Goal: Task Accomplishment & Management: Manage account settings

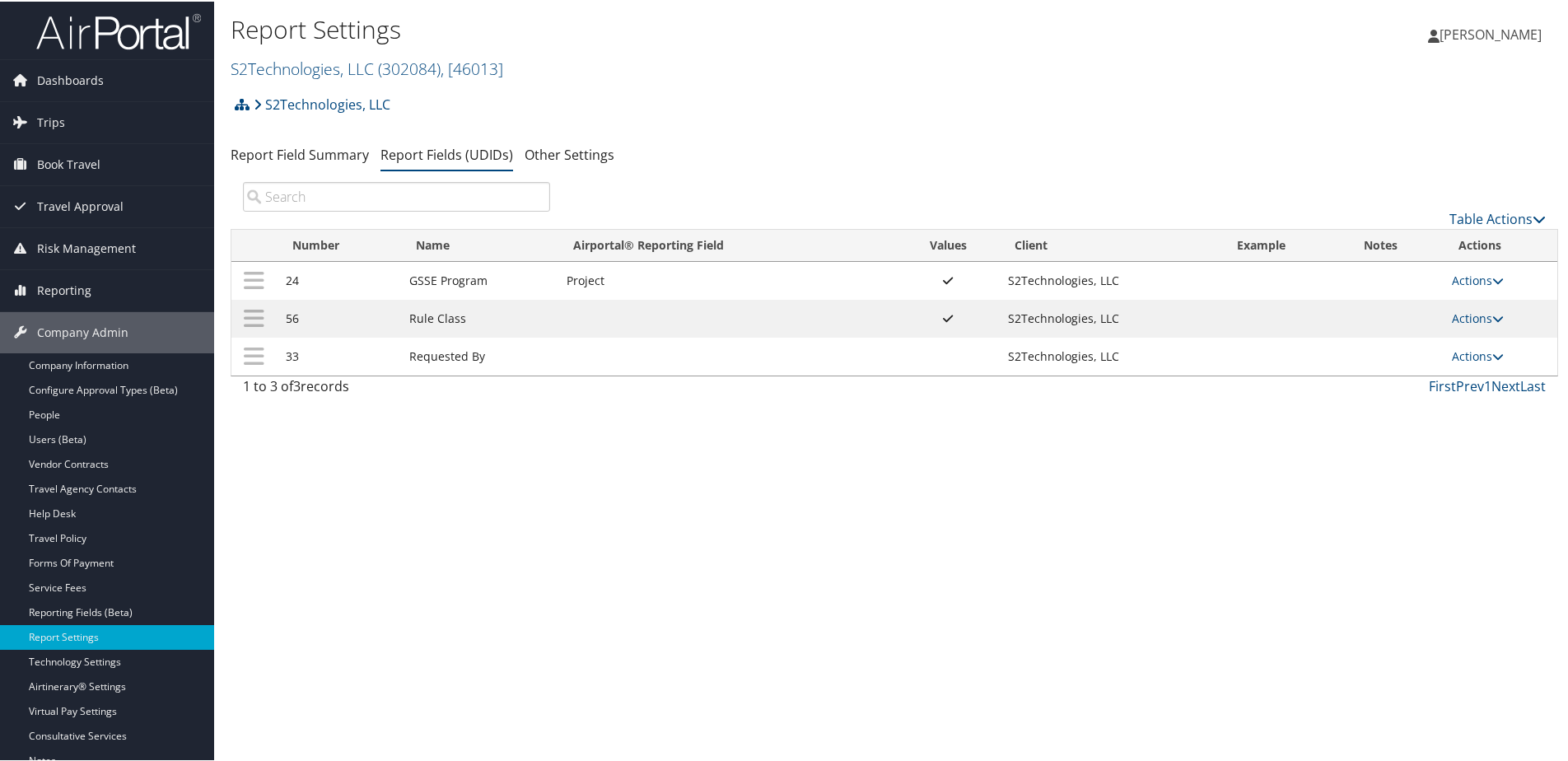
click at [299, 51] on div "Report Settings S2Technologies, LLC ( 302084 ) , [ 46013 ] S2Technologies, LLC,…" at bounding box center [673, 45] width 885 height 69
click at [299, 65] on link "S2Technologies, LLC ( 302084 ) , [ 46013 ]" at bounding box center [367, 67] width 273 height 22
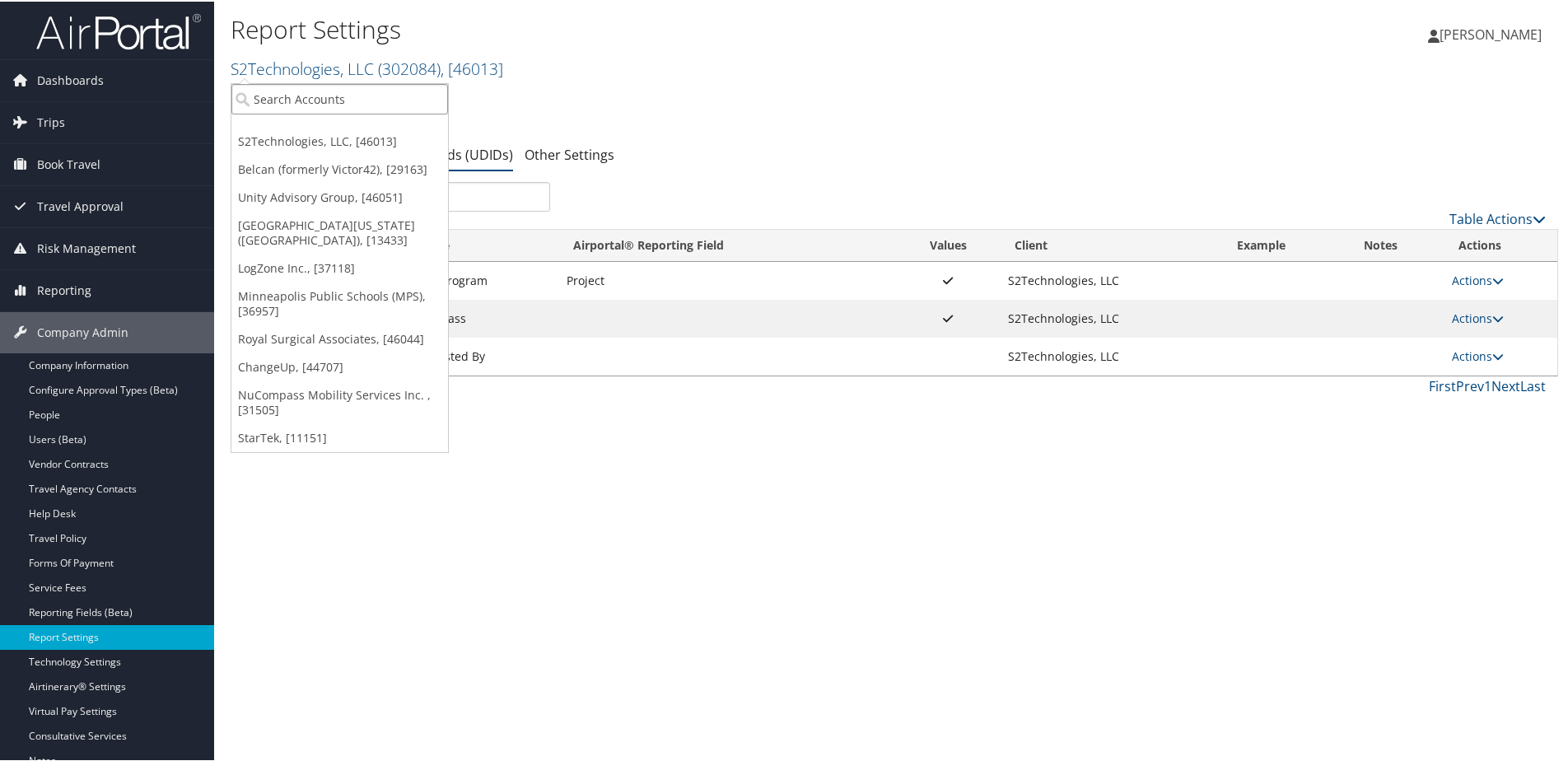
click at [282, 101] on input "search" at bounding box center [340, 98] width 217 height 31
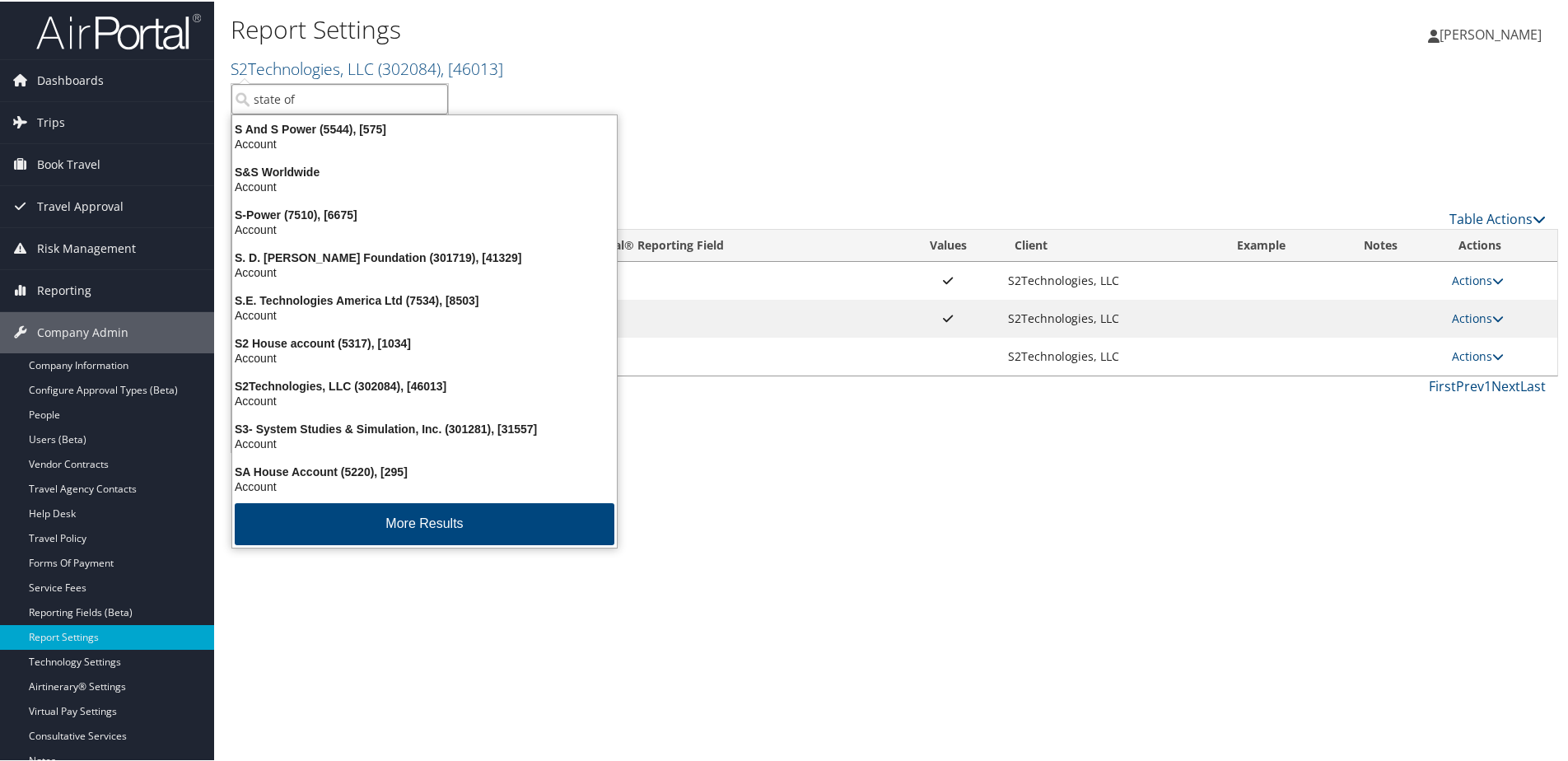
type input "state of l"
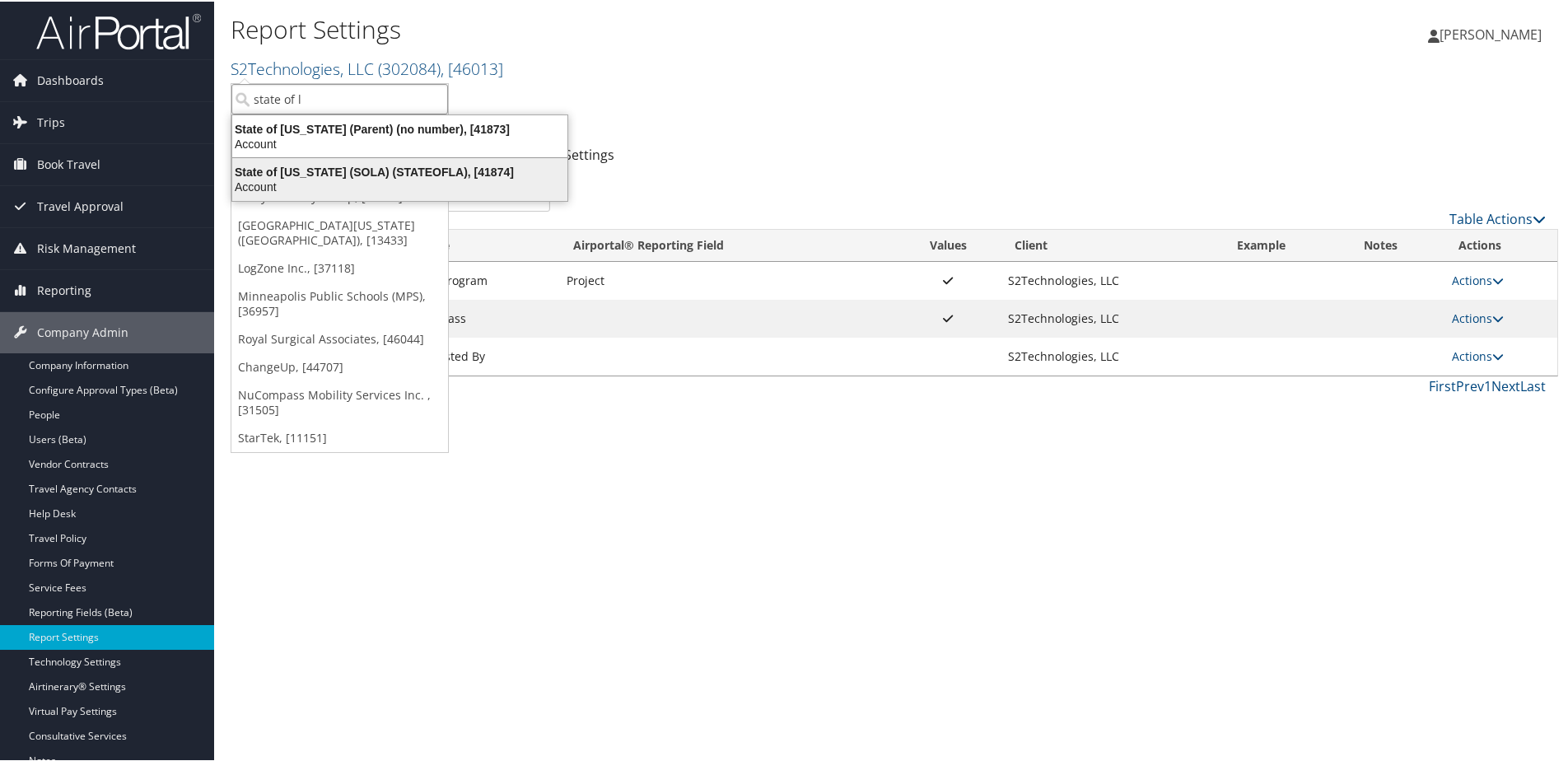
click at [280, 175] on div "State of Louisiana (SOLA) (STATEOFLA), [41874]" at bounding box center [399, 170] width 355 height 15
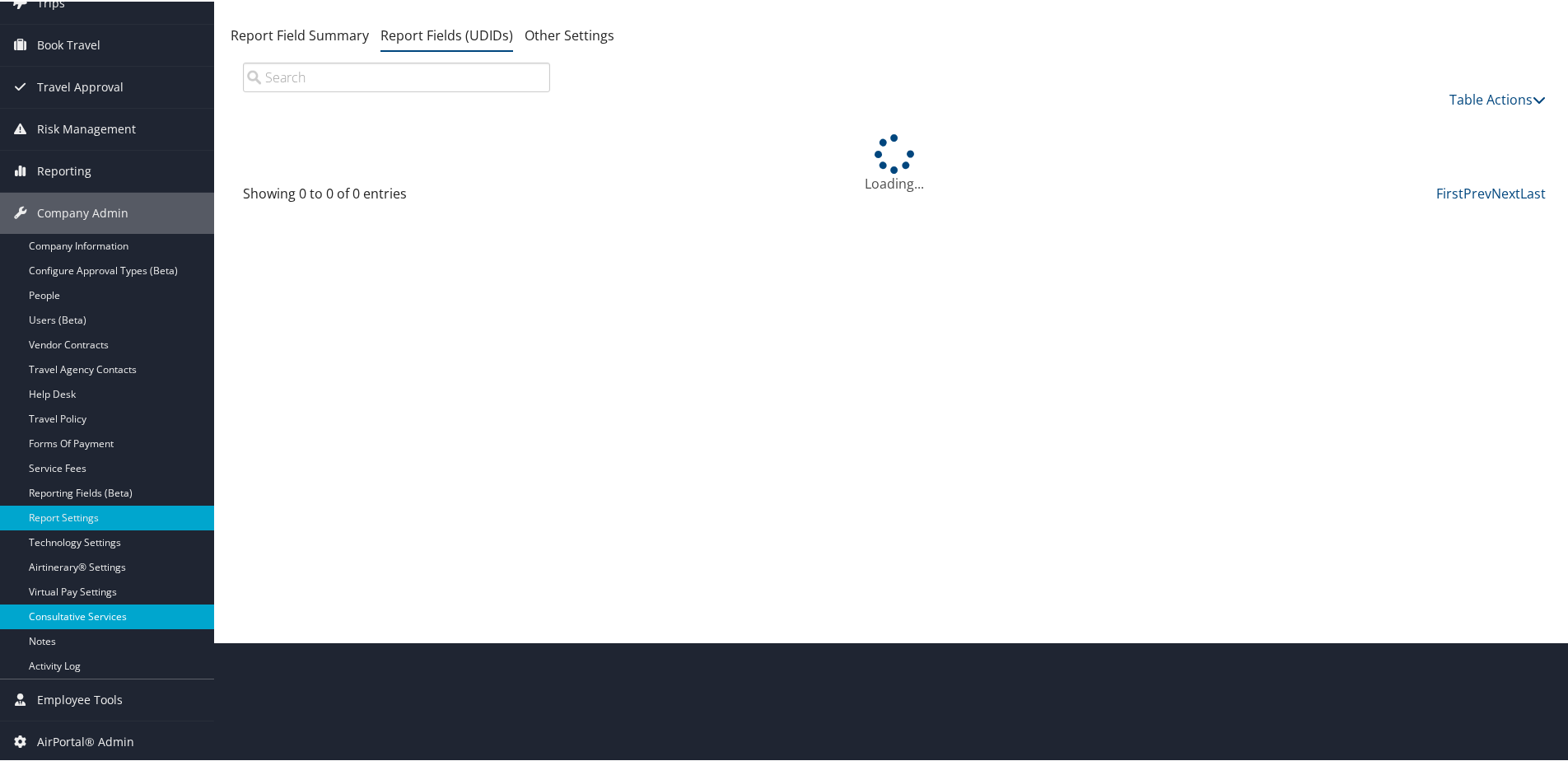
scroll to position [120, 0]
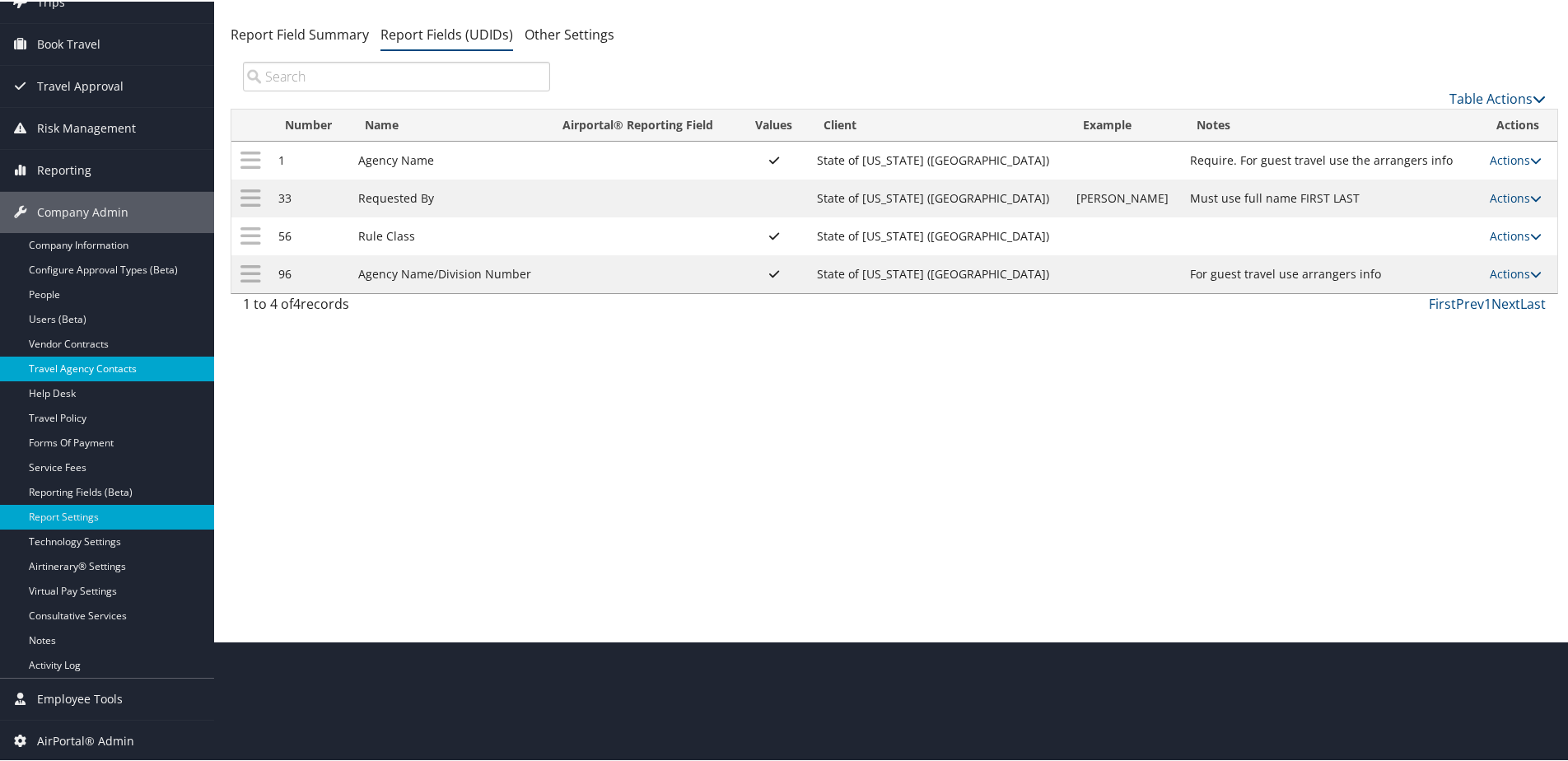
click at [97, 361] on link "Travel Agency Contacts" at bounding box center [107, 367] width 214 height 25
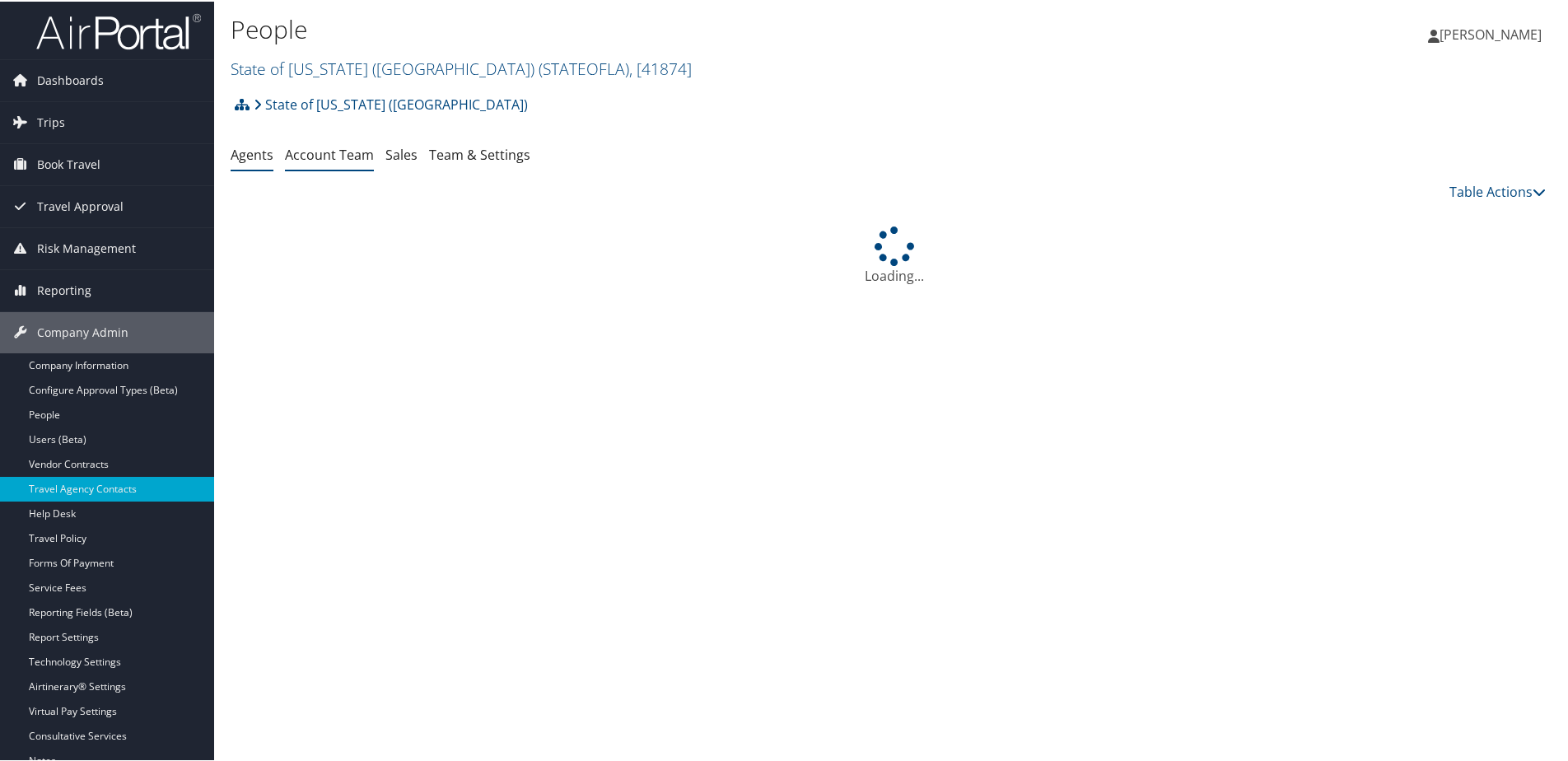
click at [327, 154] on link "Account Team" at bounding box center [330, 153] width 89 height 18
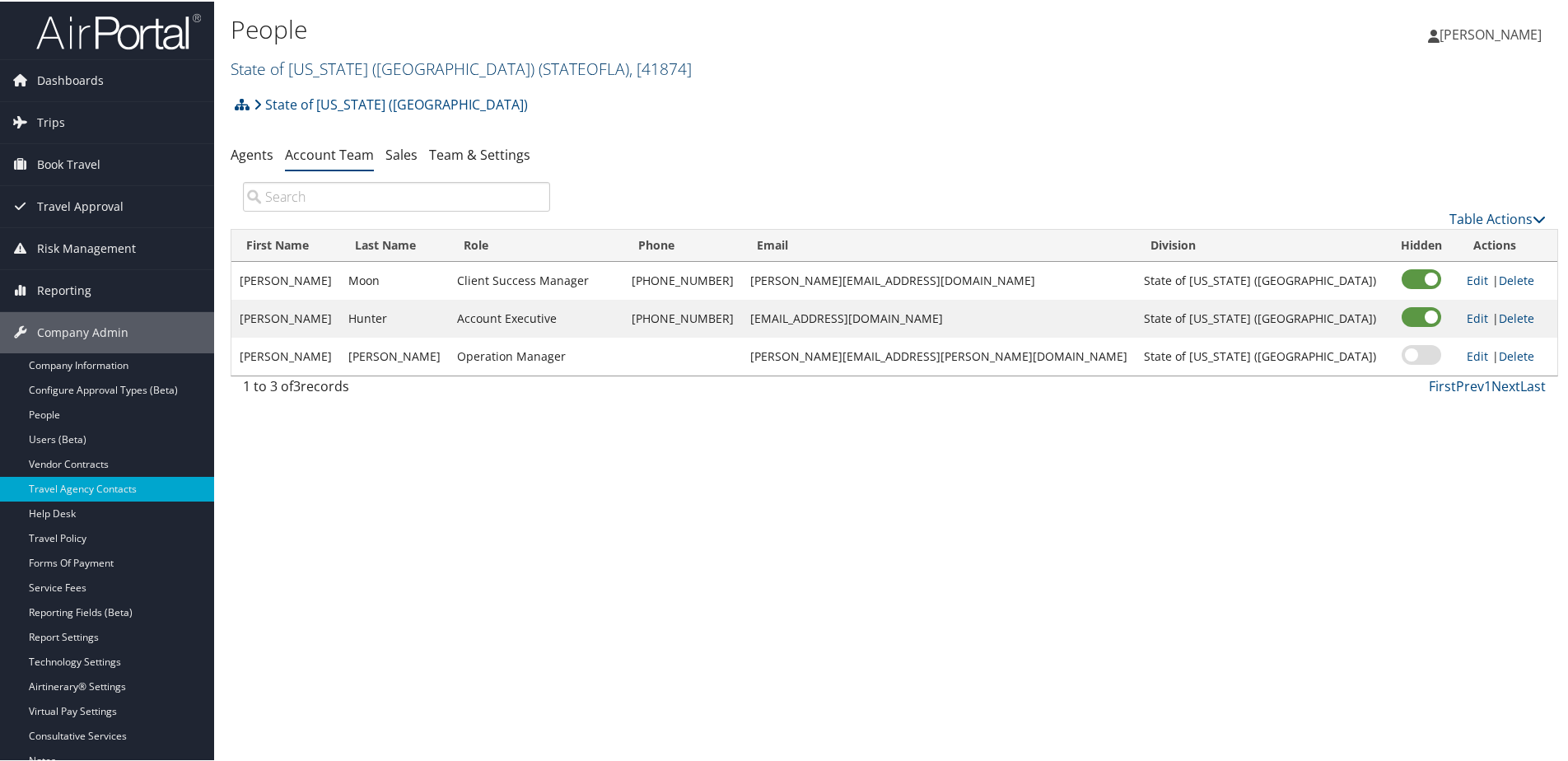
click at [347, 62] on link "State of [US_STATE] (SOLA) ( STATEOFLA ) , [ 41874 ]" at bounding box center [461, 67] width 461 height 22
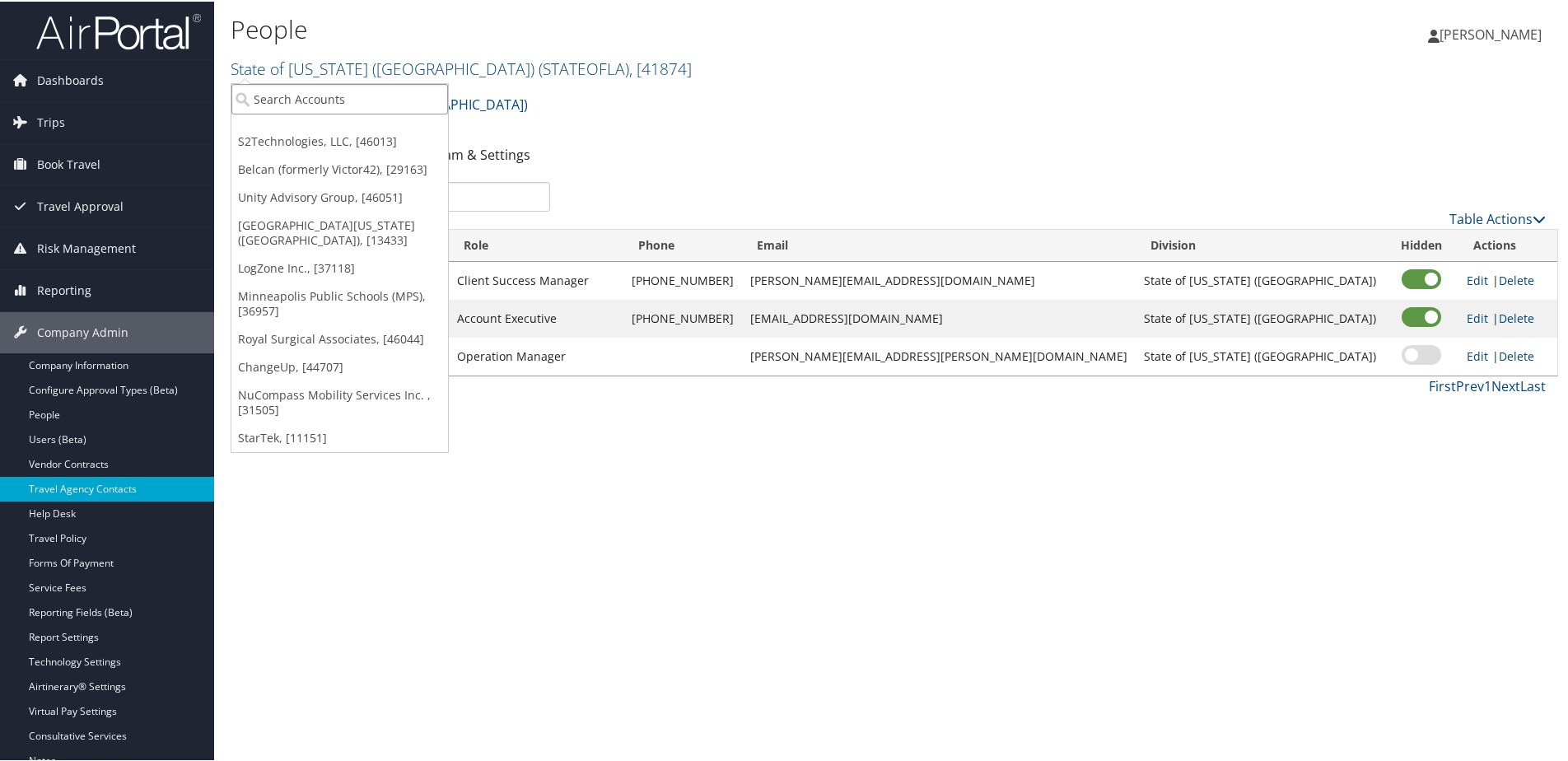
click at [342, 92] on input "search" at bounding box center [340, 98] width 217 height 31
type input "Peoplet"
click at [287, 136] on div "Account" at bounding box center [349, 142] width 253 height 15
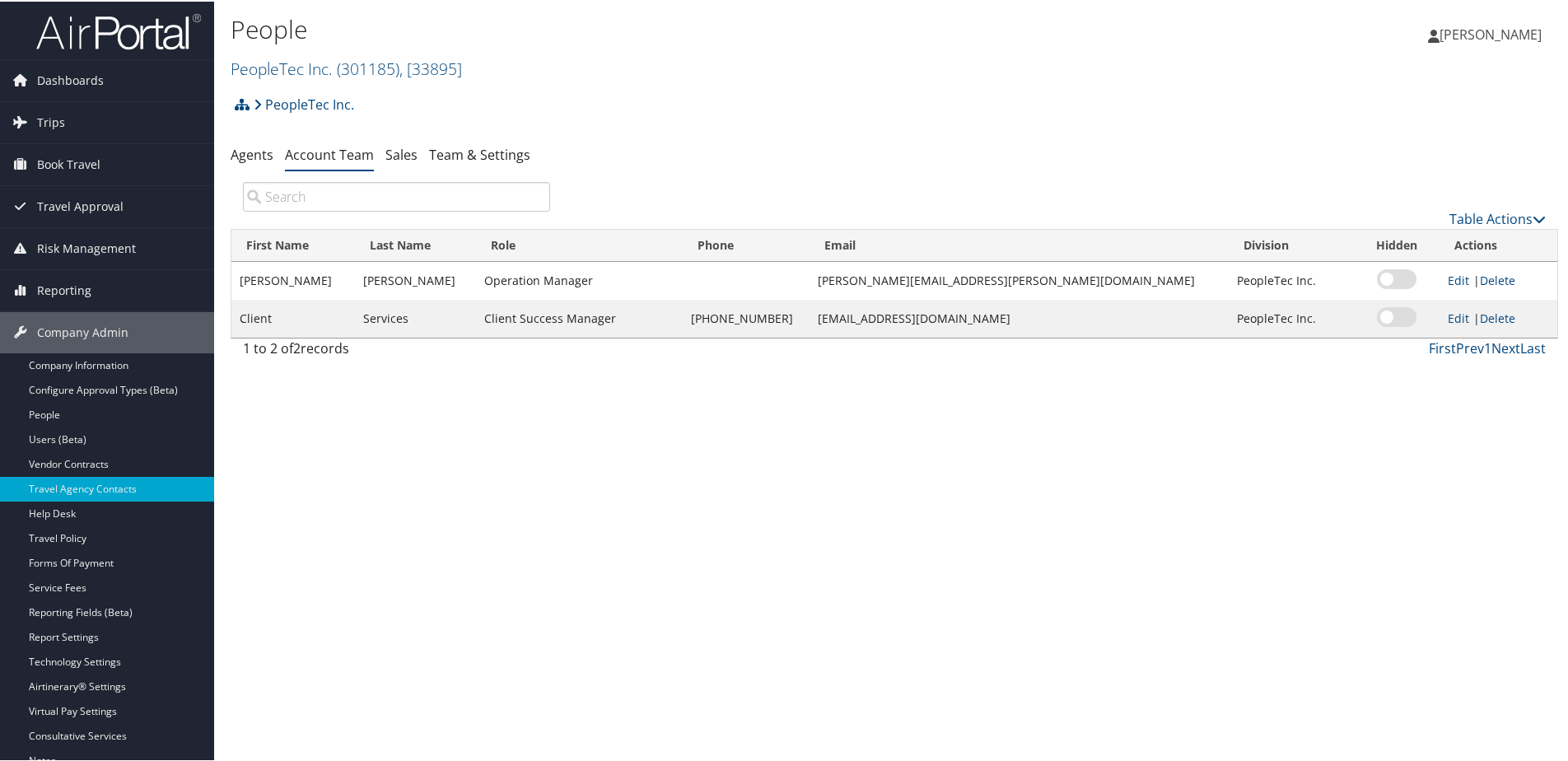
click at [107, 36] on img at bounding box center [118, 30] width 165 height 39
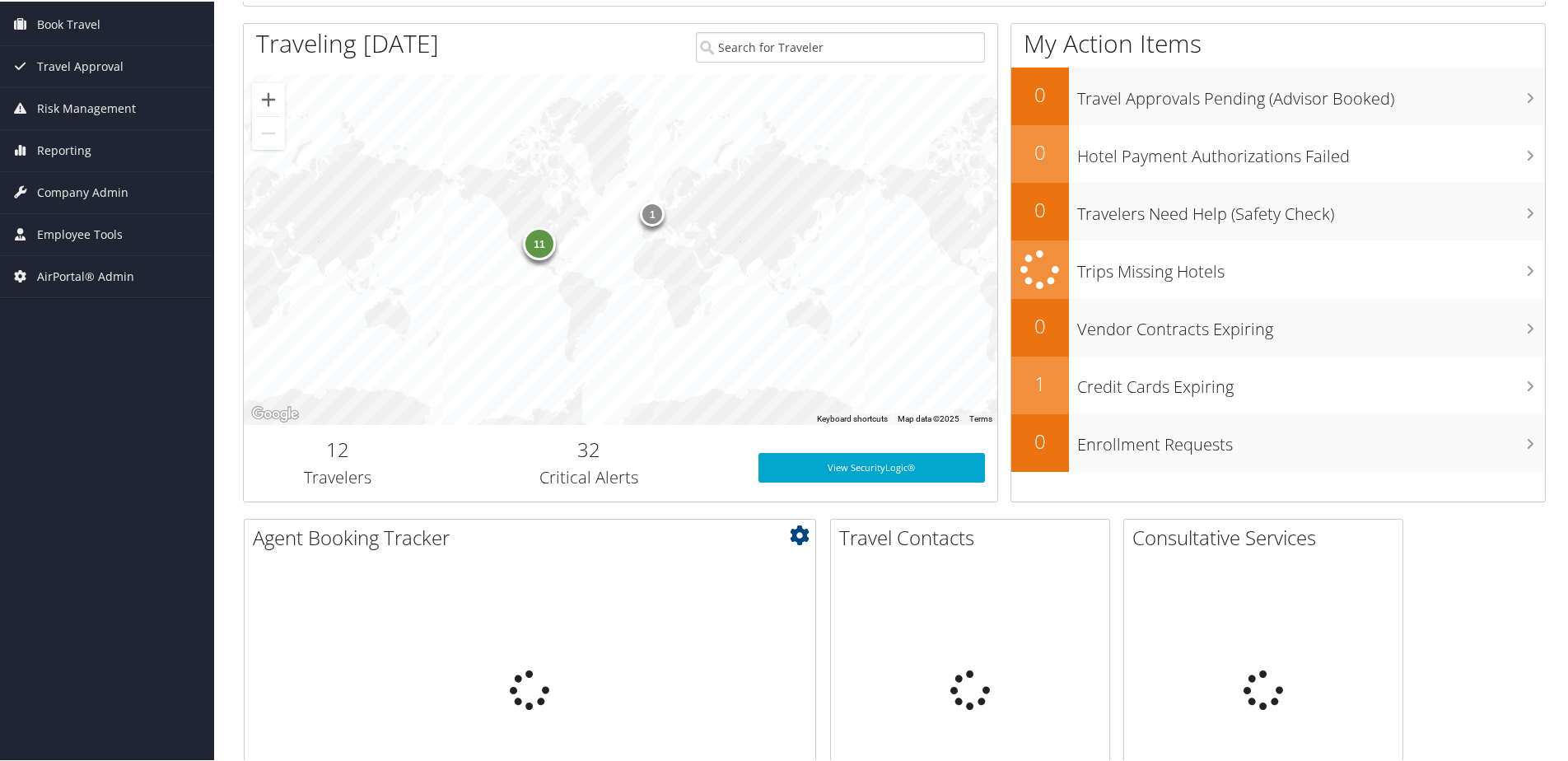
scroll to position [412, 0]
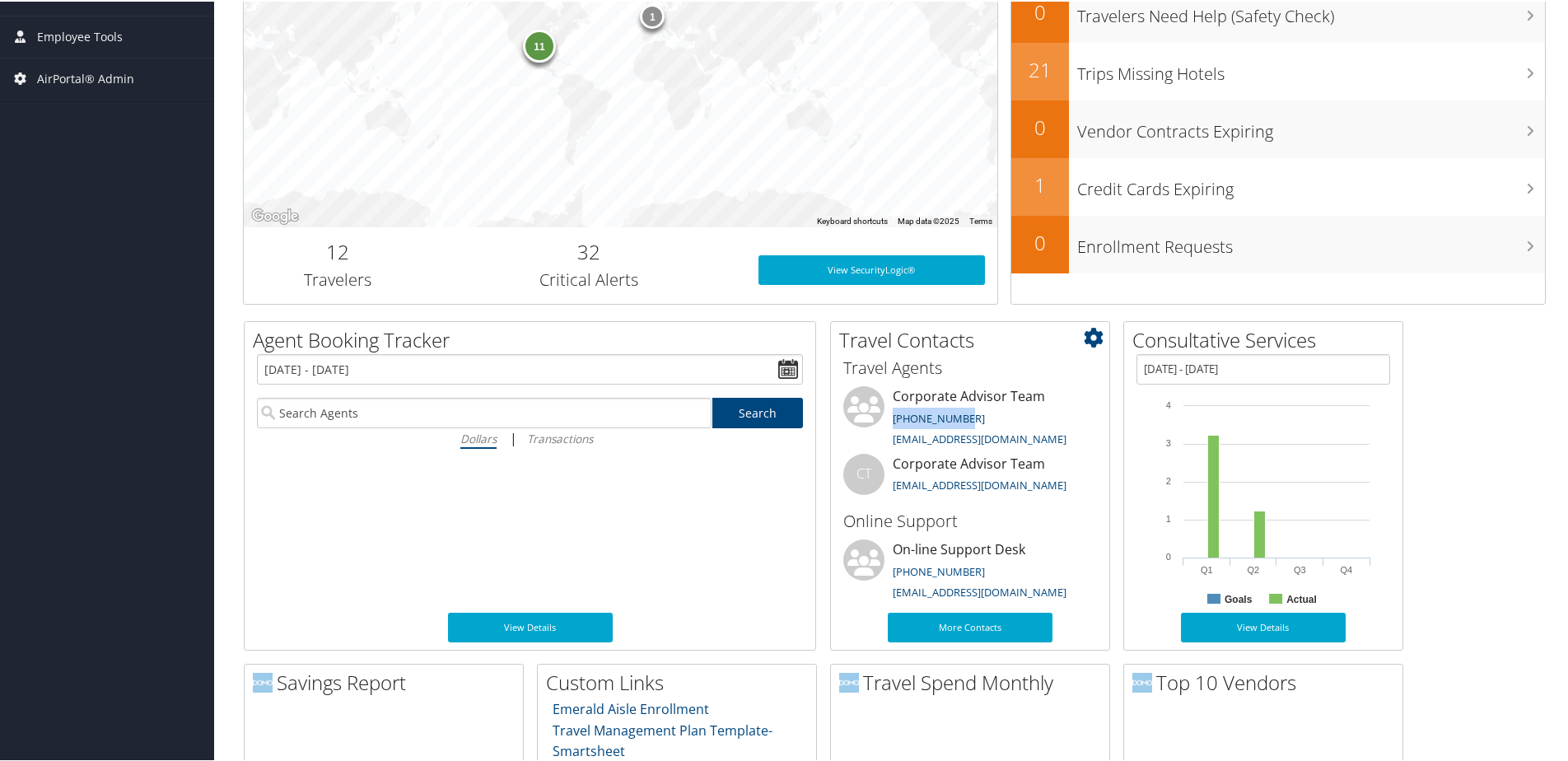
drag, startPoint x: 962, startPoint y: 414, endPoint x: 893, endPoint y: 413, distance: 69.0
click at [893, 413] on li "Corporate Advisor Team 800-600-3737 trips@cbtravel.com" at bounding box center [970, 419] width 270 height 68
copy link "800-600-3737"
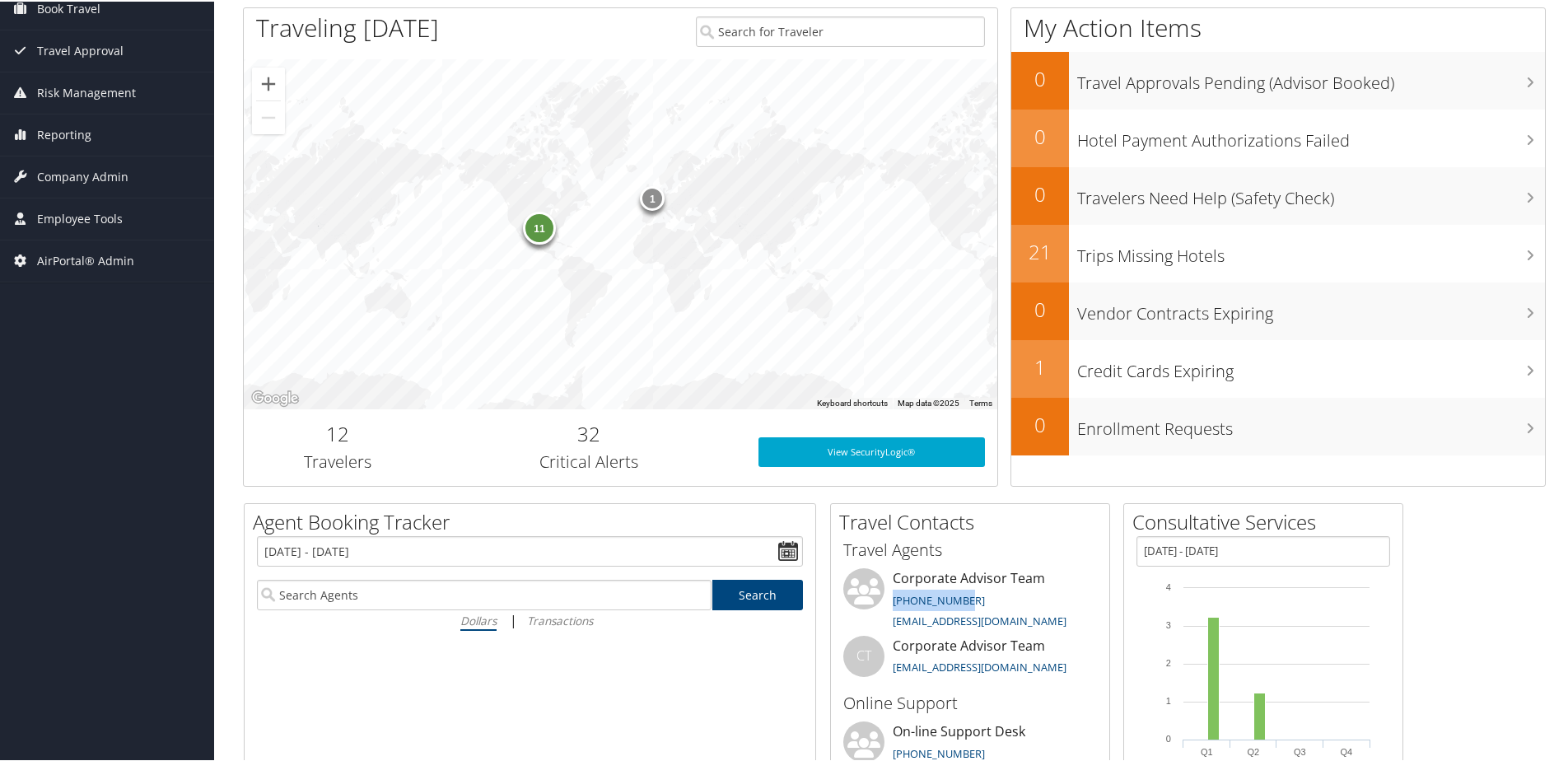
scroll to position [0, 0]
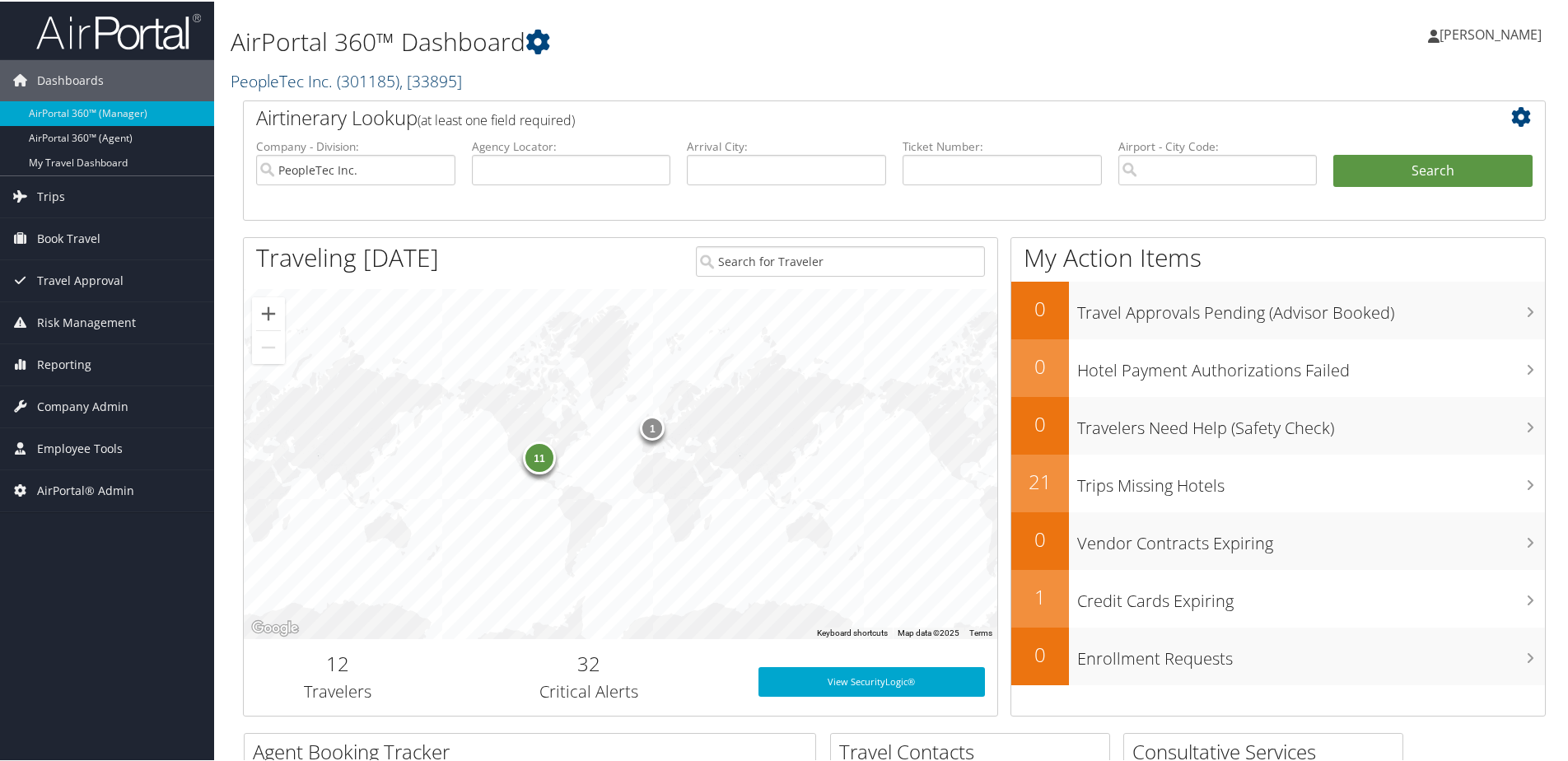
click at [328, 77] on link "PeopleTec Inc. ( 301185 ) , [ 33895 ]" at bounding box center [347, 79] width 232 height 22
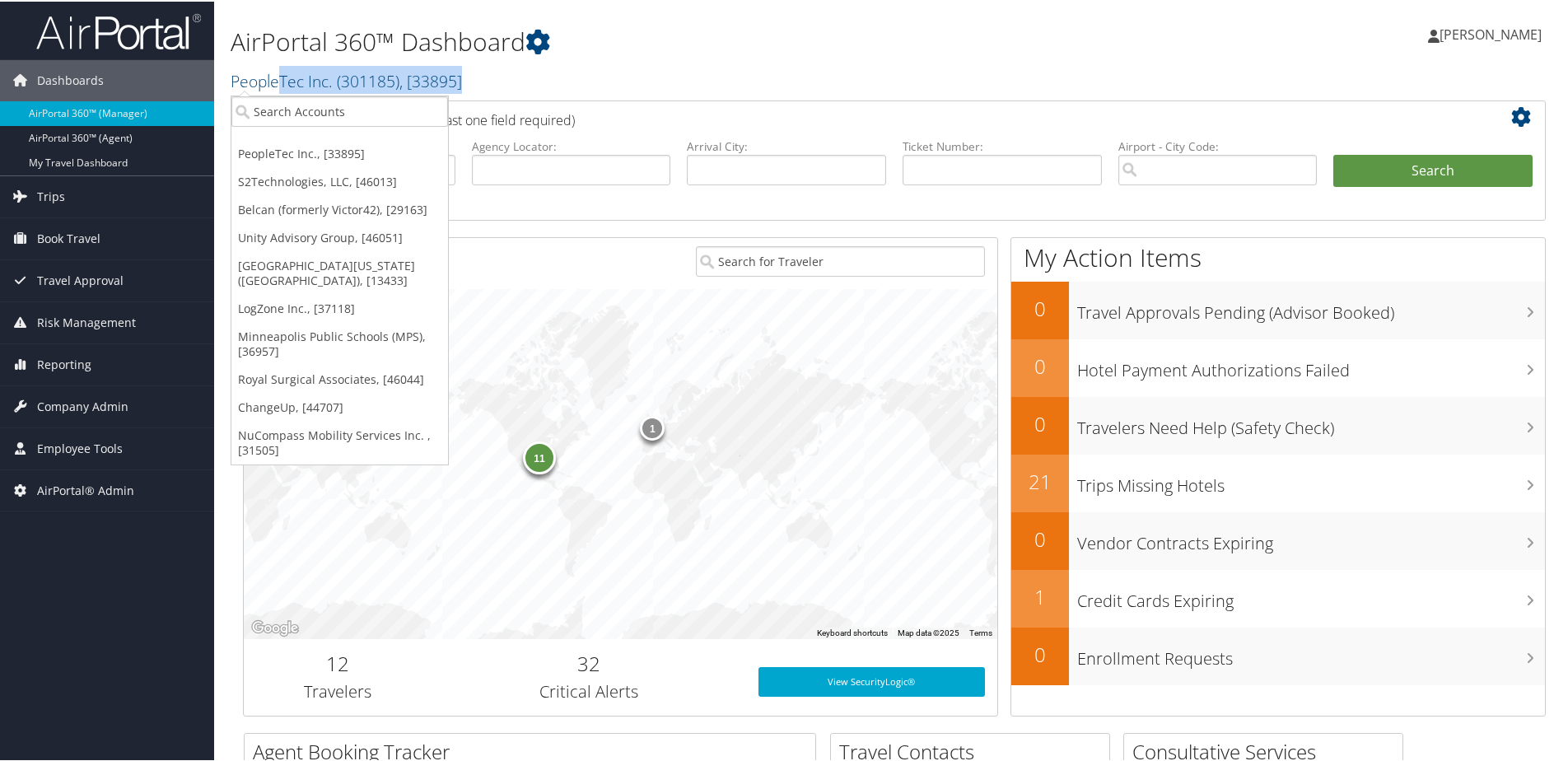
click at [283, 95] on div "AirPortal 360™ Dashboard PeopleTec Inc. ( 301185 ) , [ 33895 ] PeopleTec Inc. S…" at bounding box center [673, 54] width 885 height 91
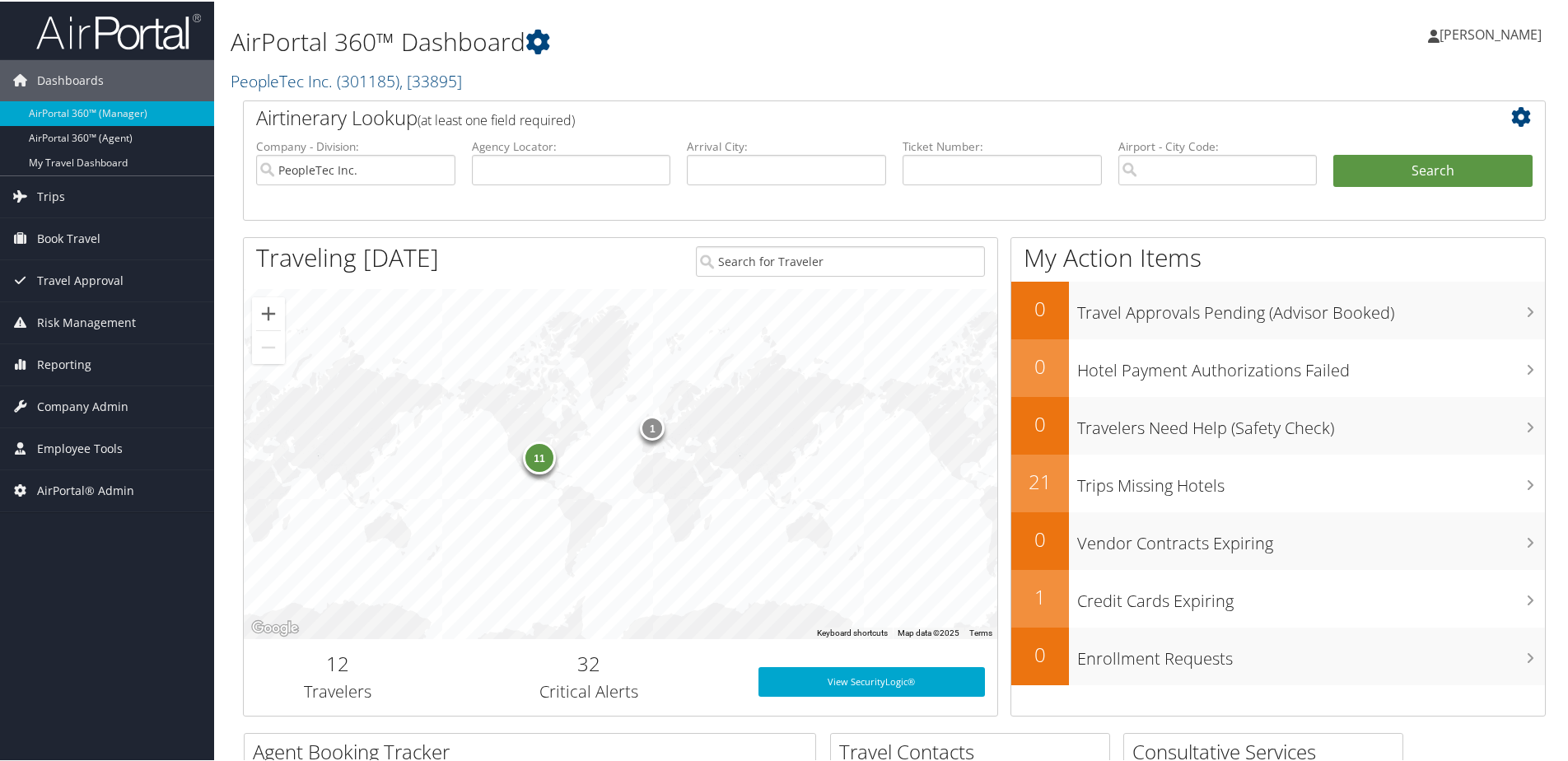
drag, startPoint x: 283, startPoint y: 95, endPoint x: 288, endPoint y: 118, distance: 23.5
click at [288, 118] on h2 "Airtinerary Lookup (at least one field required)" at bounding box center [840, 116] width 1168 height 28
click at [264, 77] on link "PeopleTec Inc. ( 301185 ) , [ 33895 ]" at bounding box center [347, 79] width 232 height 22
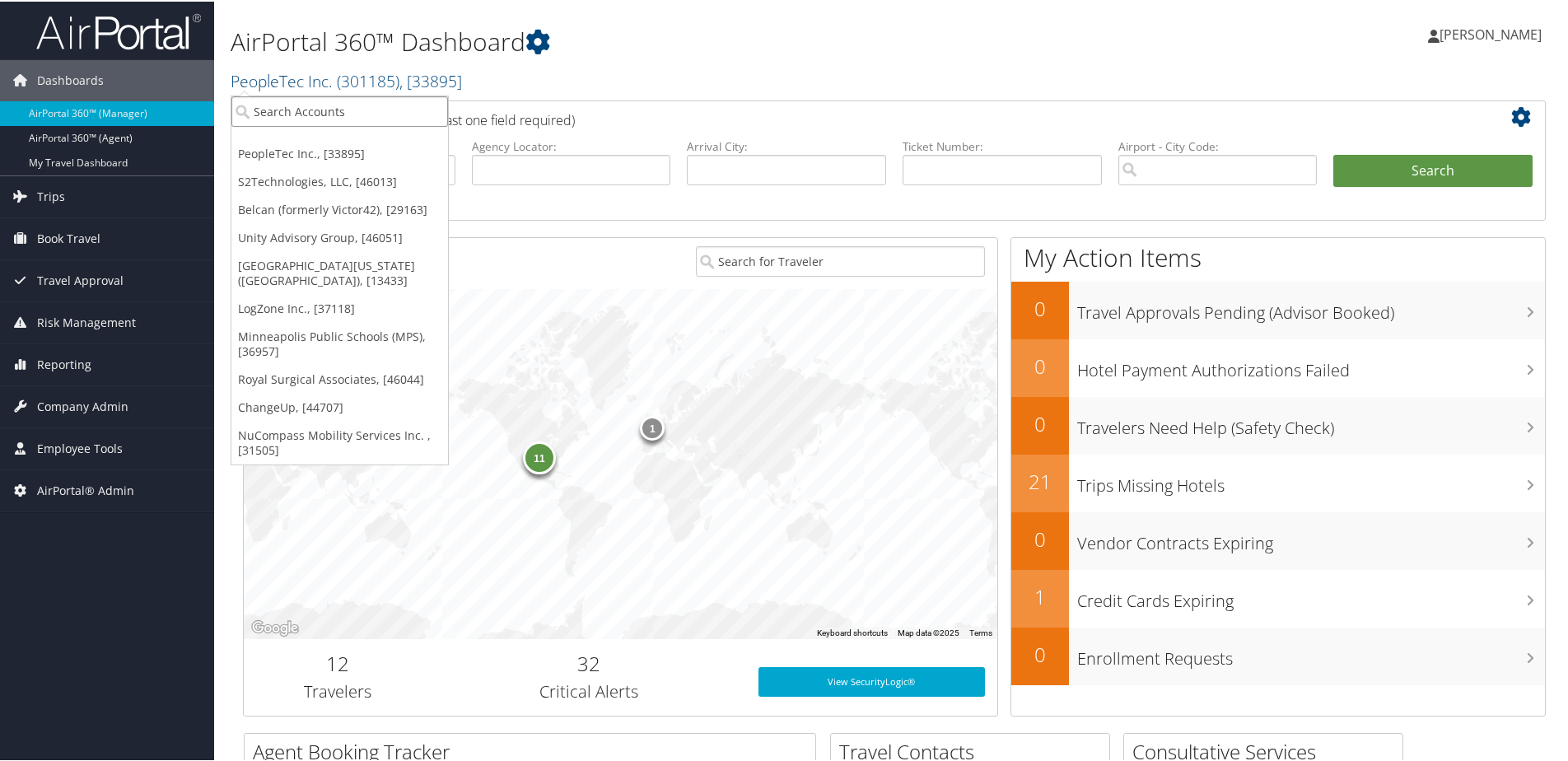
click at [263, 117] on input "search" at bounding box center [340, 110] width 217 height 31
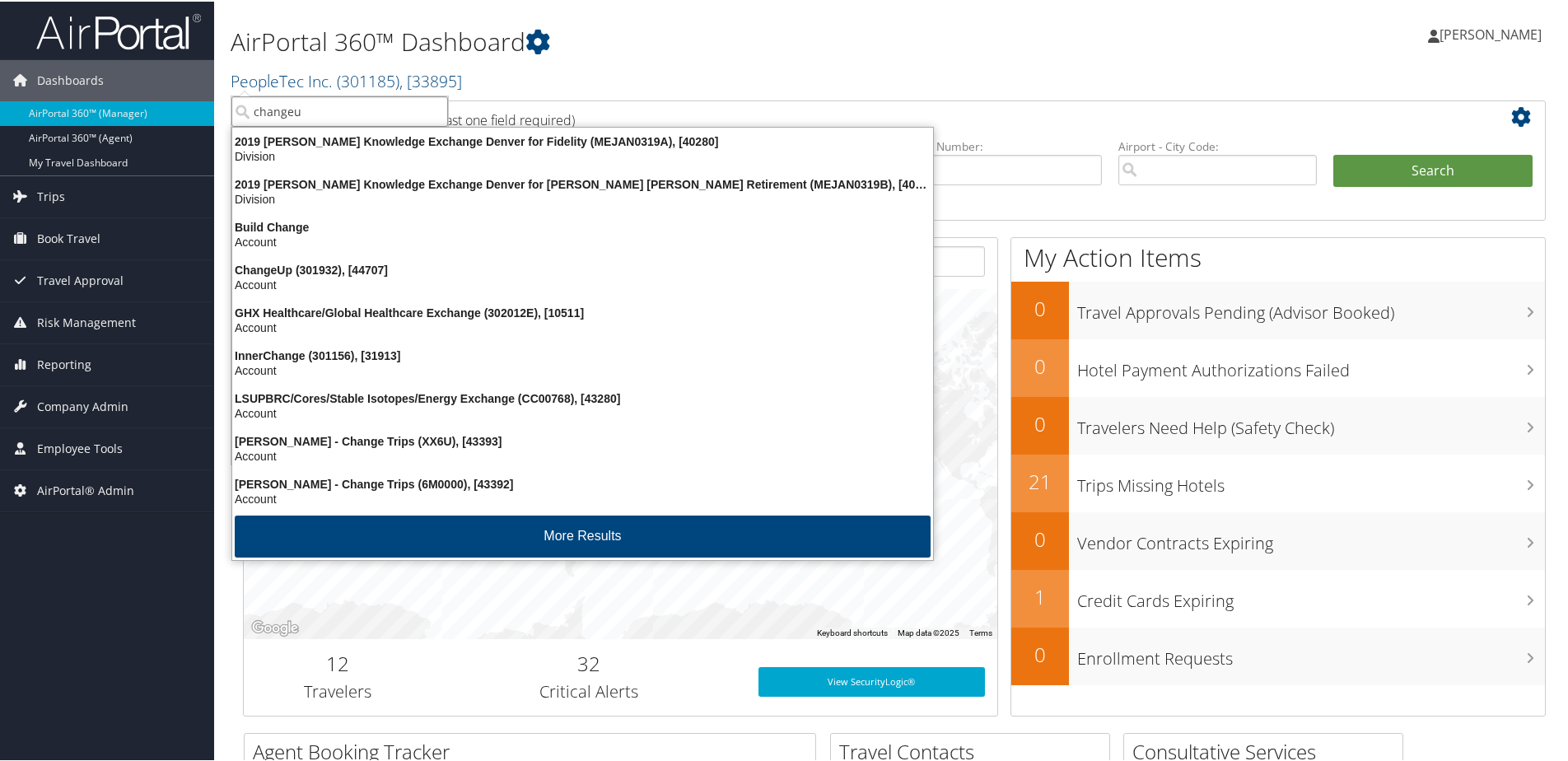
type input "changeup"
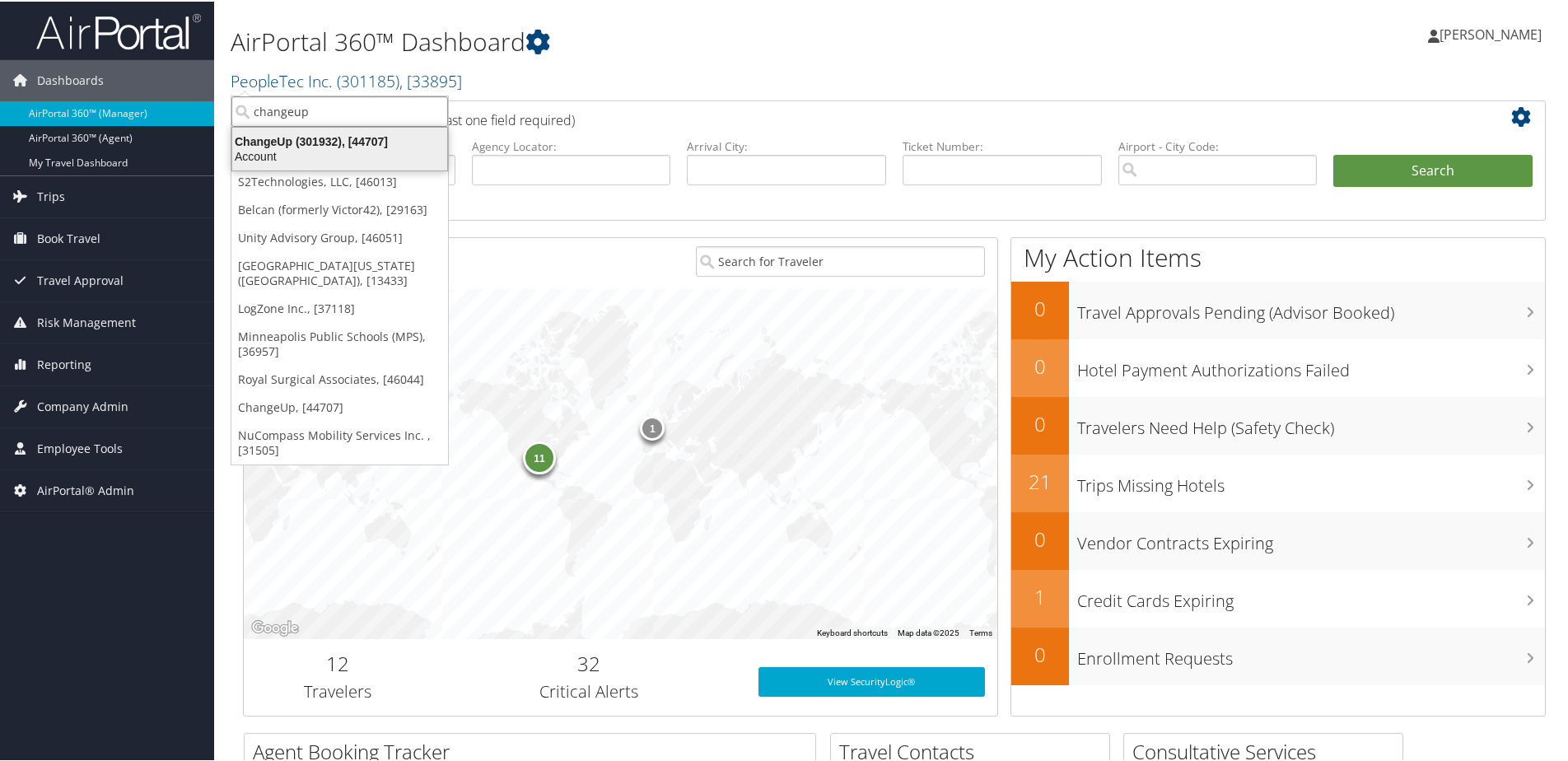
click at [273, 137] on div "ChangeUp (301932), [44707]" at bounding box center [340, 140] width 235 height 15
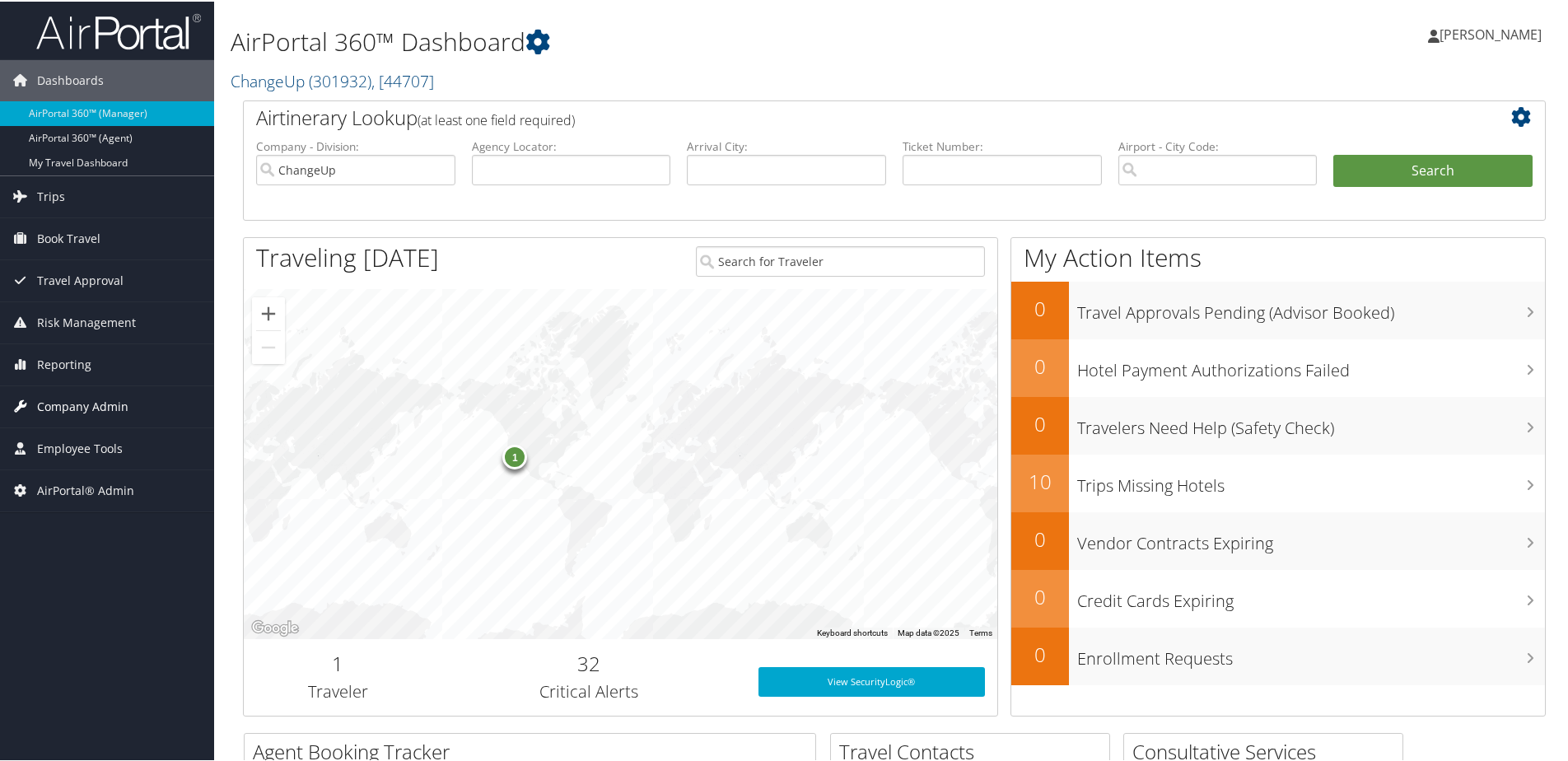
click at [30, 405] on icon at bounding box center [21, 404] width 25 height 25
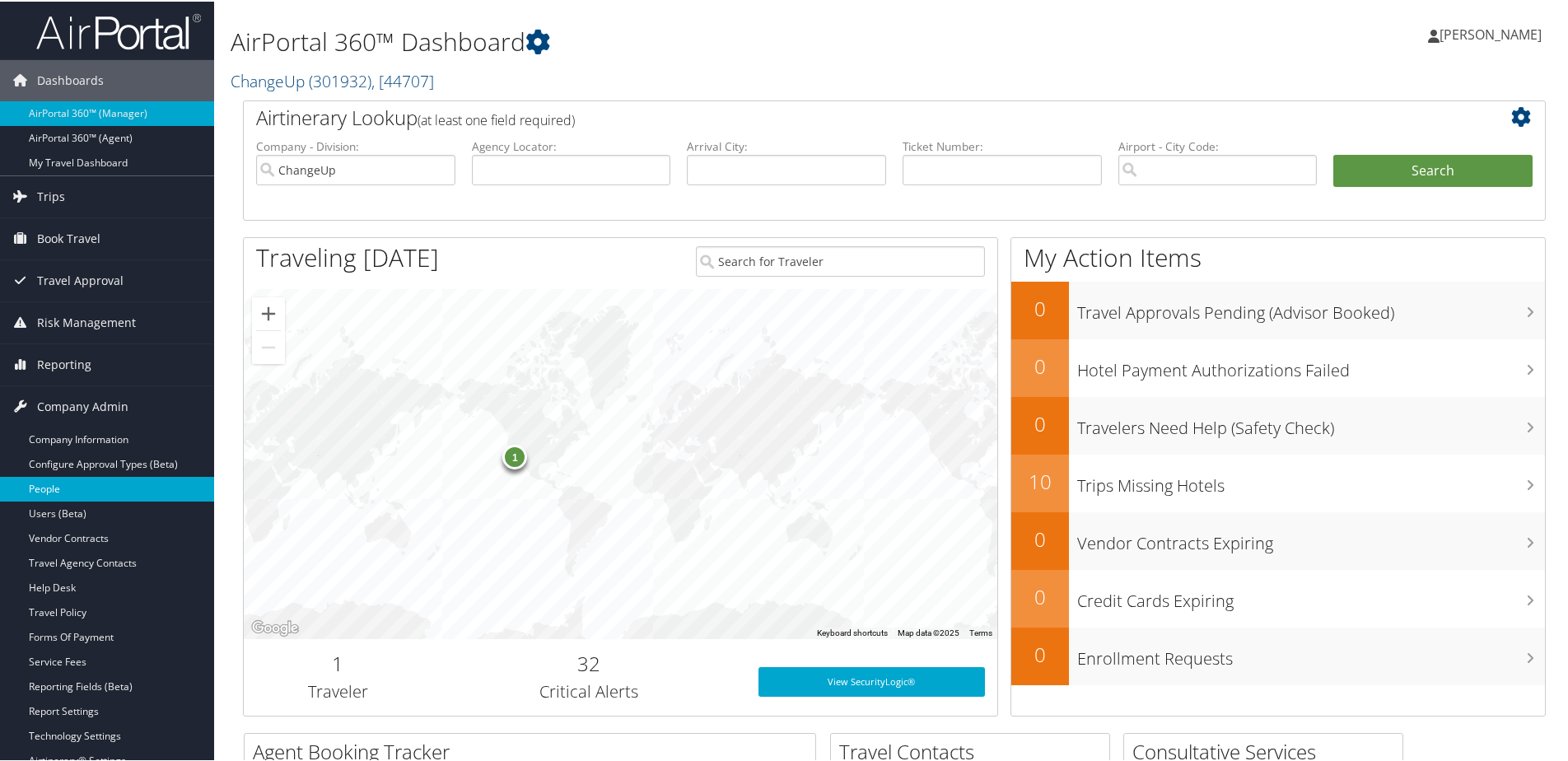
click at [29, 481] on link "People" at bounding box center [107, 488] width 214 height 25
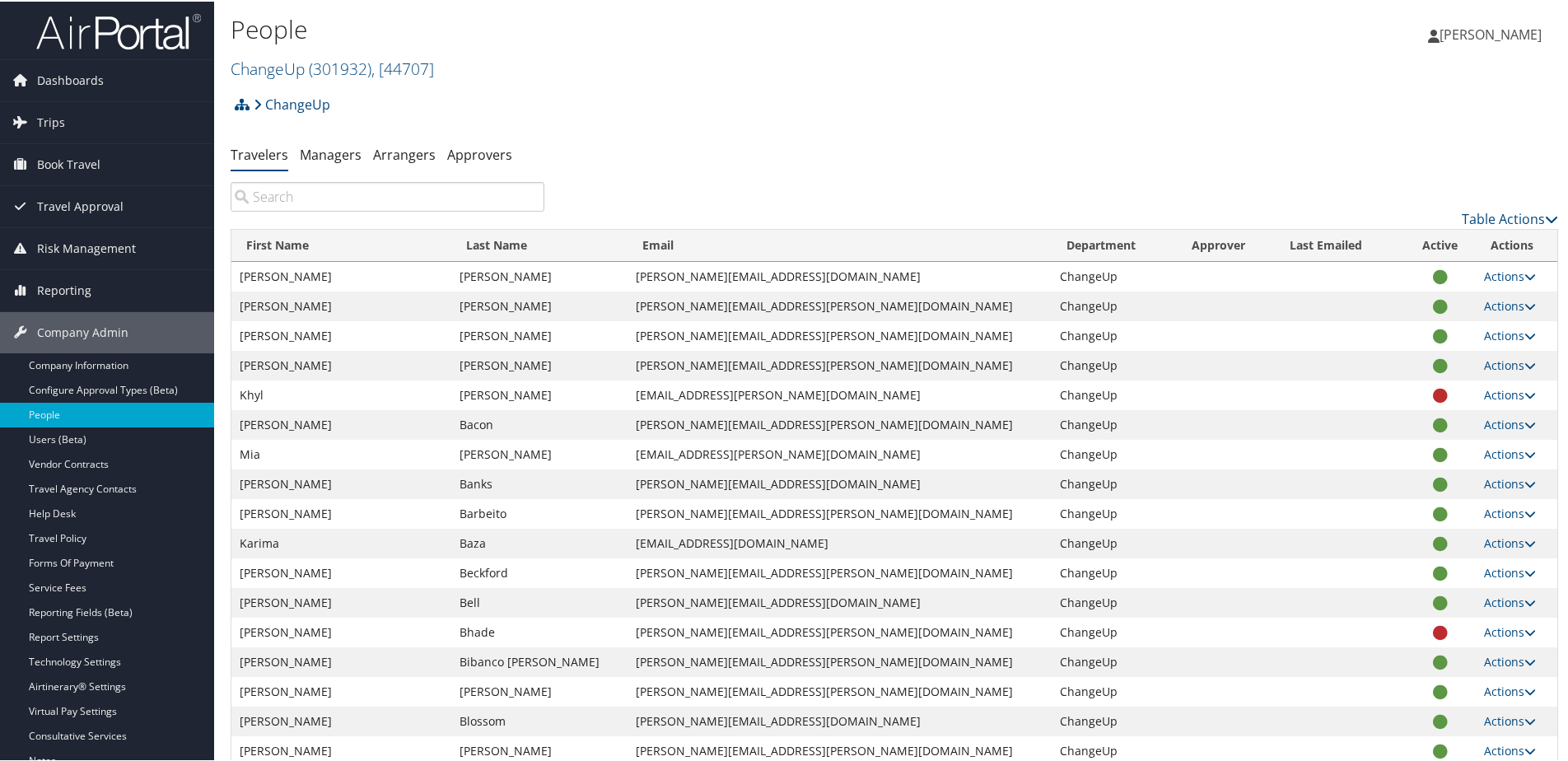
click at [367, 191] on input "search" at bounding box center [387, 195] width 313 height 30
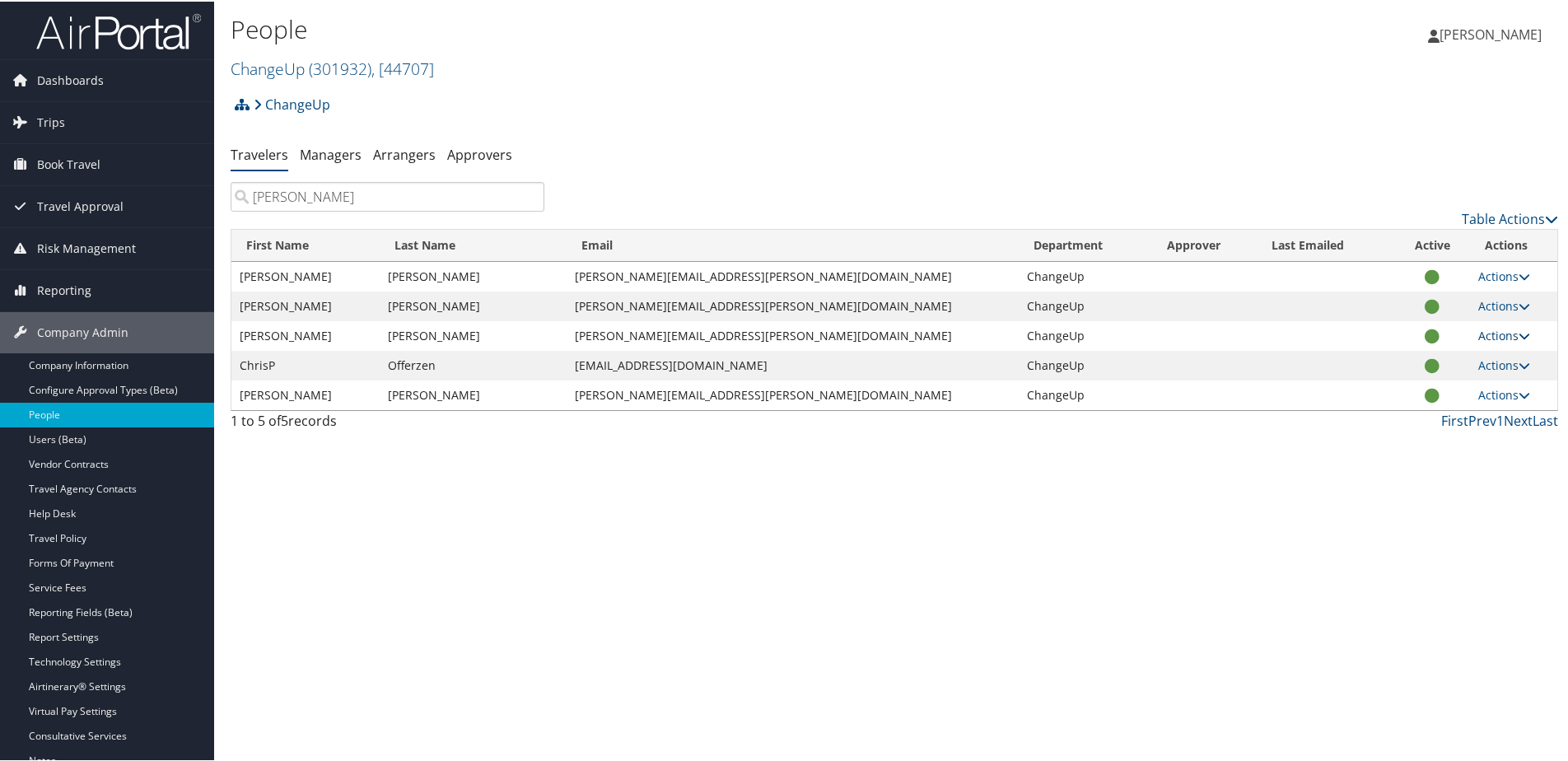
type input "Chris"
click at [1478, 333] on link "Actions" at bounding box center [1503, 333] width 52 height 16
click at [327, 69] on span "( 301932 )" at bounding box center [340, 67] width 63 height 22
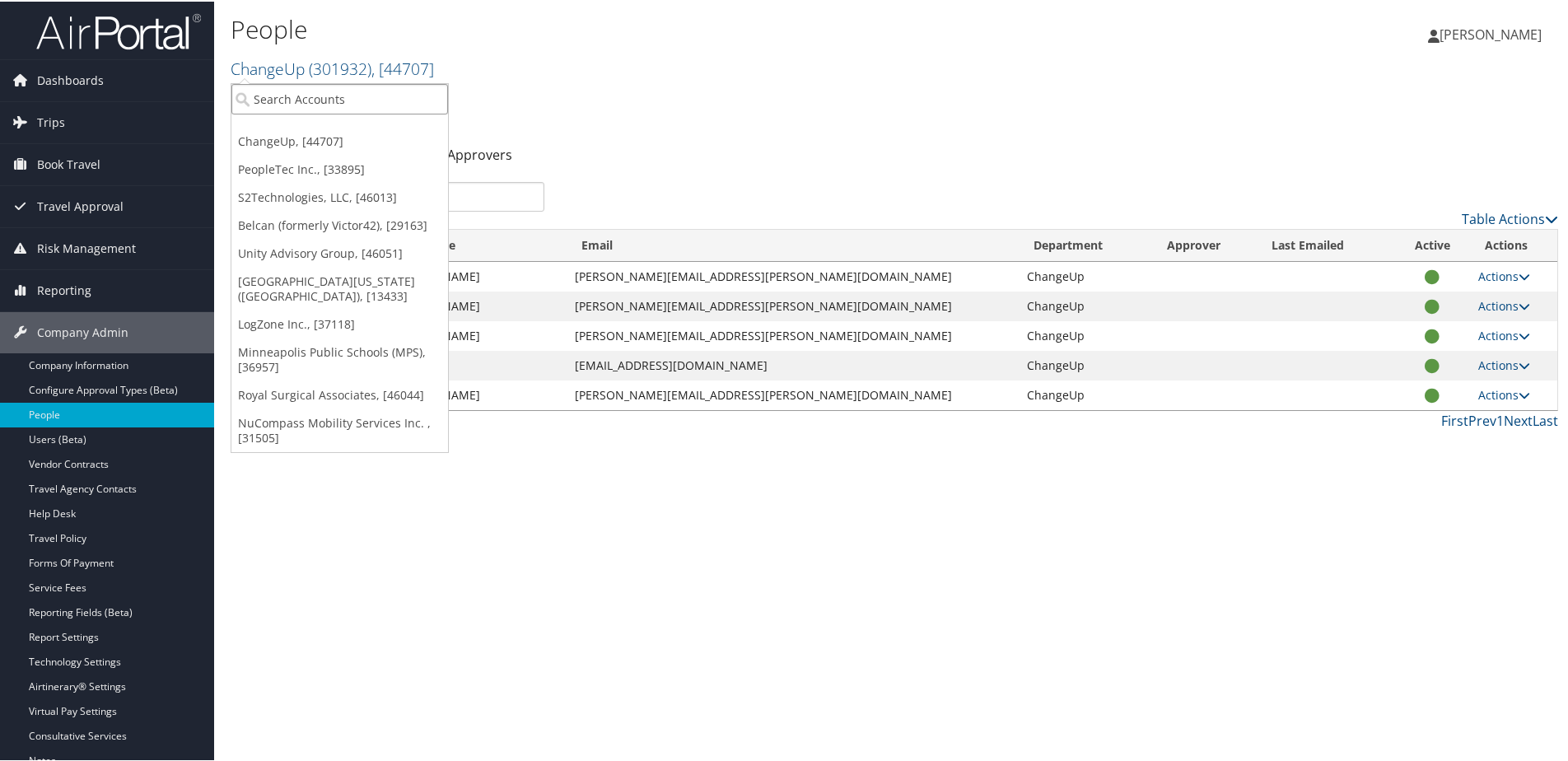
click at [248, 96] on input "search" at bounding box center [340, 98] width 217 height 31
type input "T"
type input "The Tol"
click at [269, 126] on div "The Tolliver Group (302024), [45569]" at bounding box center [361, 127] width 277 height 15
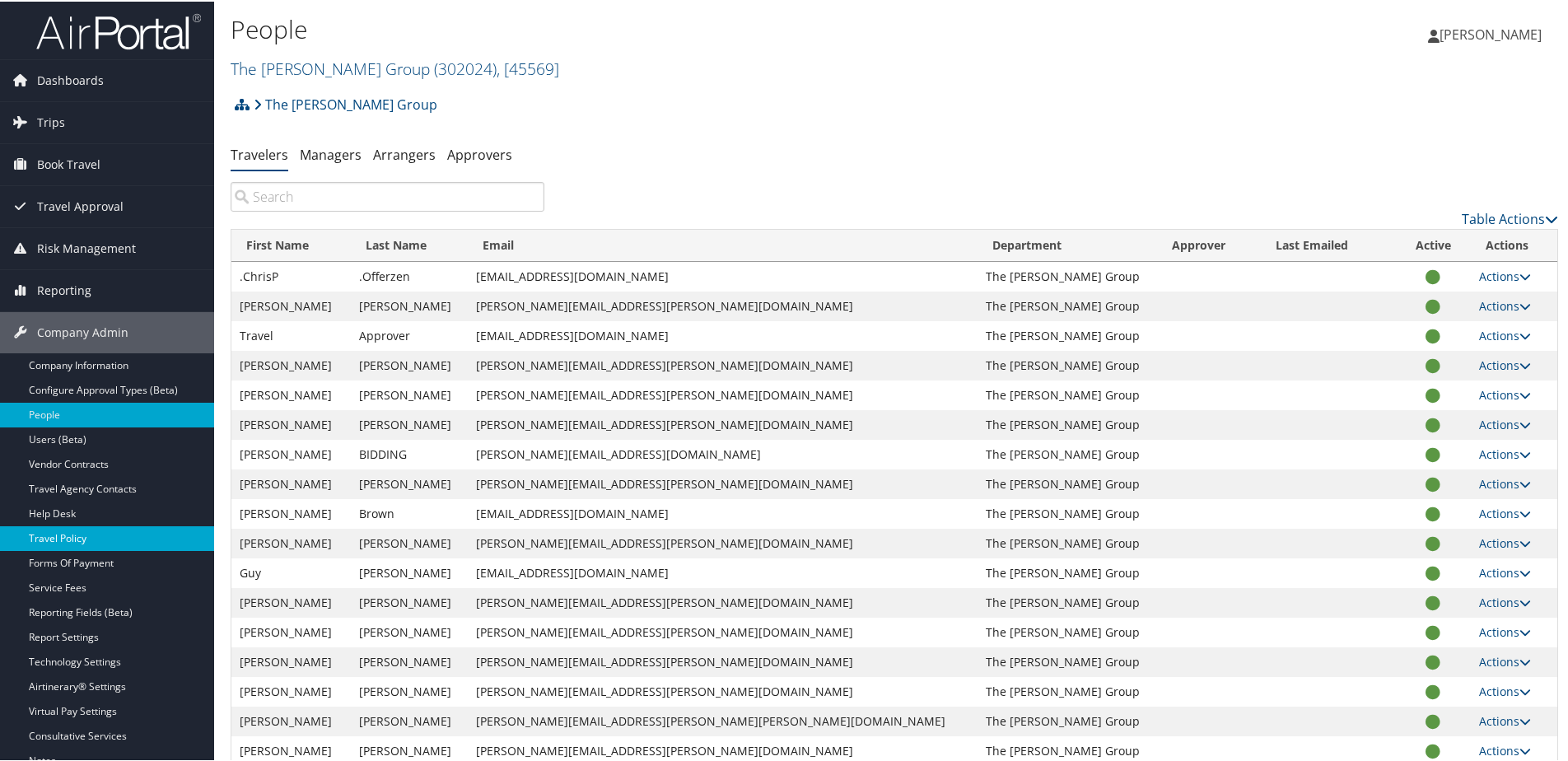
click at [68, 537] on link "Travel Policy" at bounding box center [107, 537] width 214 height 25
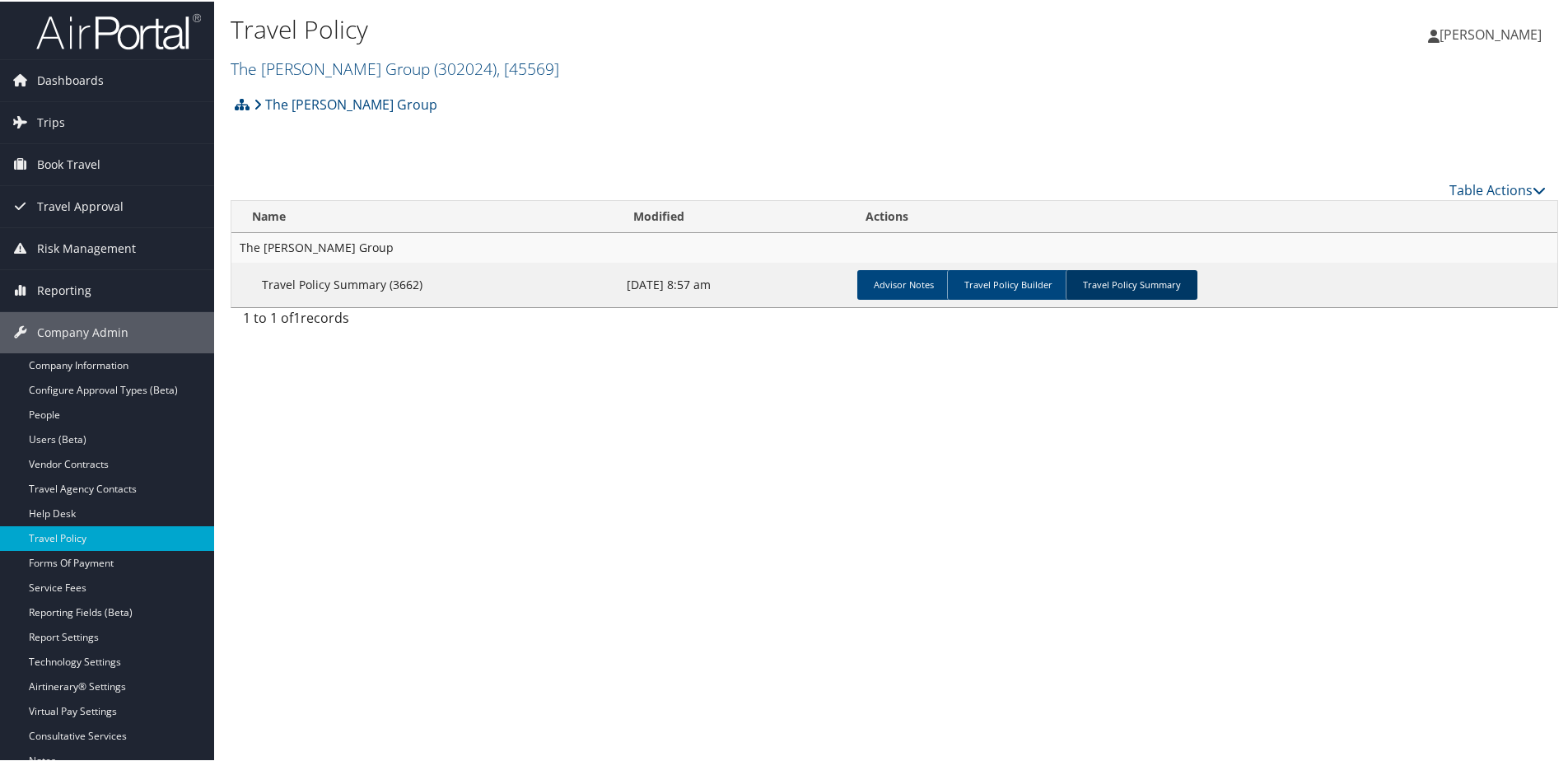
click at [1104, 294] on link "Travel Policy Summary" at bounding box center [1131, 284] width 131 height 30
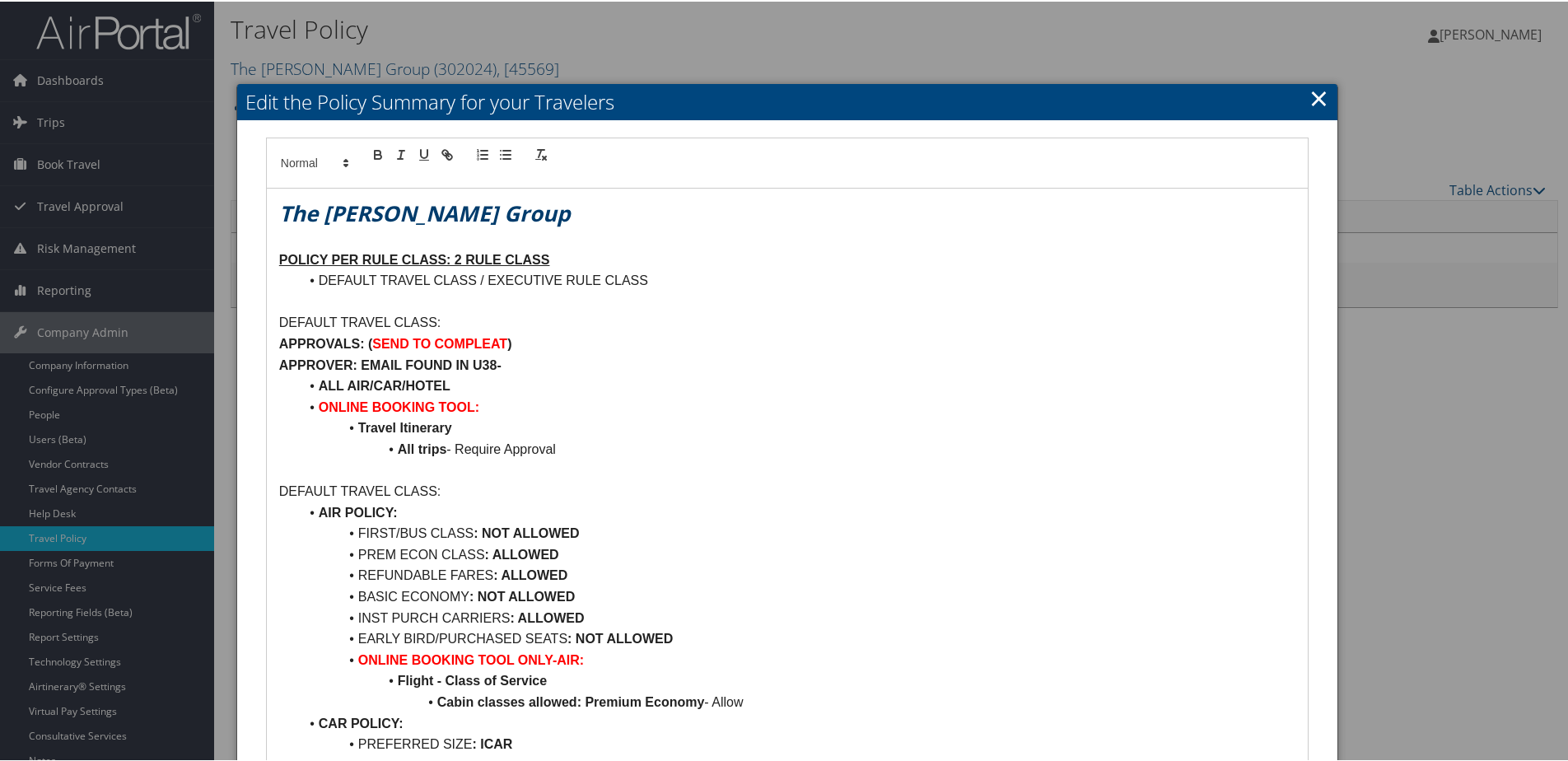
click at [1309, 96] on link "×" at bounding box center [1318, 97] width 19 height 33
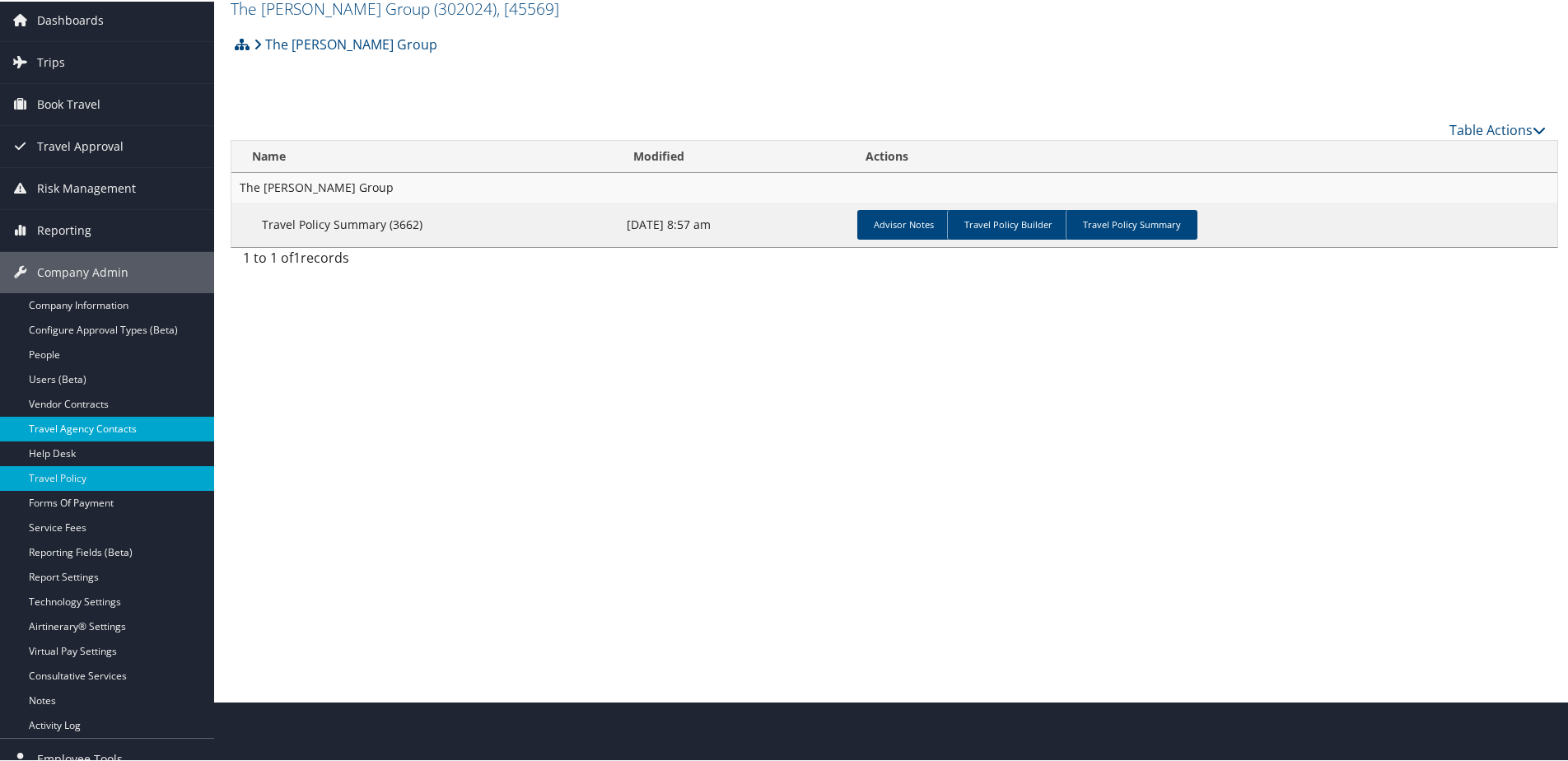
scroll to position [120, 0]
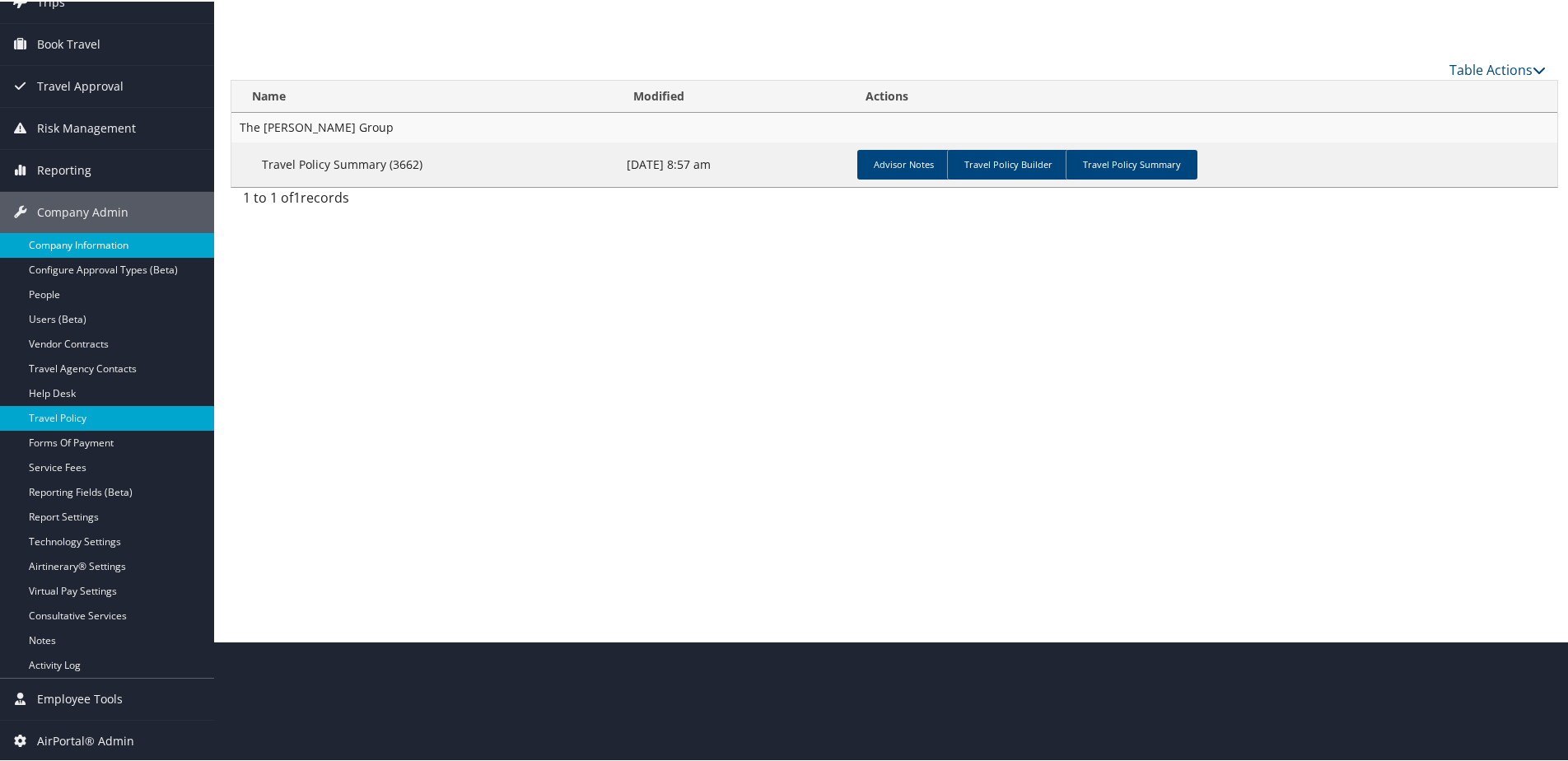
click at [100, 240] on link "Company Information" at bounding box center [107, 244] width 214 height 25
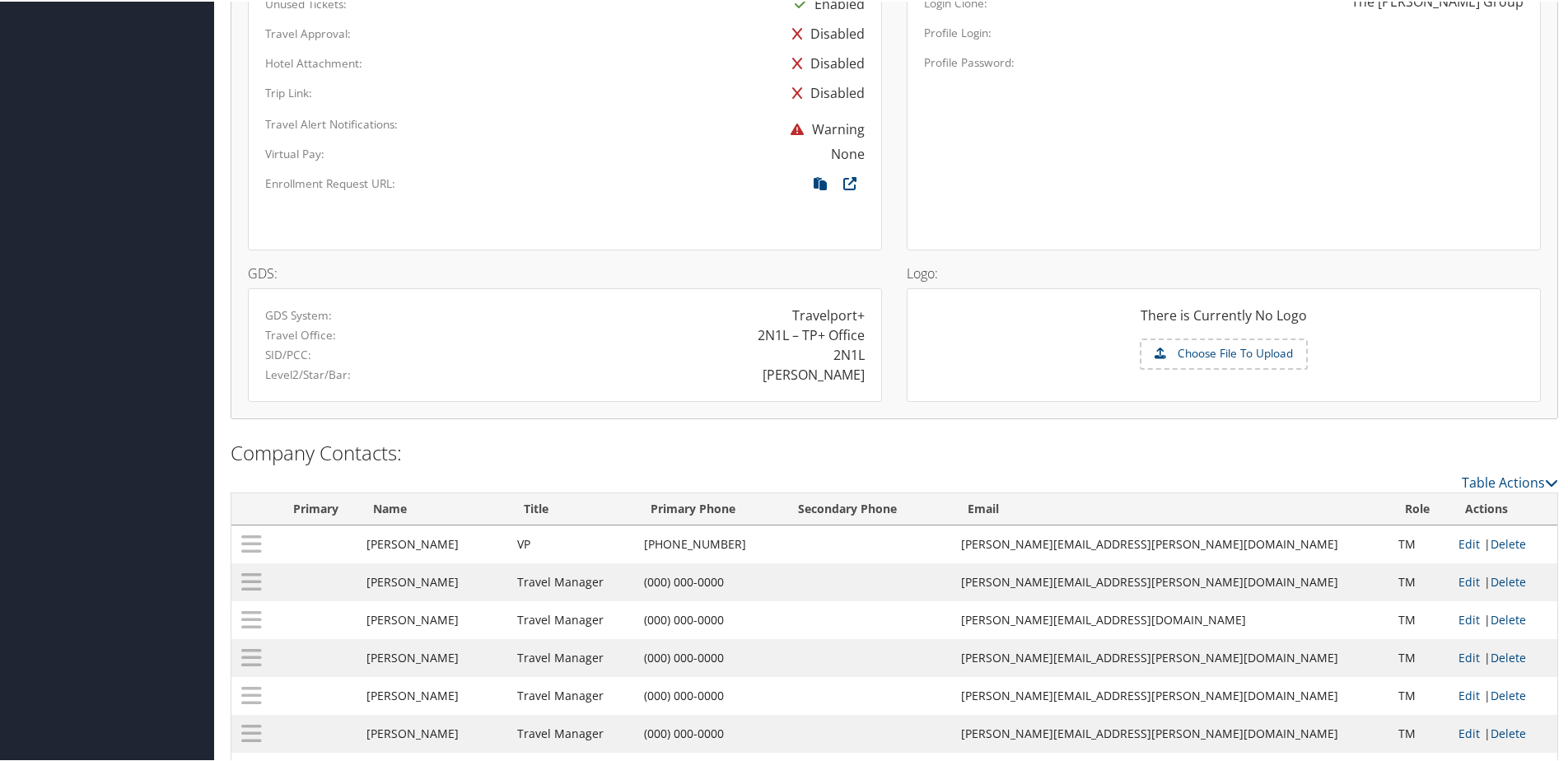
scroll to position [1204, 0]
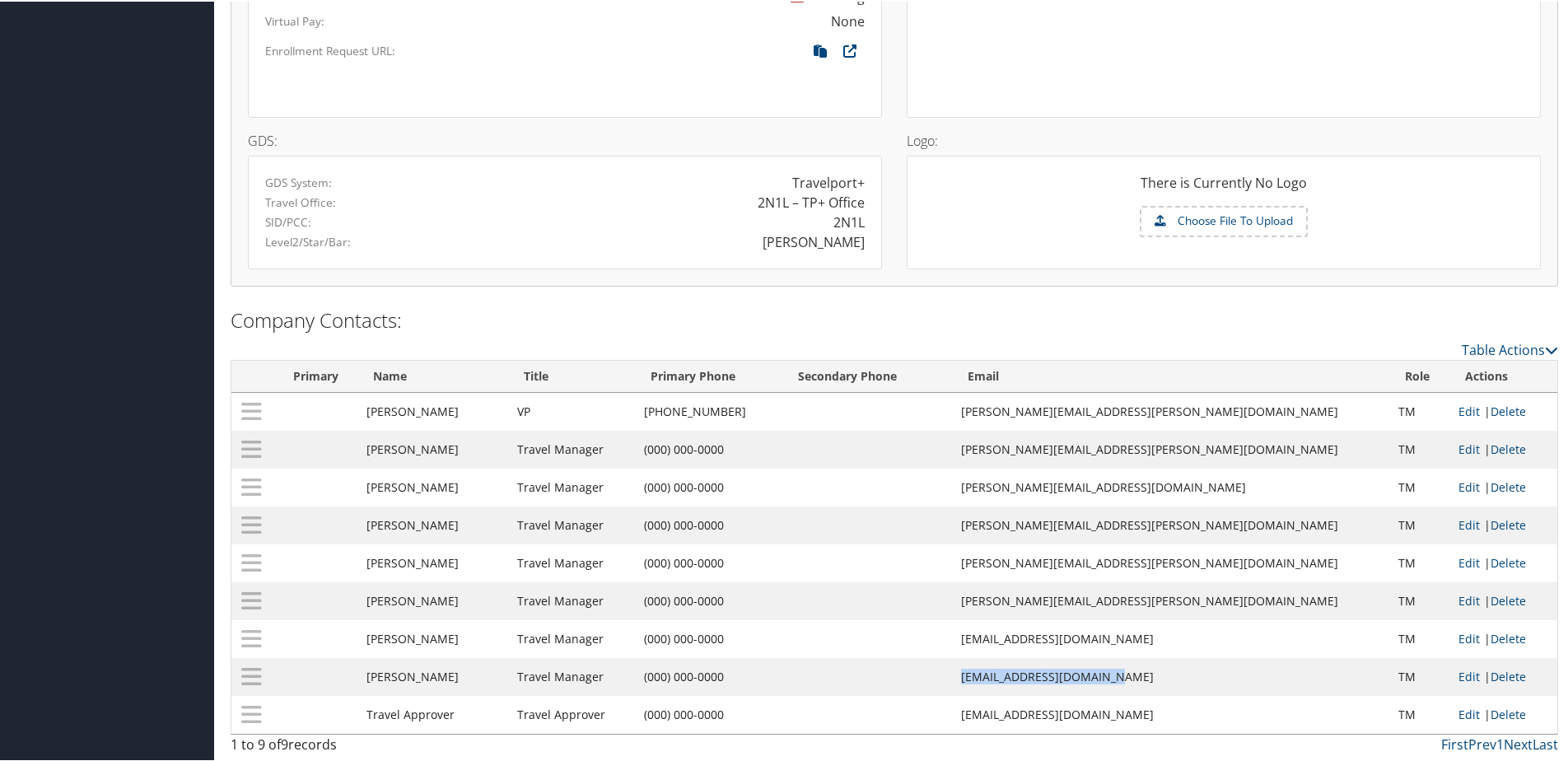
drag, startPoint x: 1028, startPoint y: 676, endPoint x: 1177, endPoint y: 670, distance: 149.1
click at [1175, 672] on td "[EMAIL_ADDRESS][DOMAIN_NAME]" at bounding box center [1171, 676] width 437 height 38
copy td "[EMAIL_ADDRESS][DOMAIN_NAME]"
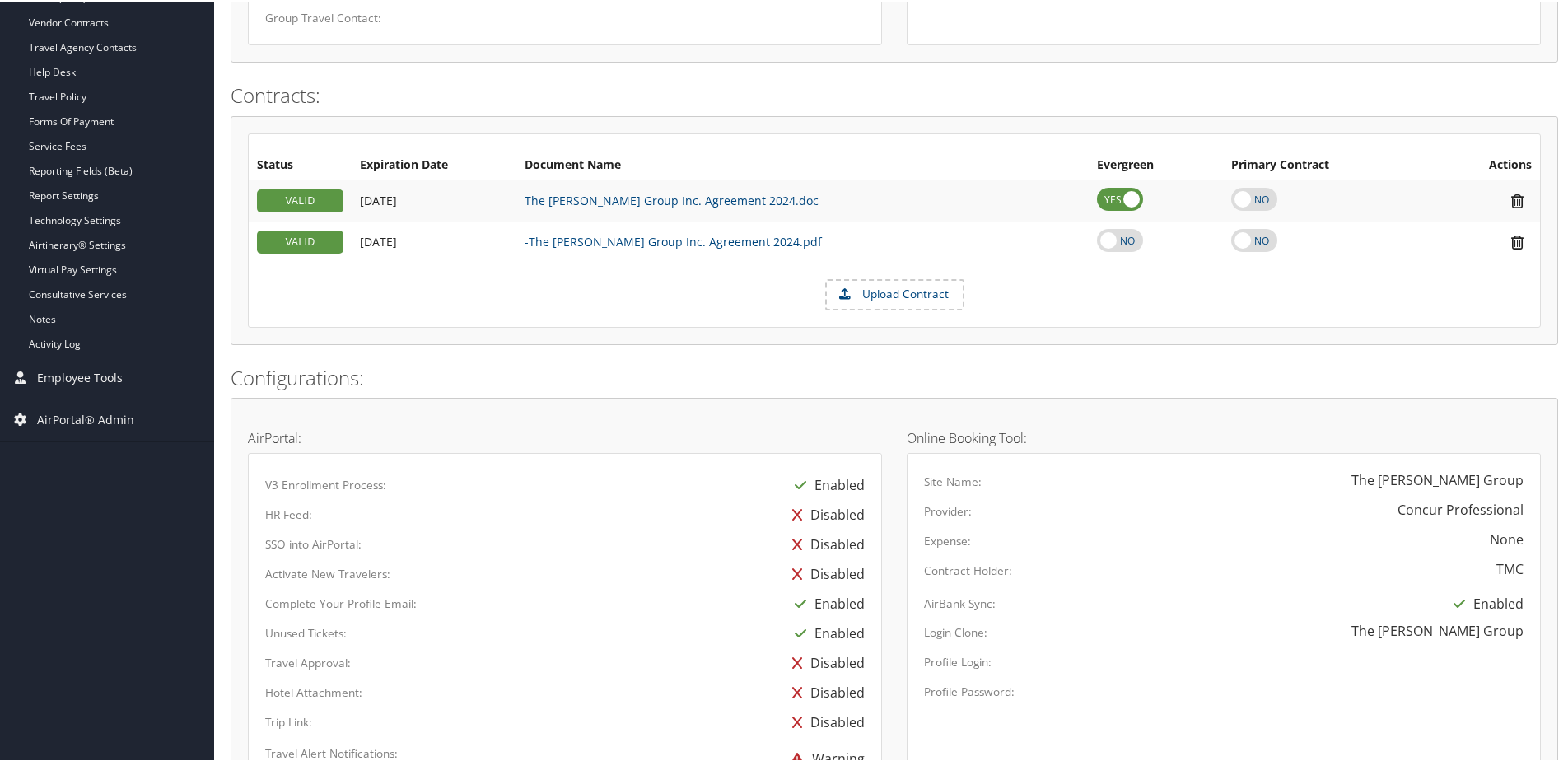
scroll to position [297, 0]
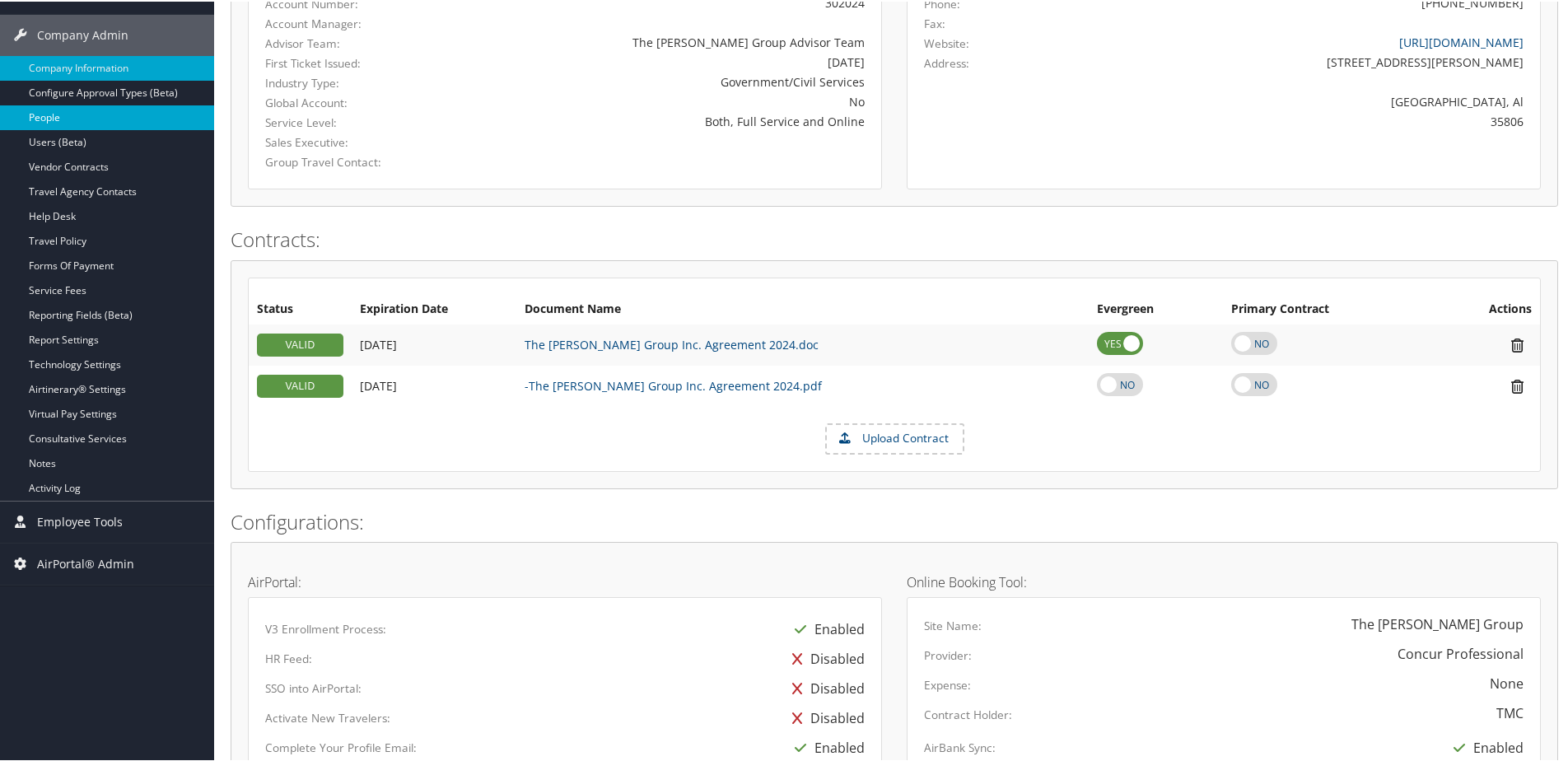
click at [50, 117] on link "People" at bounding box center [107, 116] width 214 height 25
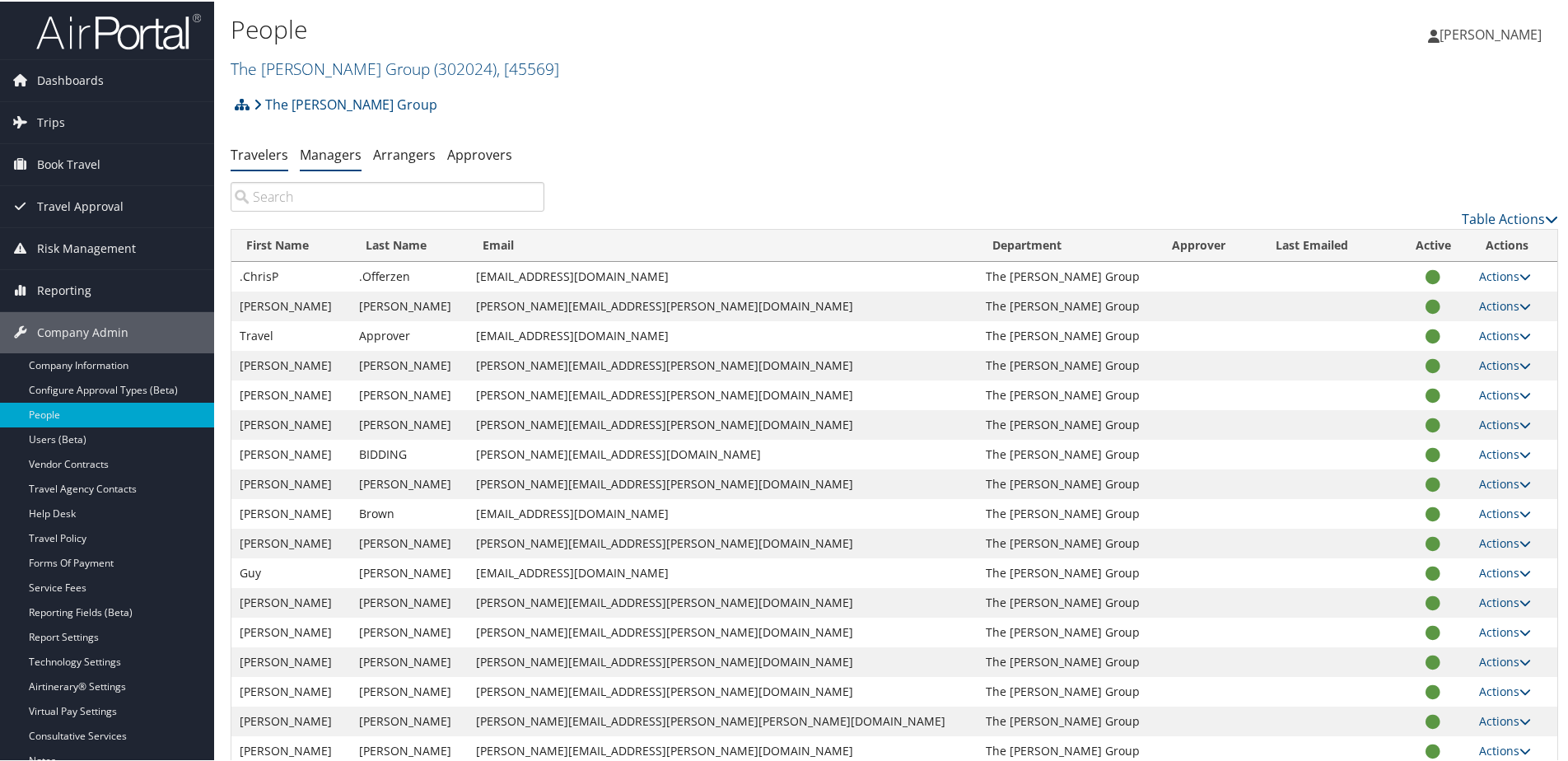
click at [325, 159] on link "Managers" at bounding box center [330, 153] width 62 height 18
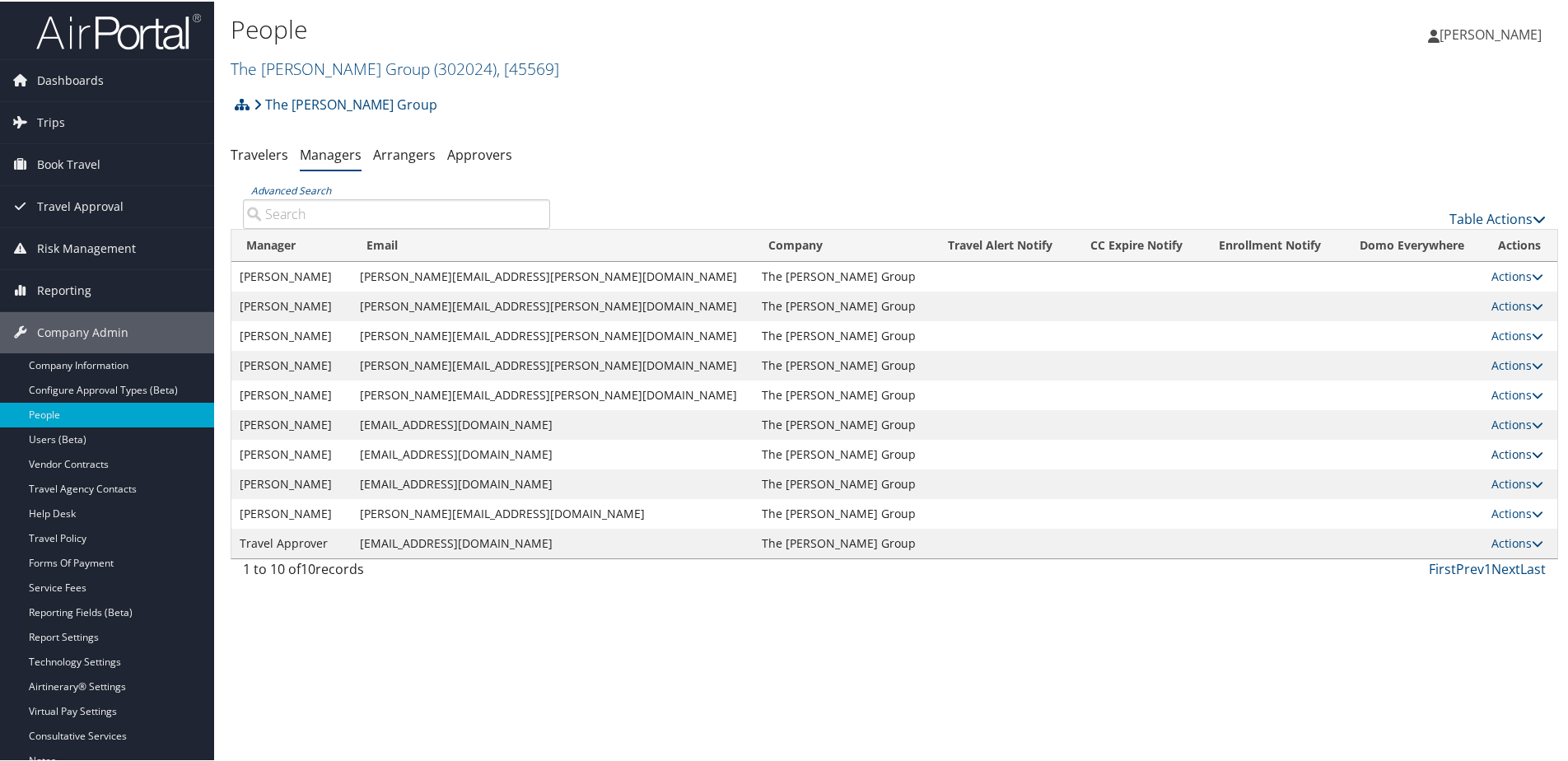
click at [1491, 457] on link "Actions" at bounding box center [1517, 452] width 52 height 16
click at [1416, 476] on link "User Settings" at bounding box center [1436, 477] width 169 height 28
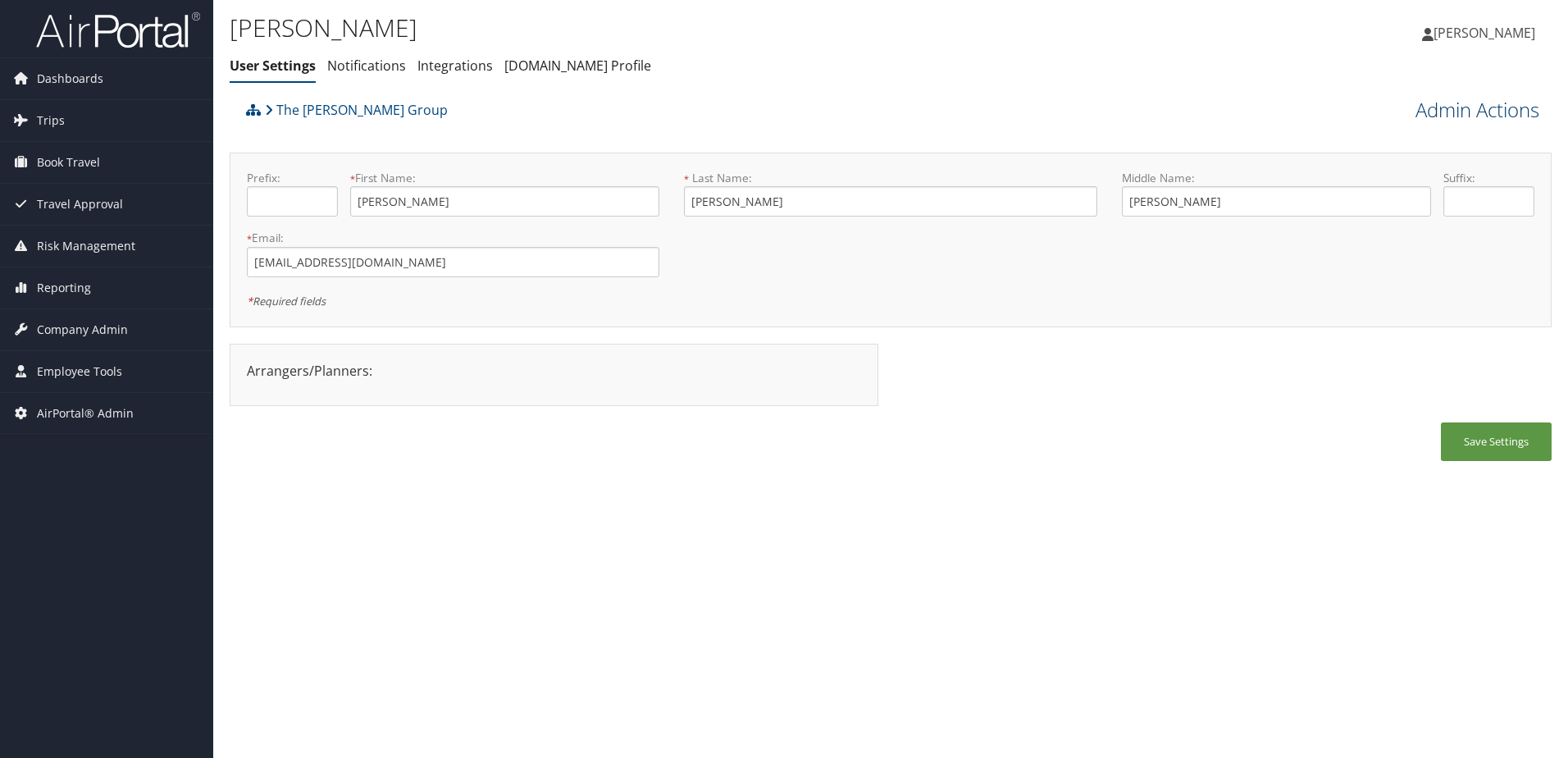
click at [1447, 119] on link "Admin Actions" at bounding box center [1477, 110] width 124 height 28
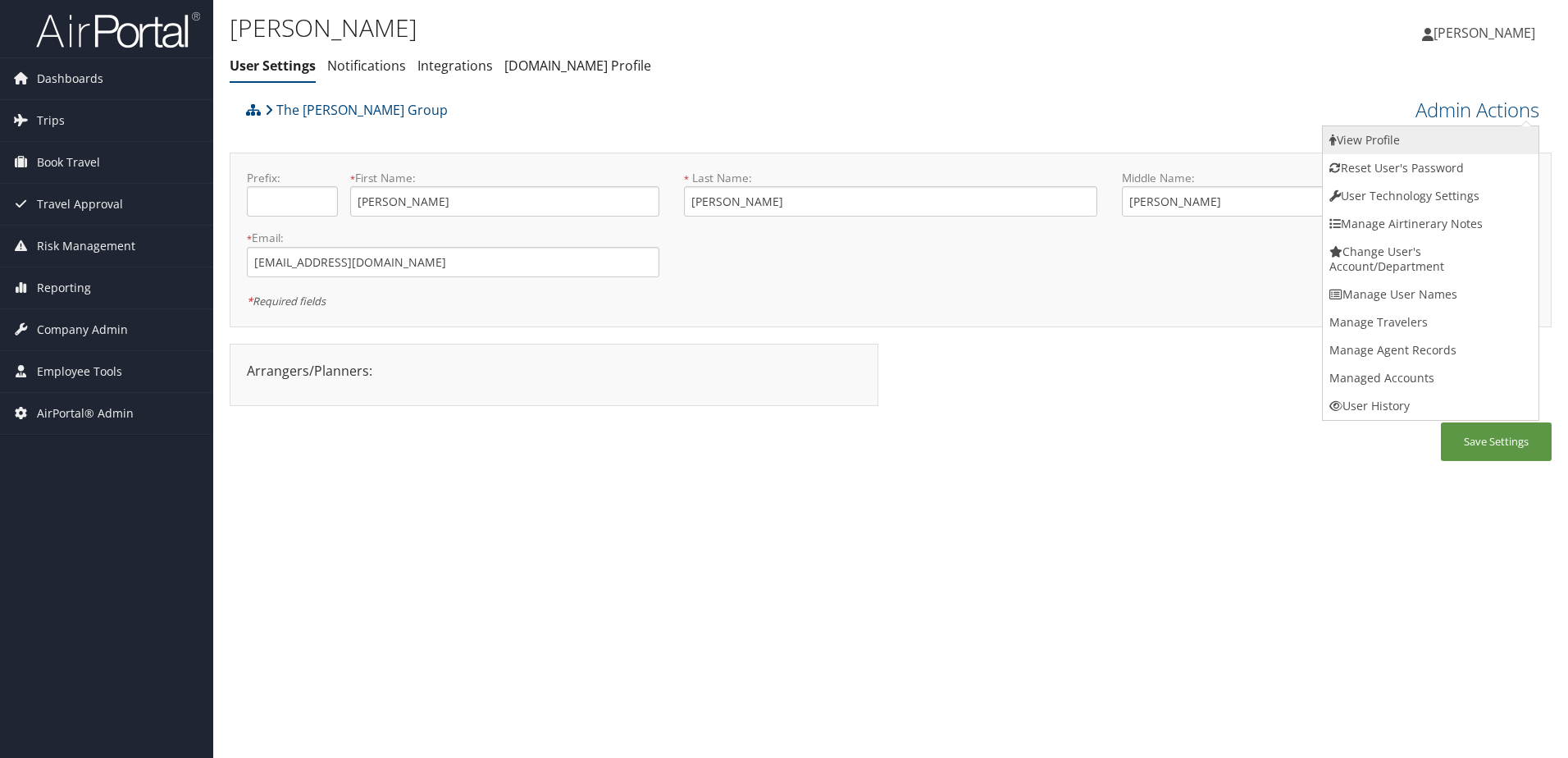
click at [1420, 138] on link "View Profile" at bounding box center [1430, 140] width 216 height 28
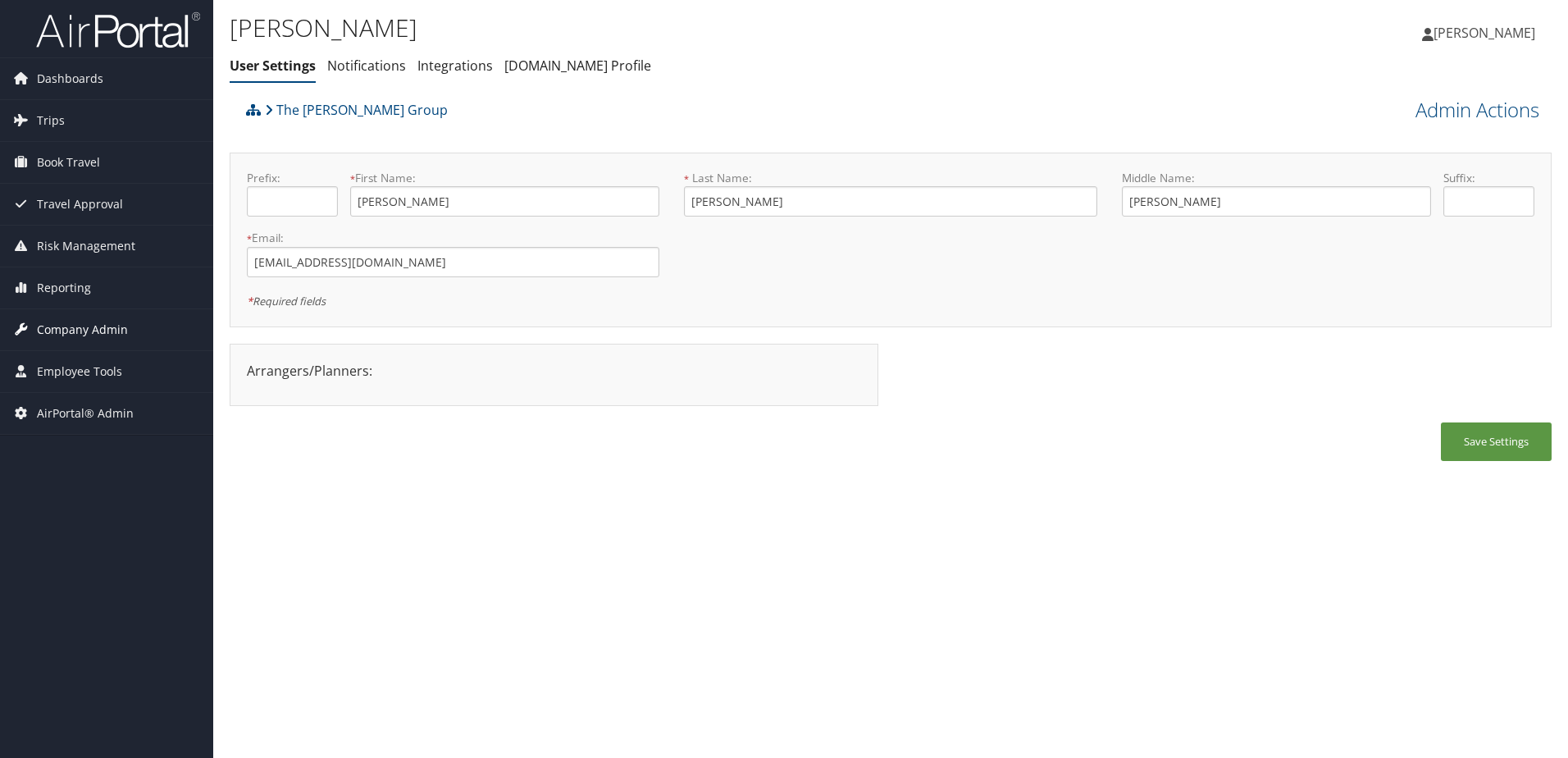
click at [68, 326] on span "Company Admin" at bounding box center [82, 330] width 91 height 41
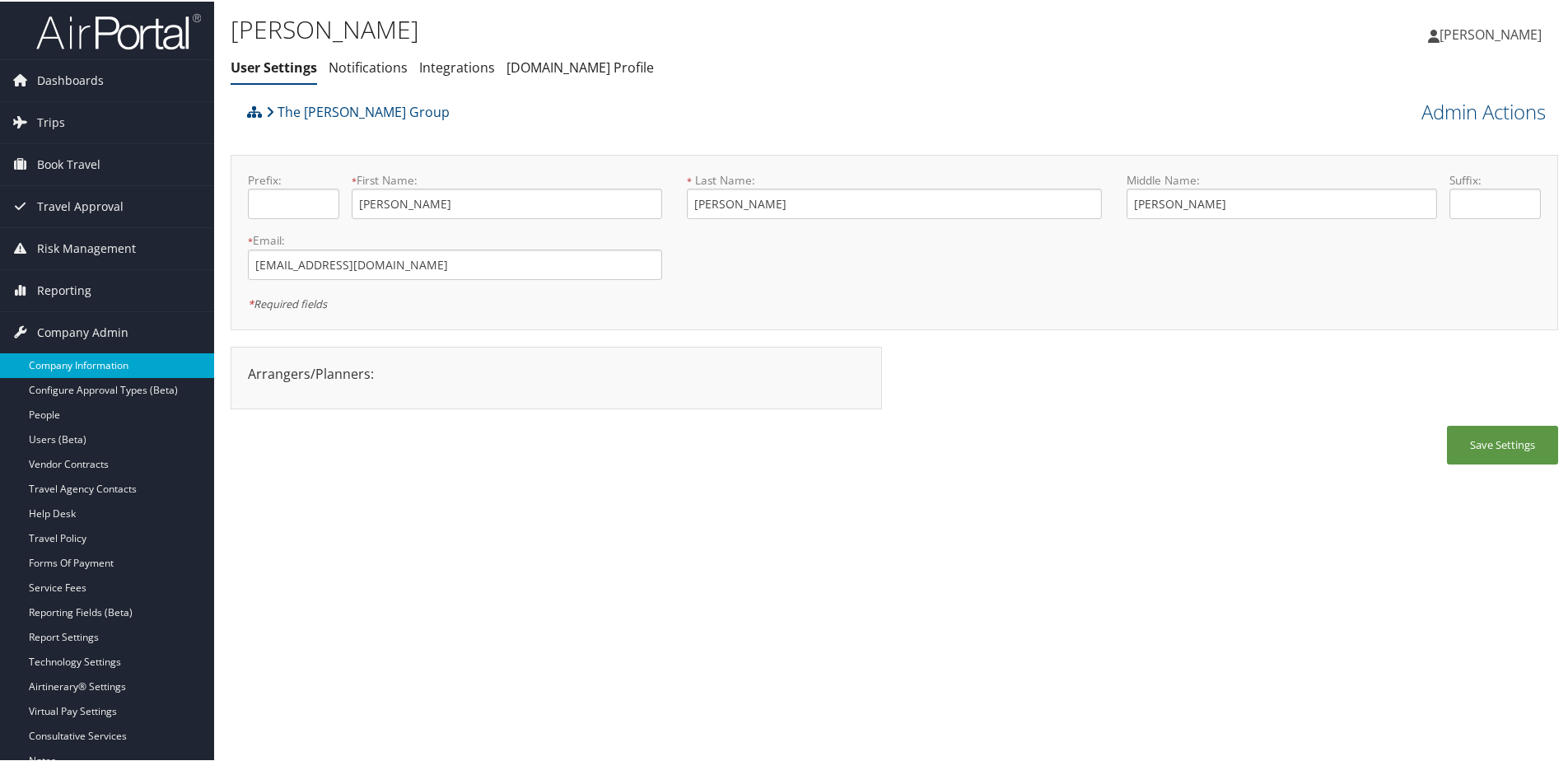
click at [55, 363] on link "Company Information" at bounding box center [107, 364] width 214 height 25
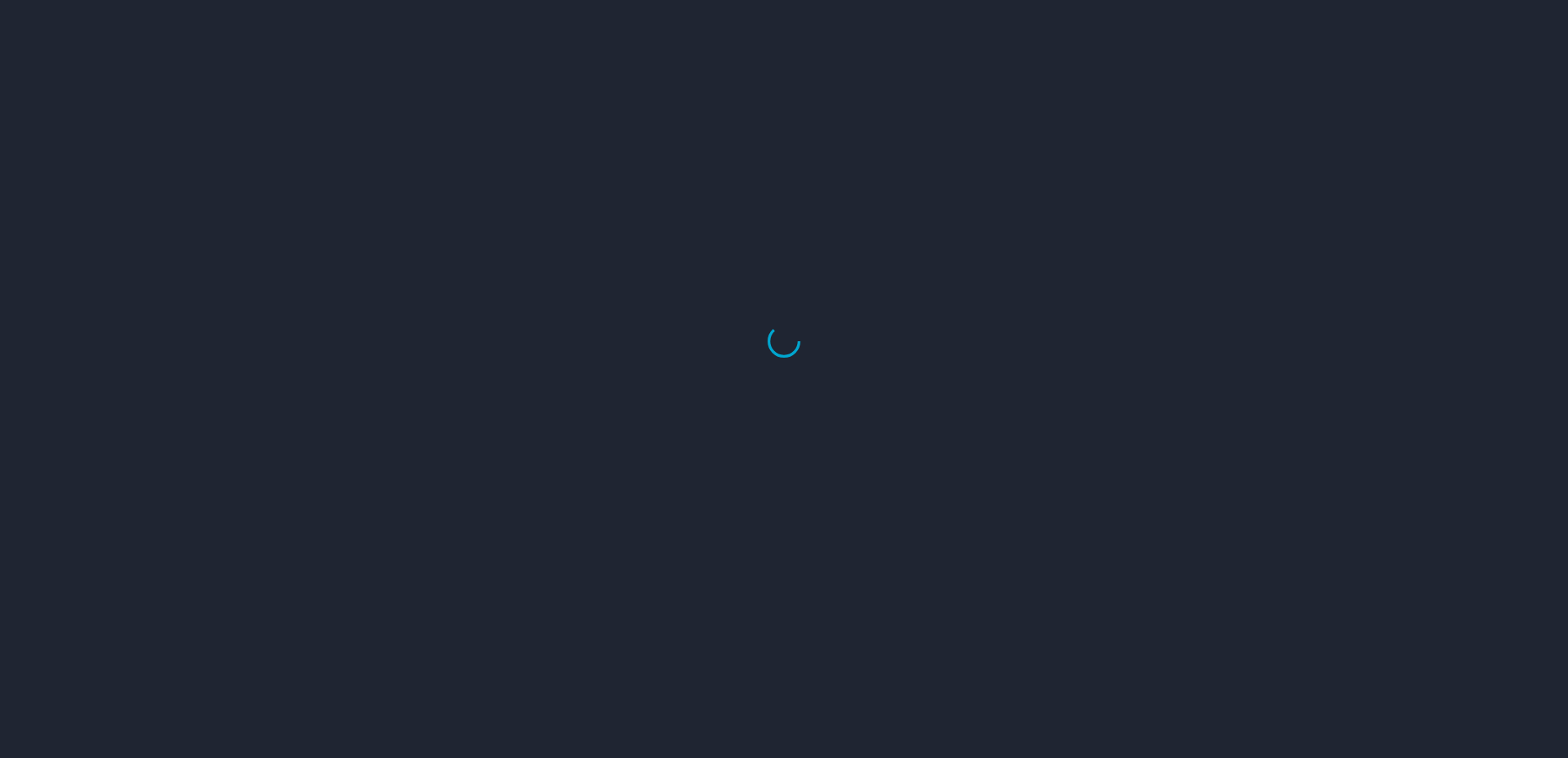
select select "US"
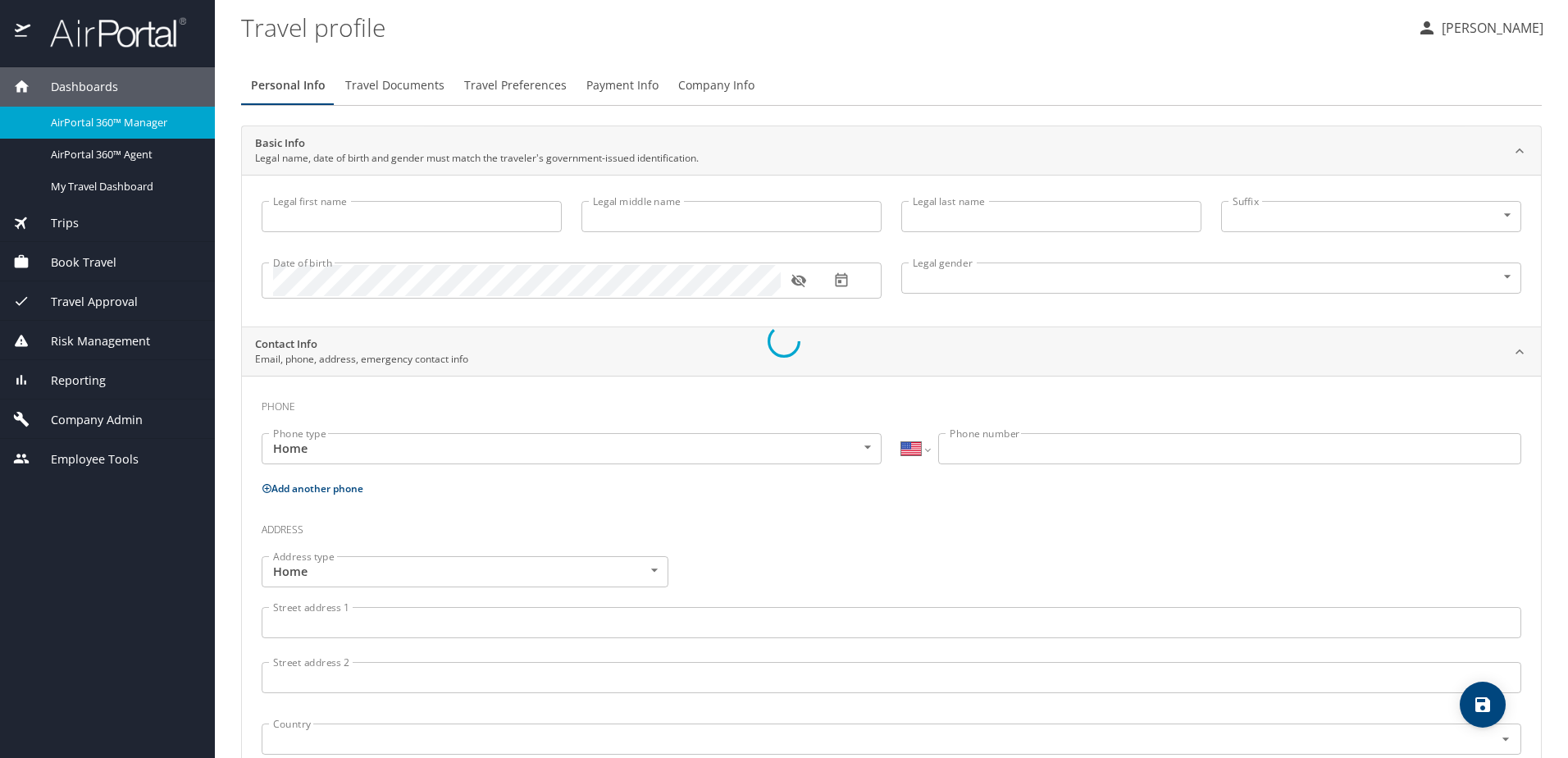
type input "[PERSON_NAME]"
type input "[DEMOGRAPHIC_DATA]"
select select "US"
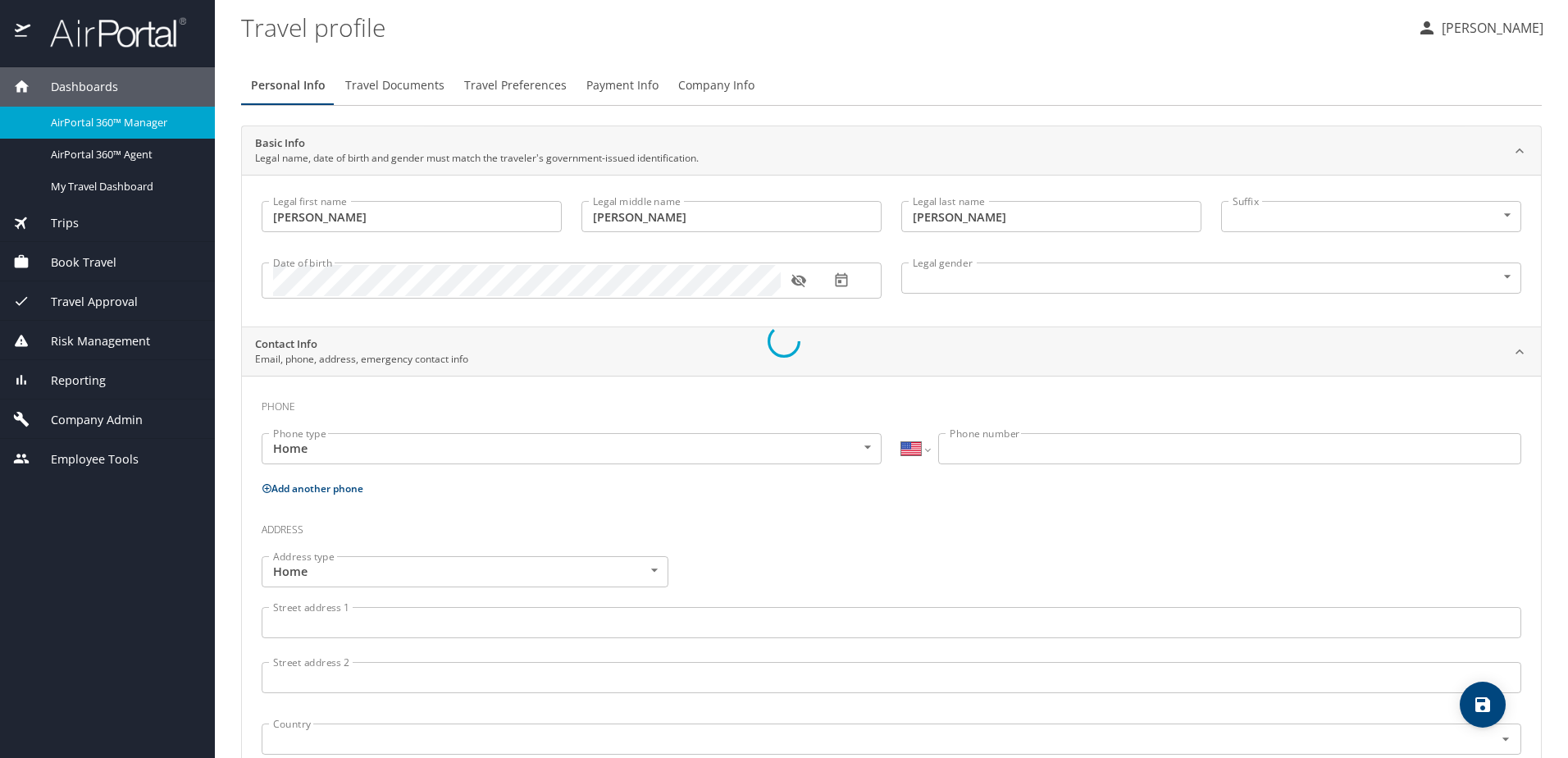
select select "US"
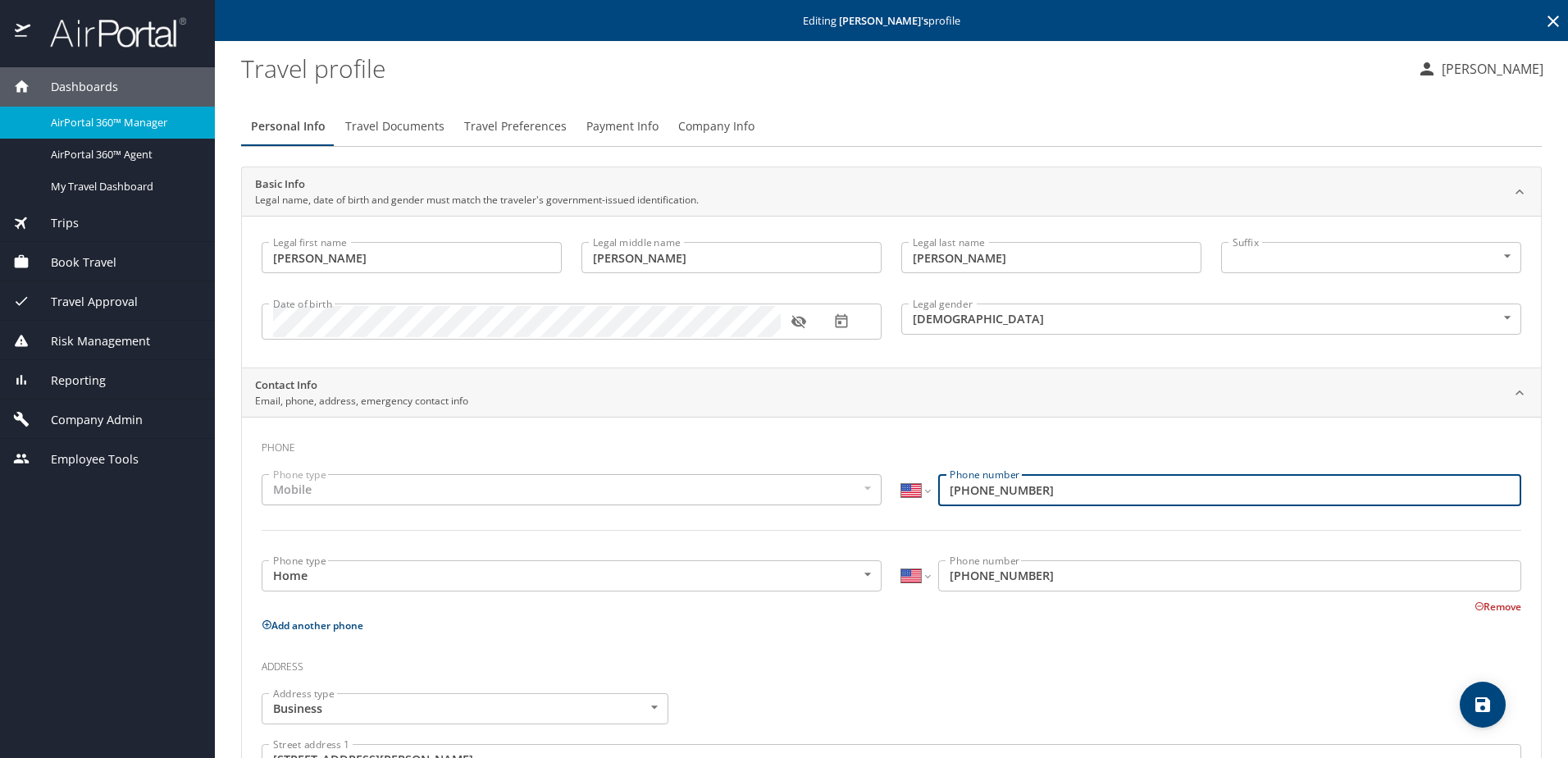
drag, startPoint x: 1031, startPoint y: 489, endPoint x: 938, endPoint y: 484, distance: 93.1
click at [938, 484] on input "(256) 604-9862" at bounding box center [1230, 490] width 583 height 31
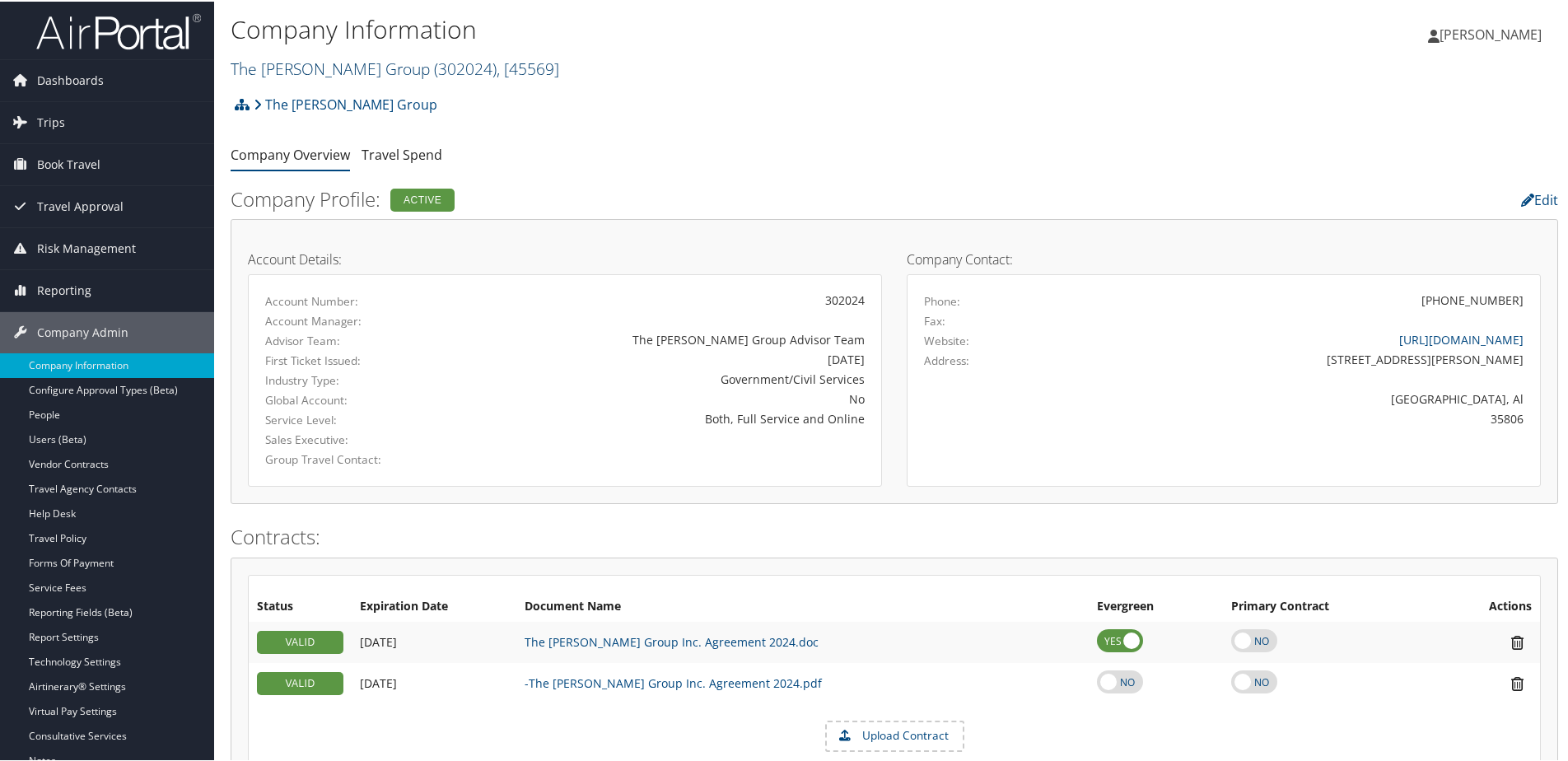
click at [268, 69] on link "The Tolliver Group ( 302024 ) , [ 45569 ]" at bounding box center [394, 67] width 328 height 22
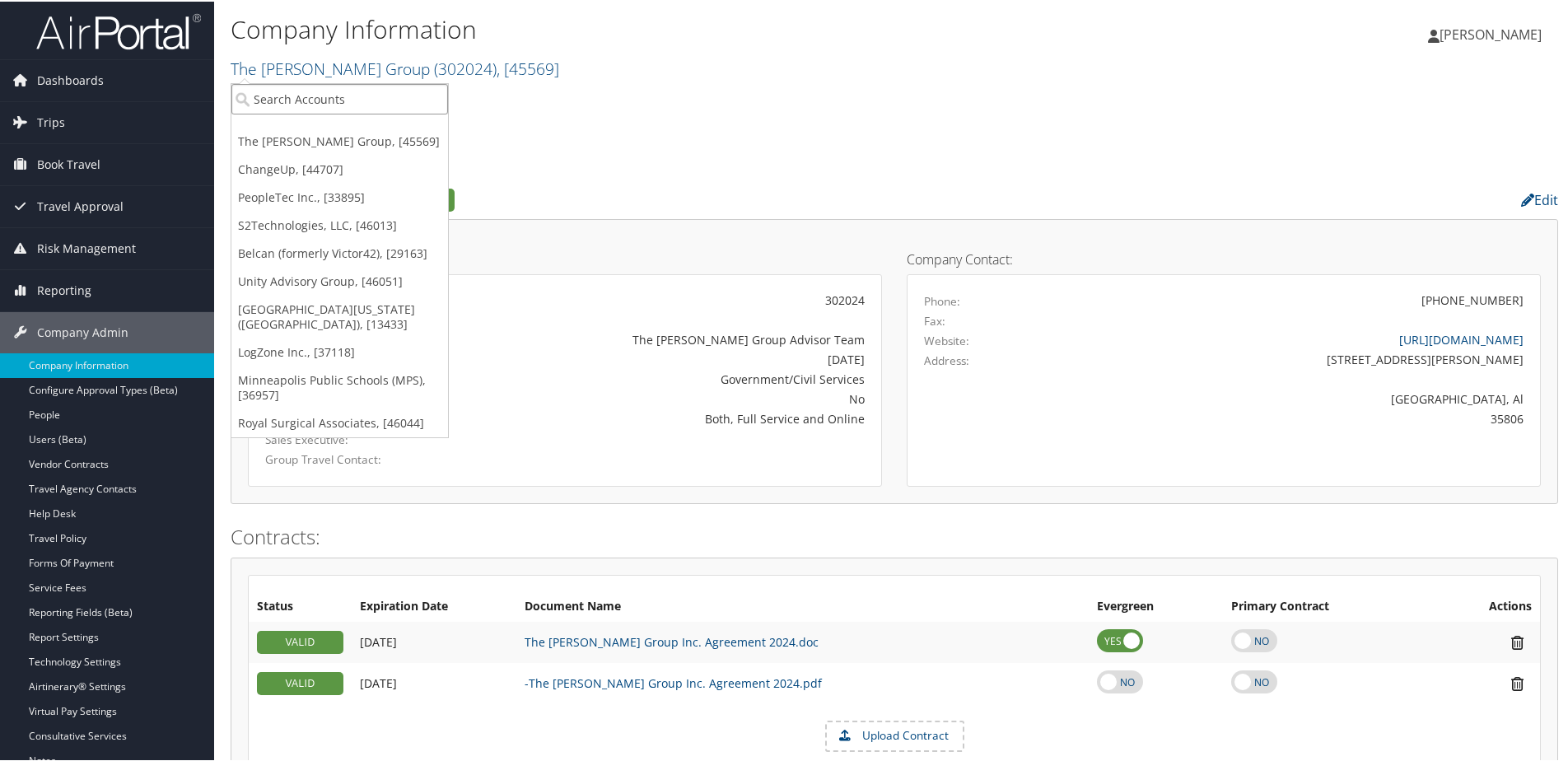
click at [260, 97] on input "search" at bounding box center [340, 98] width 217 height 31
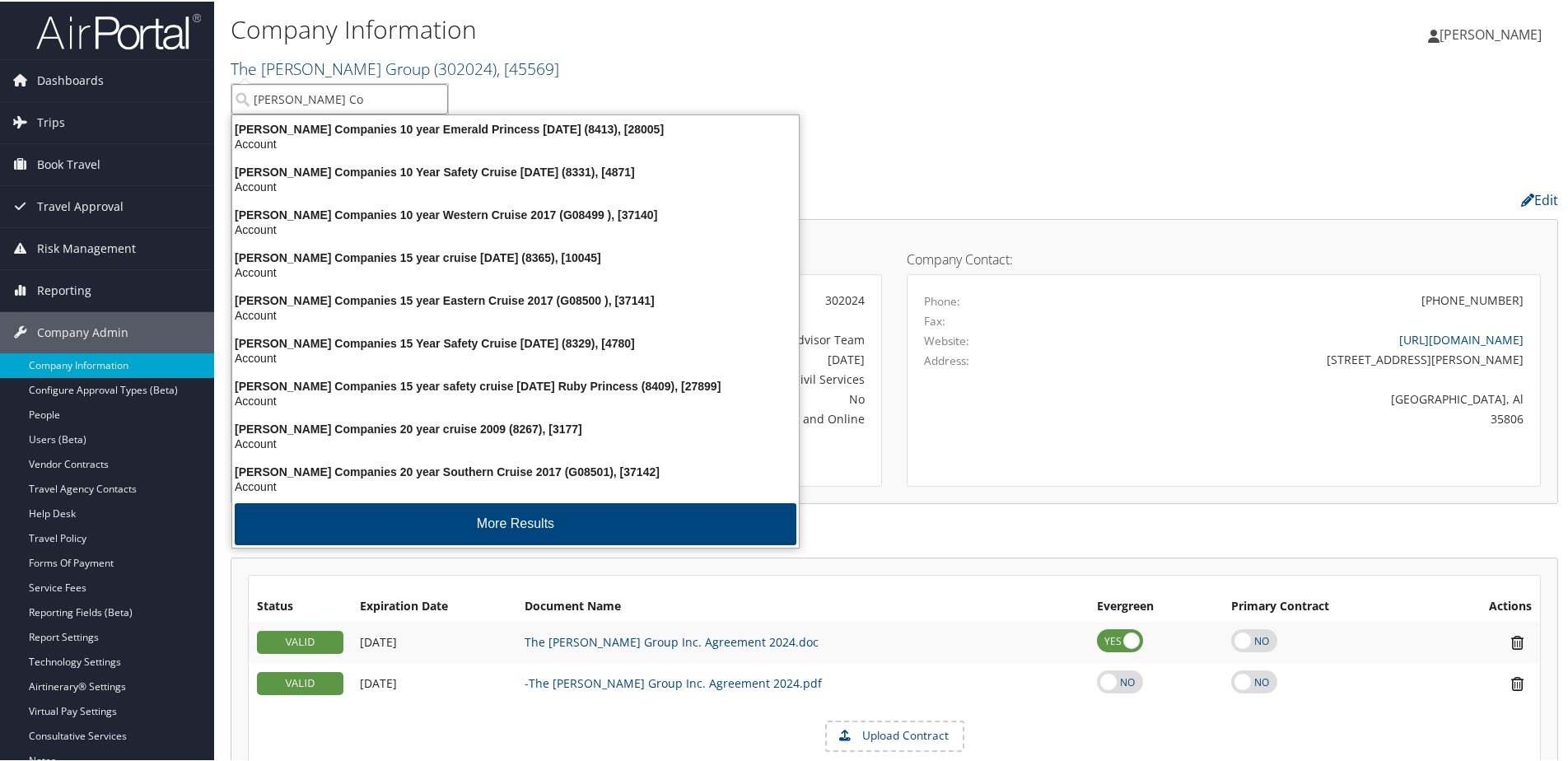
type input "Layton Con"
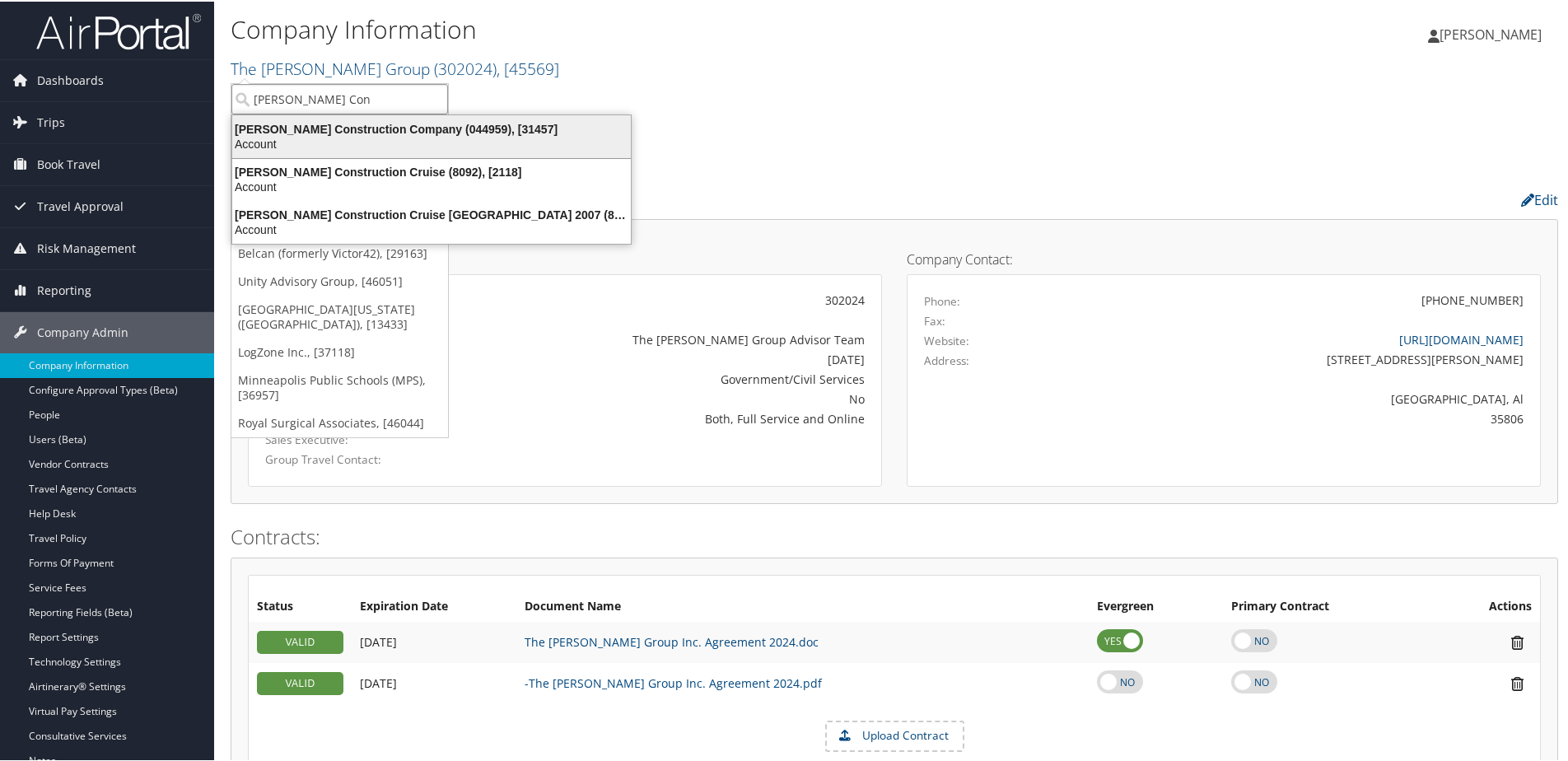
click at [300, 114] on li "Layton Construction Company (044959), [31457] Account" at bounding box center [432, 135] width 400 height 45
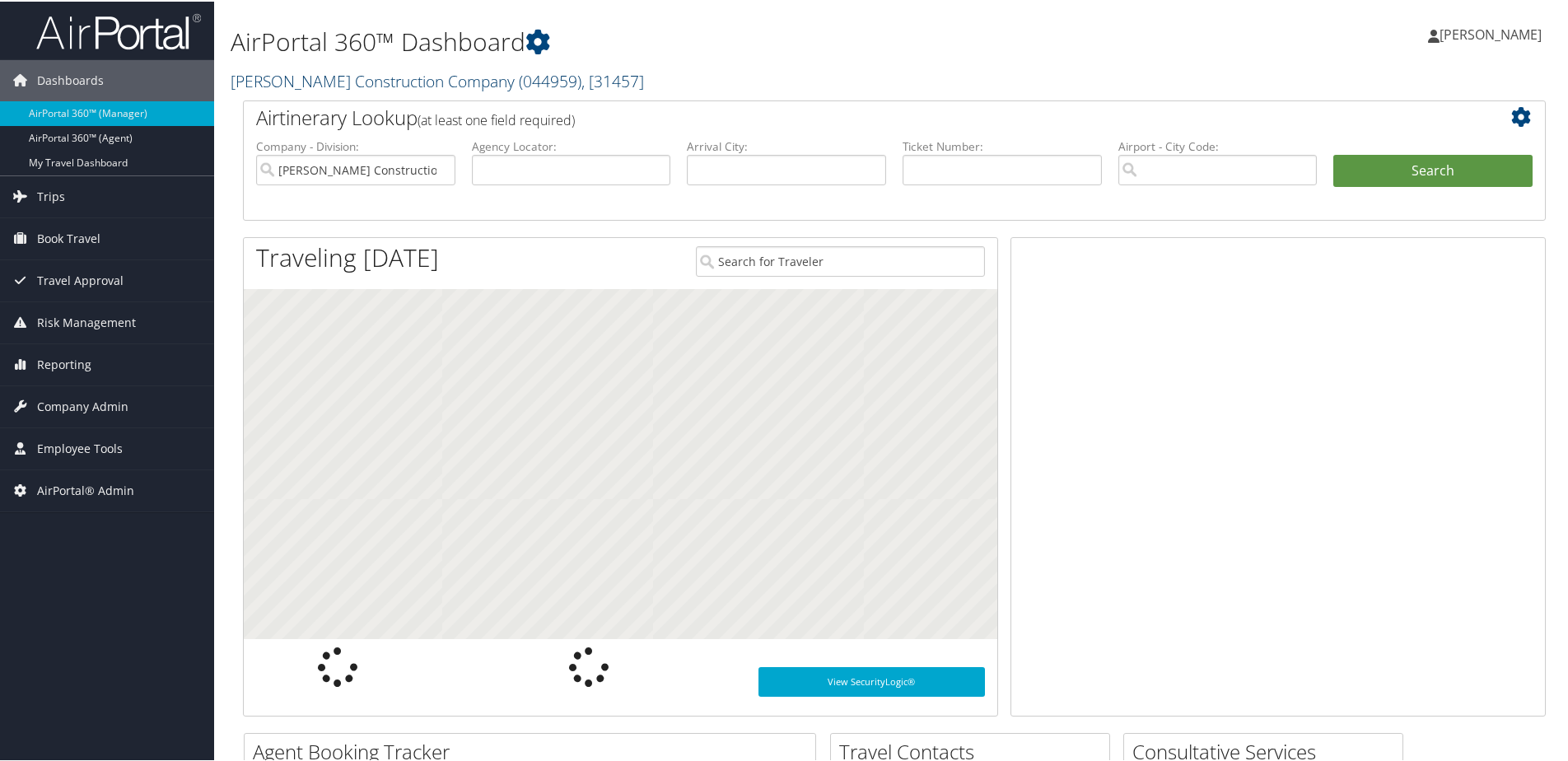
click at [302, 78] on link "Layton Construction Company ( 044959 ) , [ 31457 ]" at bounding box center [437, 79] width 414 height 22
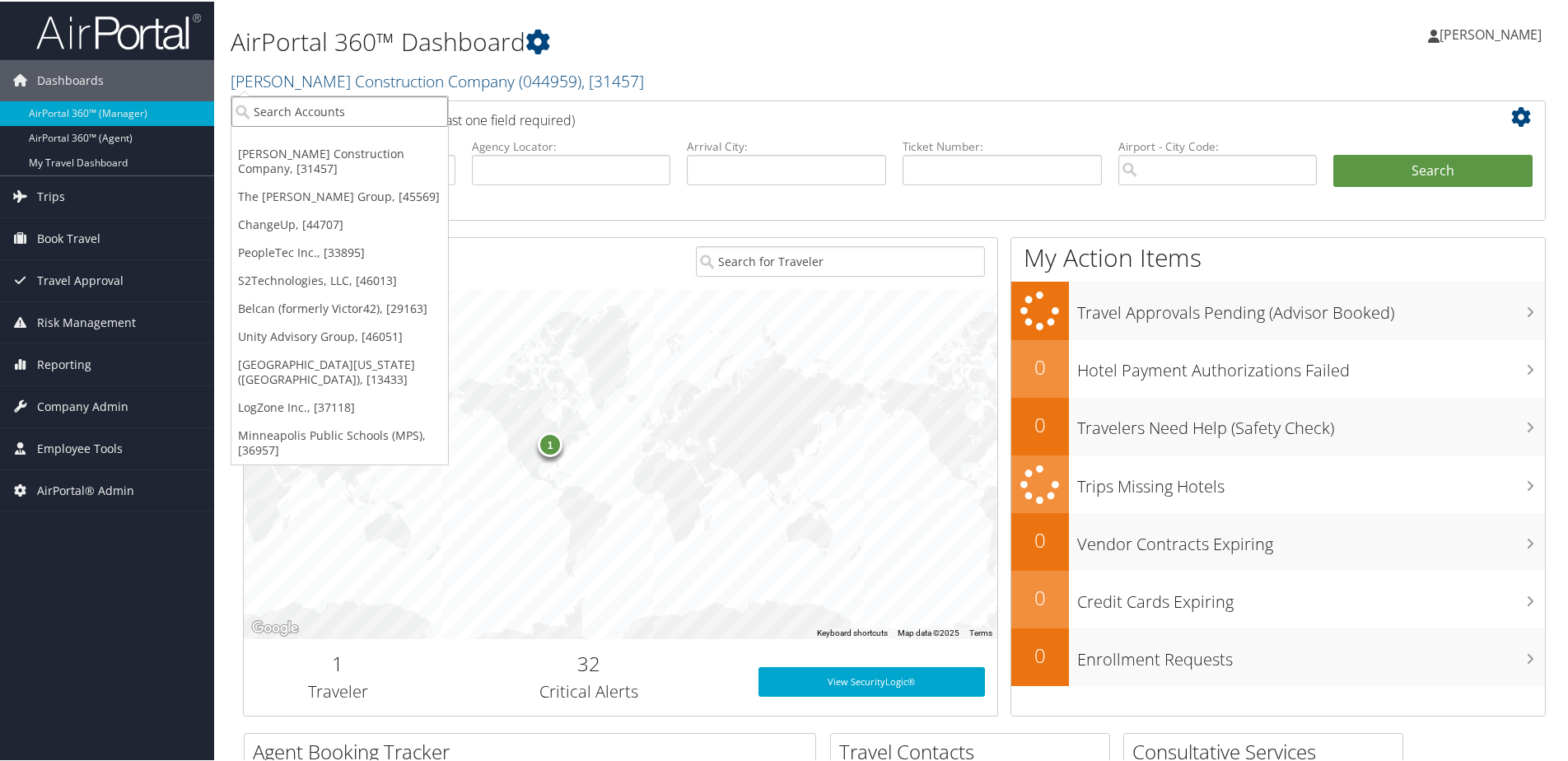
click at [299, 103] on input "search" at bounding box center [340, 110] width 217 height 31
type input "hartzel"
click at [363, 141] on div "Hartzell Engine Tech (003266), [15021]" at bounding box center [367, 140] width 290 height 15
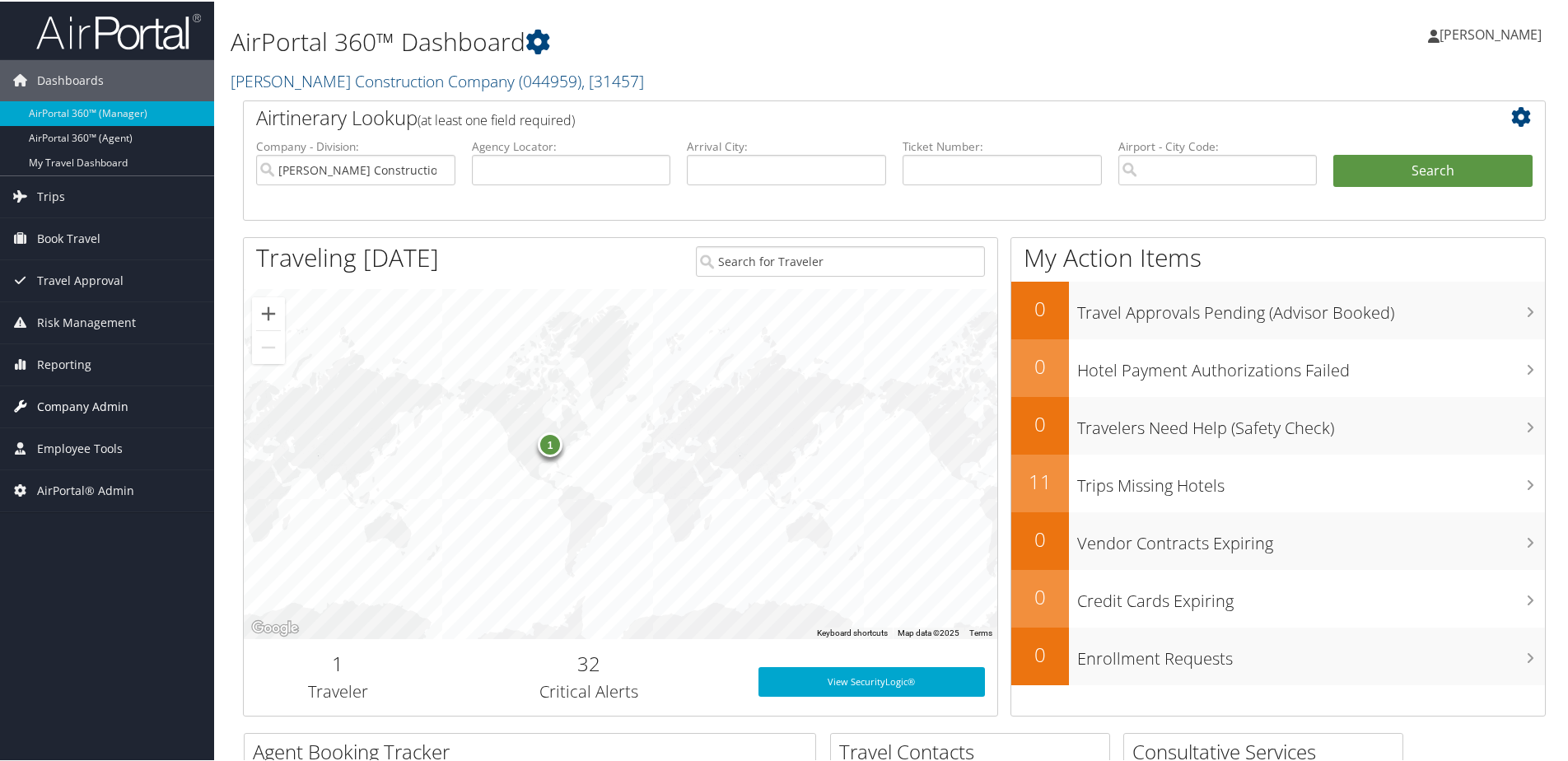
click at [52, 407] on span "Company Admin" at bounding box center [83, 405] width 92 height 41
click at [51, 402] on span "Company Admin" at bounding box center [83, 405] width 92 height 41
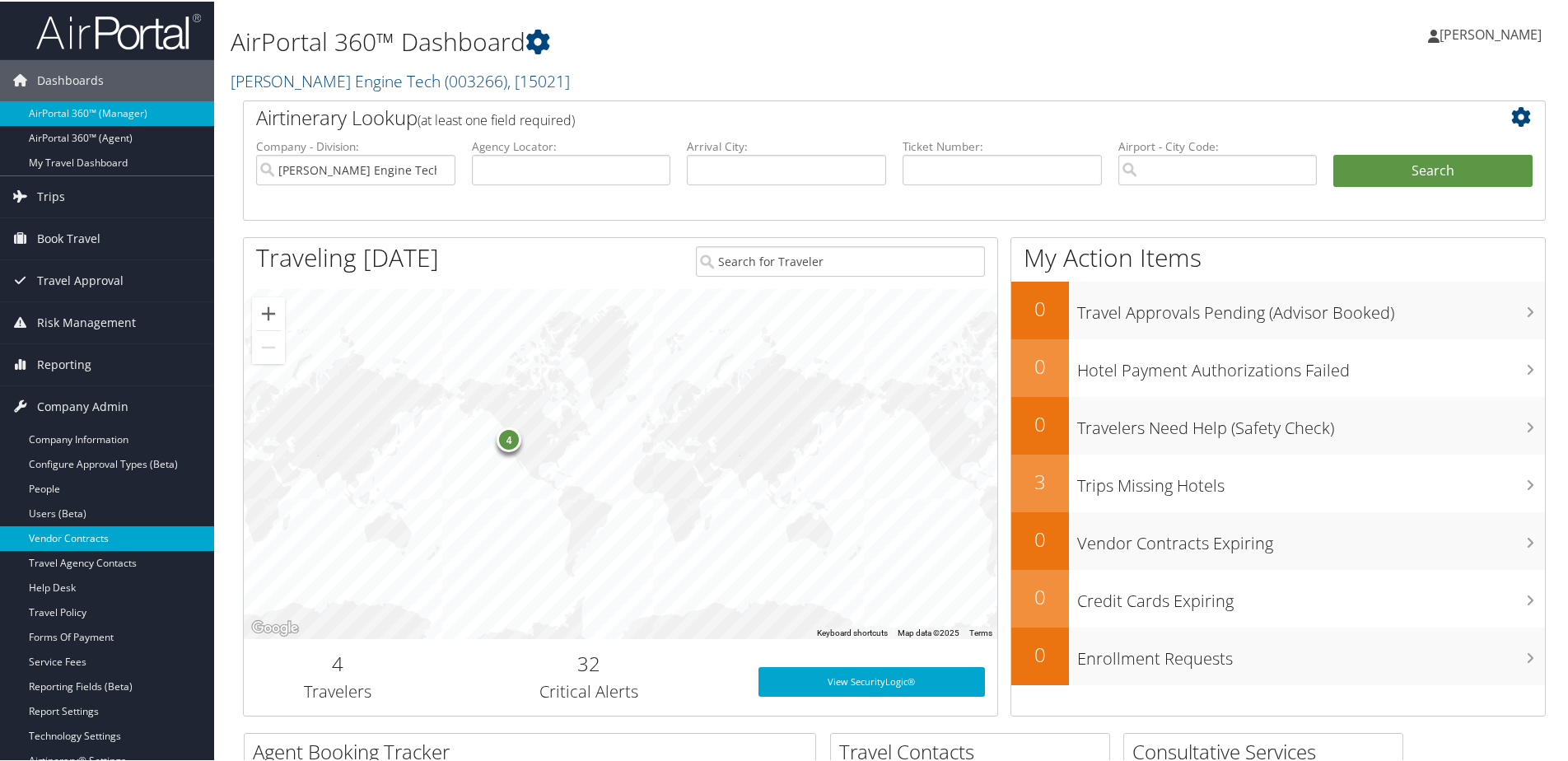
click at [65, 532] on link "Vendor Contracts" at bounding box center [107, 537] width 214 height 25
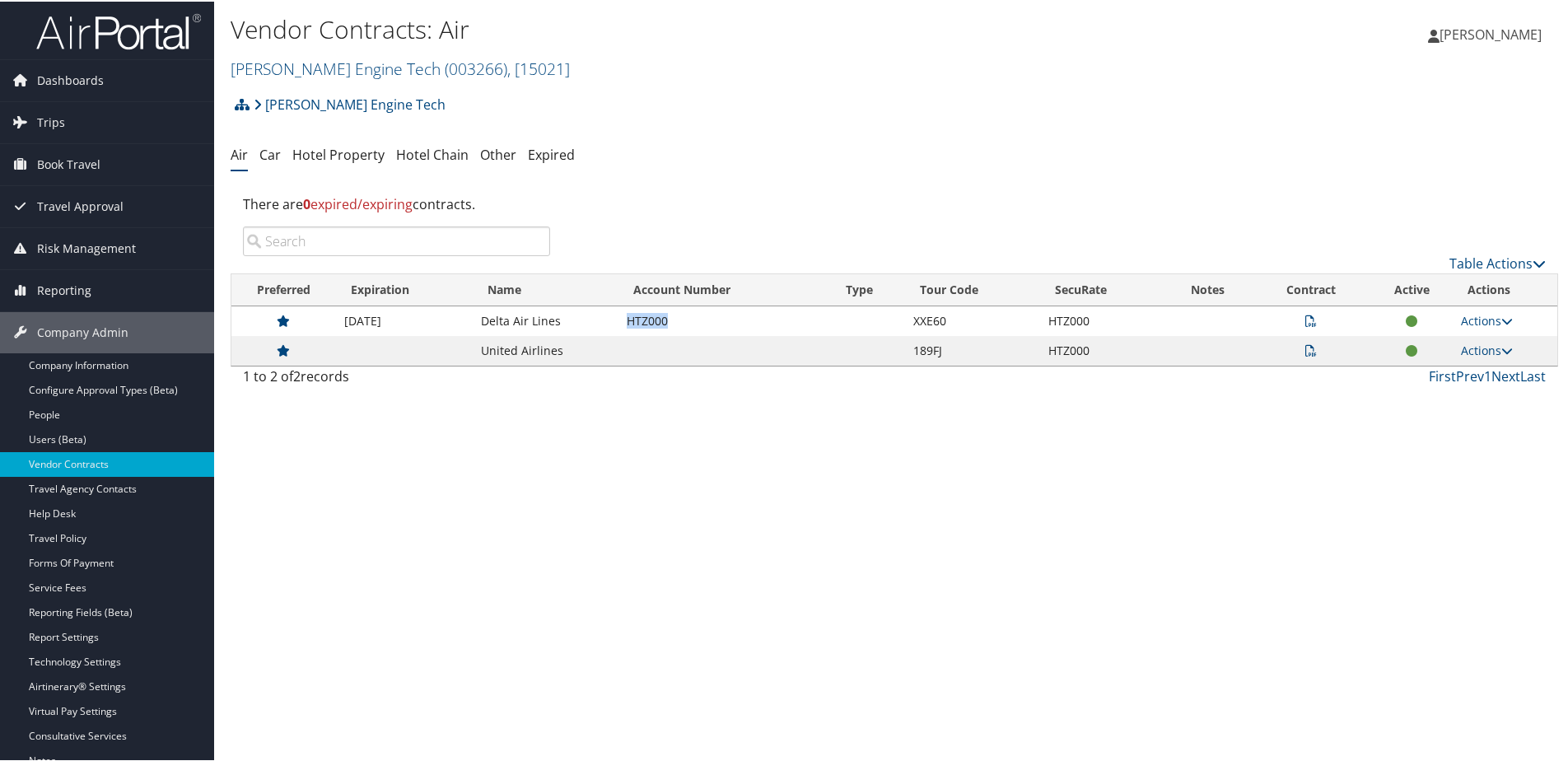
drag, startPoint x: 620, startPoint y: 319, endPoint x: 681, endPoint y: 312, distance: 61.4
click at [681, 312] on td "HTZ000" at bounding box center [724, 319] width 213 height 30
copy td "HTZ000"
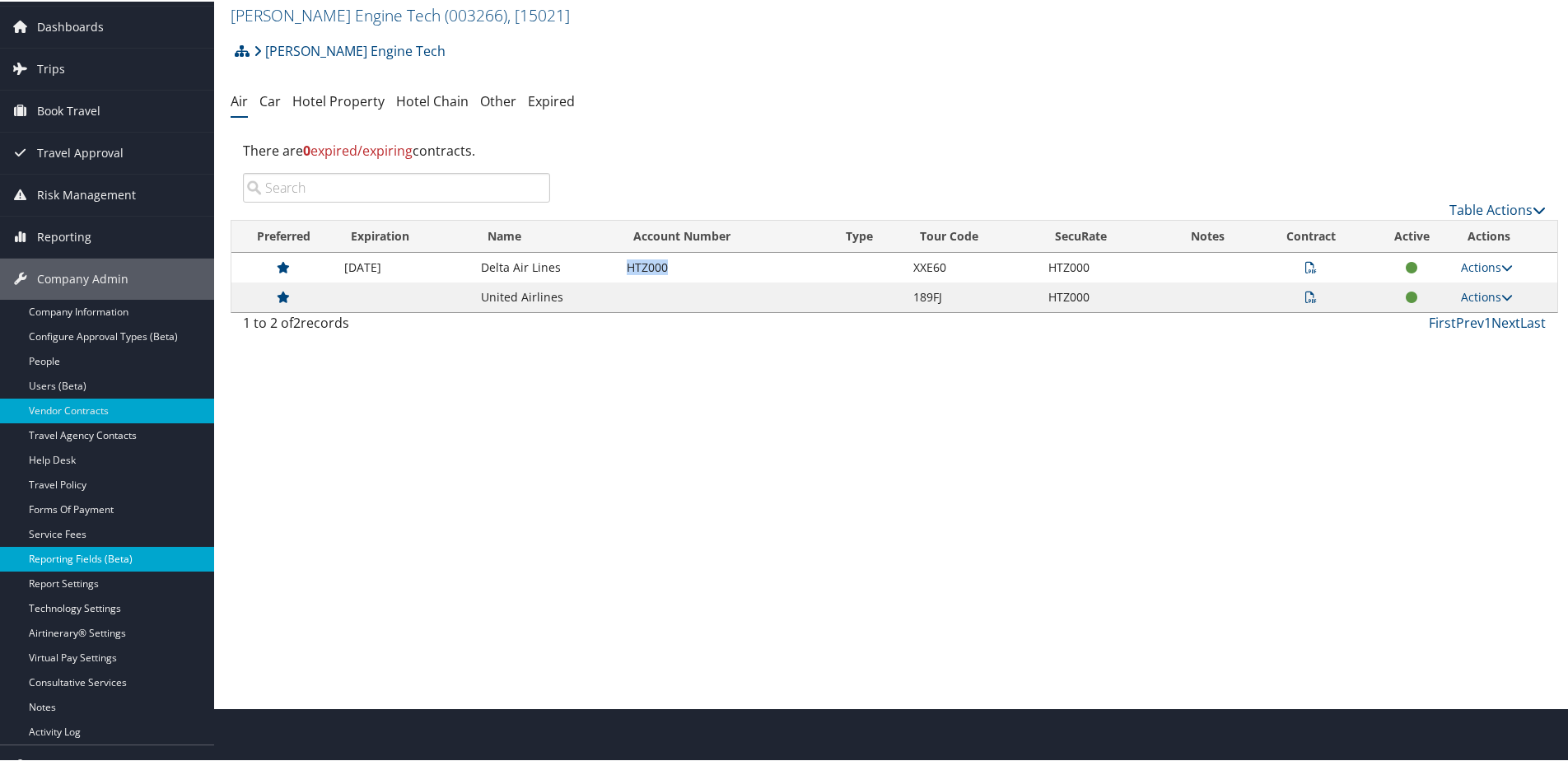
scroll to position [83, 0]
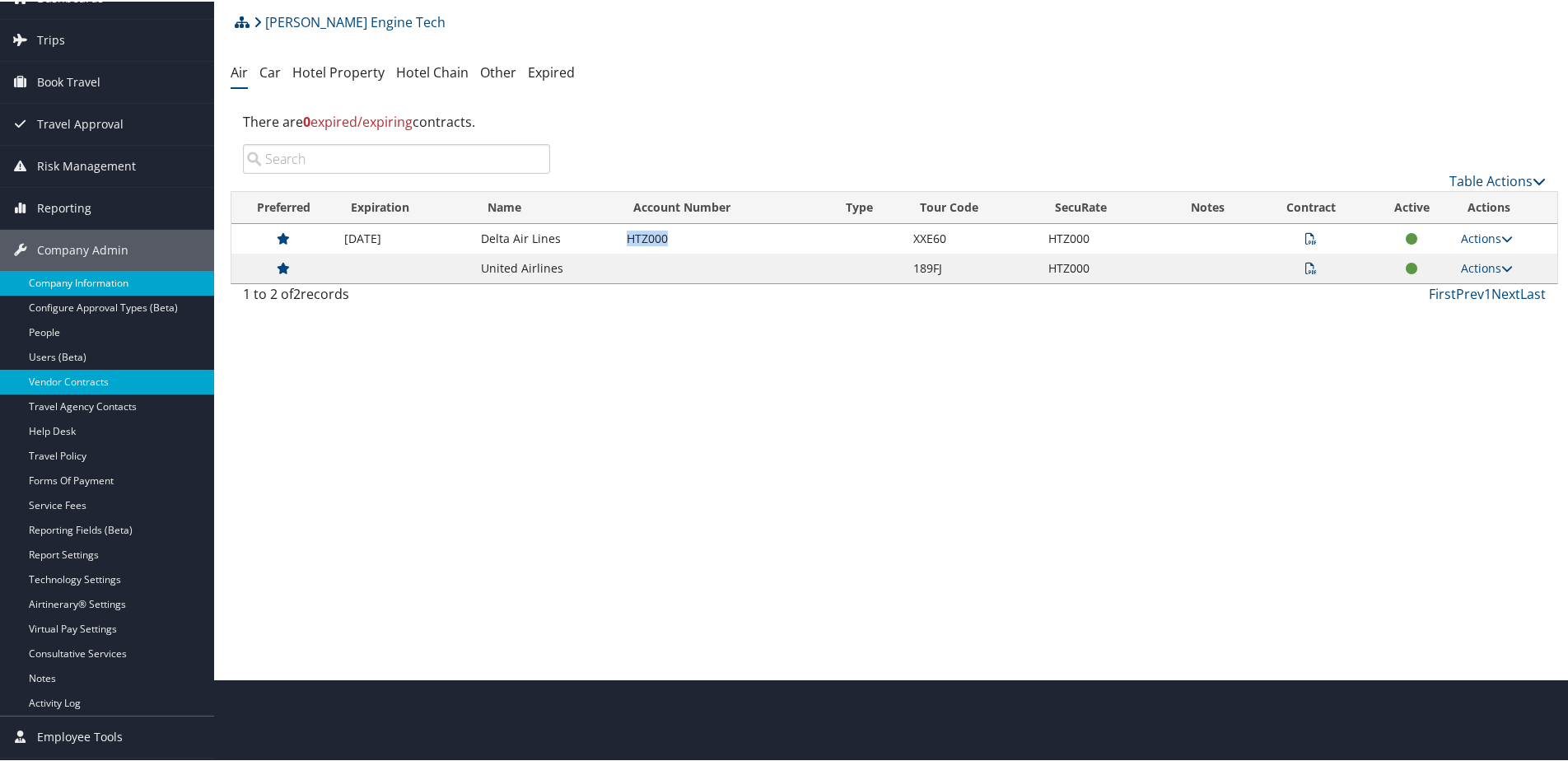
click at [118, 282] on link "Company Information" at bounding box center [107, 282] width 214 height 25
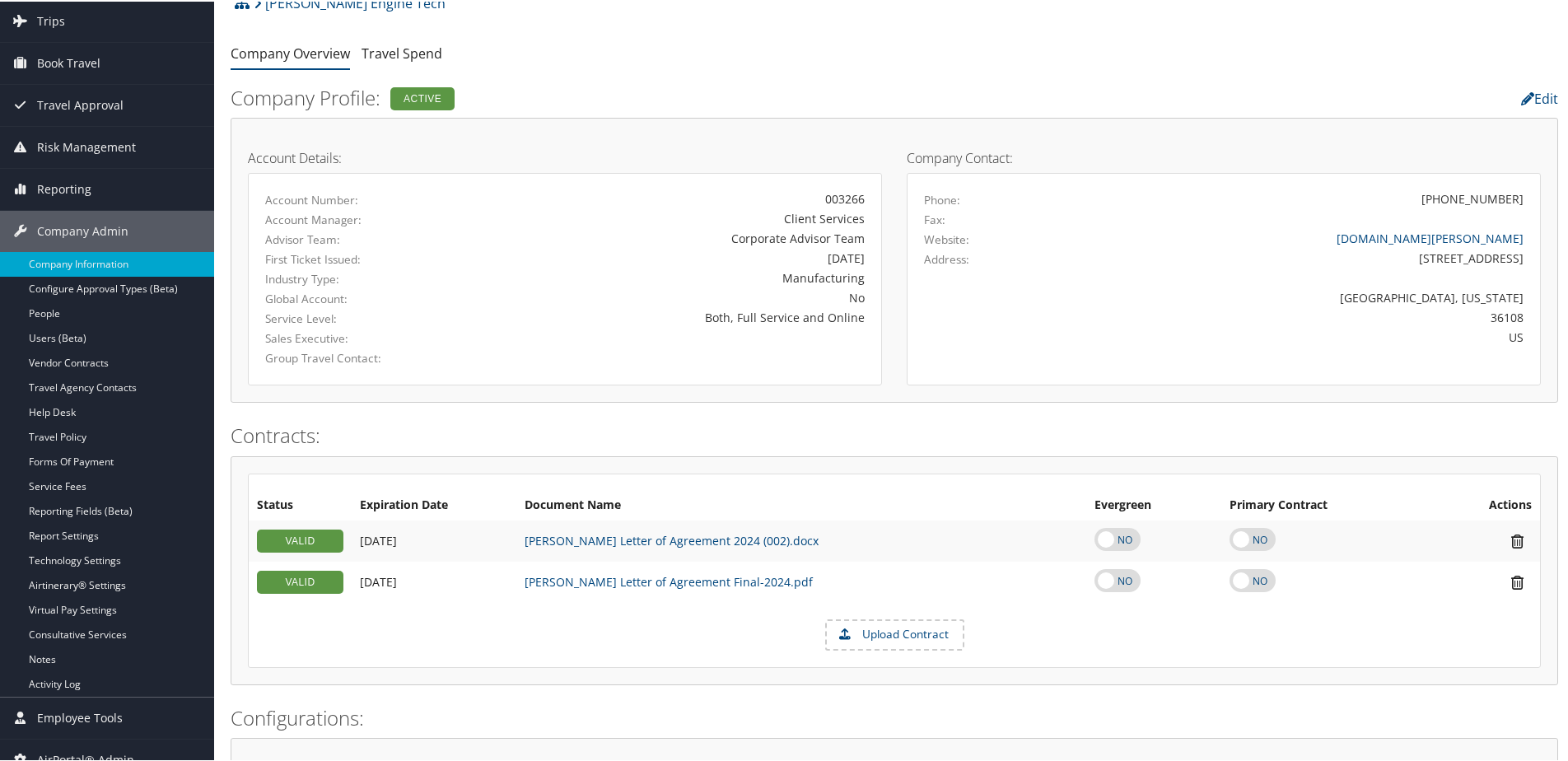
scroll to position [83, 0]
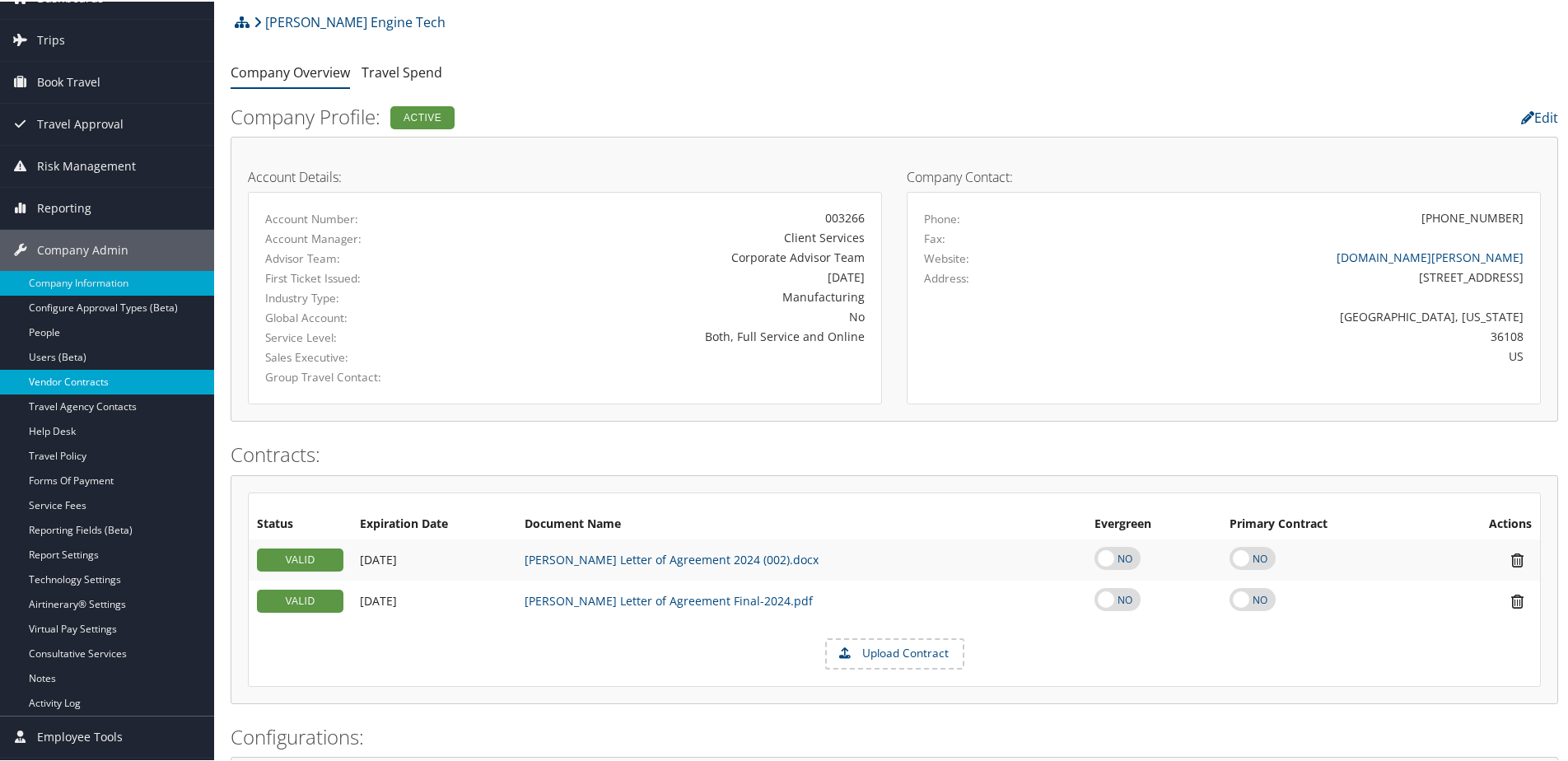
click at [96, 376] on link "Vendor Contracts" at bounding box center [107, 380] width 214 height 25
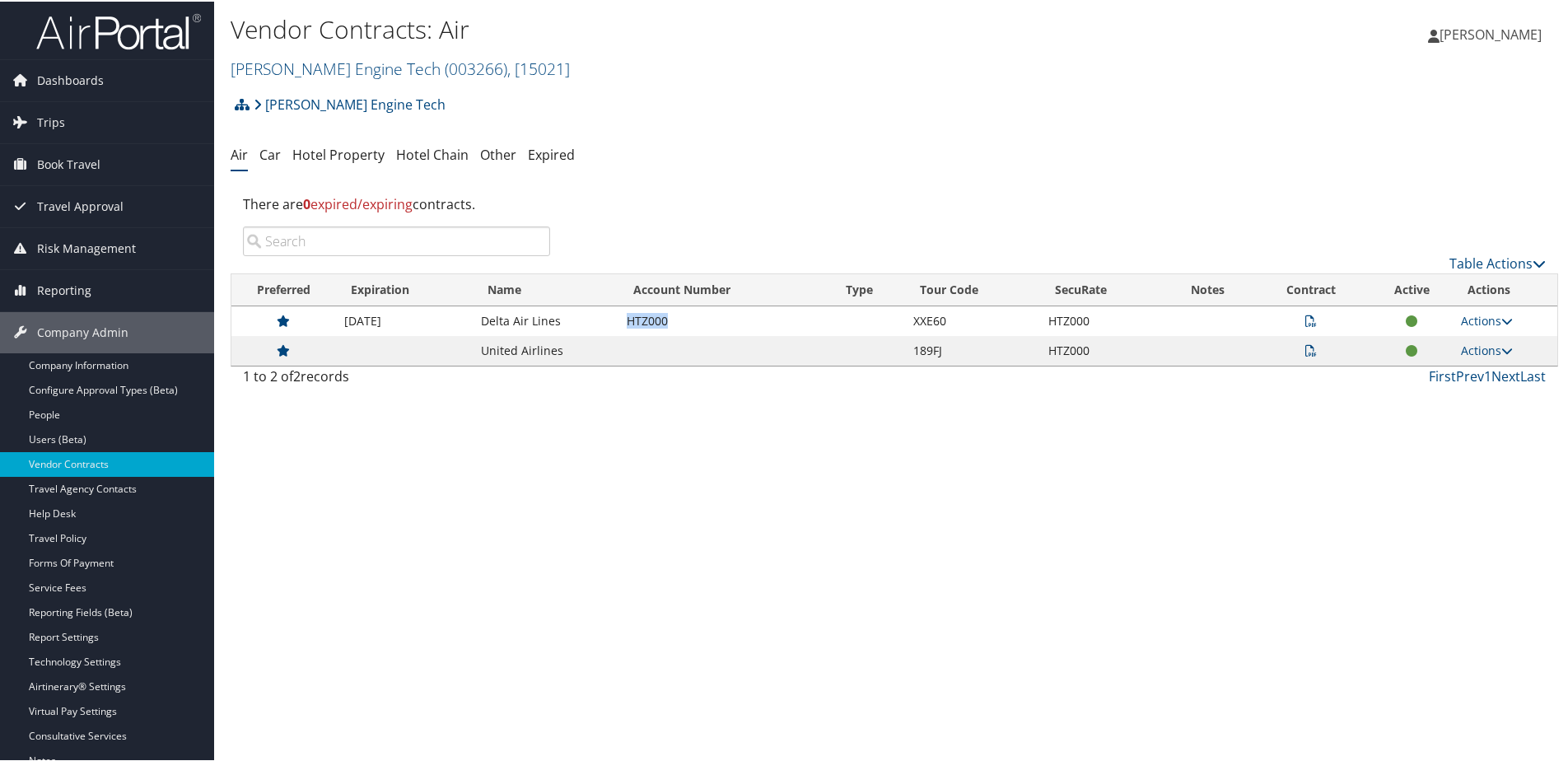
drag, startPoint x: 618, startPoint y: 318, endPoint x: 683, endPoint y: 318, distance: 65.0
click at [683, 318] on td "HTZ000" at bounding box center [724, 319] width 213 height 30
copy td "HTZ000"
click at [1306, 318] on icon at bounding box center [1311, 319] width 12 height 12
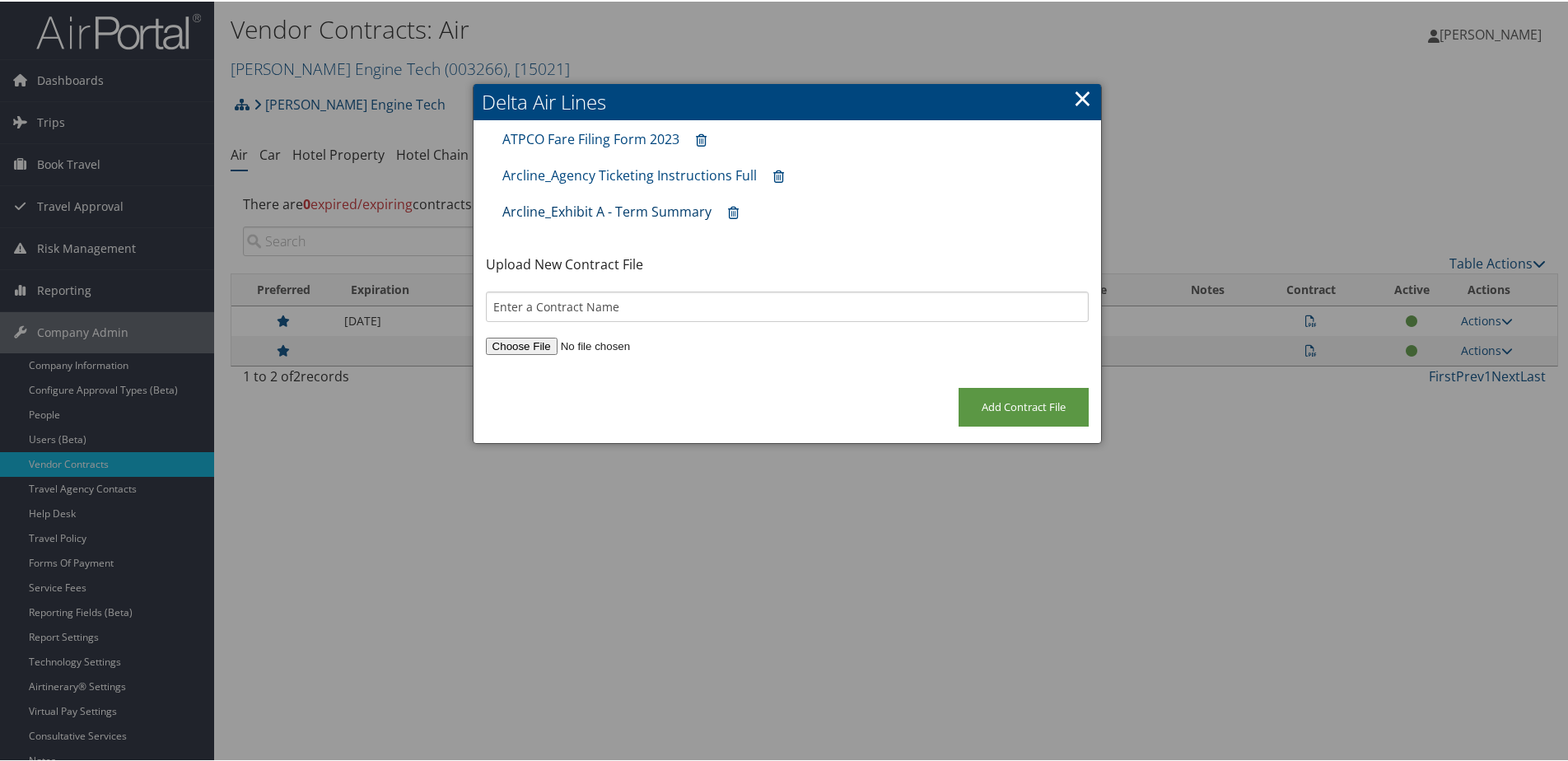
click at [626, 211] on link "Arcline_Exhibit A - Term Summary" at bounding box center [606, 210] width 209 height 18
click at [1080, 98] on link "×" at bounding box center [1082, 97] width 19 height 33
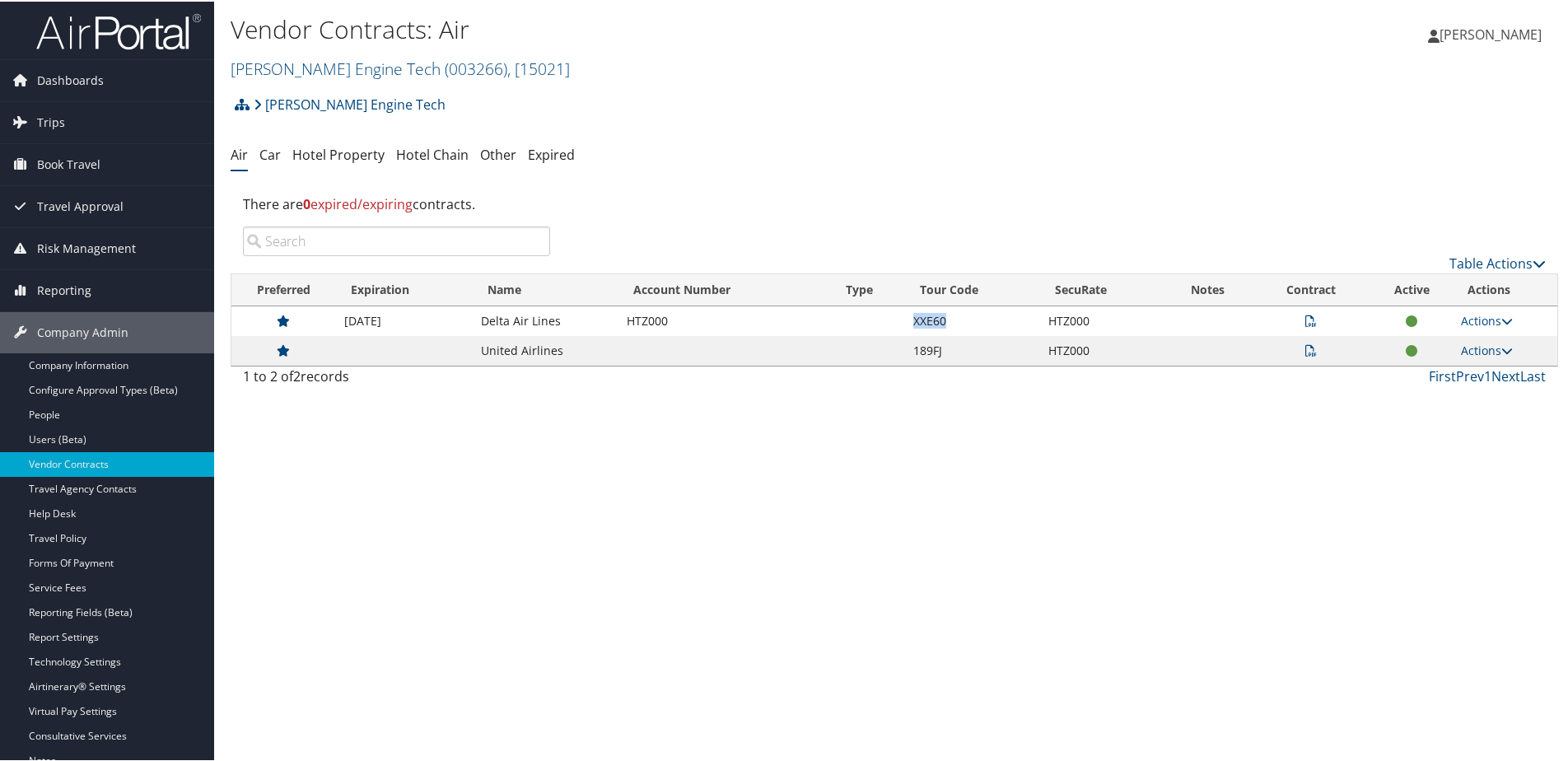
drag, startPoint x: 902, startPoint y: 318, endPoint x: 957, endPoint y: 319, distance: 55.0
click at [957, 319] on td "XXE60" at bounding box center [972, 319] width 134 height 30
copy td "XXE60"
click at [1454, 319] on td "Actions View Contracts Edit Contract Delete" at bounding box center [1504, 319] width 104 height 30
click at [1471, 323] on link "Actions" at bounding box center [1486, 318] width 52 height 16
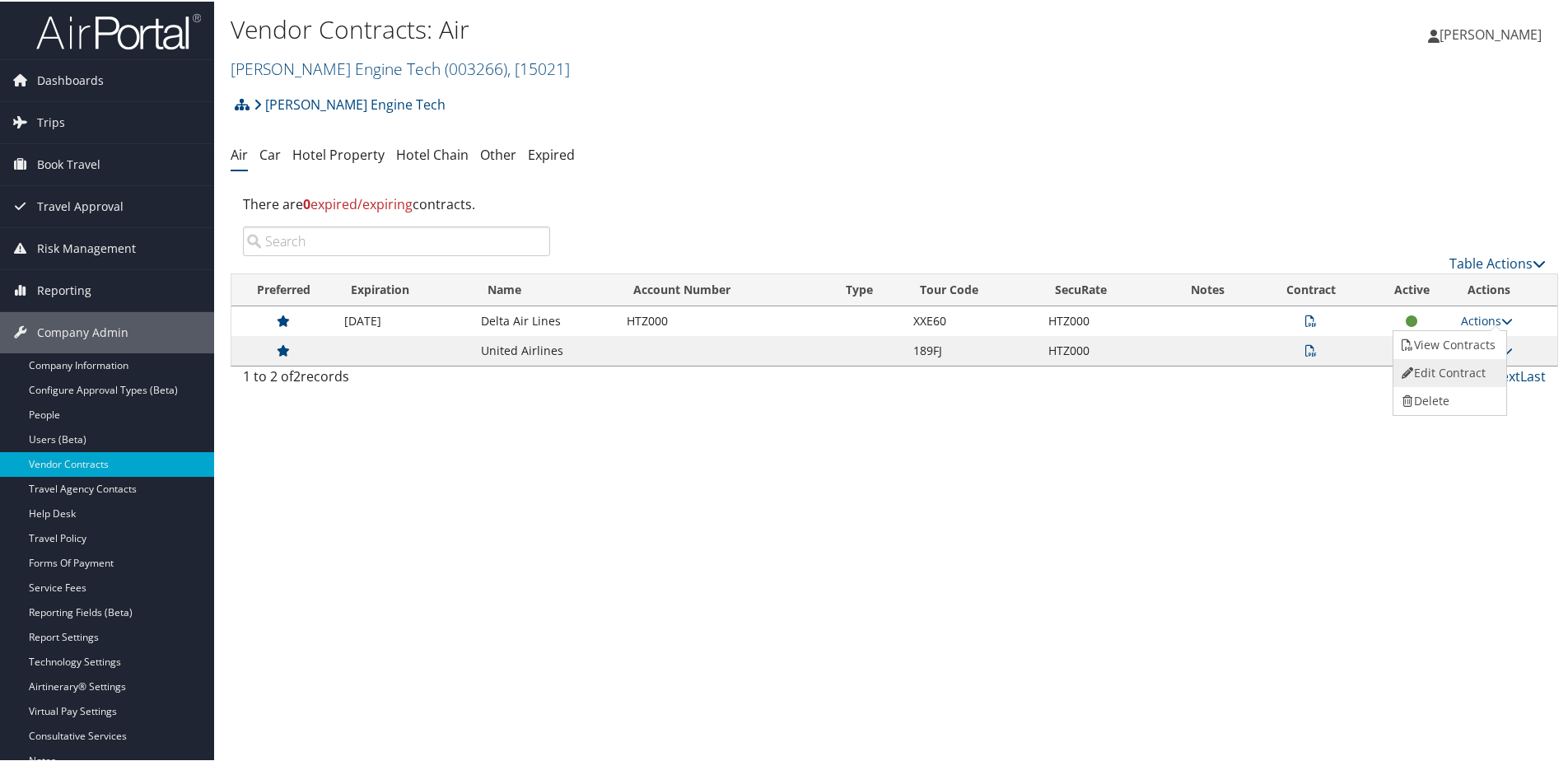
click at [1449, 370] on link "Edit Contract" at bounding box center [1448, 371] width 109 height 28
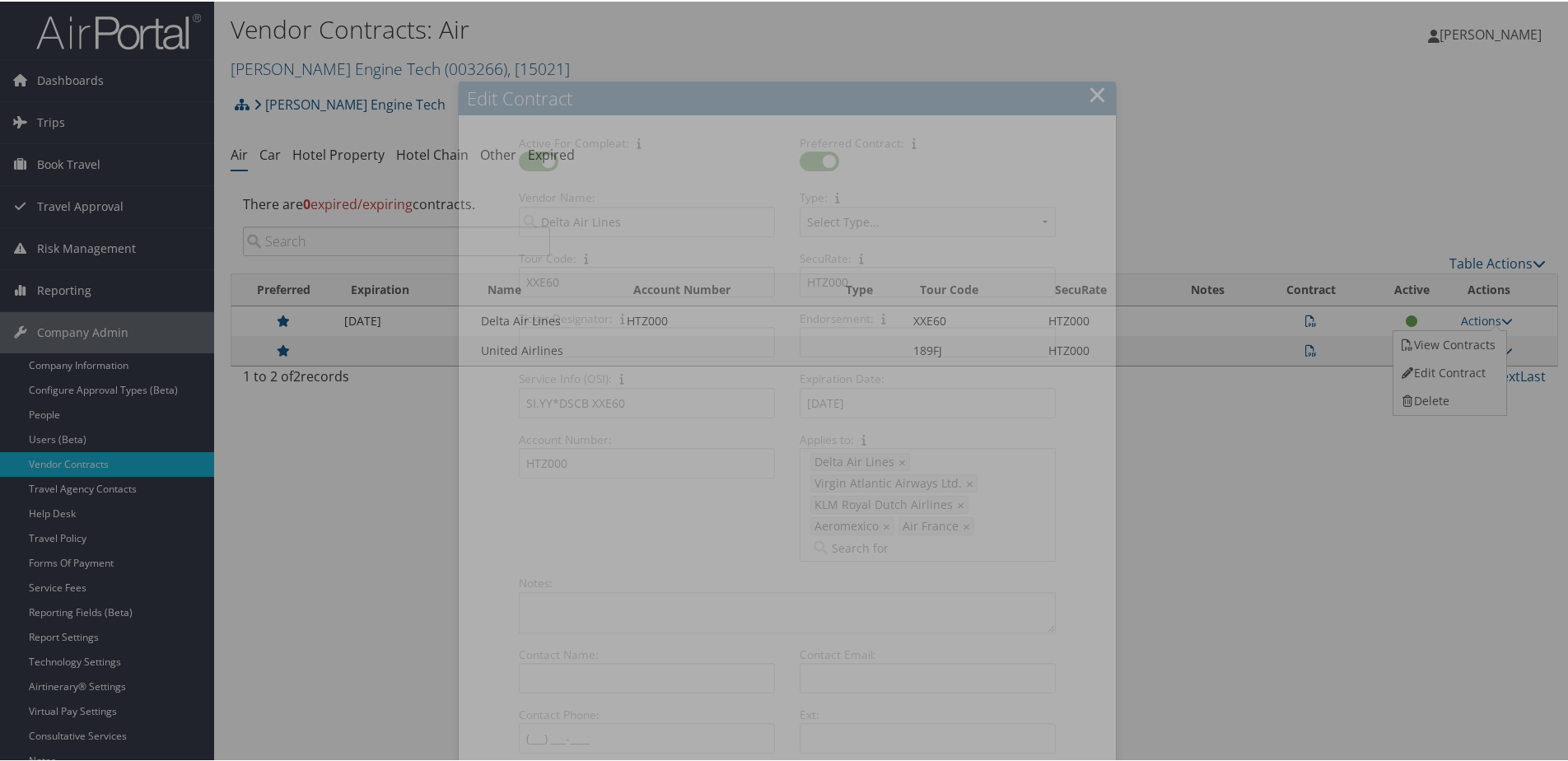
select select "[object Object]"
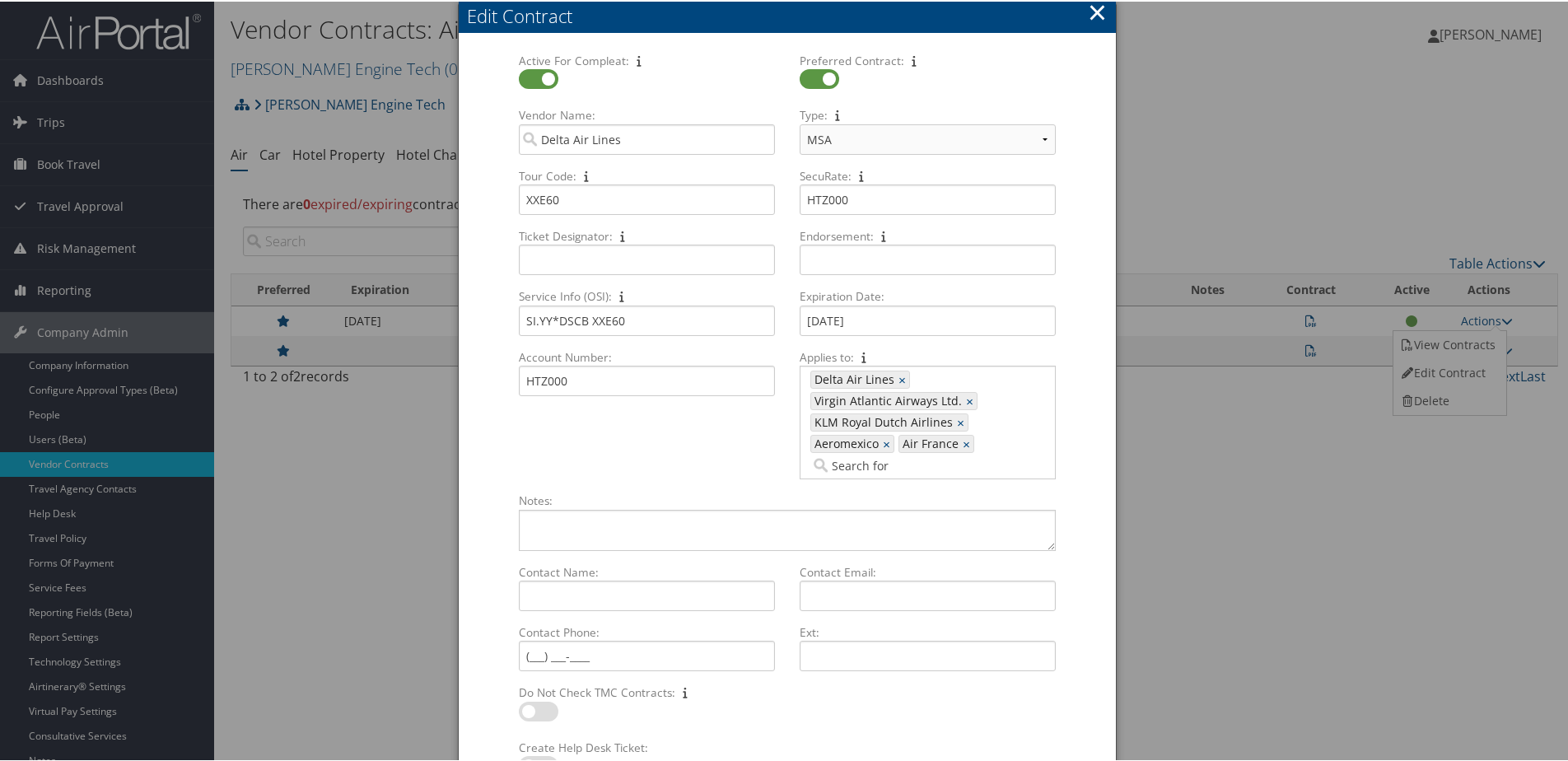
click at [1101, 10] on button "×" at bounding box center [1097, 11] width 19 height 33
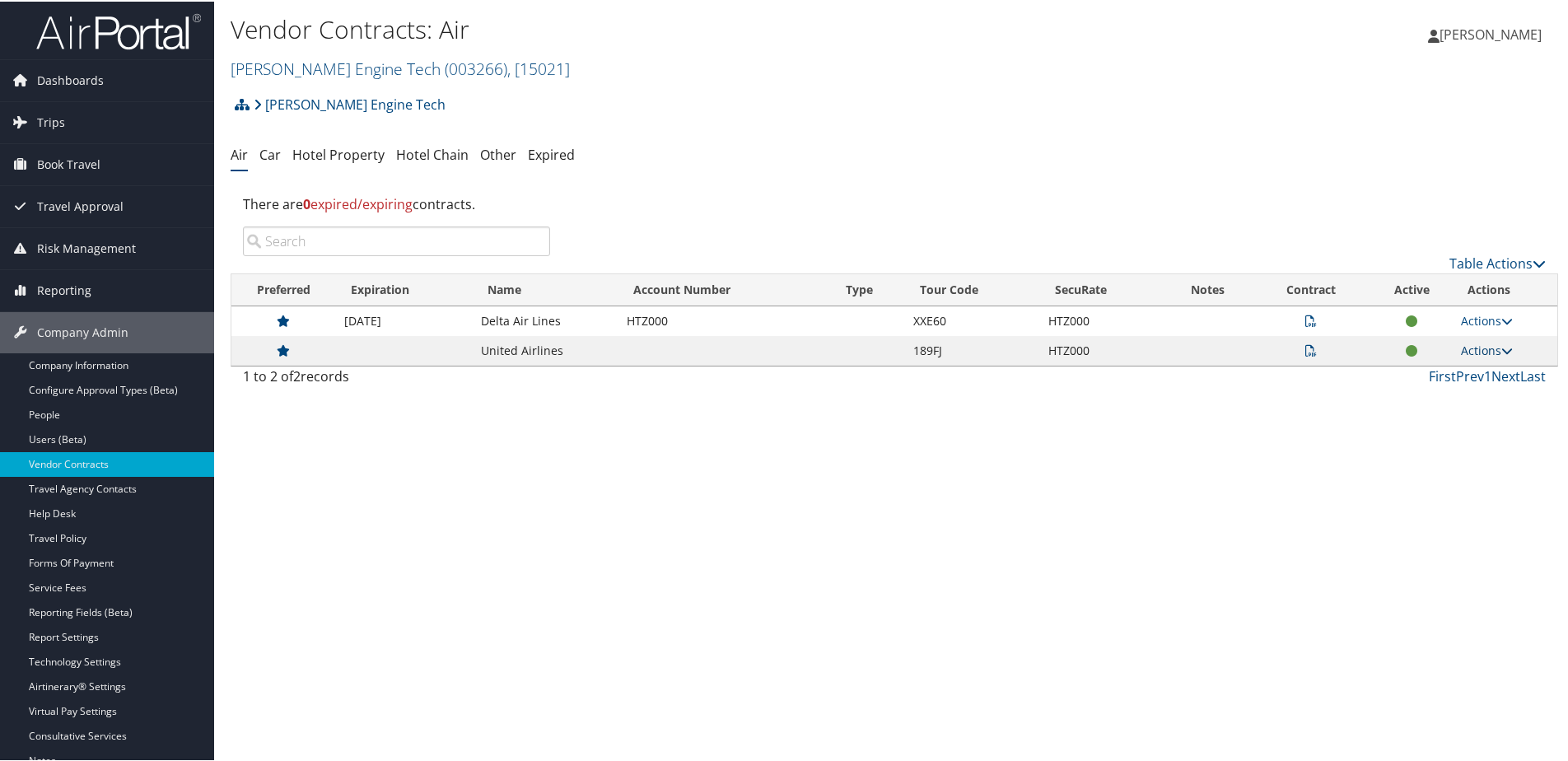
click at [1477, 352] on link "Actions" at bounding box center [1486, 348] width 52 height 16
click at [1451, 391] on link "Edit Contract" at bounding box center [1448, 401] width 109 height 28
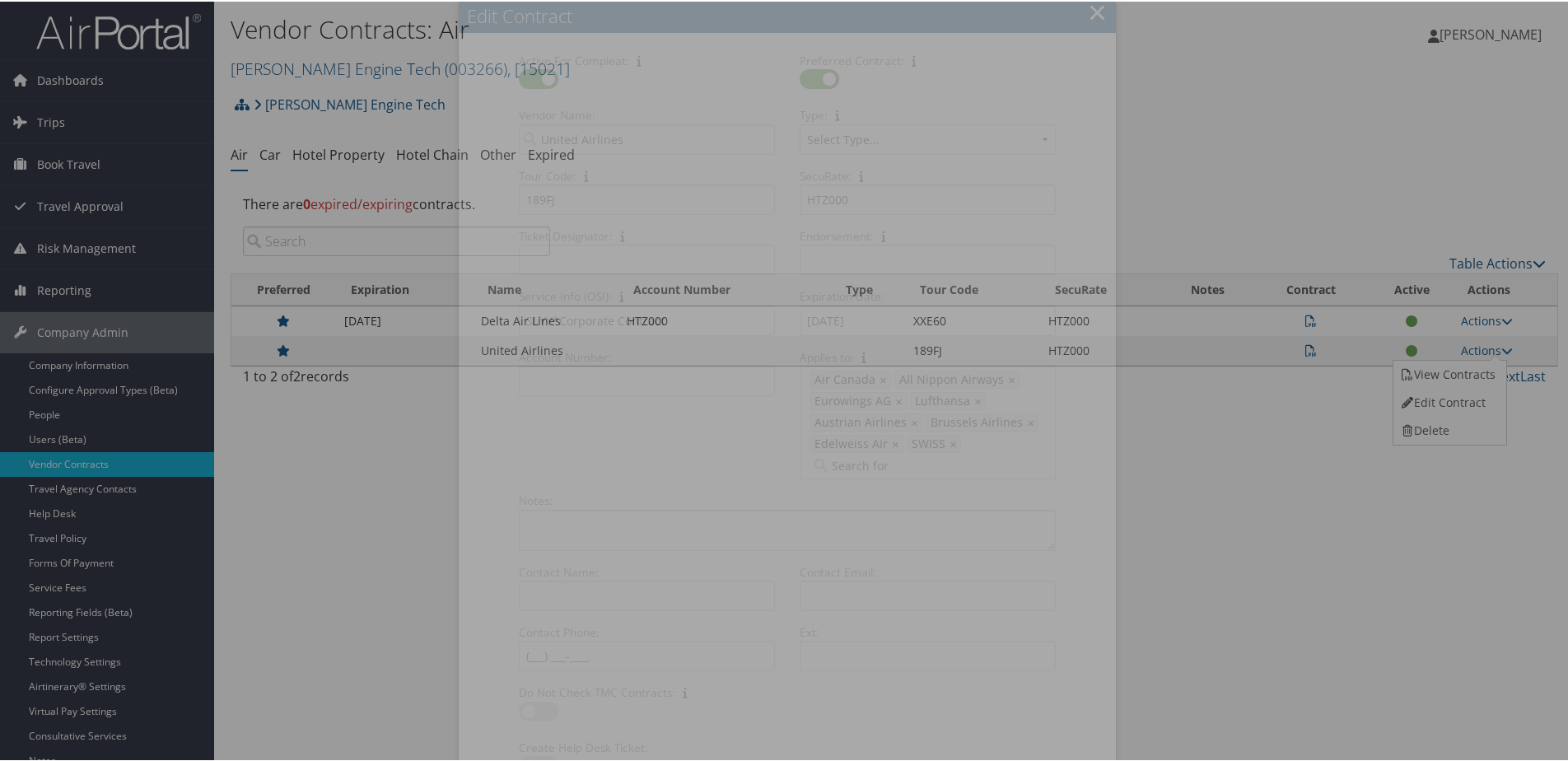
select select "[object Object]"
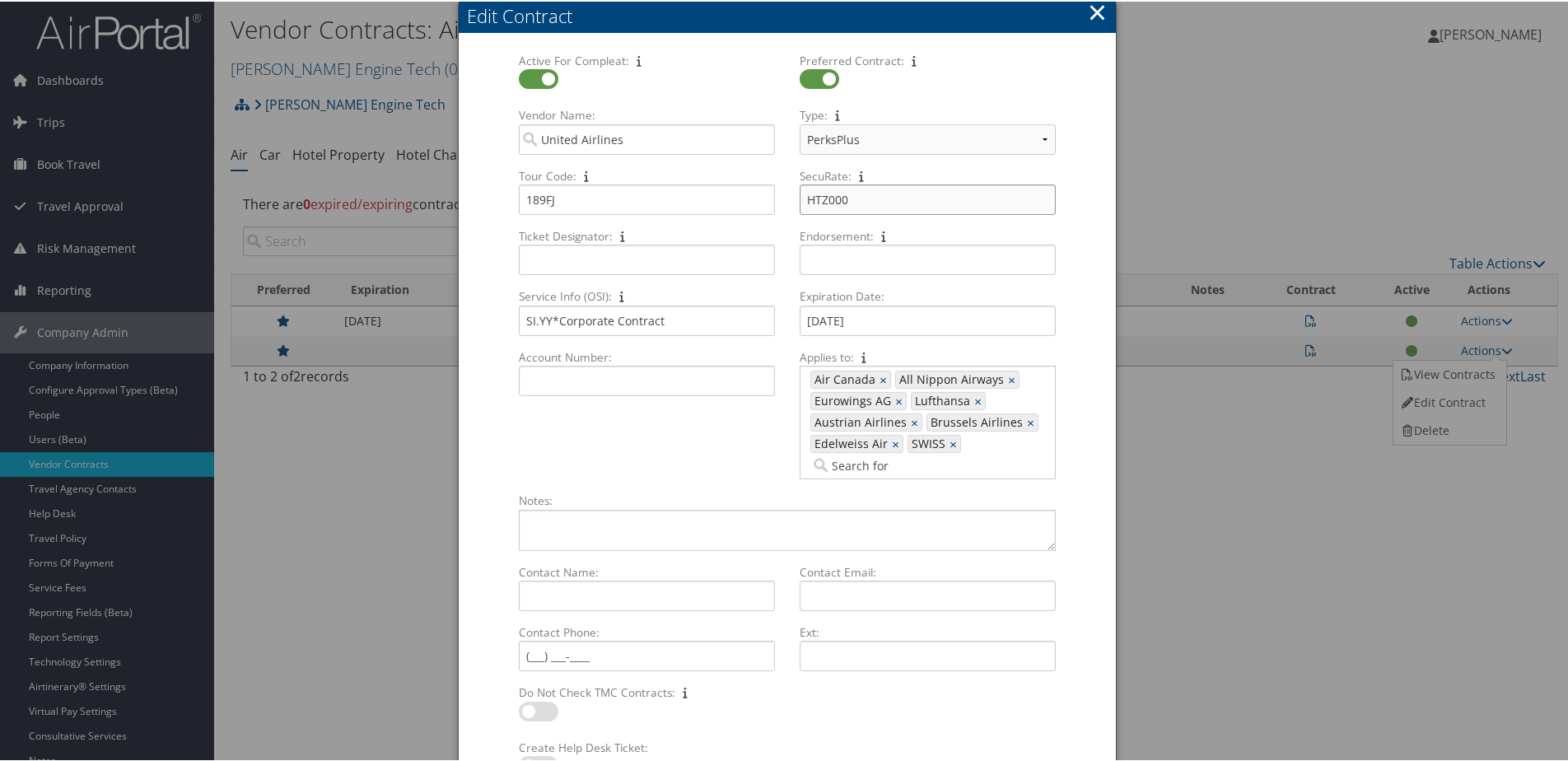
drag, startPoint x: 847, startPoint y: 195, endPoint x: 778, endPoint y: 195, distance: 69.0
click at [778, 195] on div "Active For Compleat: Multiple values The selected items contain different value…" at bounding box center [786, 271] width 562 height 440
click at [1088, 10] on button "×" at bounding box center [1097, 11] width 19 height 33
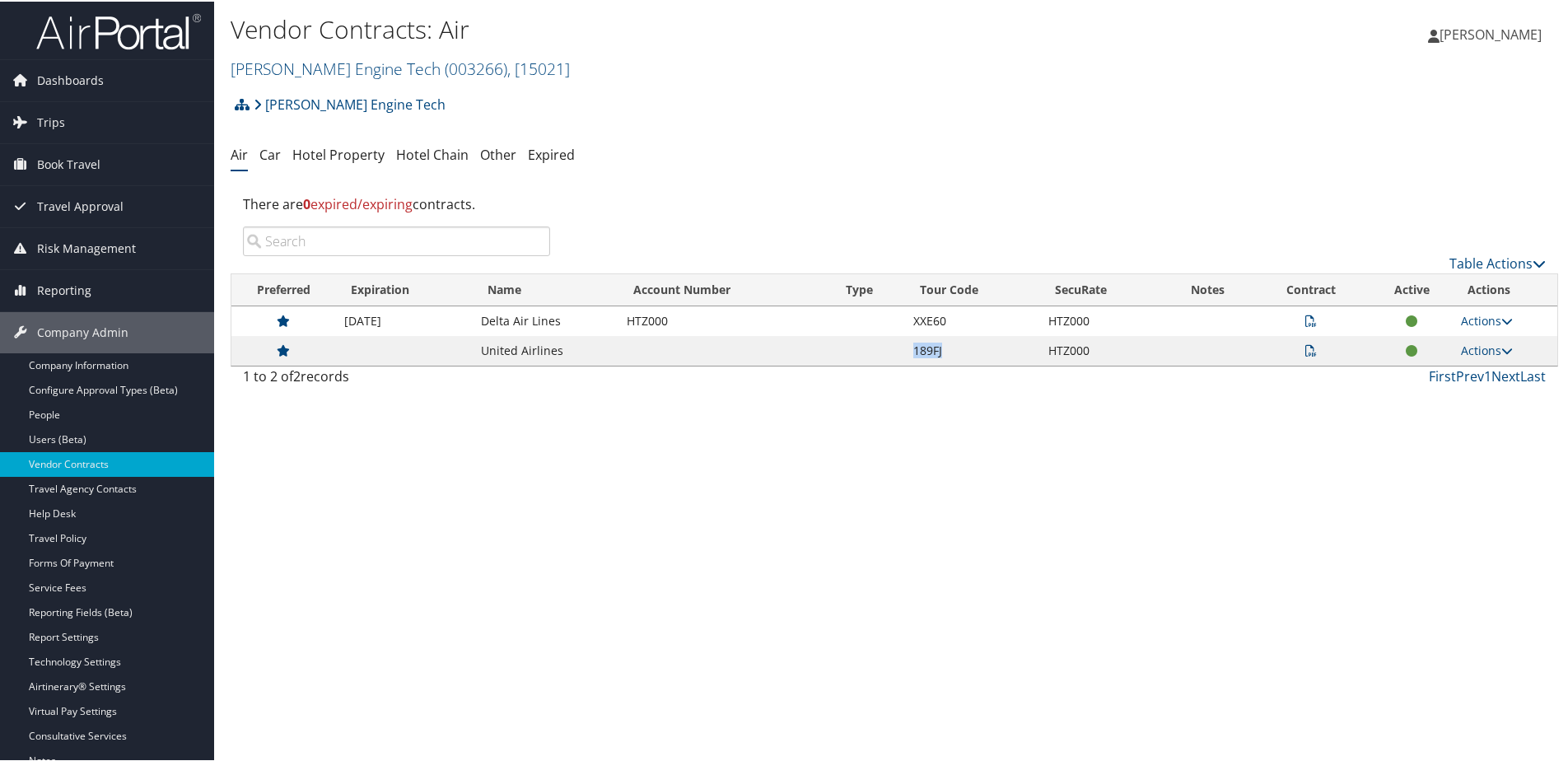
drag, startPoint x: 889, startPoint y: 355, endPoint x: 953, endPoint y: 350, distance: 64.2
click at [953, 350] on tr "United Airlines 189FJ HTZ000 Actions View Contracts Edit Contract Delete" at bounding box center [894, 349] width 1326 height 30
copy tr "189FJ"
click at [1468, 351] on link "Actions" at bounding box center [1486, 348] width 52 height 16
click at [1448, 395] on link "Edit Contract" at bounding box center [1448, 401] width 109 height 28
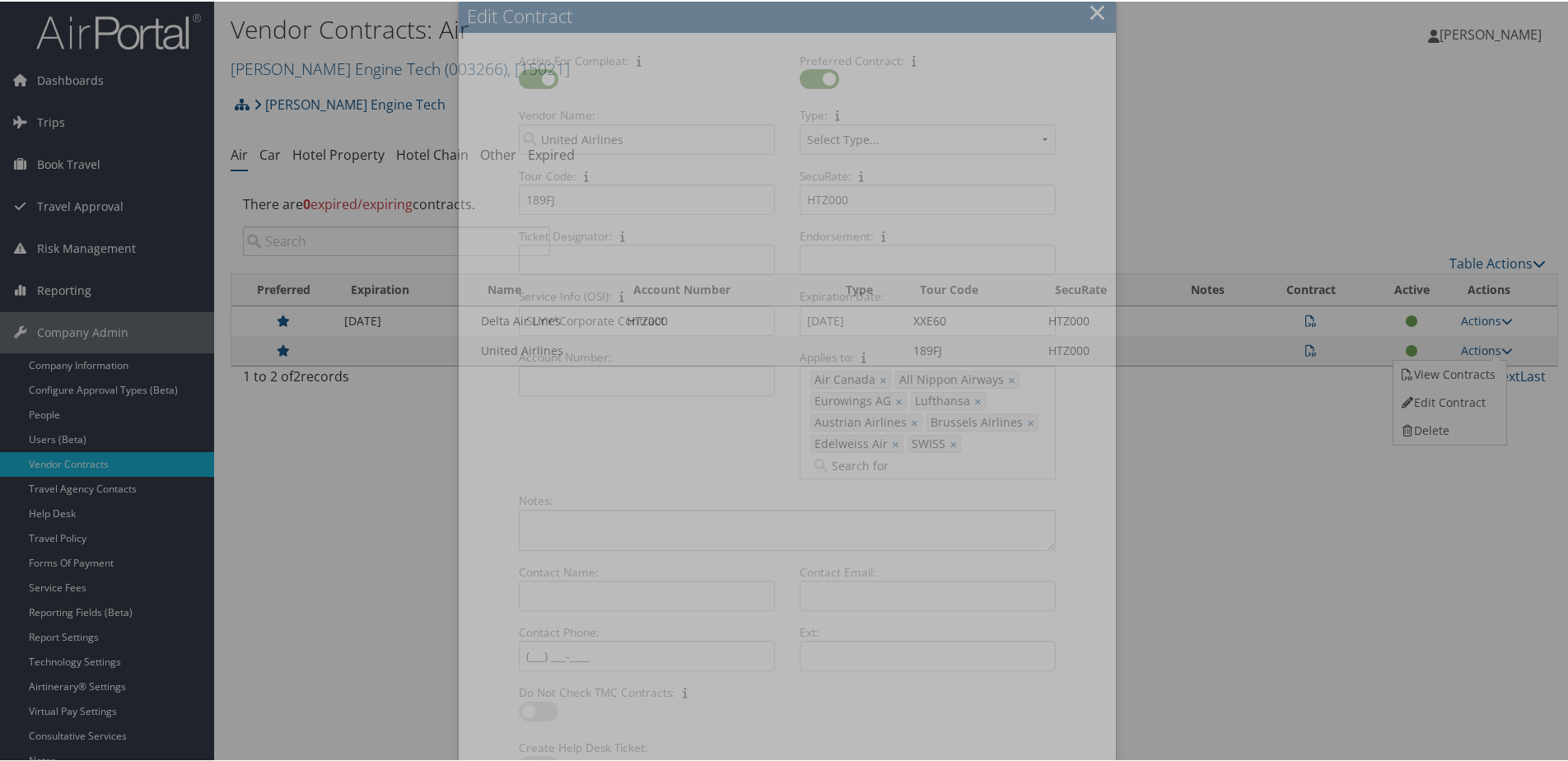
select select "[object Object]"
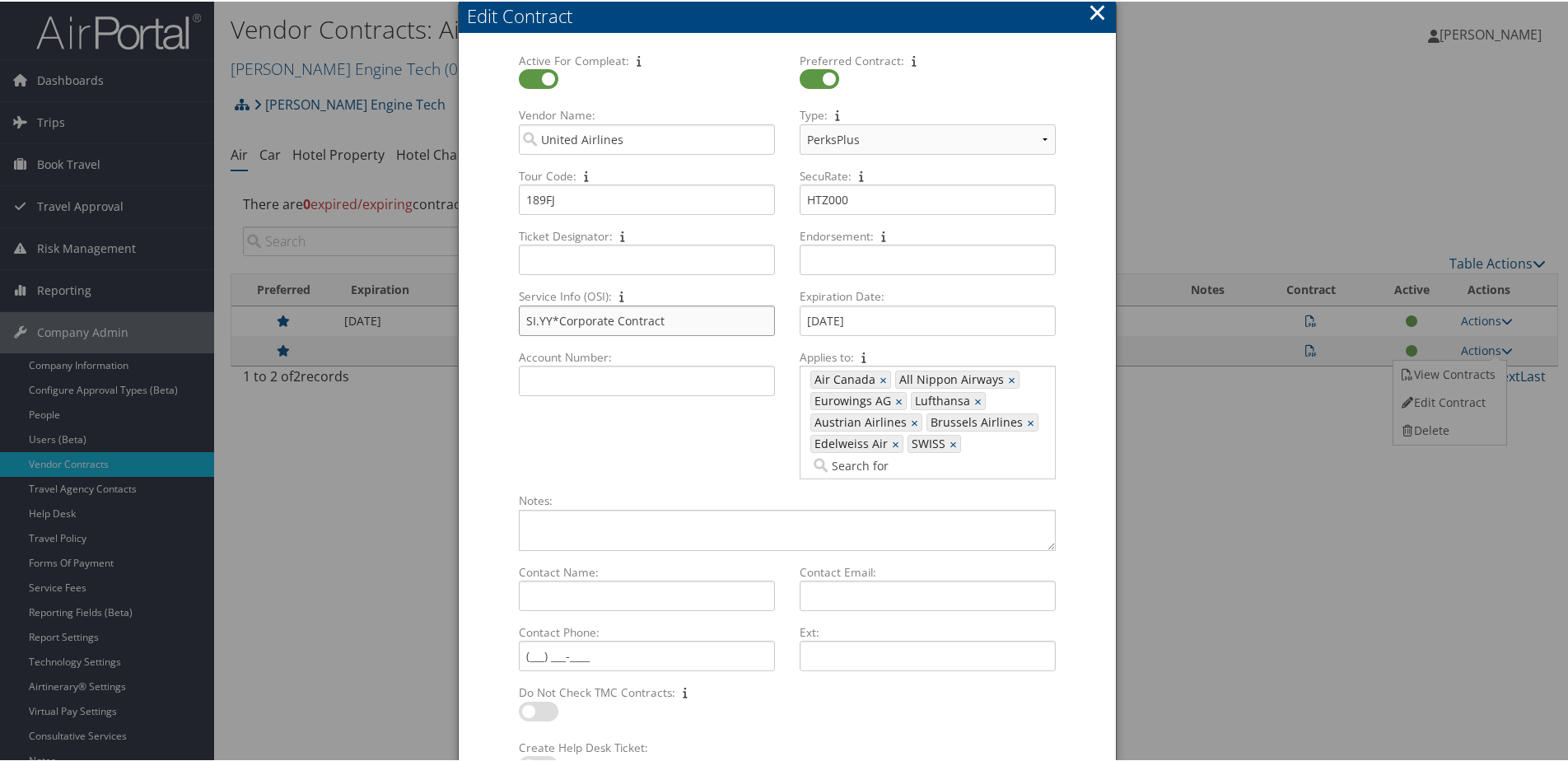
drag, startPoint x: 676, startPoint y: 318, endPoint x: 507, endPoint y: 316, distance: 169.0
click at [507, 316] on div "Service Info (OSI): SI.YY*Corporate Contract Multiple values The selected items…" at bounding box center [647, 317] width 281 height 60
click at [1088, 10] on button "×" at bounding box center [1097, 11] width 19 height 33
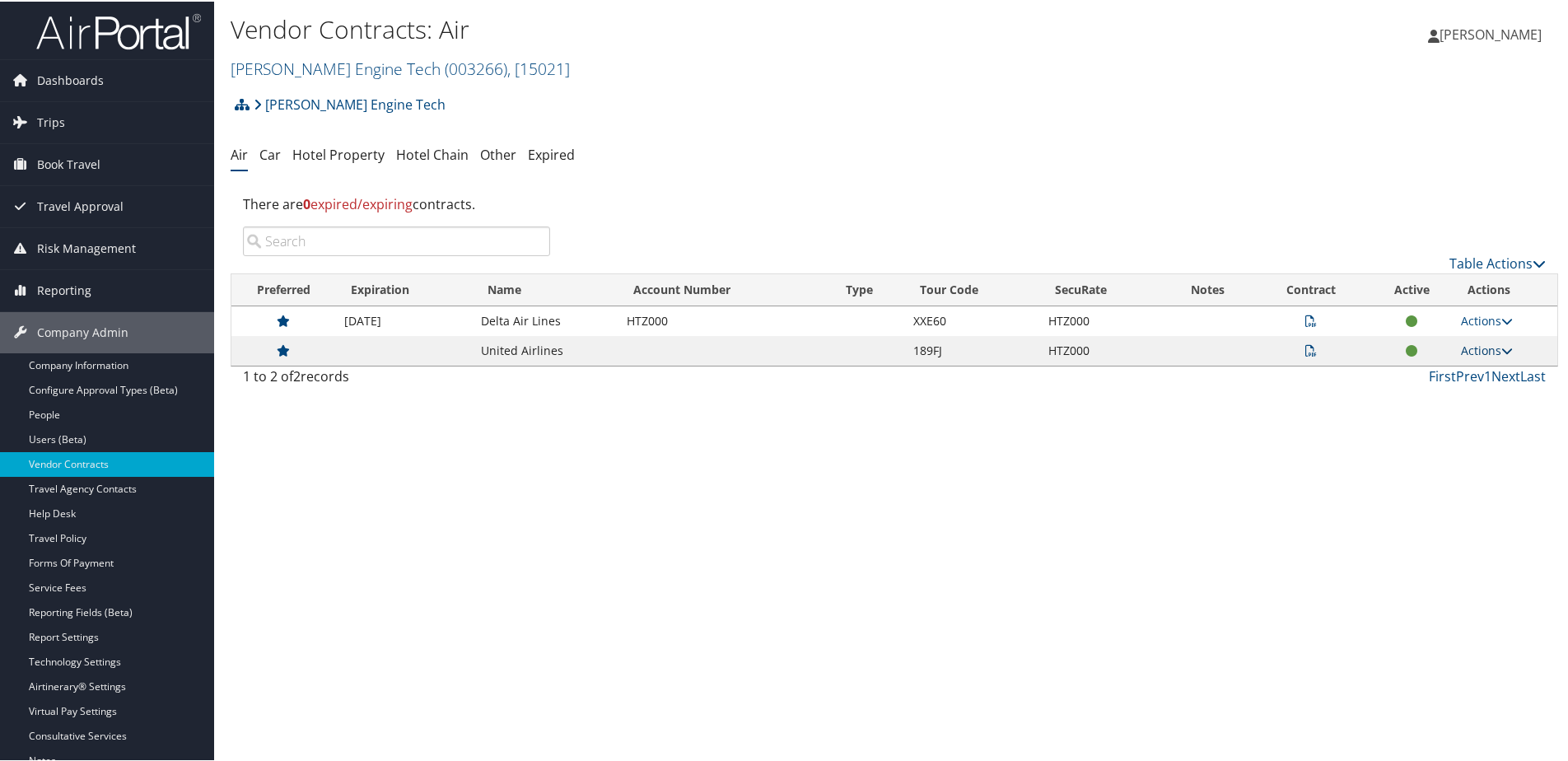
click at [1481, 353] on link "Actions" at bounding box center [1486, 348] width 52 height 16
click at [1426, 394] on link "Edit Contract" at bounding box center [1448, 401] width 109 height 28
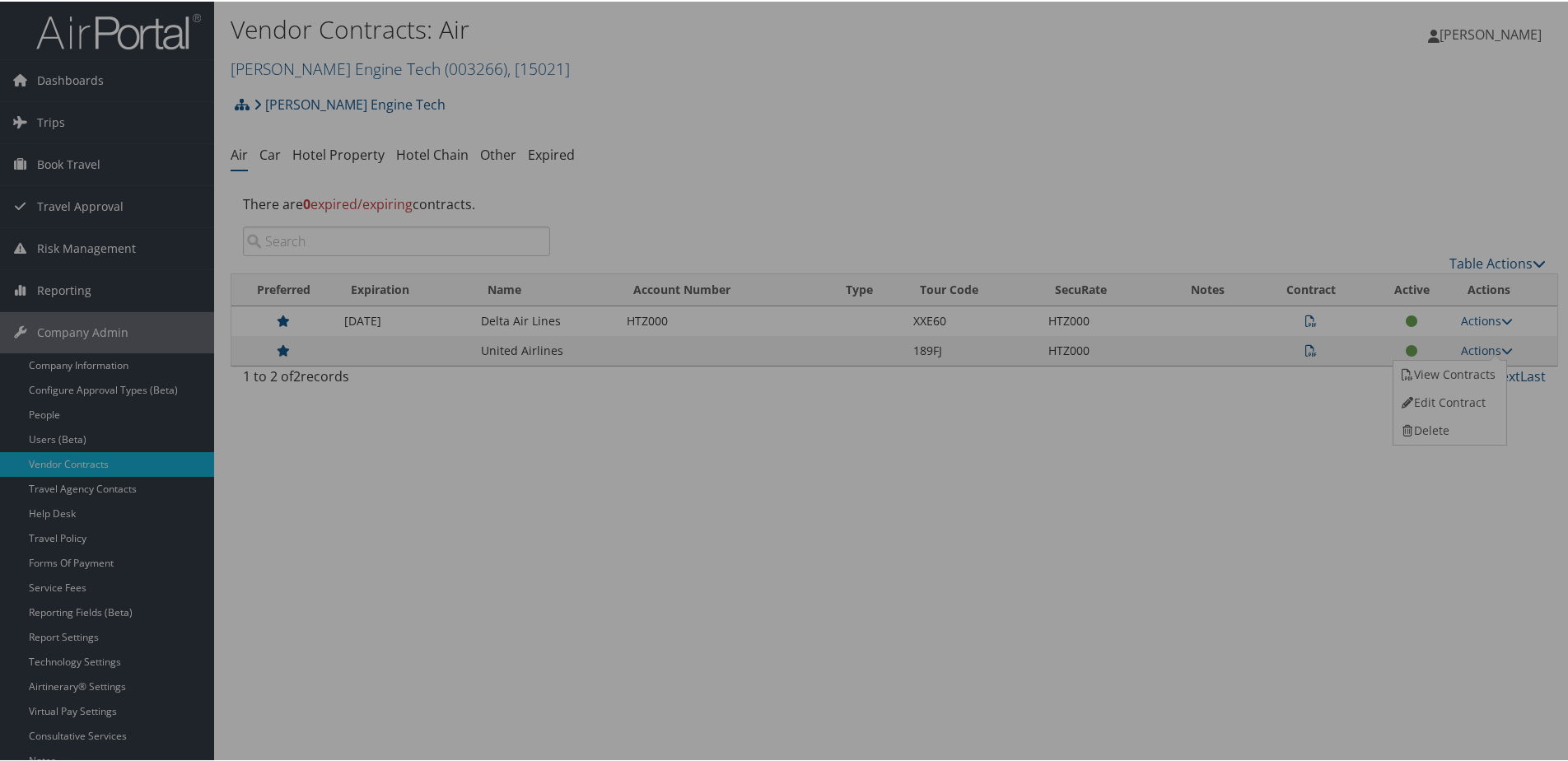
select select "[object Object]"
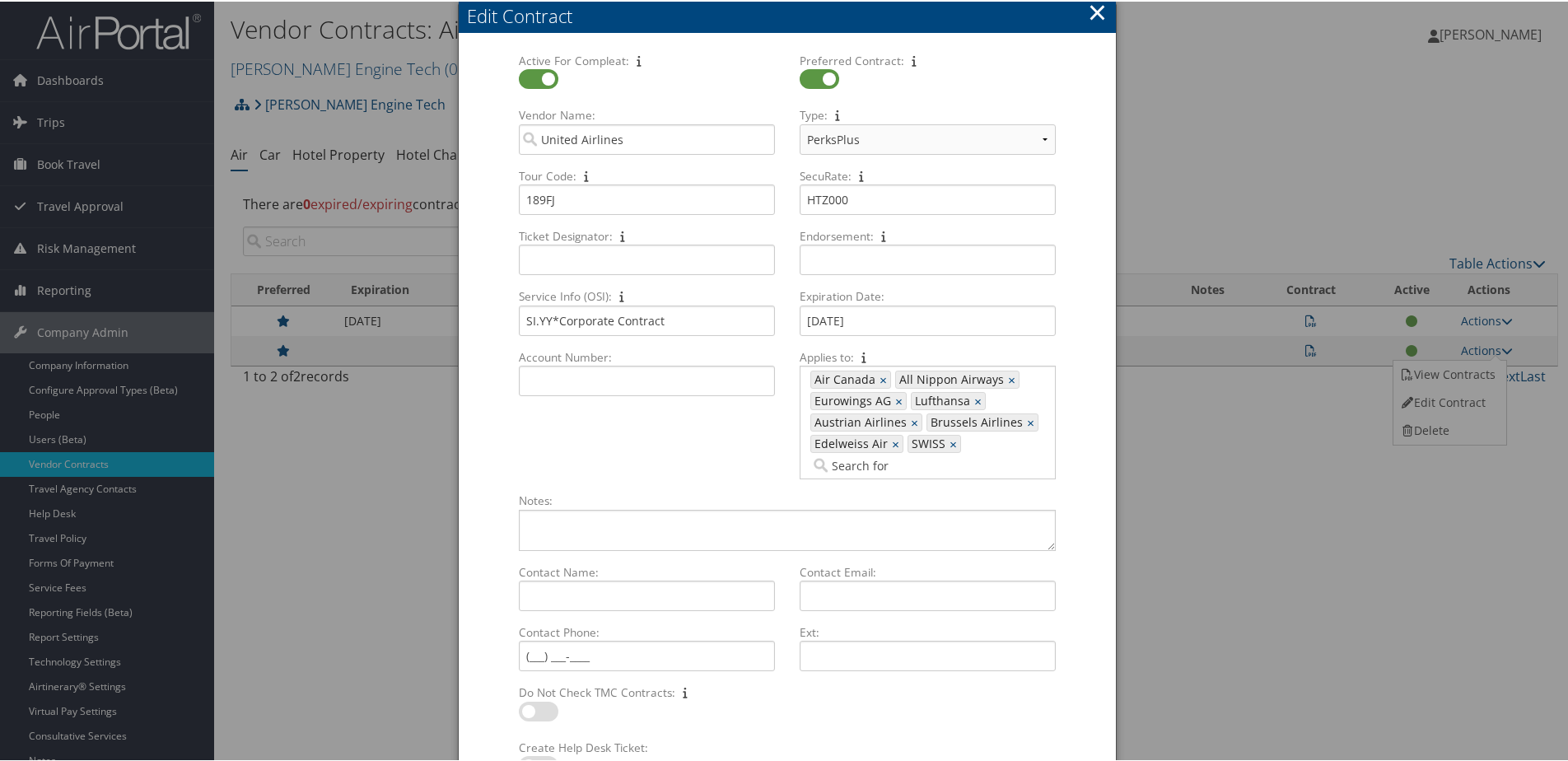
click at [1089, 12] on button "×" at bounding box center [1097, 11] width 19 height 33
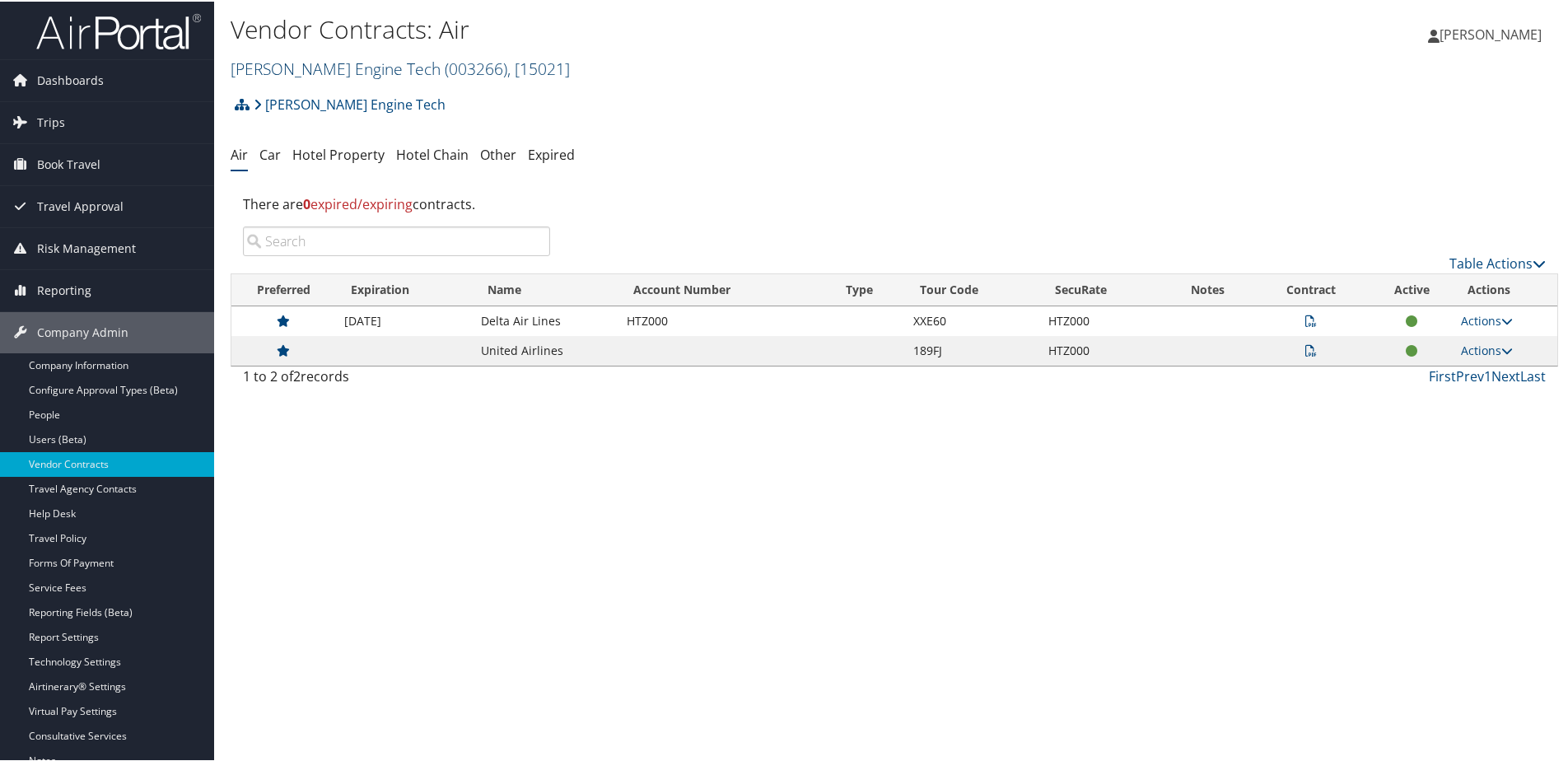
click at [360, 59] on link "Hartzell Engine Tech ( 003266 ) , [ 15021 ]" at bounding box center [400, 67] width 339 height 22
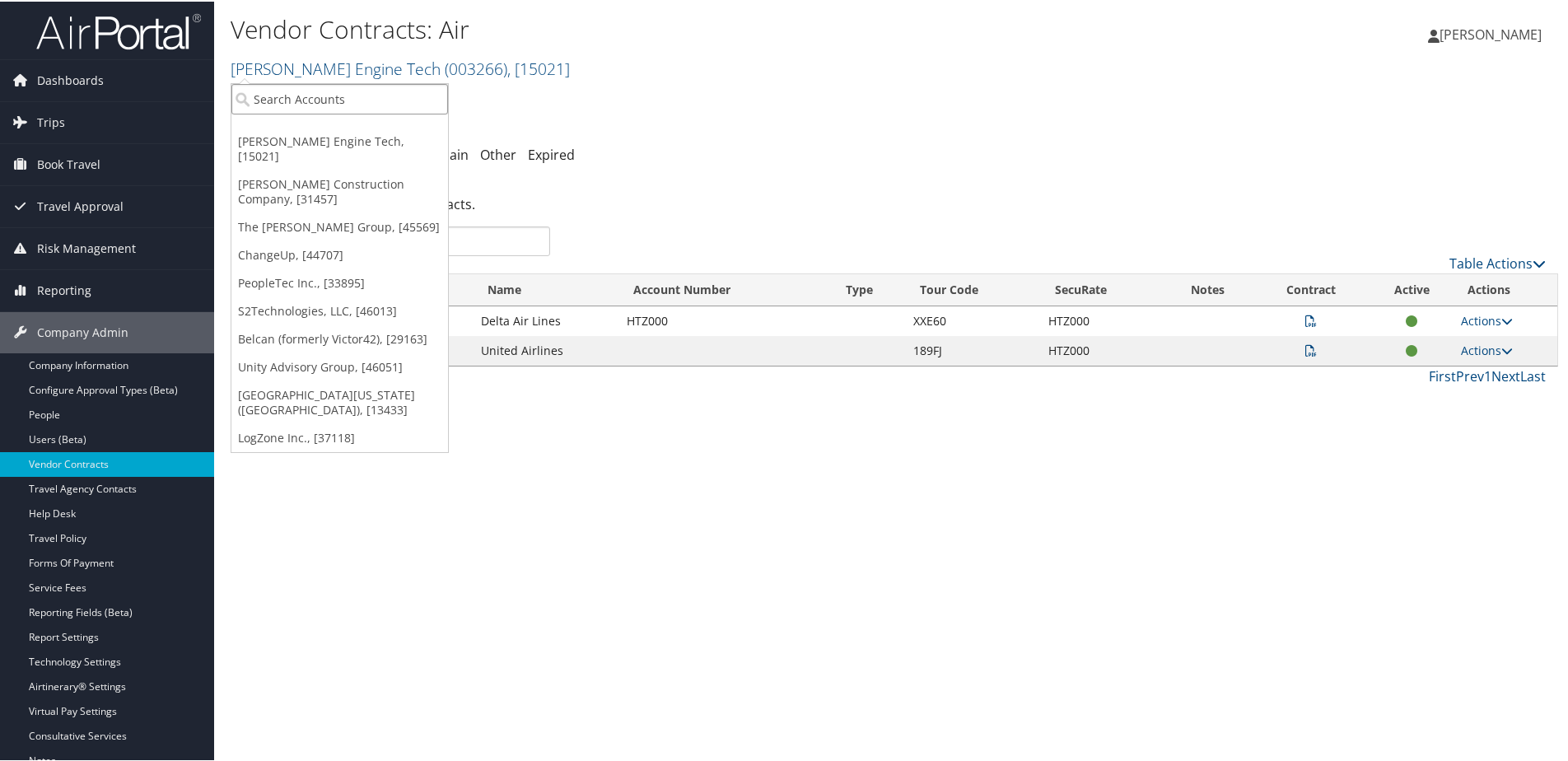
click at [323, 98] on input "search" at bounding box center [340, 98] width 217 height 31
type input "IMA"
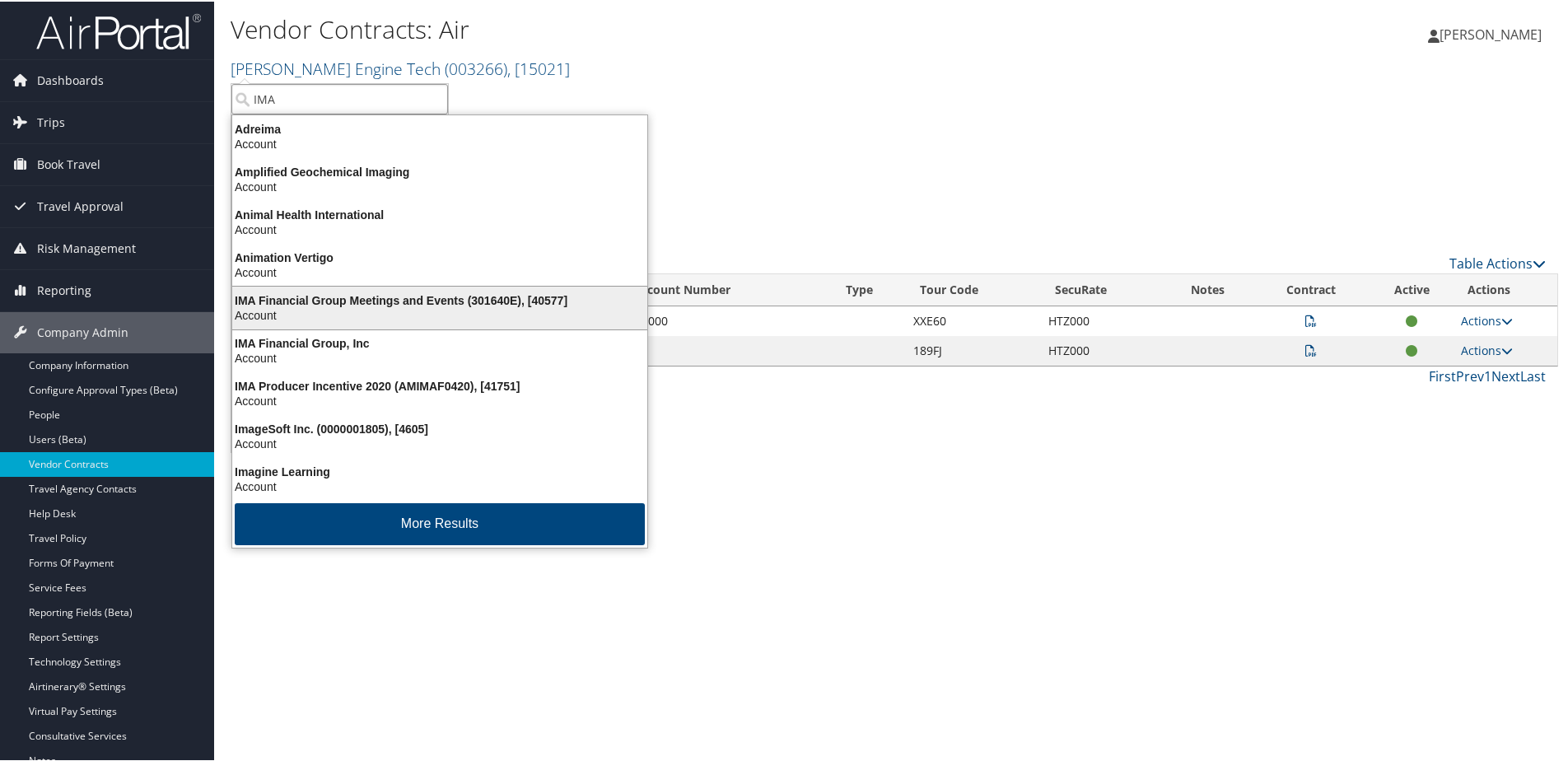
click at [344, 299] on div "IMA Financial Group Meetings and Events (301640E), [40577]" at bounding box center [440, 299] width 435 height 15
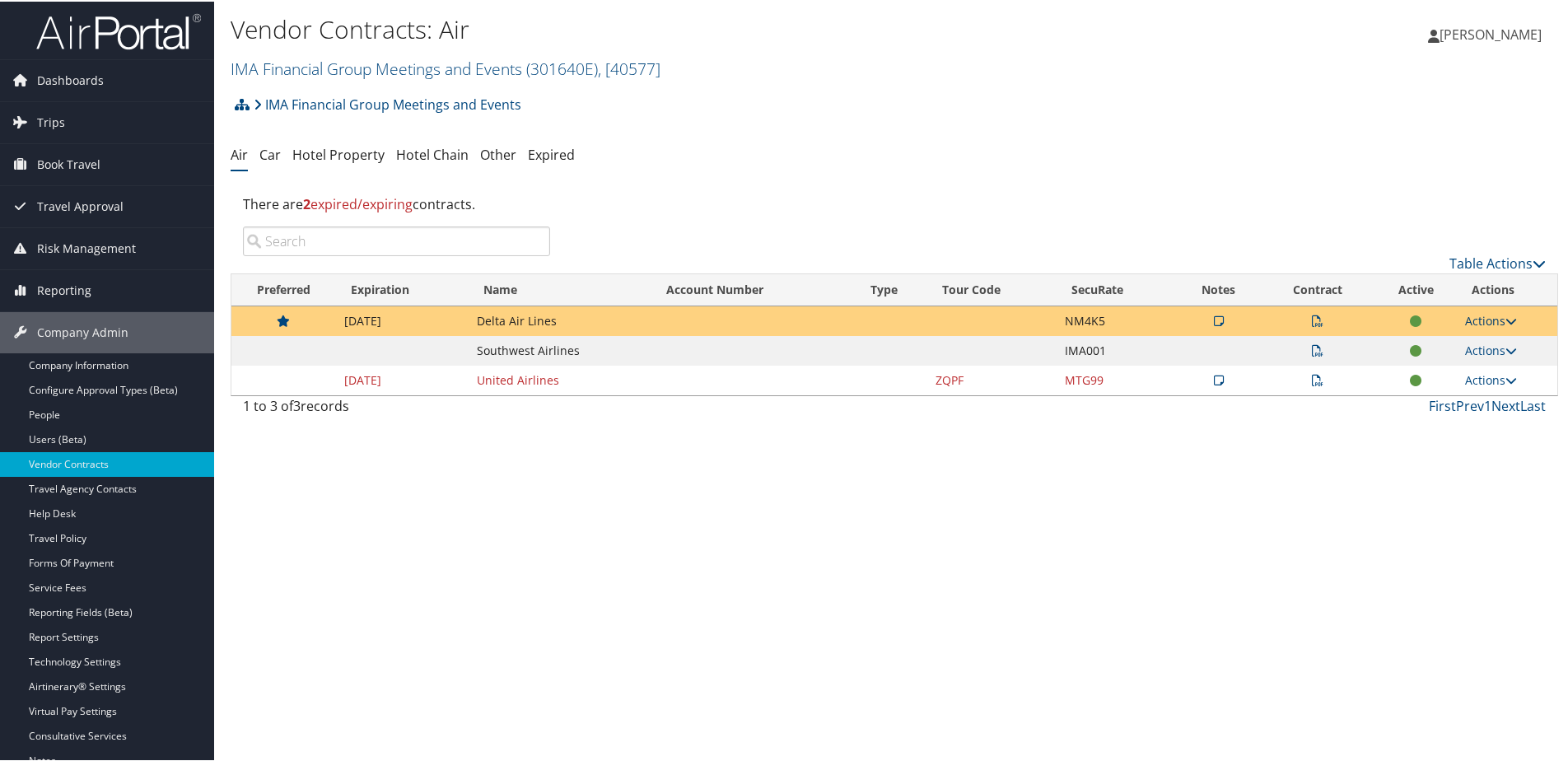
click at [1480, 314] on link "Actions" at bounding box center [1490, 318] width 52 height 16
click at [1444, 390] on link "Edit Contract" at bounding box center [1452, 400] width 109 height 28
select select "[object Object]"
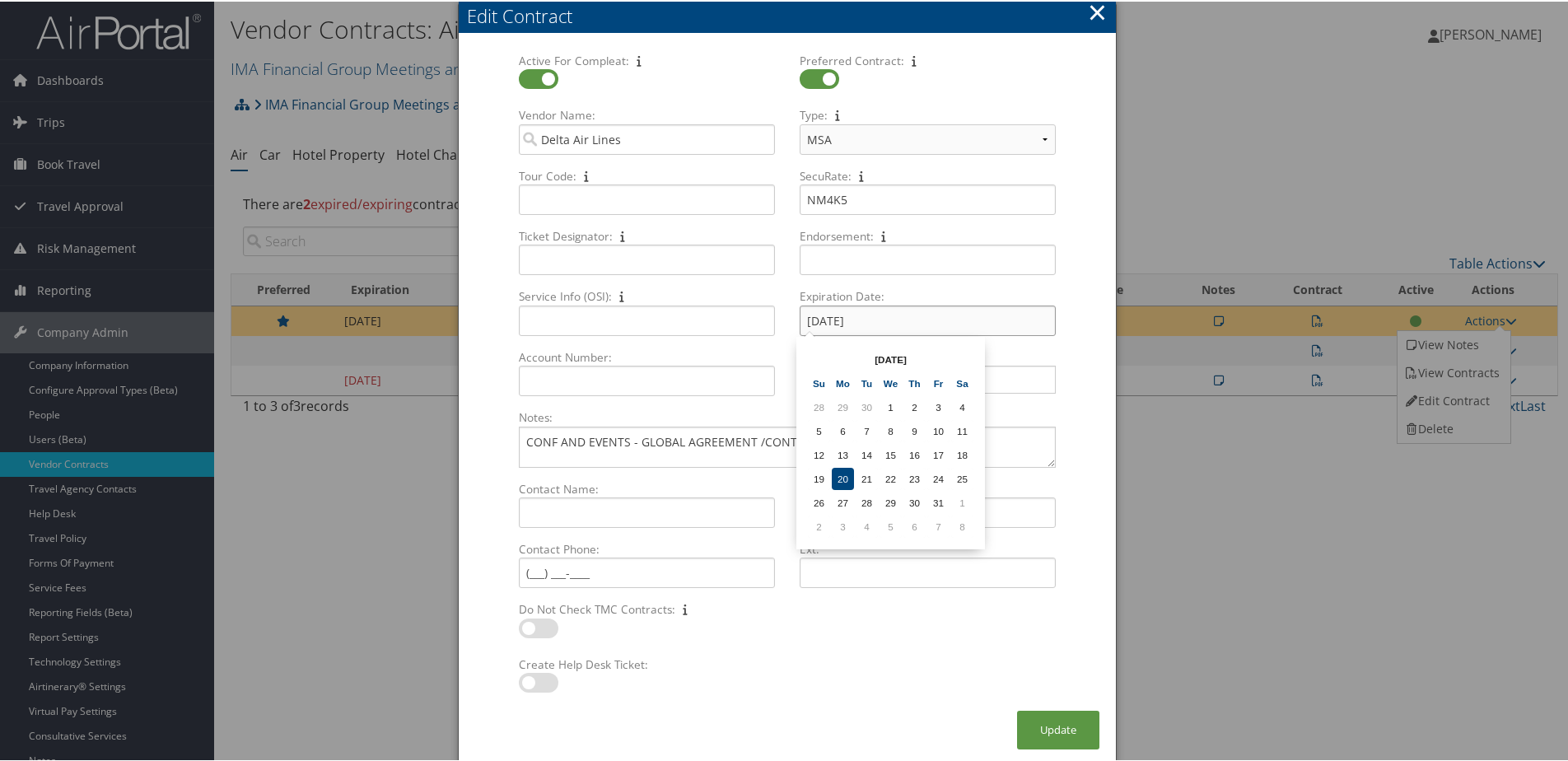
click at [871, 319] on input "10/20/2025" at bounding box center [928, 318] width 256 height 31
click at [773, 732] on div "× Edit Contract Active For Compleat: Multiple values The selected items contain…" at bounding box center [787, 382] width 659 height 765
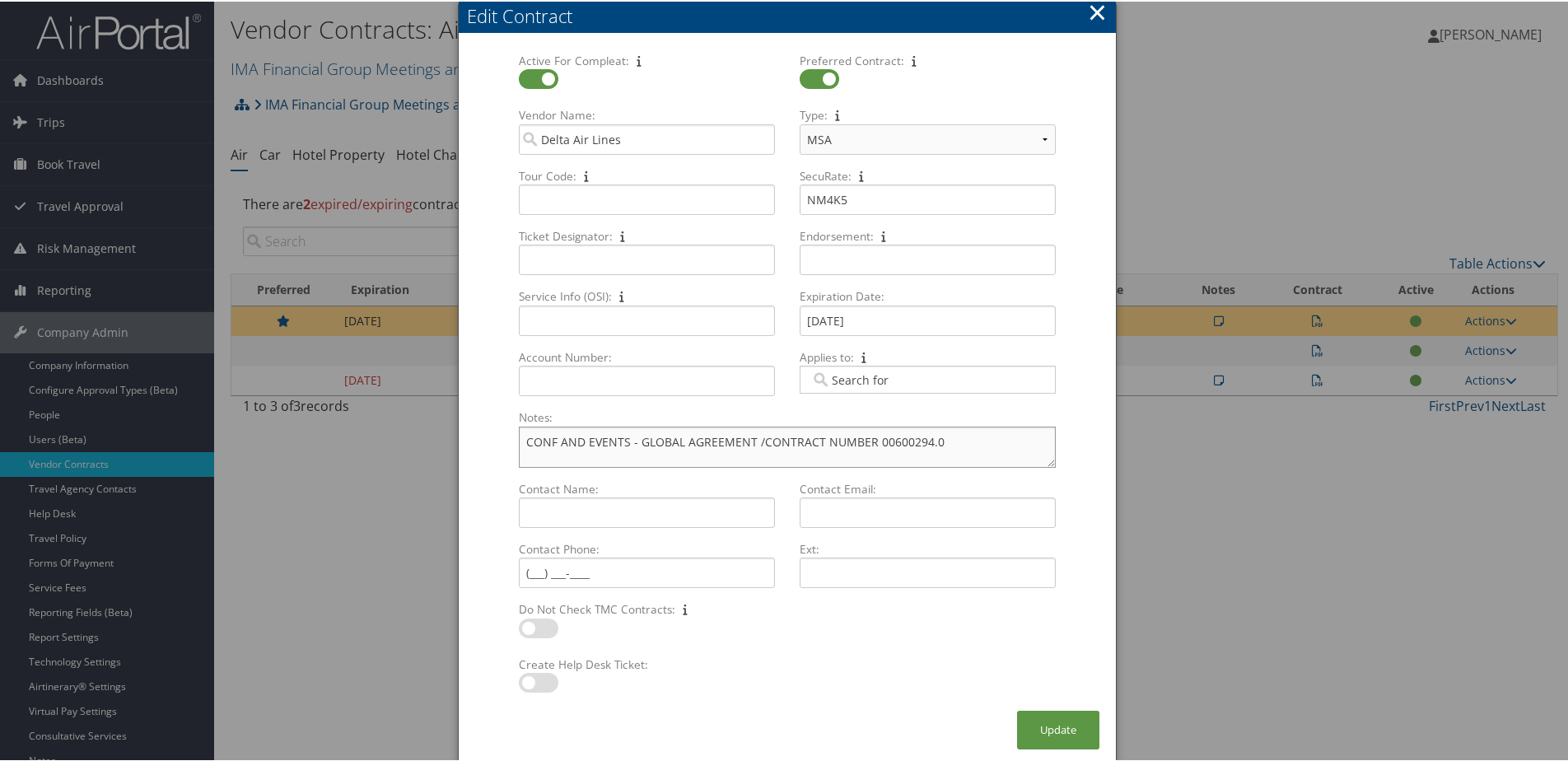
drag, startPoint x: 944, startPoint y: 442, endPoint x: 869, endPoint y: 441, distance: 75.0
click at [869, 441] on textarea "CONF AND EVENTS - GLOBAL AGREEMENT /CONTRACT NUMBER 00600294.0" at bounding box center [786, 446] width 537 height 41
click at [1097, 8] on button "×" at bounding box center [1097, 11] width 19 height 33
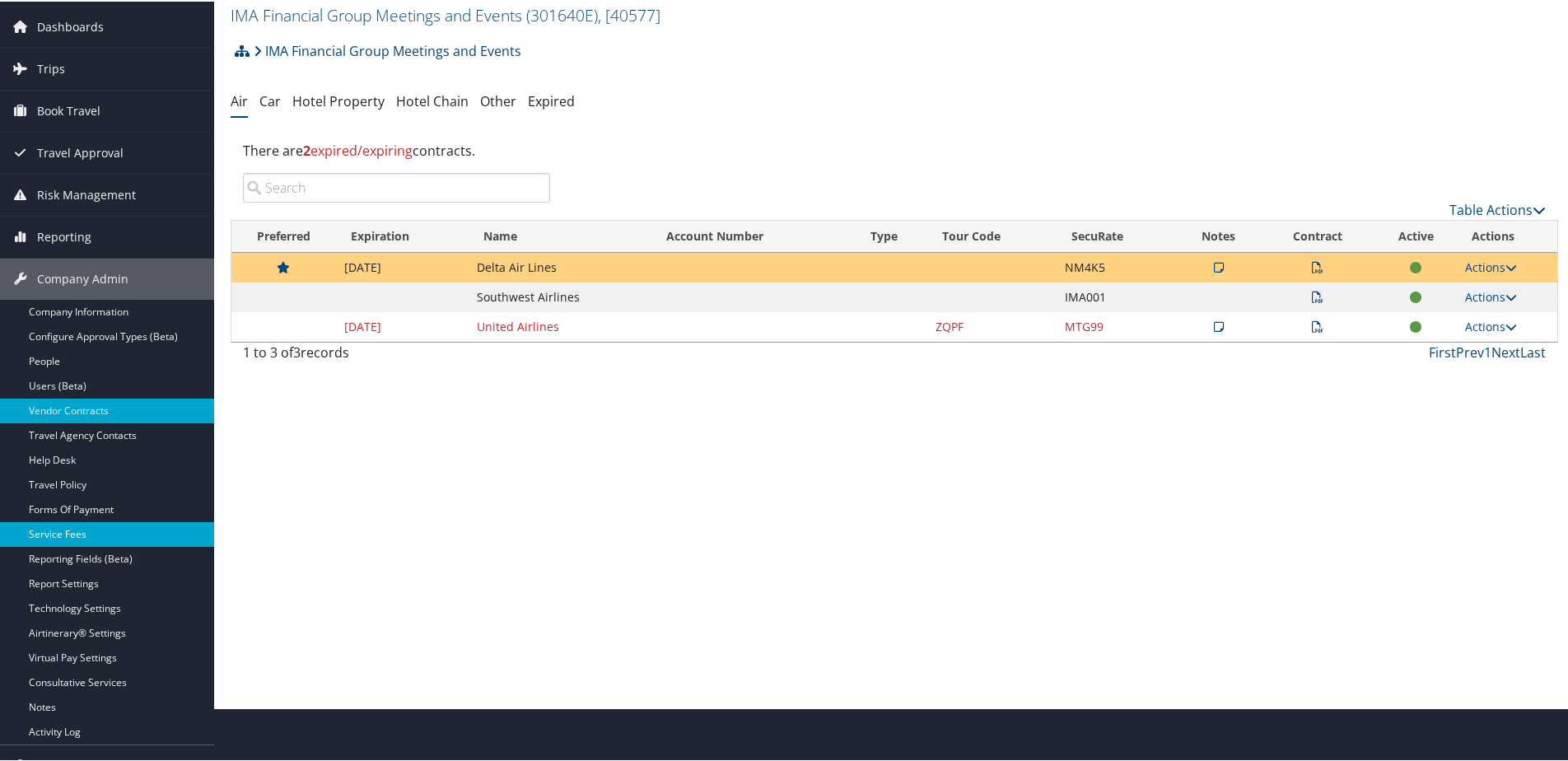
scroll to position [83, 0]
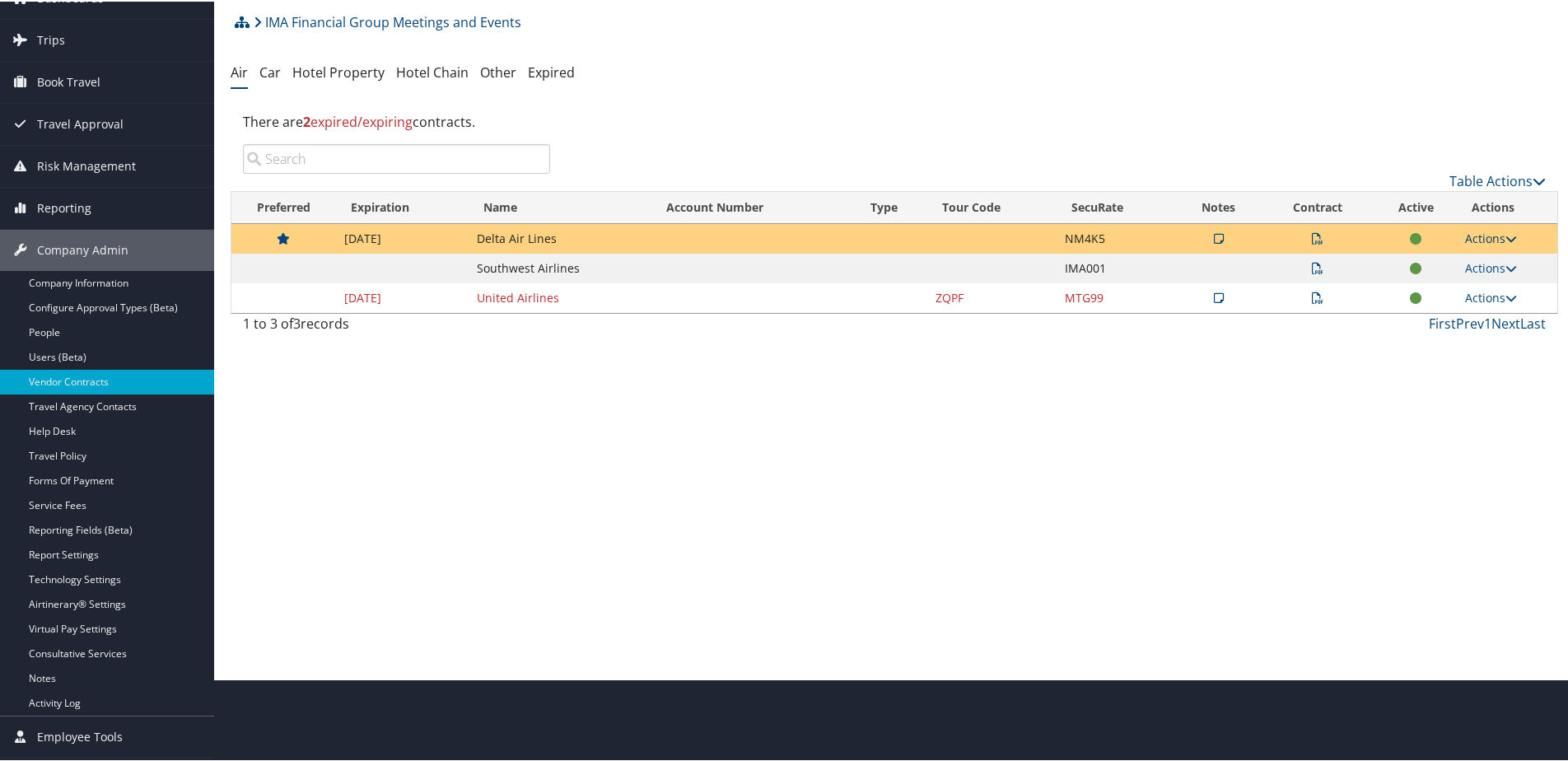
click at [1481, 233] on link "Actions" at bounding box center [1490, 237] width 52 height 16
click at [1440, 317] on link "Edit Contract" at bounding box center [1452, 317] width 109 height 28
select select "[object Object]"
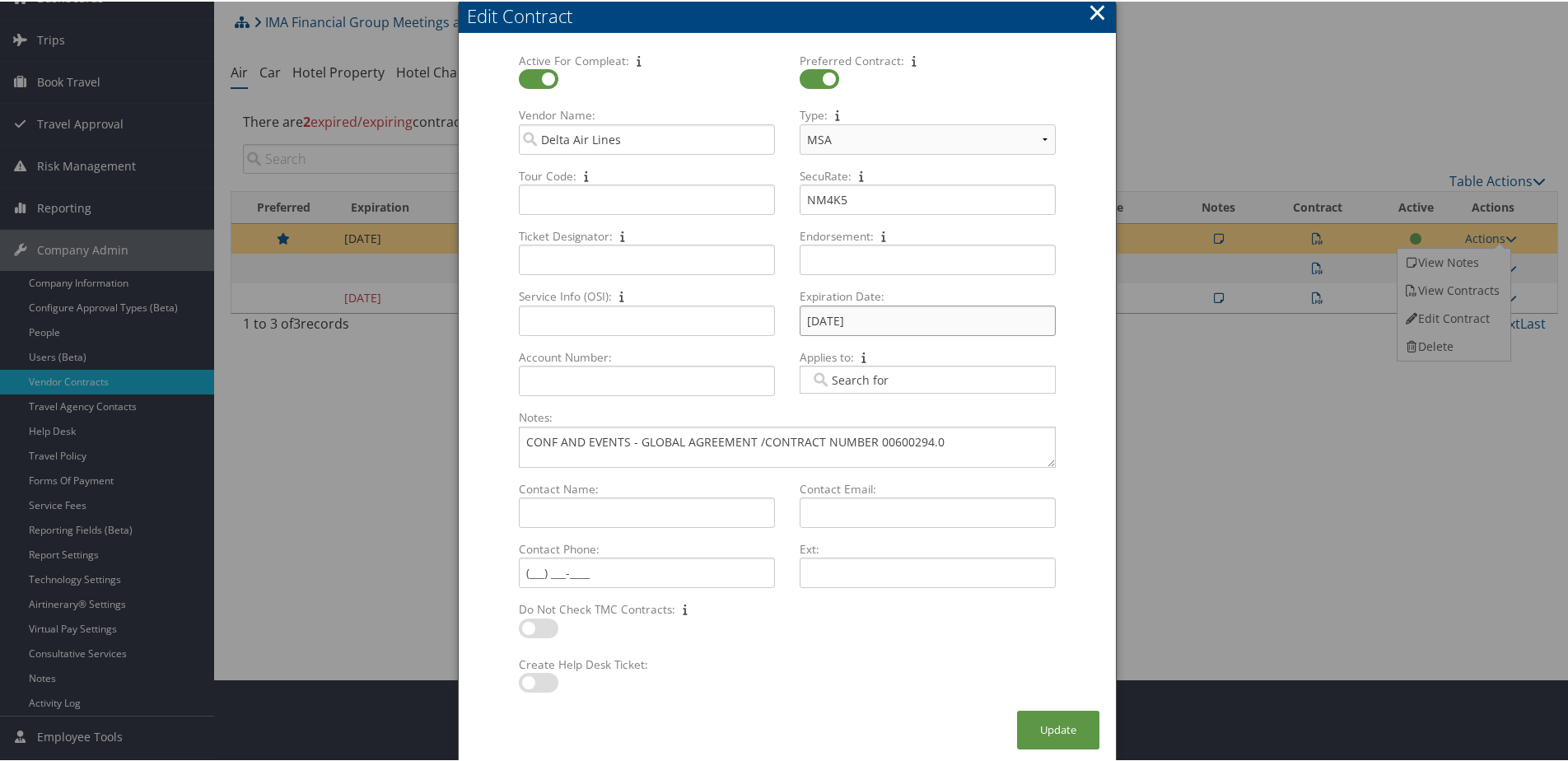
click at [874, 317] on input "10/20/2025" at bounding box center [928, 318] width 256 height 31
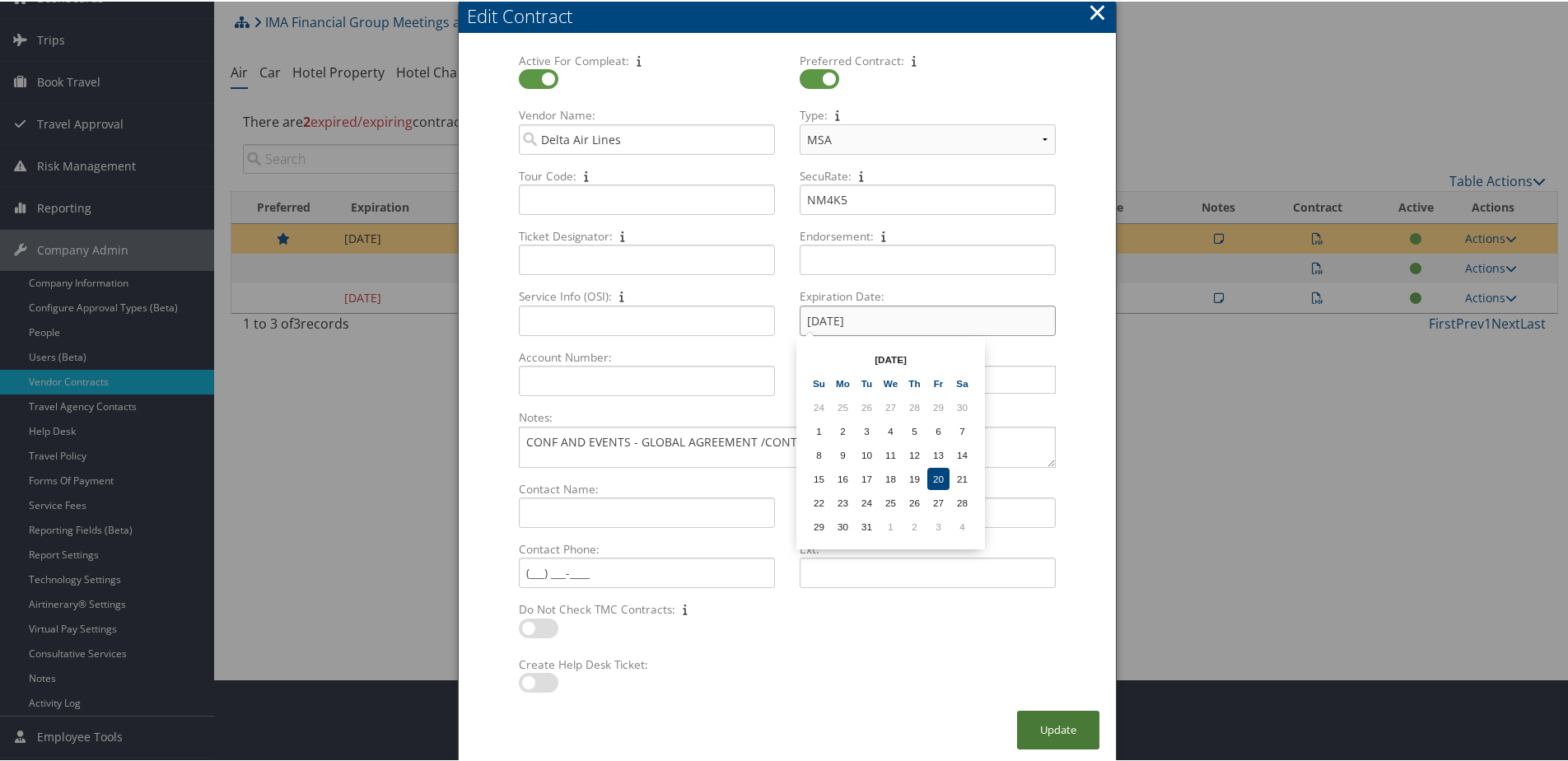
type input "10/20/2028"
click at [1025, 725] on button "Update" at bounding box center [1059, 728] width 83 height 39
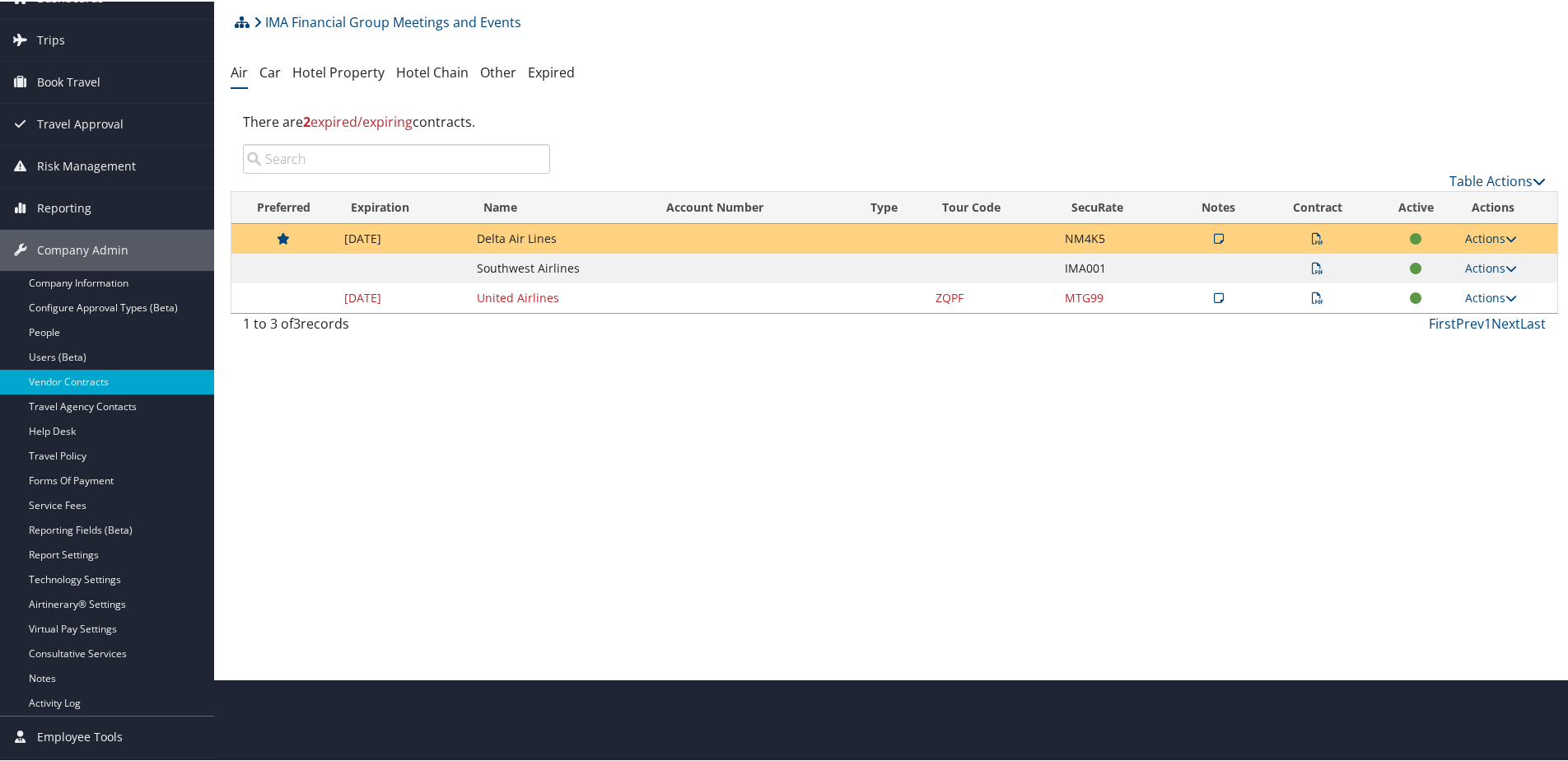
click at [1475, 232] on link "Actions" at bounding box center [1490, 237] width 52 height 16
click at [1437, 310] on link "Edit Contract" at bounding box center [1452, 317] width 109 height 28
select select "[object Object]"
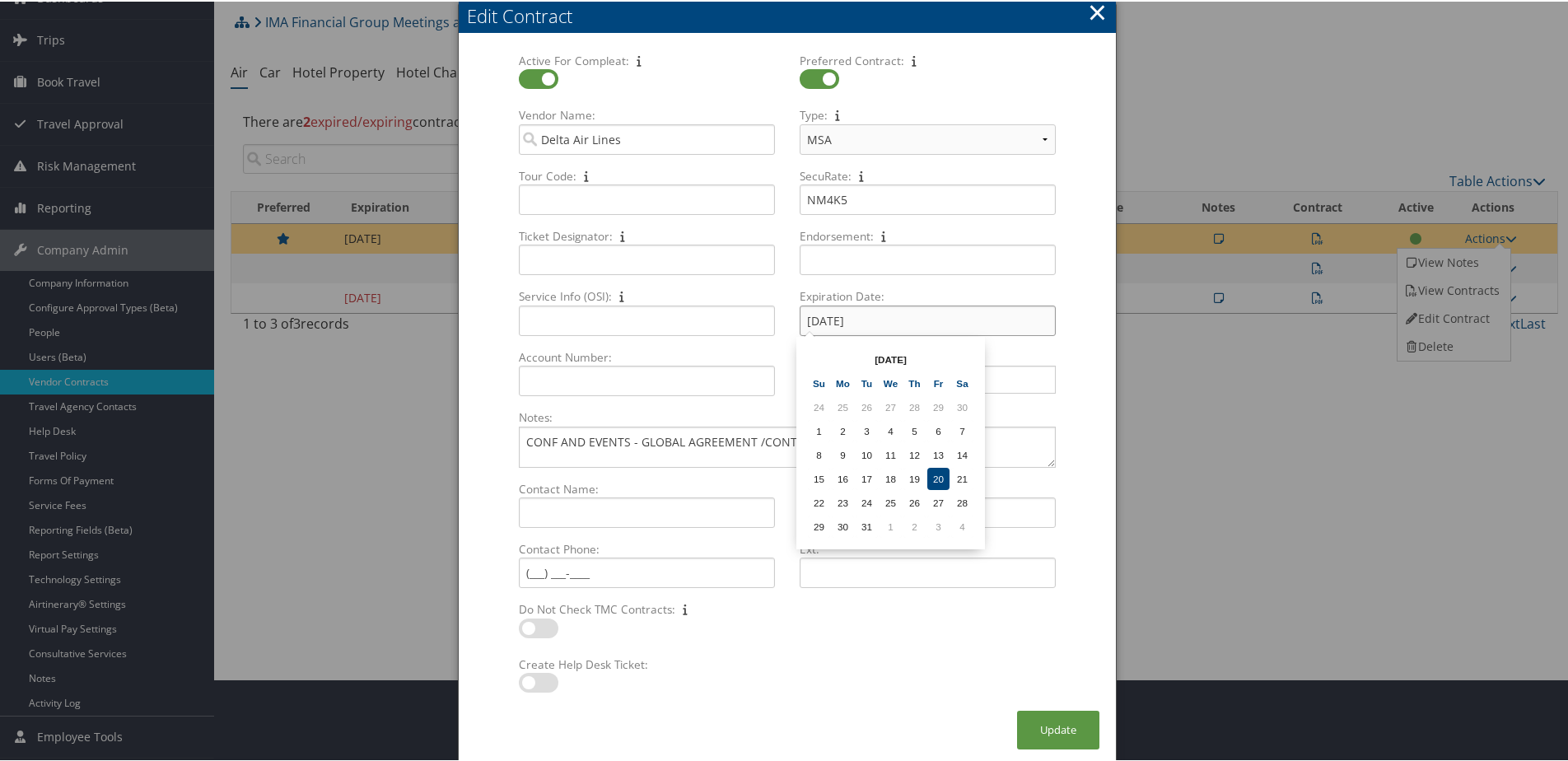
click at [859, 315] on input "10/20/2028" at bounding box center [928, 318] width 256 height 31
type input "10/20/2026"
click at [1068, 727] on button "Update" at bounding box center [1059, 728] width 83 height 39
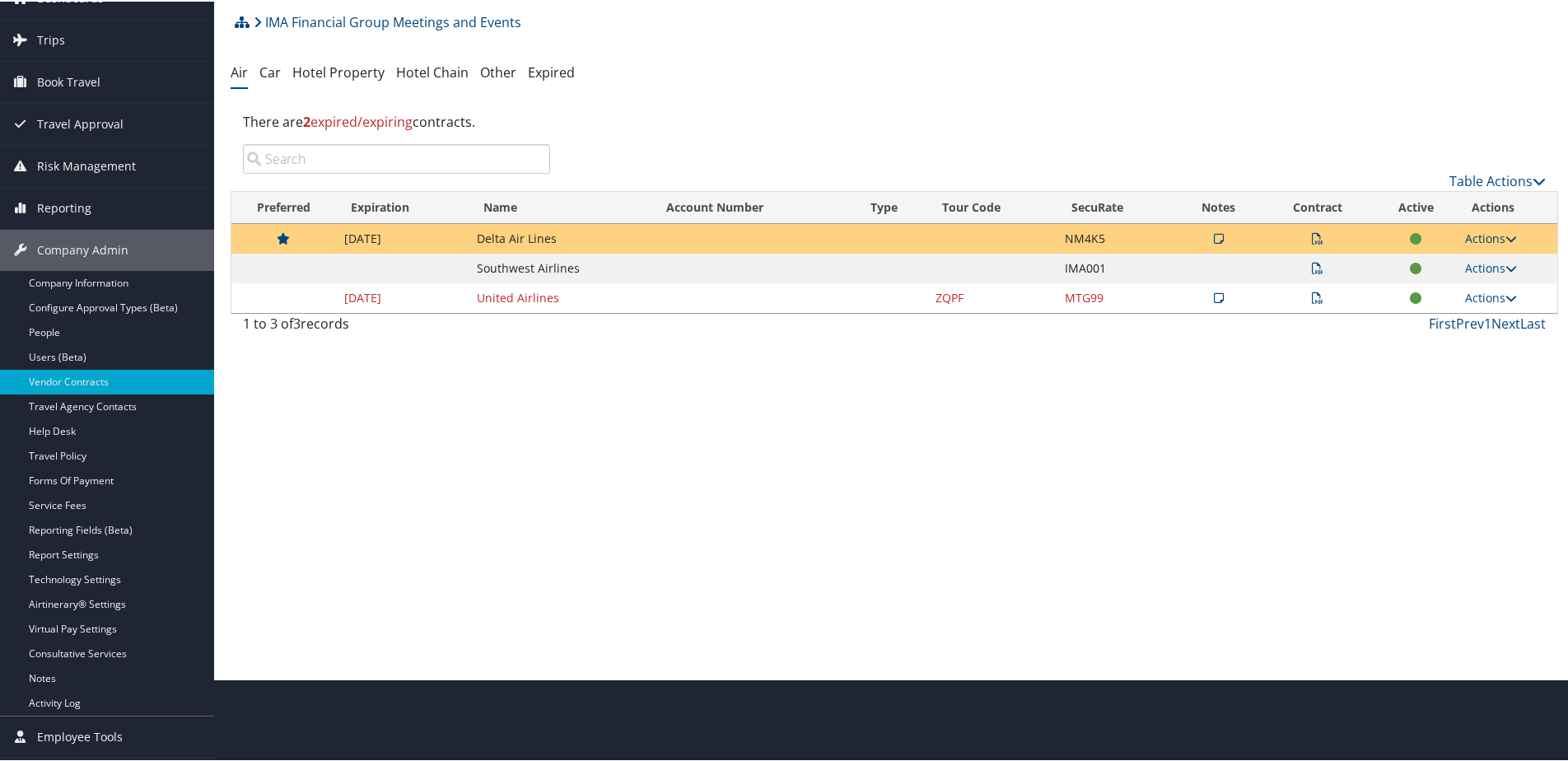
click at [1478, 235] on link "Actions" at bounding box center [1490, 237] width 52 height 16
click at [1433, 323] on link "Edit Contract" at bounding box center [1452, 317] width 109 height 28
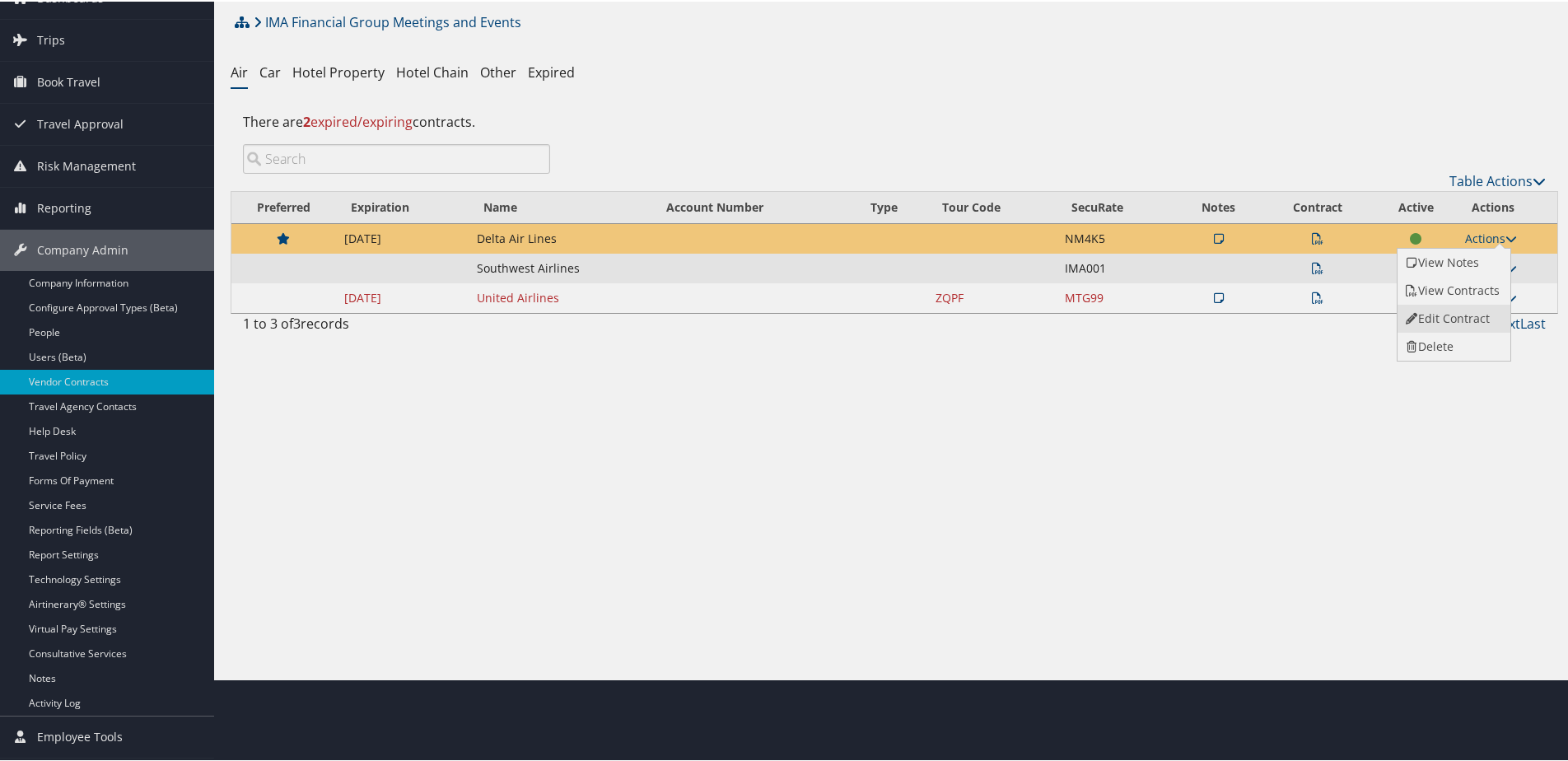
select select "[object Object]"
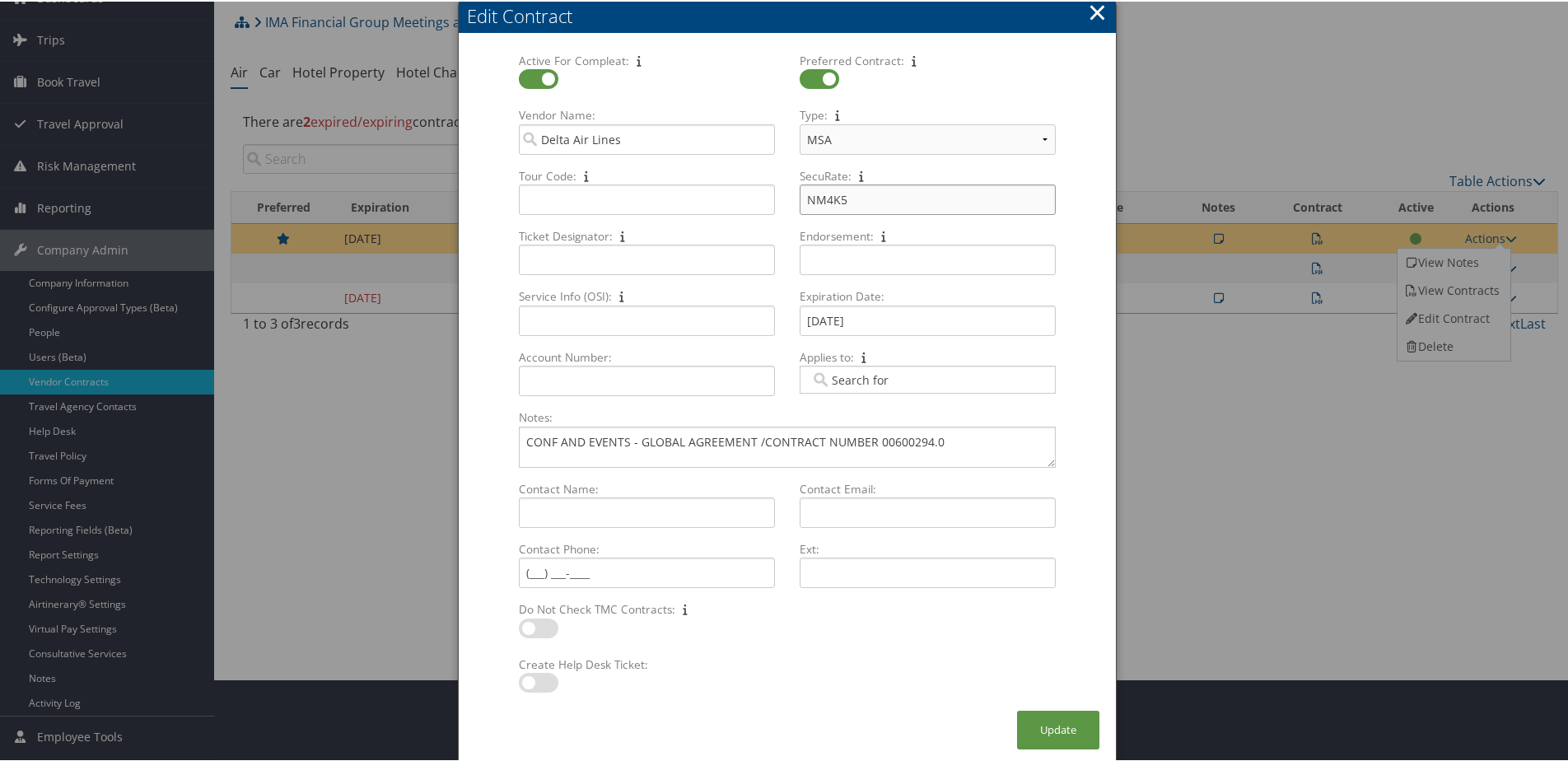
drag, startPoint x: 849, startPoint y: 199, endPoint x: 796, endPoint y: 199, distance: 53.0
click at [796, 199] on div "NM4K5 Multiple values The selected items contain different values for this inpu…" at bounding box center [928, 204] width 270 height 44
click at [1043, 722] on button "Update" at bounding box center [1059, 728] width 83 height 39
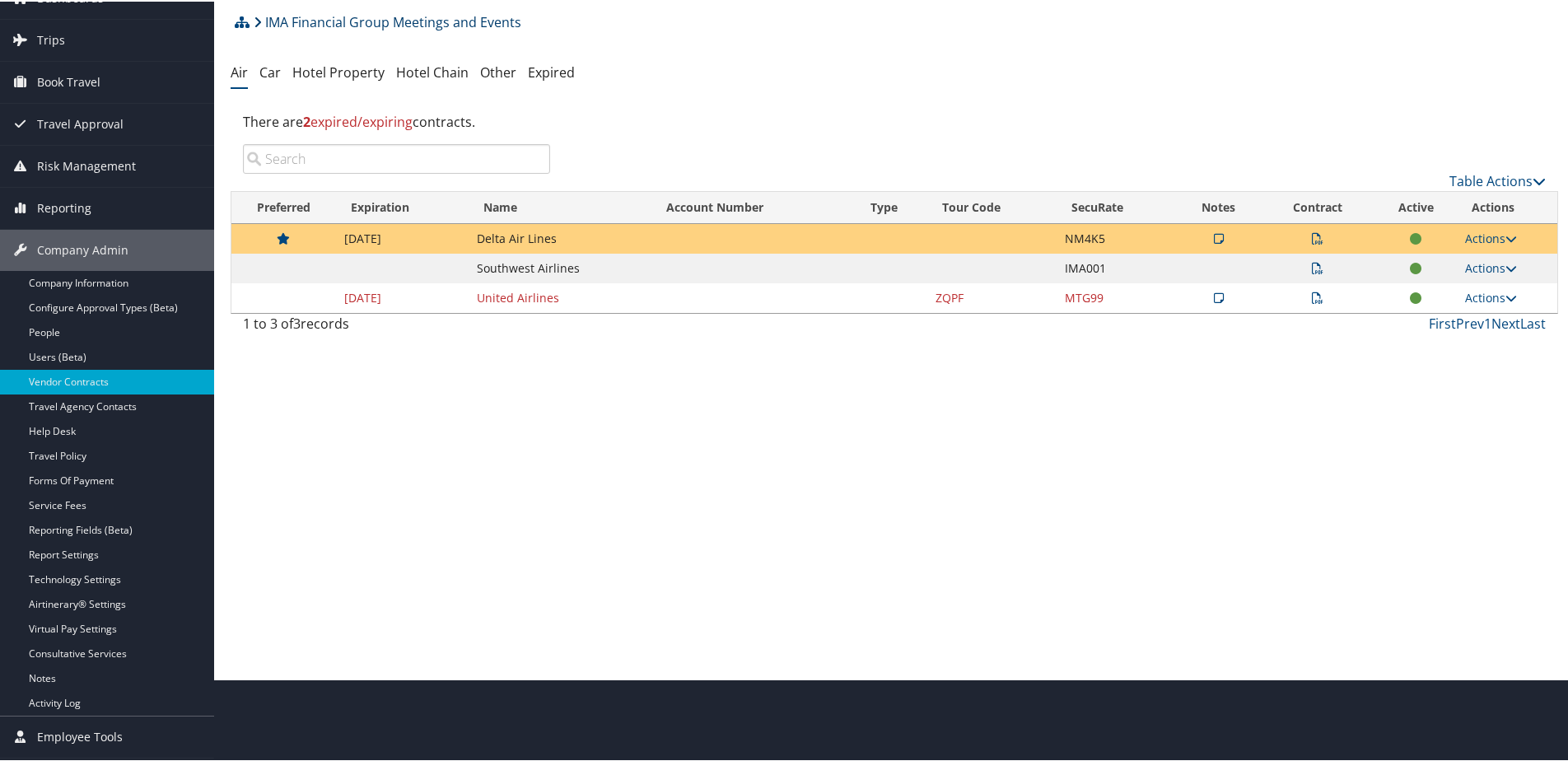
click at [337, 12] on link "IMA Financial Group Meetings and Events" at bounding box center [388, 21] width 268 height 33
click at [328, 19] on link "IMA Financial Group Meetings and Events" at bounding box center [388, 21] width 268 height 33
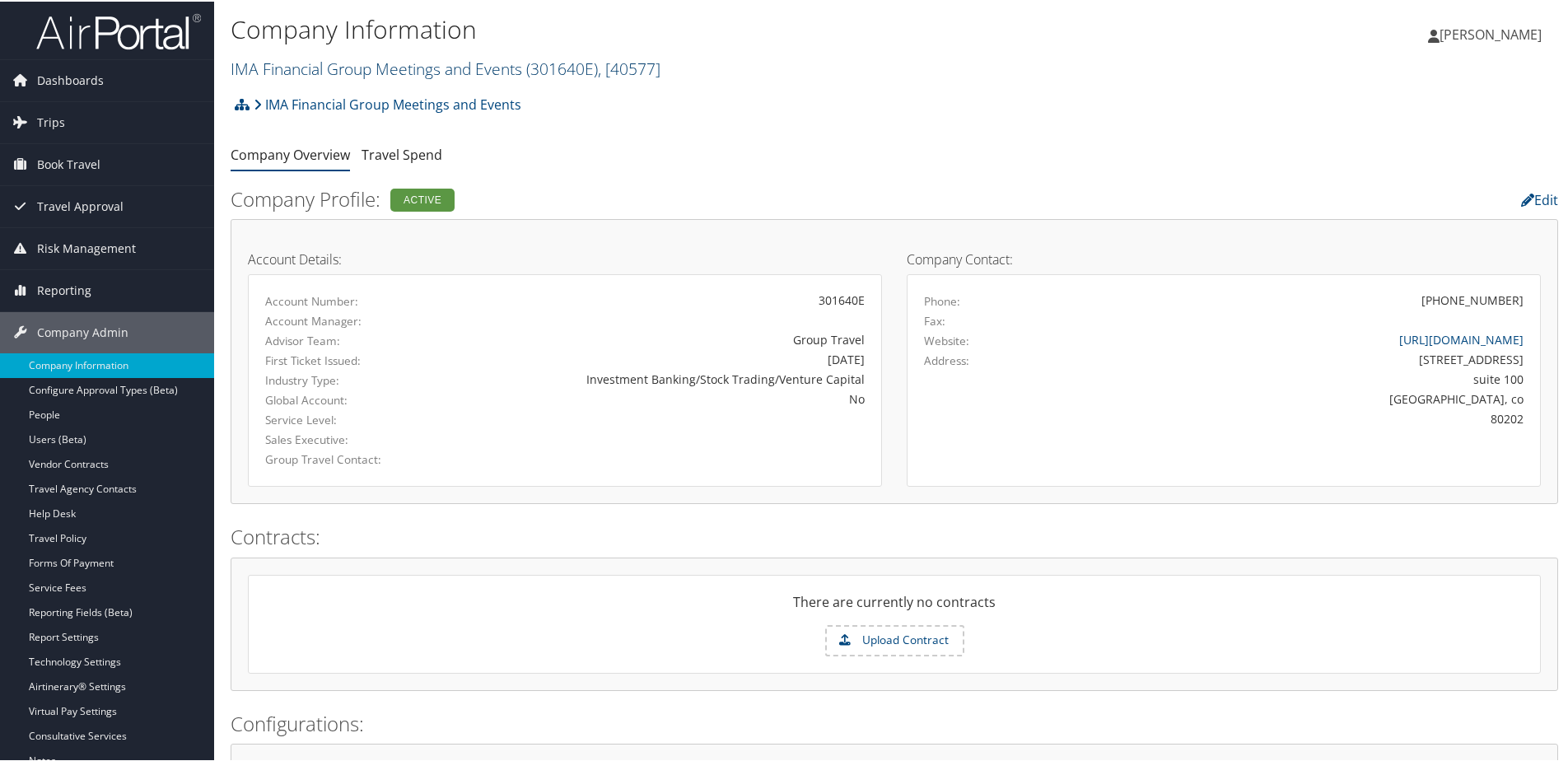
click at [302, 64] on link "IMA Financial Group Meetings and Events ( 301640E ) , [ 40577 ]" at bounding box center [446, 67] width 430 height 22
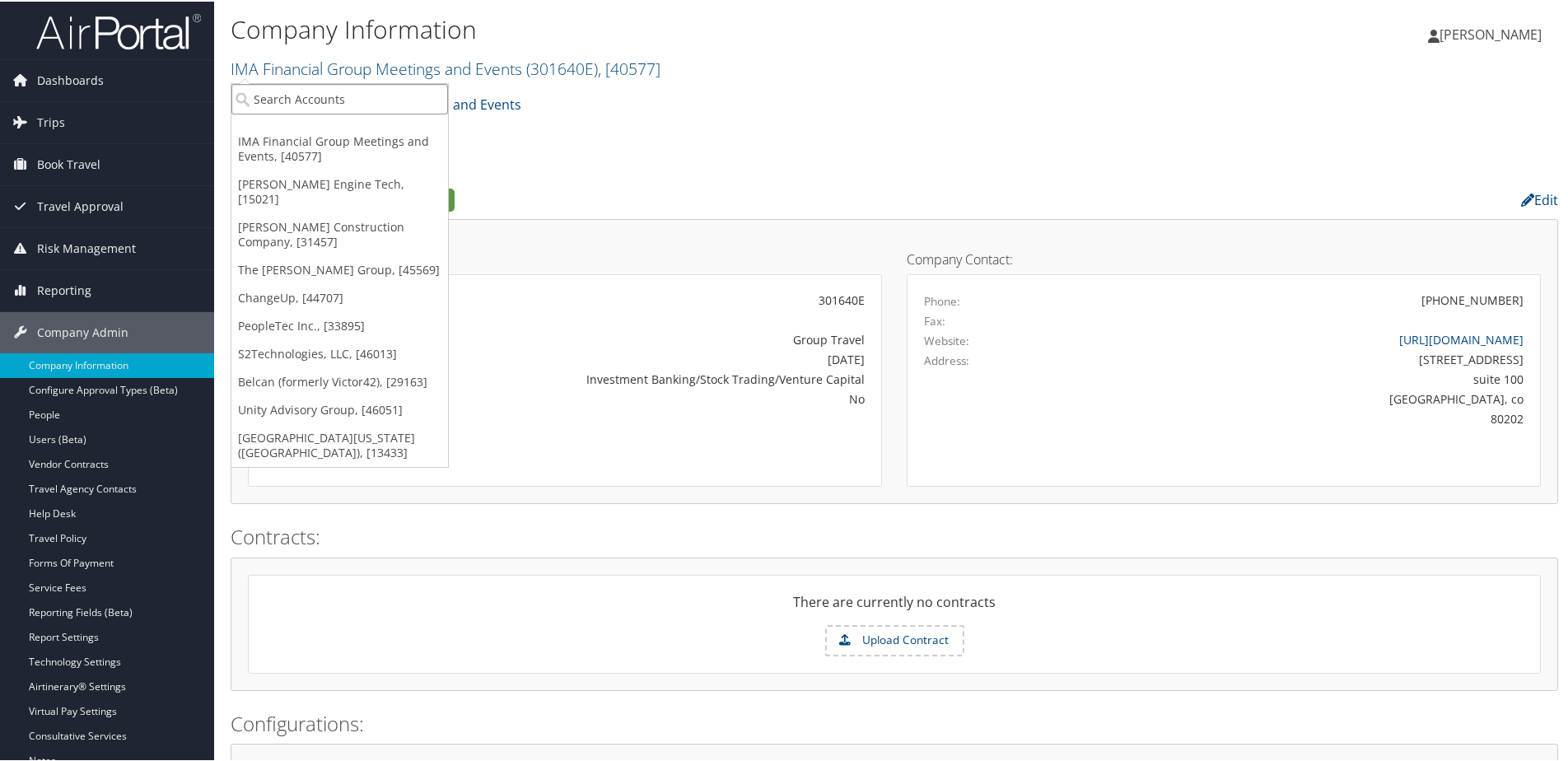
click at [299, 92] on input "search" at bounding box center [340, 98] width 217 height 31
type input "l"
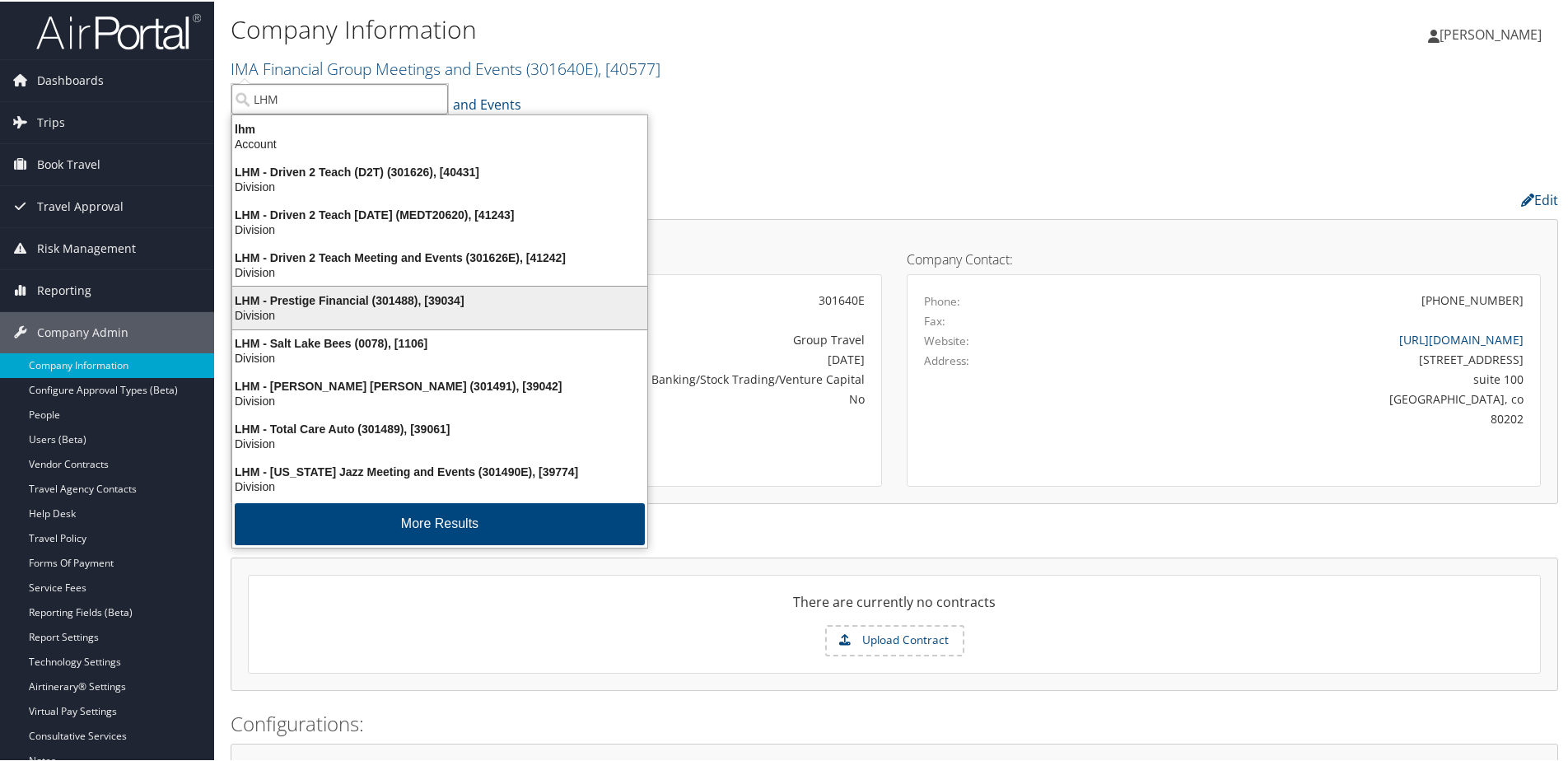
scroll to position [3, 0]
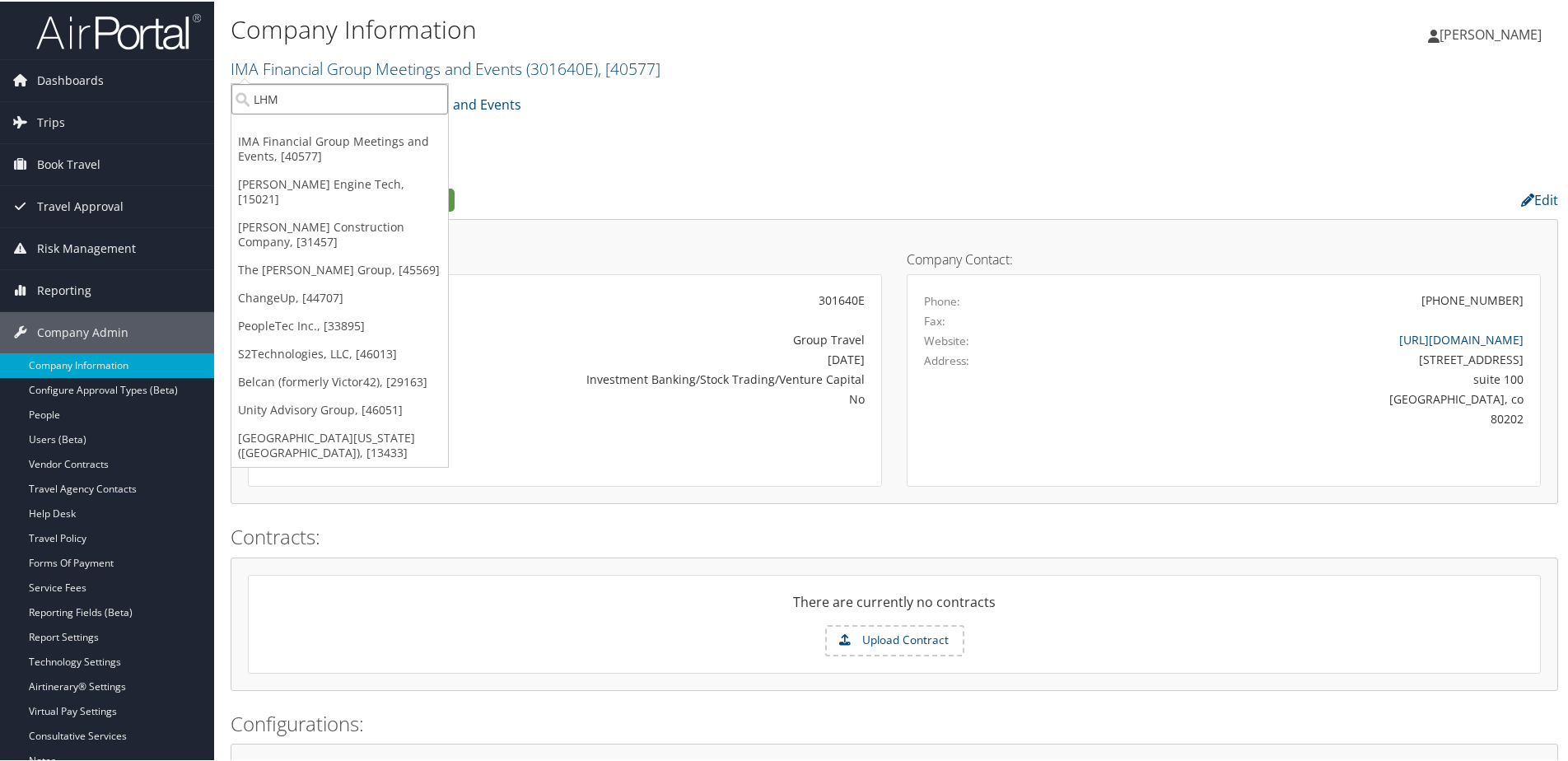
type input "LHM"
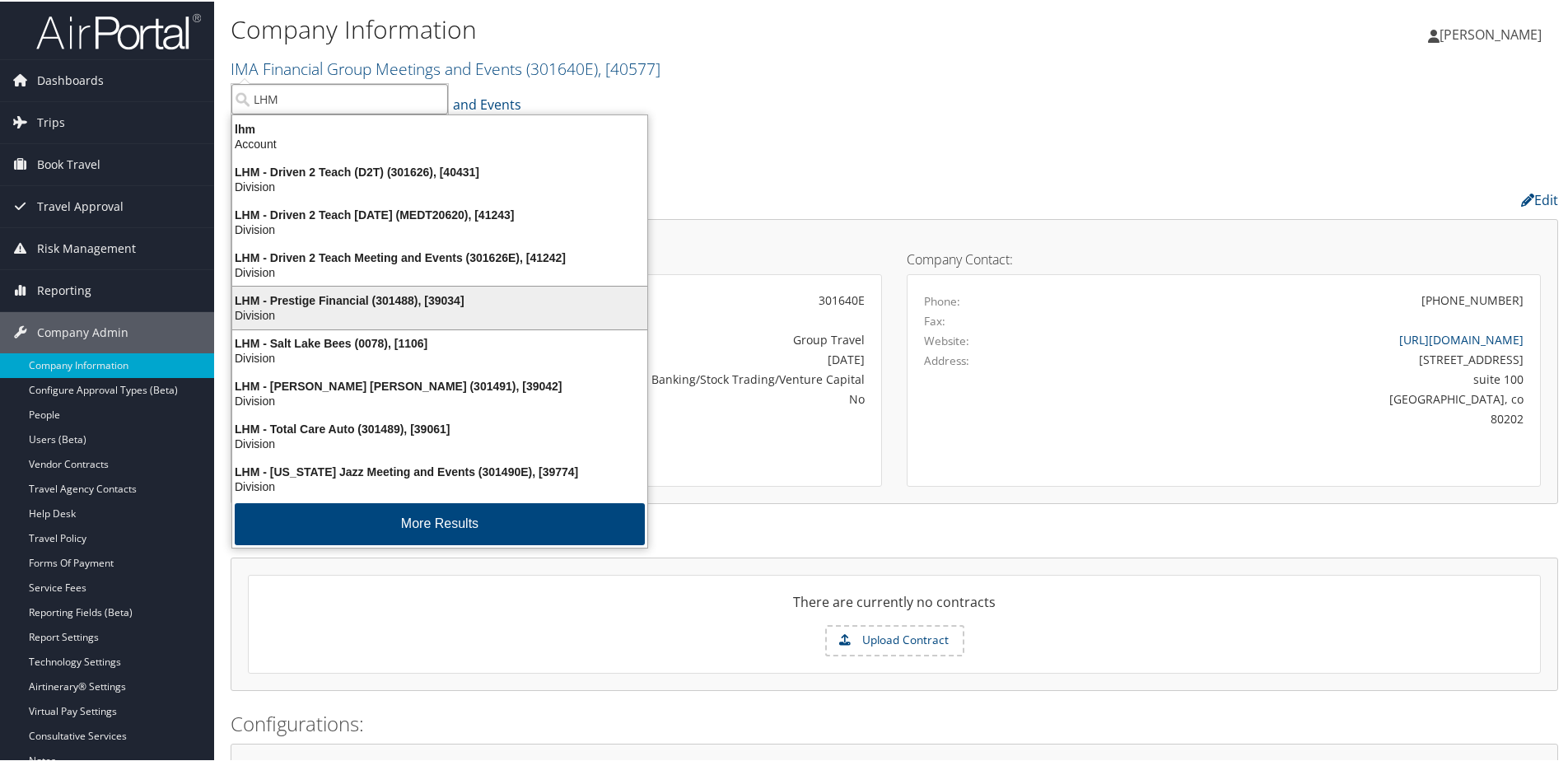
click at [295, 295] on div "LHM - Prestige Financial (301488), [39034]" at bounding box center [440, 299] width 435 height 15
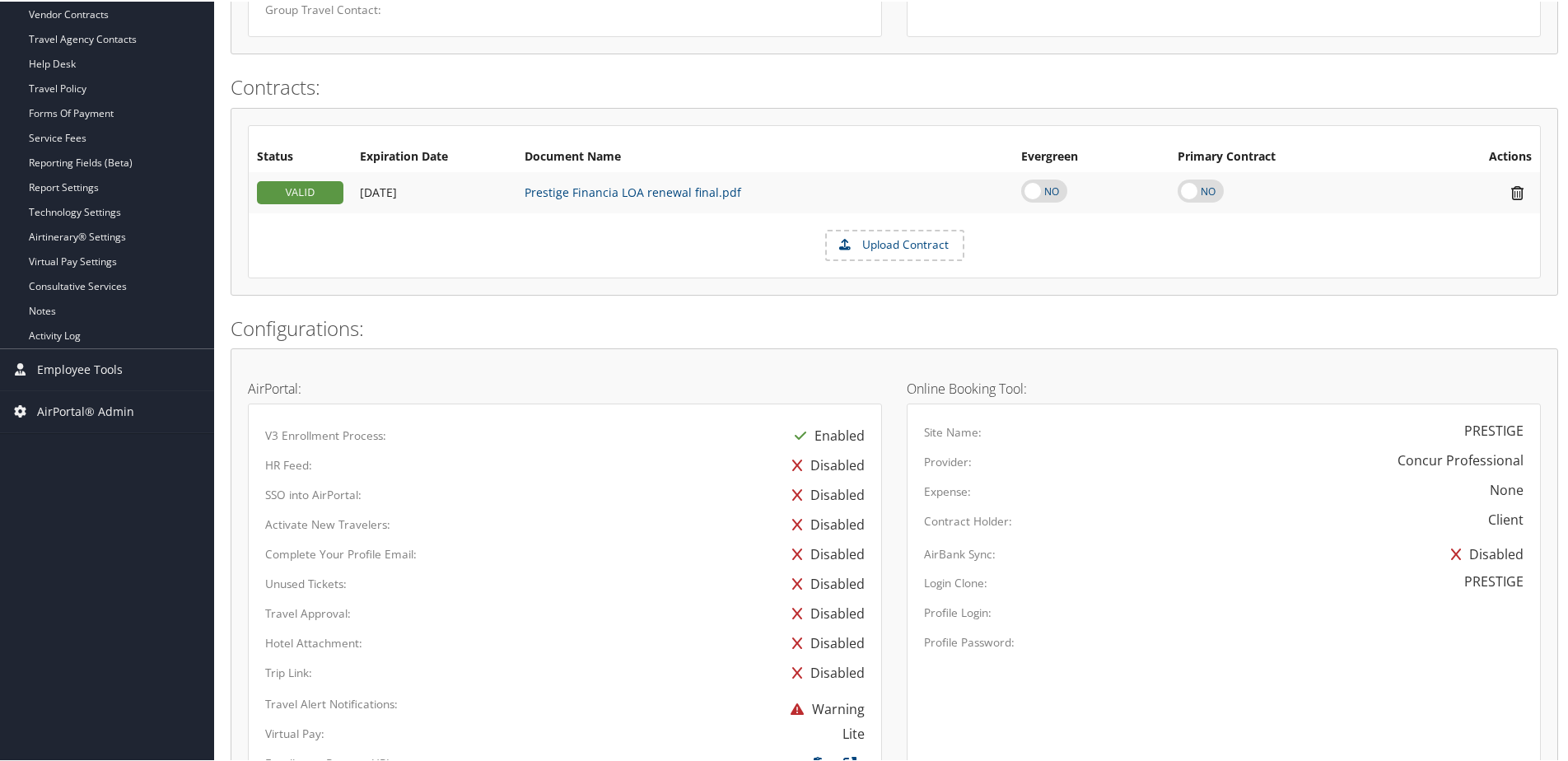
scroll to position [38, 0]
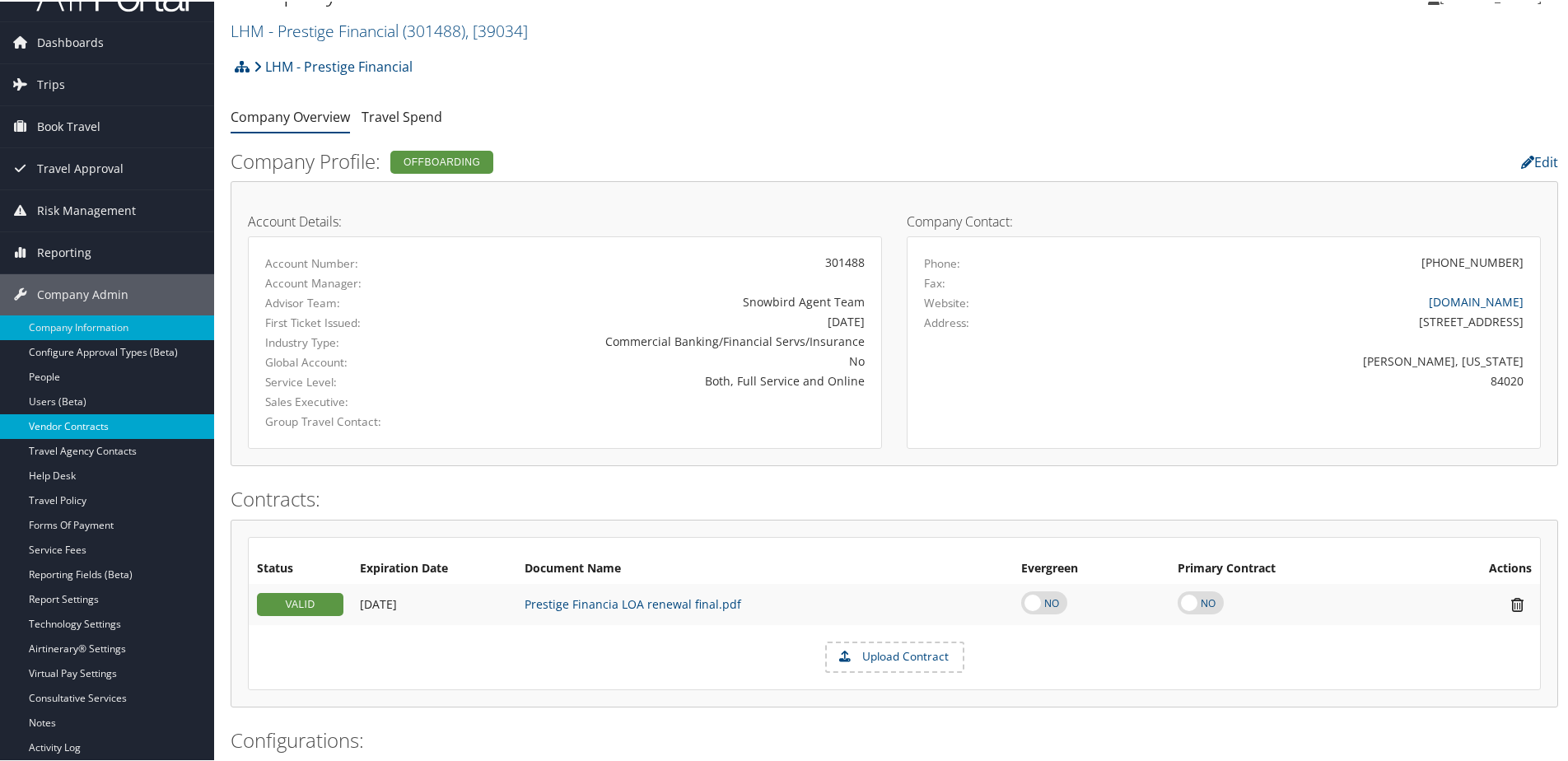
click at [75, 428] on link "Vendor Contracts" at bounding box center [107, 425] width 214 height 25
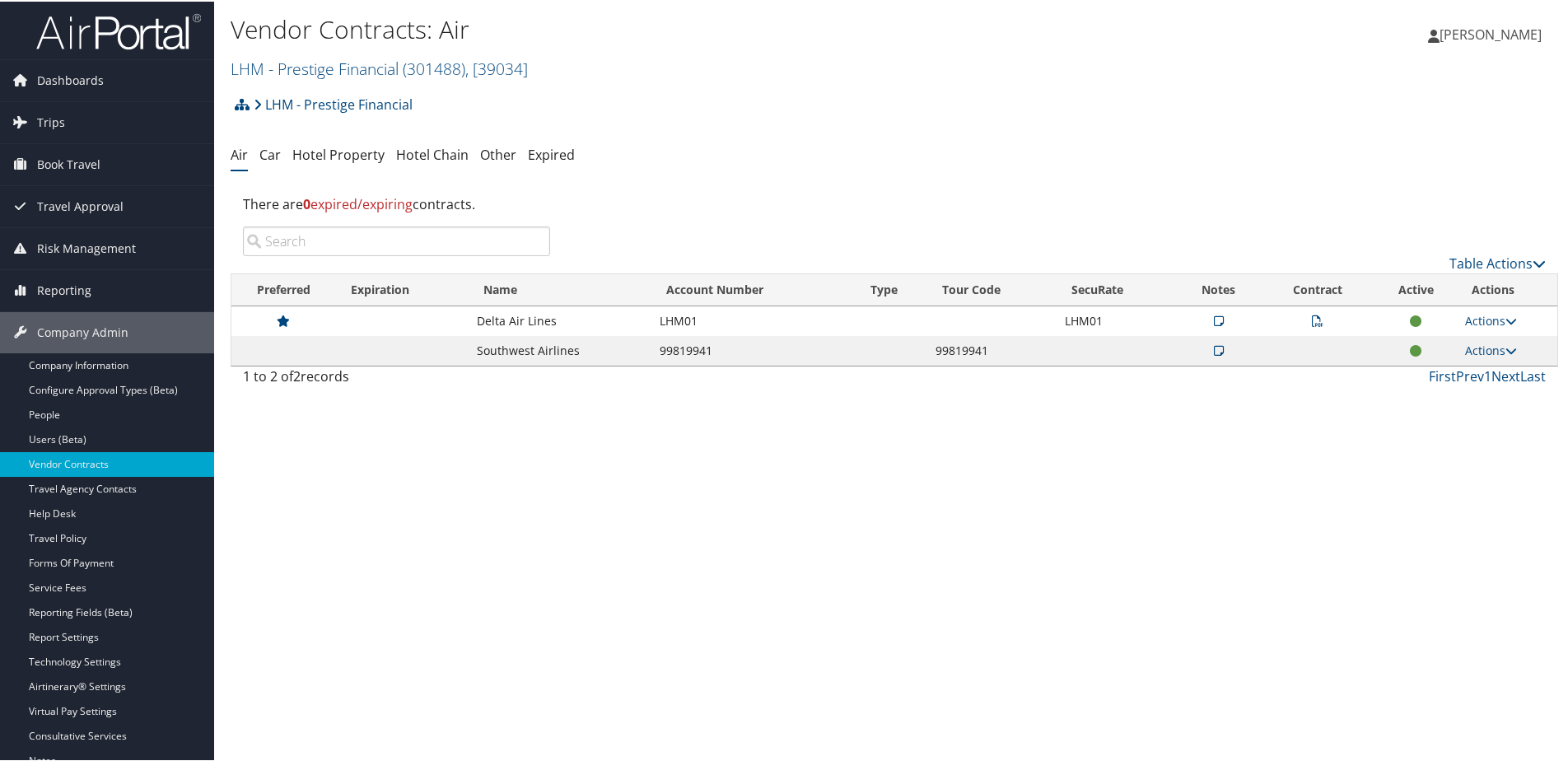
click at [1312, 320] on icon at bounding box center [1317, 319] width 12 height 12
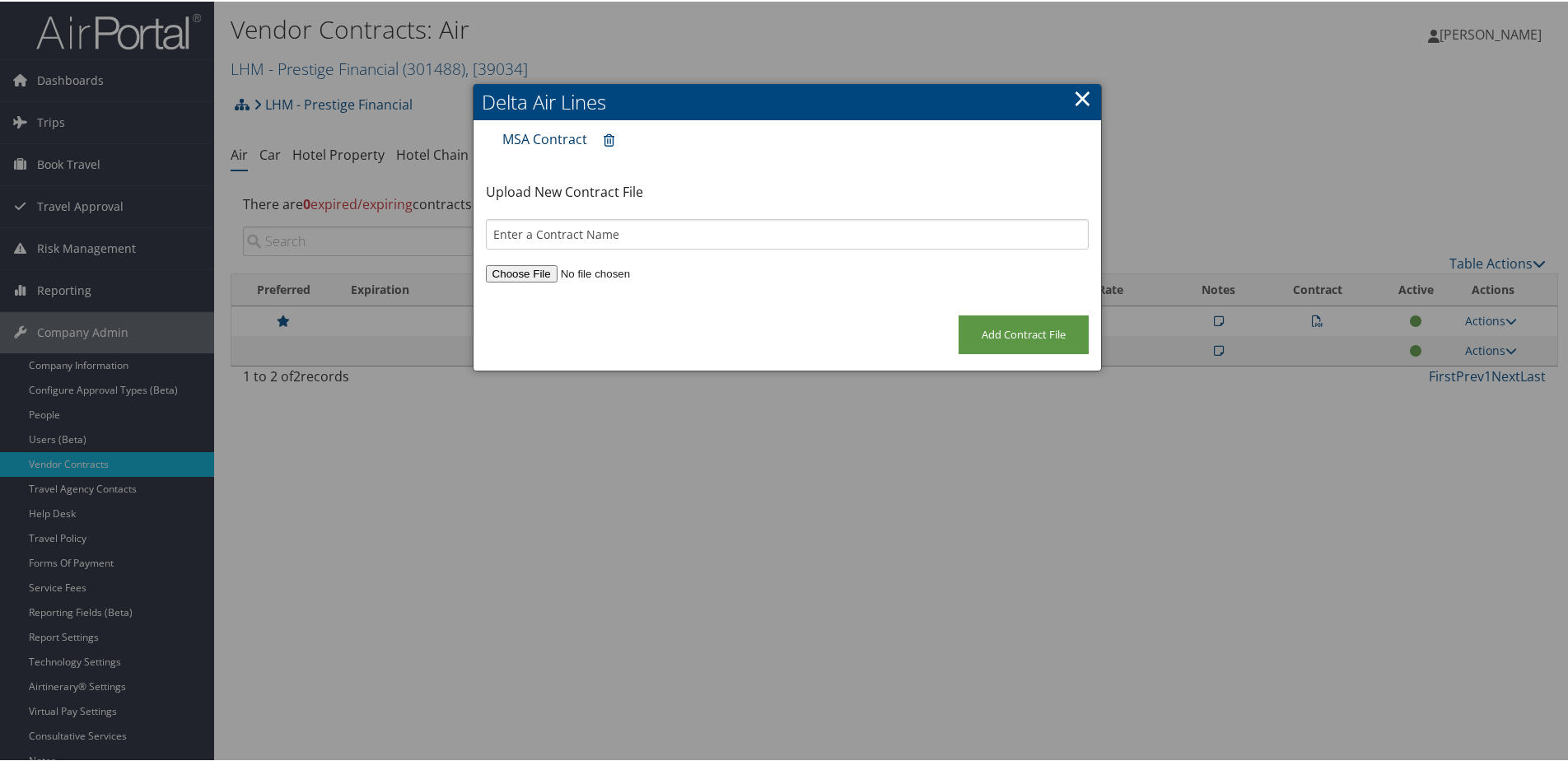
click at [505, 136] on link "MSA Contract" at bounding box center [544, 137] width 85 height 18
click at [553, 136] on link "MSA Contract" at bounding box center [544, 137] width 85 height 18
click at [1078, 98] on link "×" at bounding box center [1082, 97] width 19 height 33
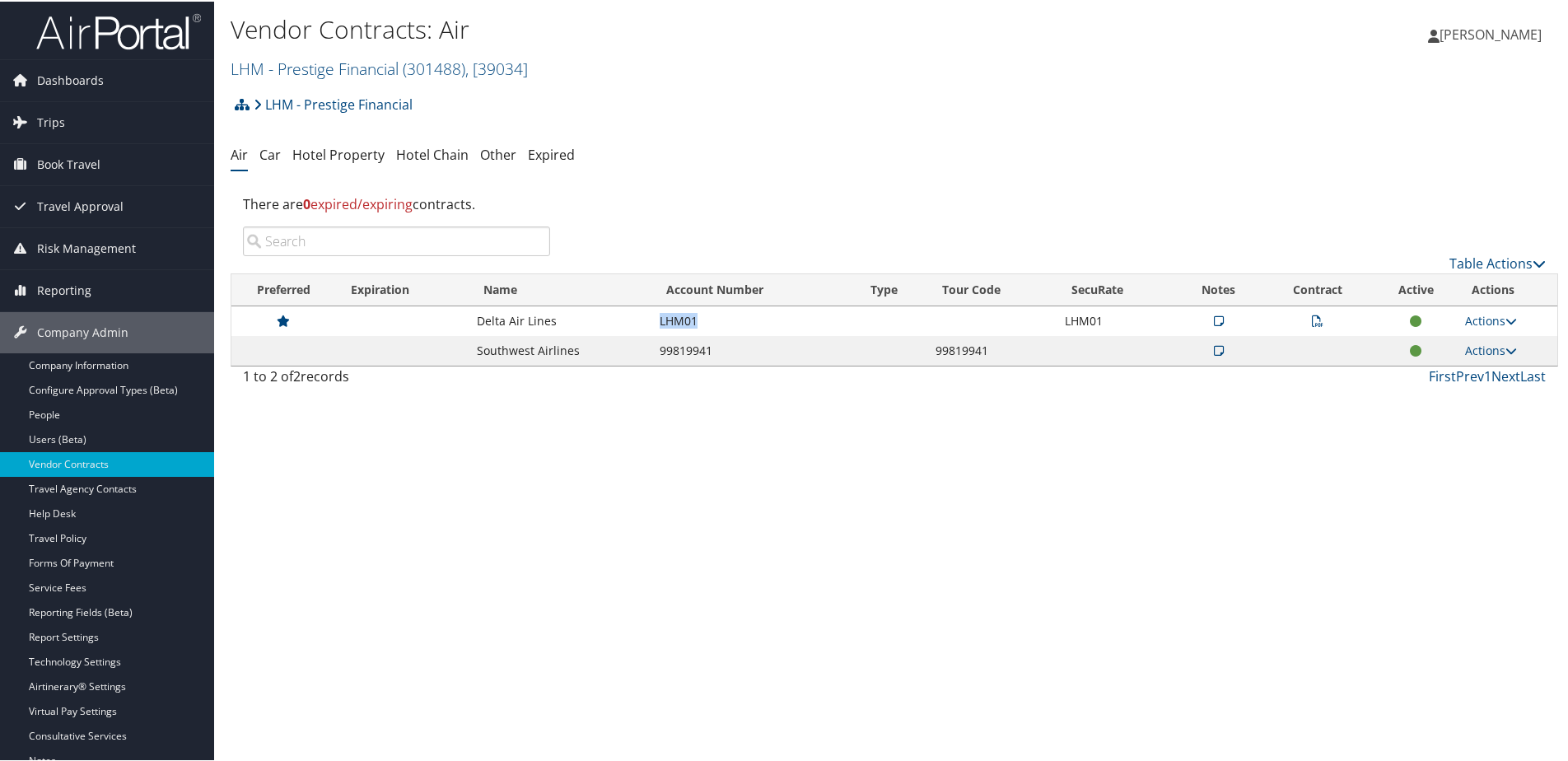
drag, startPoint x: 702, startPoint y: 312, endPoint x: 656, endPoint y: 318, distance: 46.4
click at [656, 318] on td "LHM01" at bounding box center [754, 319] width 205 height 30
copy td "LHM01"
click at [1465, 318] on link "Actions" at bounding box center [1490, 318] width 52 height 16
click at [1438, 395] on link "Edit Contract" at bounding box center [1452, 400] width 109 height 28
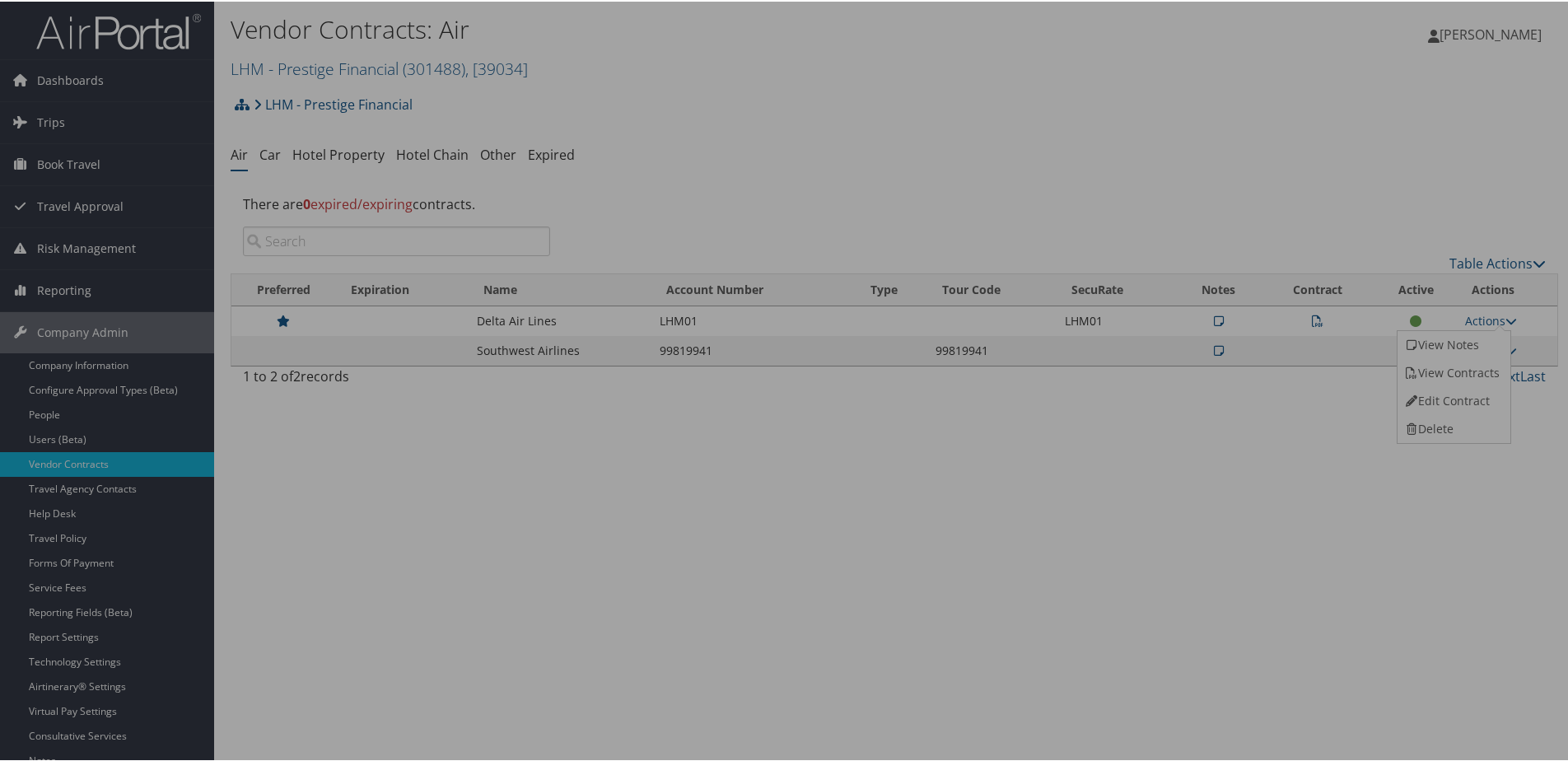
select select "[object Object]"
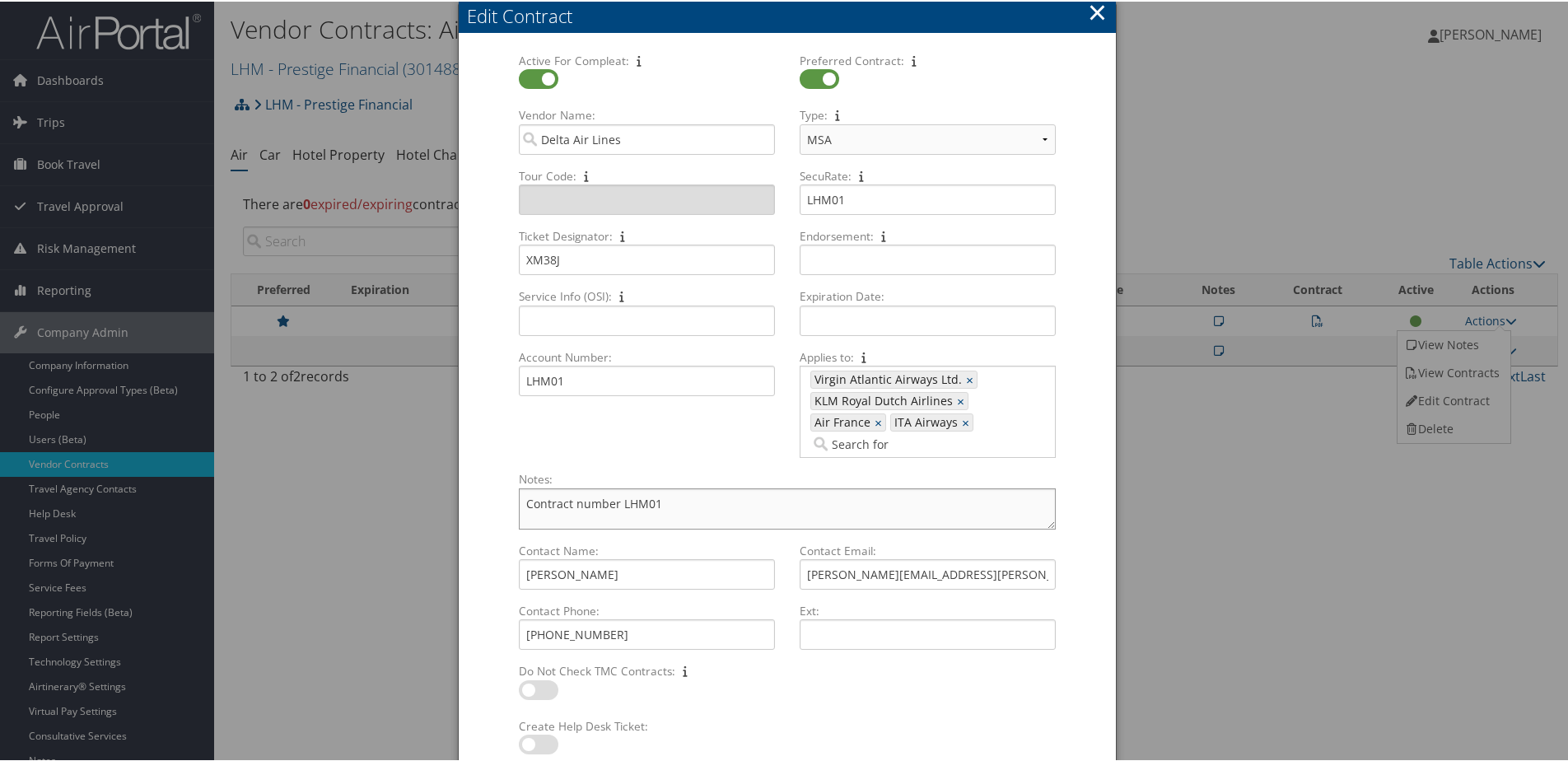
drag, startPoint x: 657, startPoint y: 503, endPoint x: 614, endPoint y: 500, distance: 43.1
click at [614, 500] on textarea "Contract number LHM01" at bounding box center [786, 507] width 537 height 41
drag, startPoint x: 565, startPoint y: 260, endPoint x: 499, endPoint y: 254, distance: 66.3
click at [499, 254] on form "Active For Compleat: Multiple values The selected items contain different value…" at bounding box center [787, 411] width 624 height 720
drag, startPoint x: 864, startPoint y: 192, endPoint x: 794, endPoint y: 199, distance: 70.3
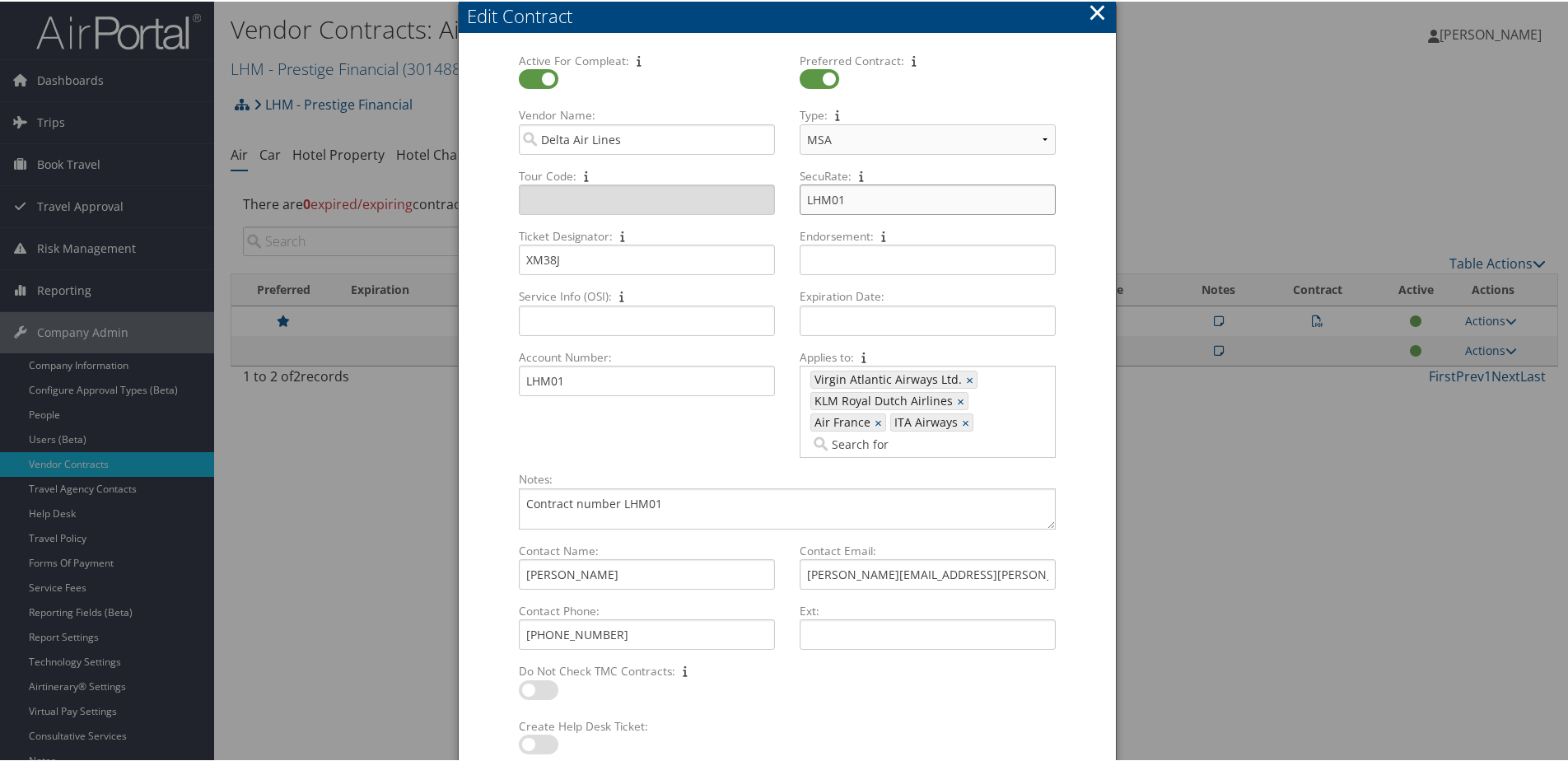
click at [794, 199] on div "LHM01 Multiple values The selected items contain different values for this inpu…" at bounding box center [928, 204] width 270 height 44
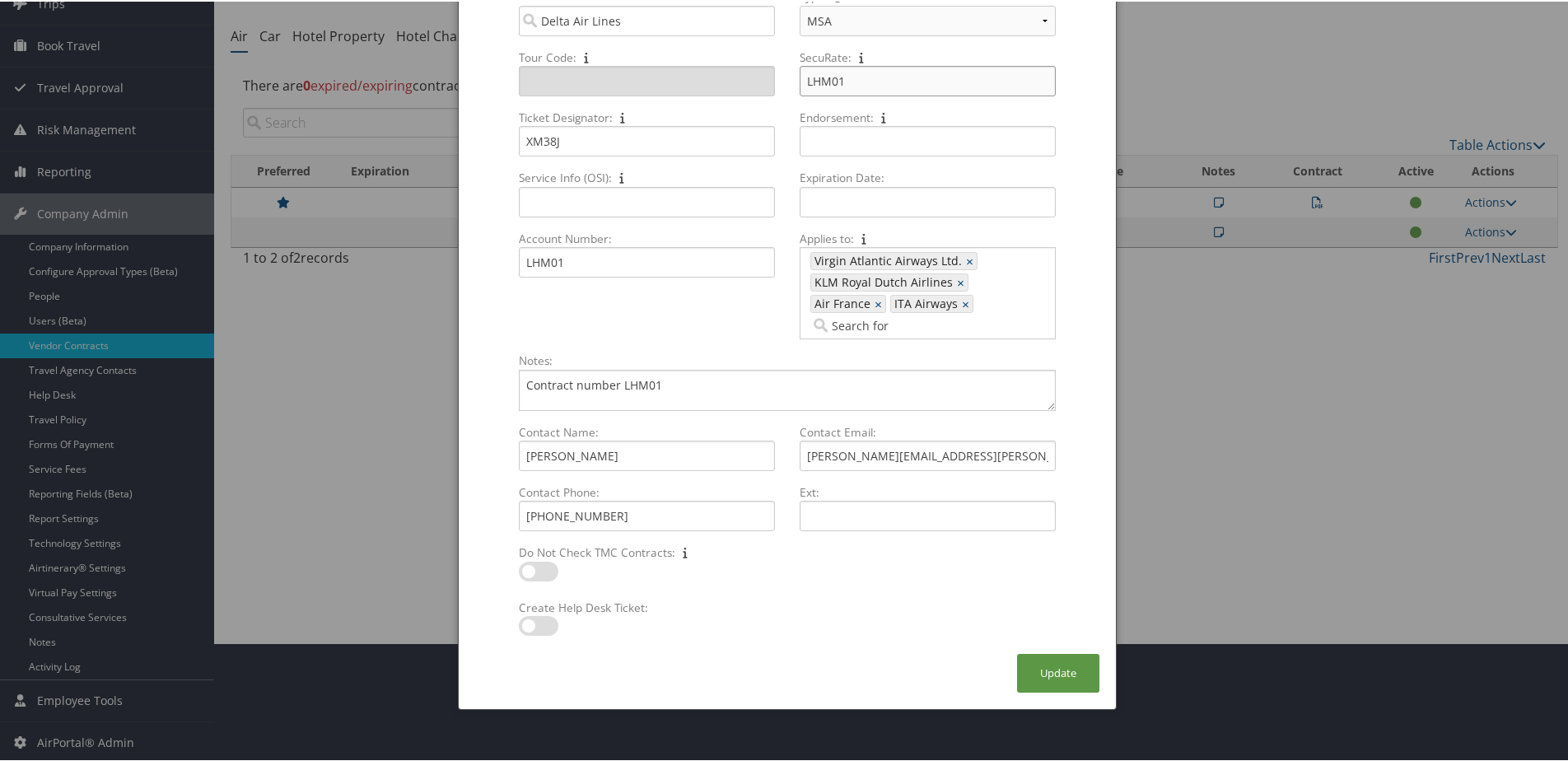
scroll to position [120, 0]
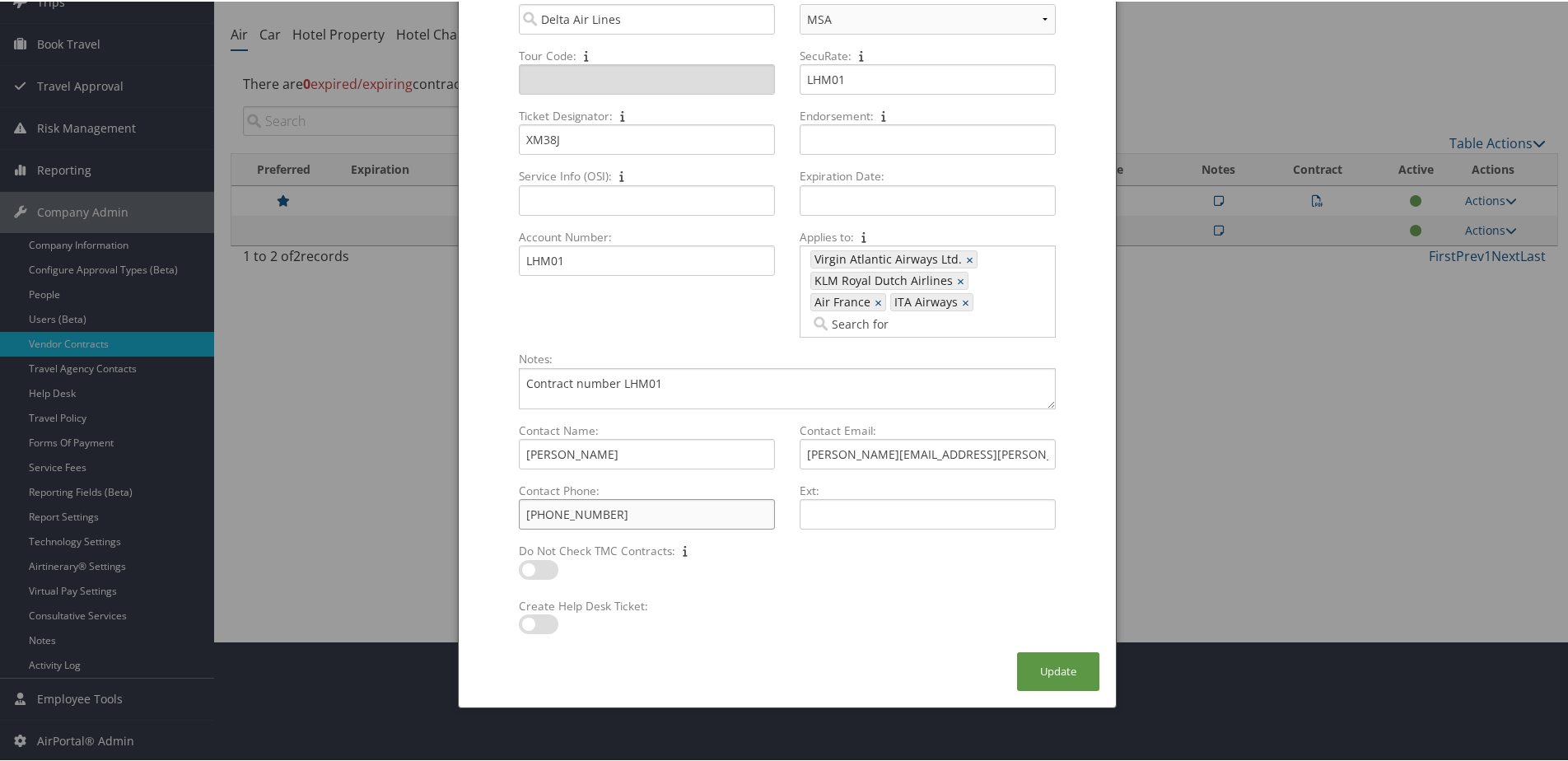
click at [566, 513] on input "(678) 909-4800" at bounding box center [647, 512] width 256 height 31
drag, startPoint x: 619, startPoint y: 510, endPoint x: 524, endPoint y: 506, distance: 95.1
click at [524, 506] on input "(678) 909-4800" at bounding box center [647, 512] width 256 height 31
click at [608, 512] on input "(678) 909-4800" at bounding box center [647, 512] width 256 height 31
drag, startPoint x: 608, startPoint y: 512, endPoint x: 509, endPoint y: 505, distance: 99.2
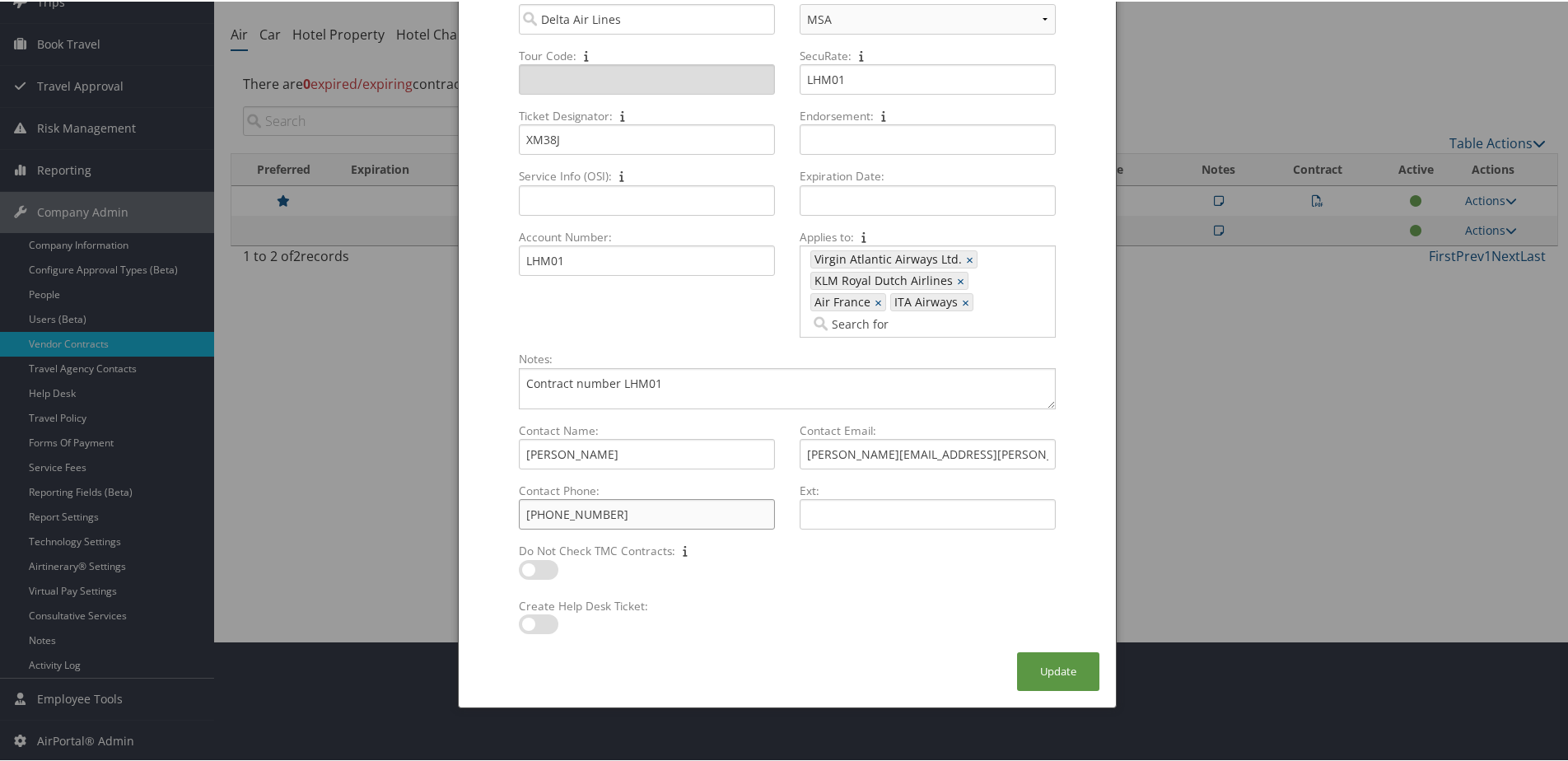
click at [512, 505] on div "(678) 909-4800 Multiple values The selected items contain different values for …" at bounding box center [647, 519] width 270 height 44
click at [519, 505] on input "(678) 909-4800" at bounding box center [647, 512] width 256 height 31
drag, startPoint x: 977, startPoint y: 450, endPoint x: 800, endPoint y: 452, distance: 177.0
click at [800, 452] on input "renee.walton-smith@delta.com" at bounding box center [928, 452] width 256 height 31
drag, startPoint x: 640, startPoint y: 456, endPoint x: 502, endPoint y: 459, distance: 138.0
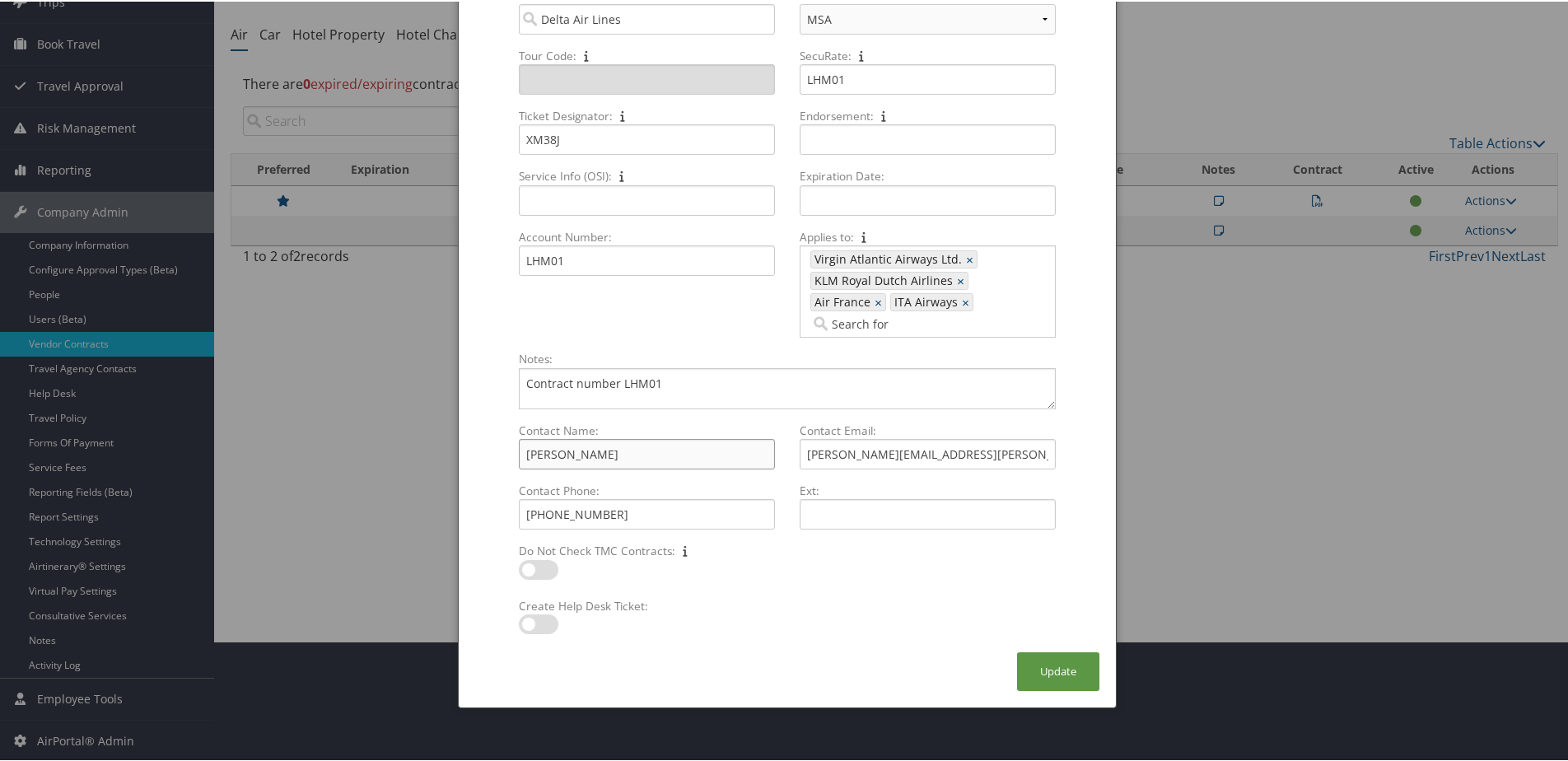
click at [506, 459] on div "Contact Name: Renee Walton-Smith Multiple values The selected items contain dif…" at bounding box center [647, 451] width 281 height 60
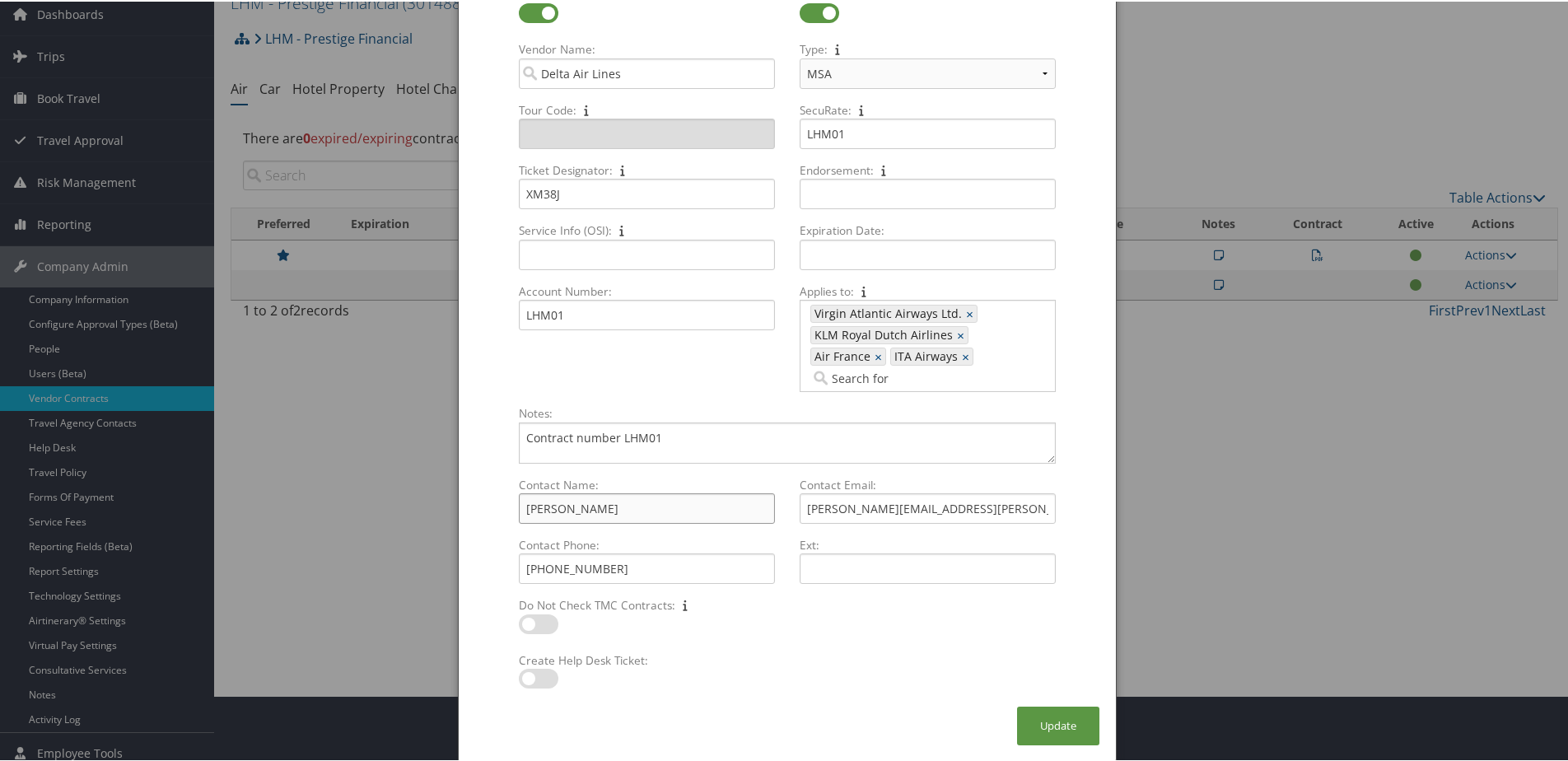
scroll to position [0, 0]
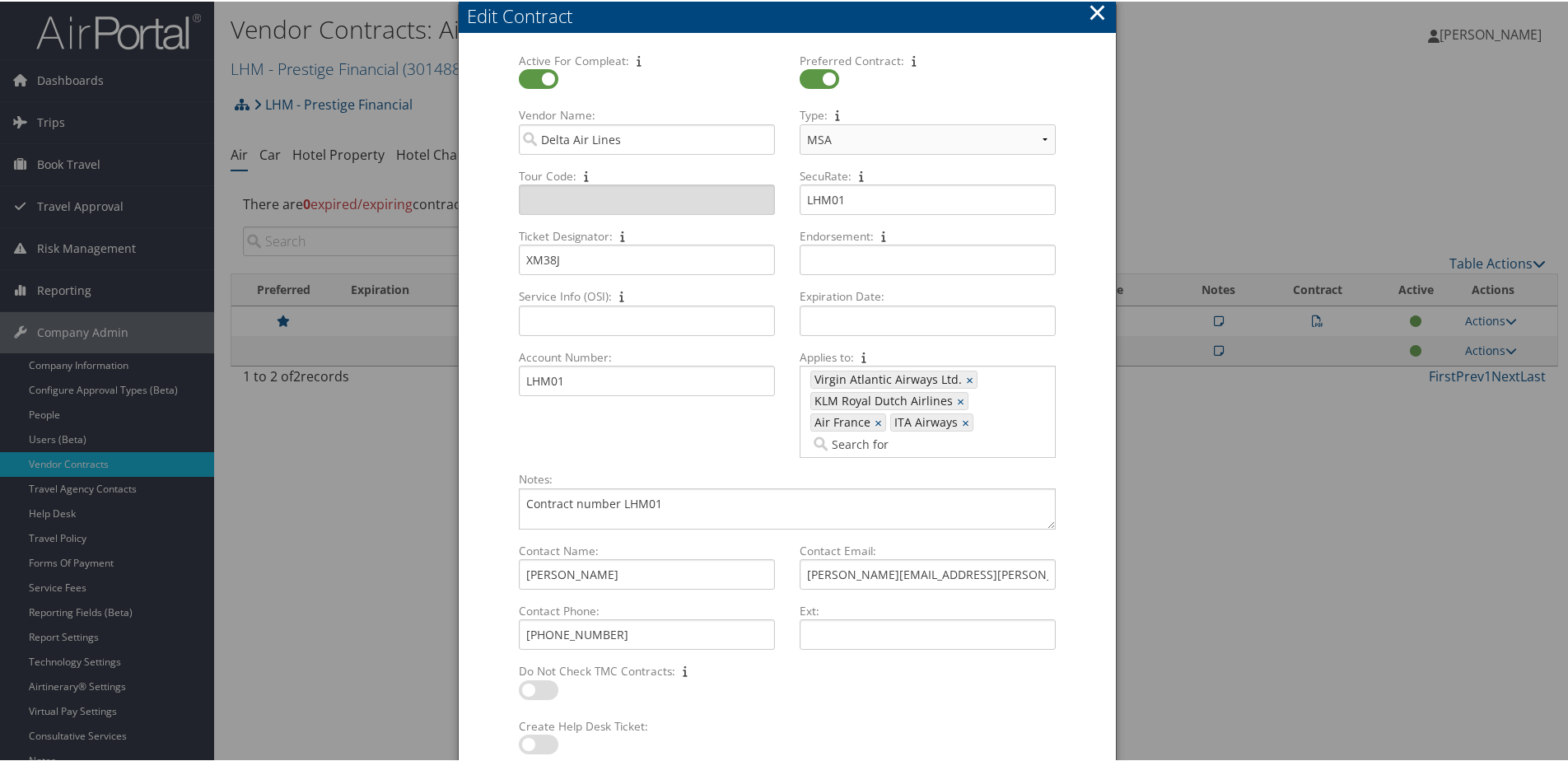
click at [1075, 5] on div "Edit Contract" at bounding box center [791, 14] width 649 height 26
click at [1089, 10] on button "×" at bounding box center [1097, 11] width 19 height 33
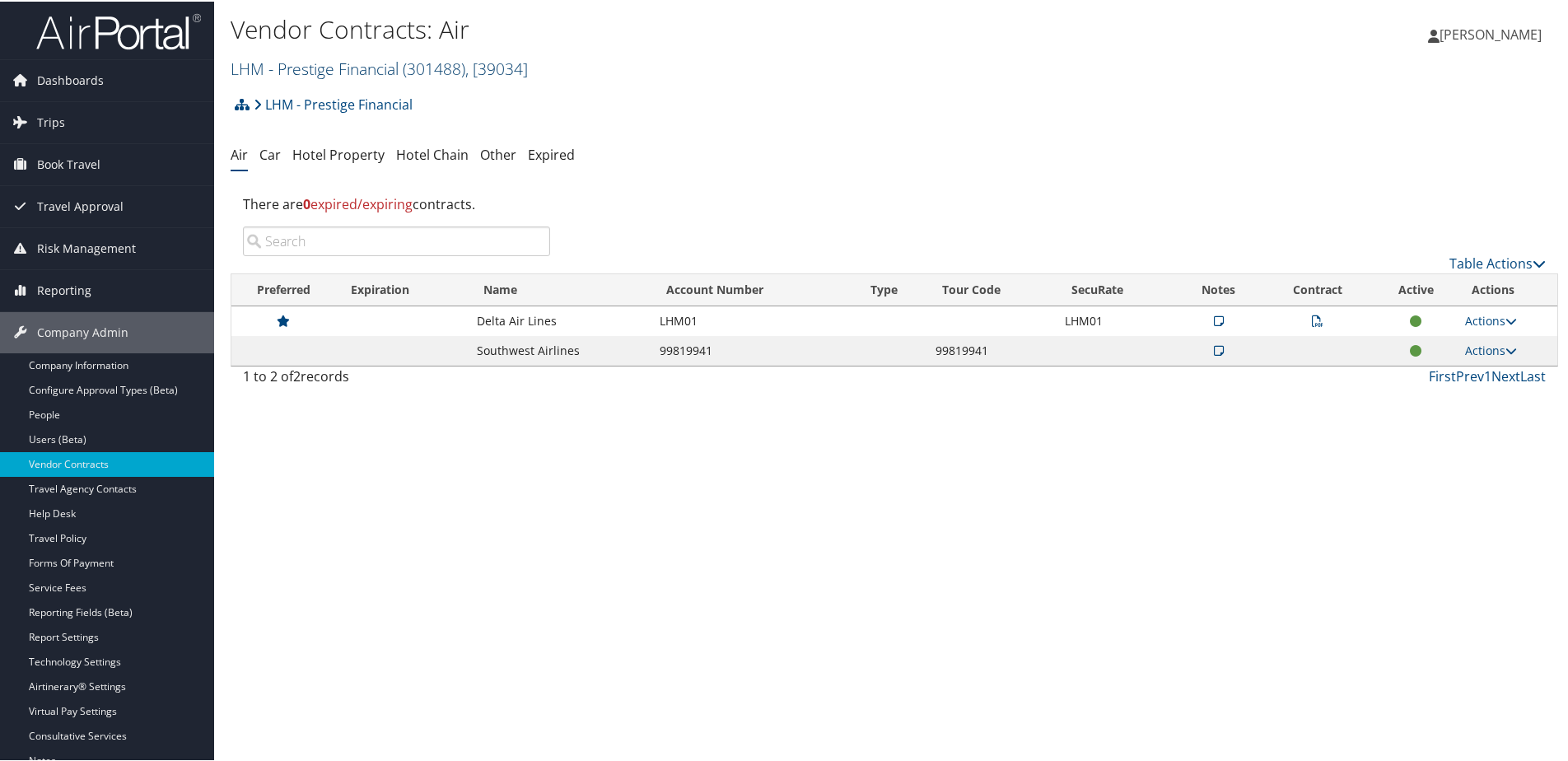
click at [296, 64] on link "LHM - Prestige Financial ( 301488 ) , [ 39034 ]" at bounding box center [379, 67] width 297 height 22
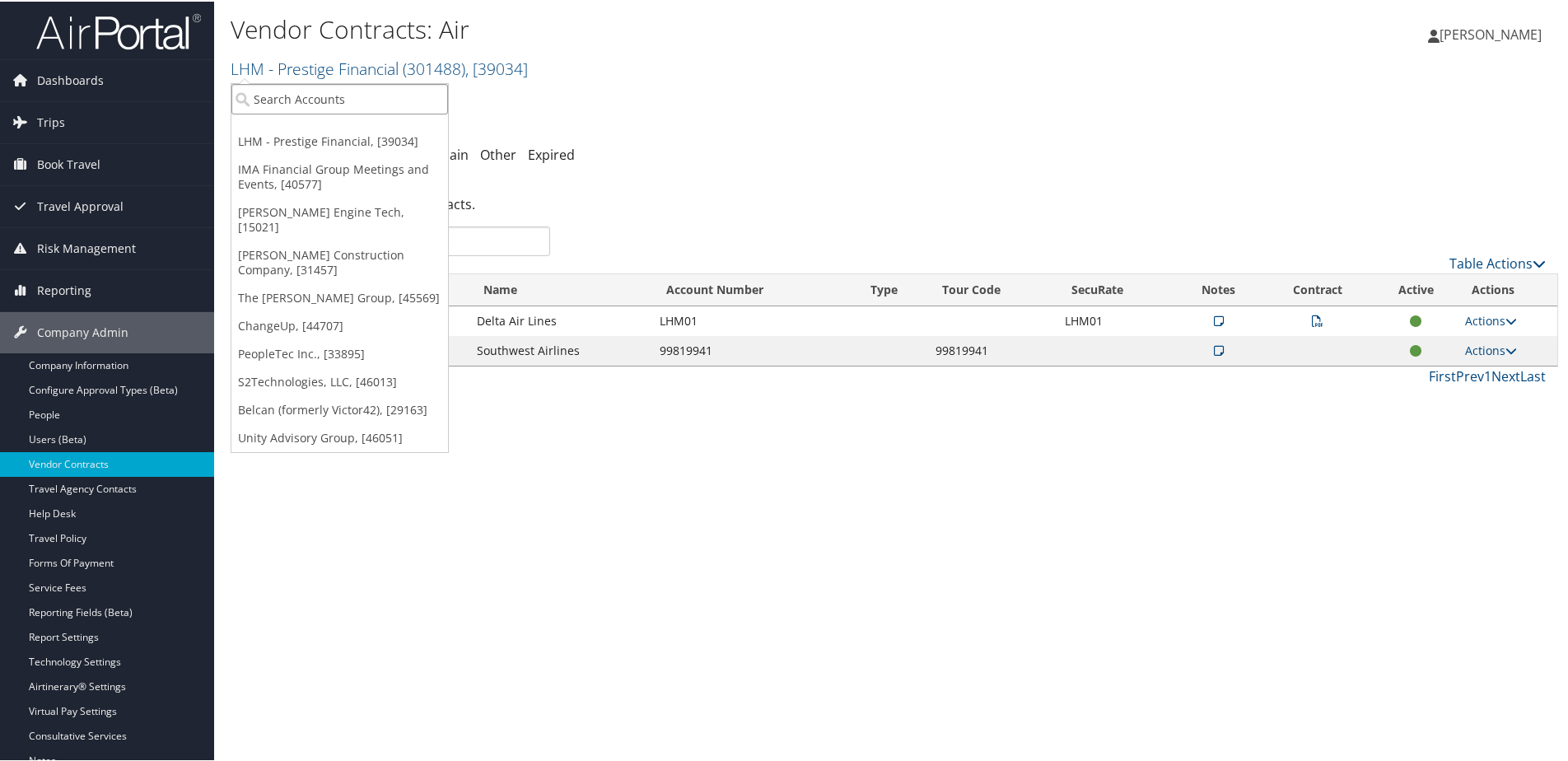
click at [302, 105] on input "search" at bounding box center [340, 98] width 217 height 31
type input "Life"
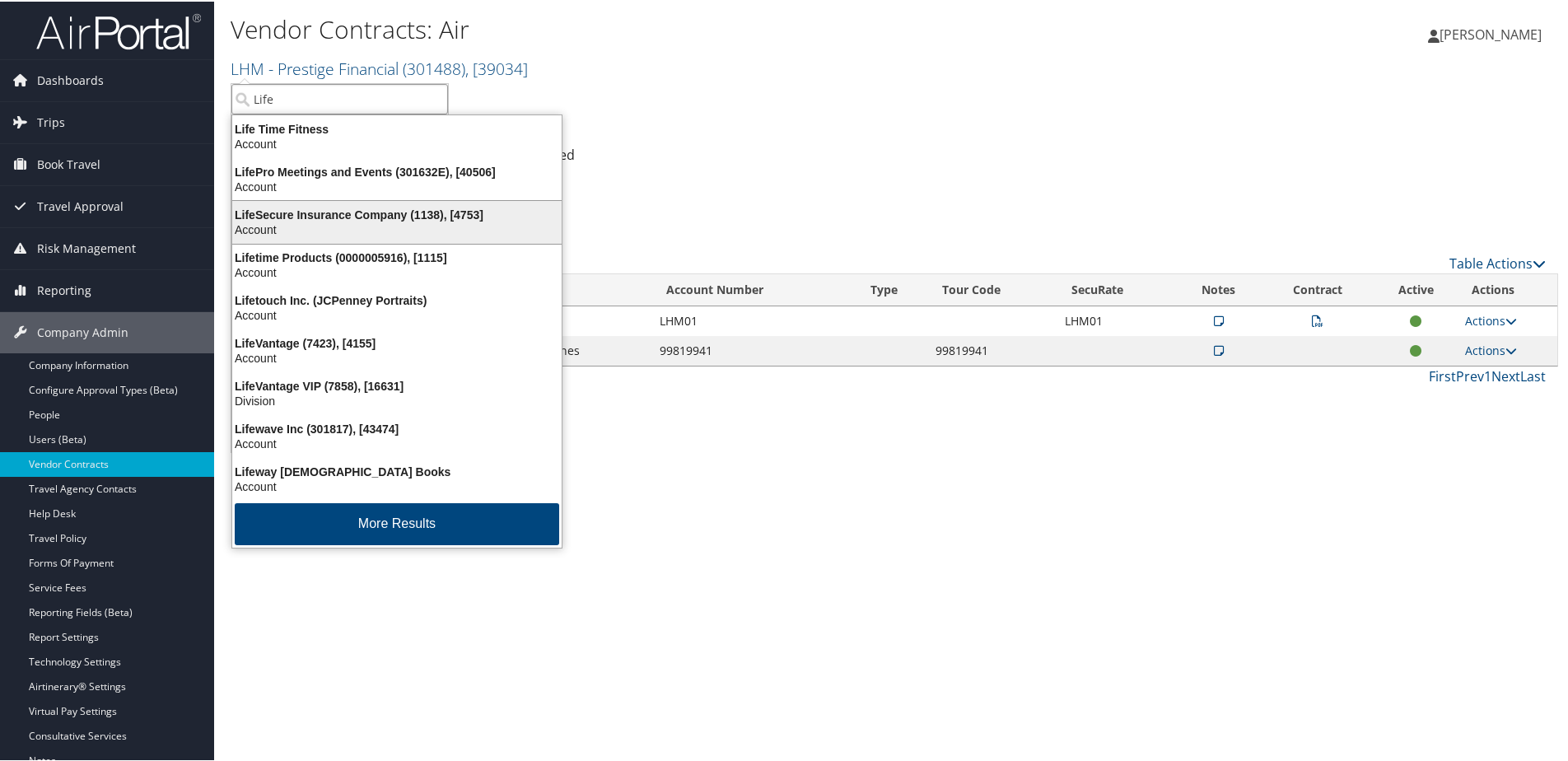
click at [272, 231] on div "Account" at bounding box center [397, 228] width 349 height 15
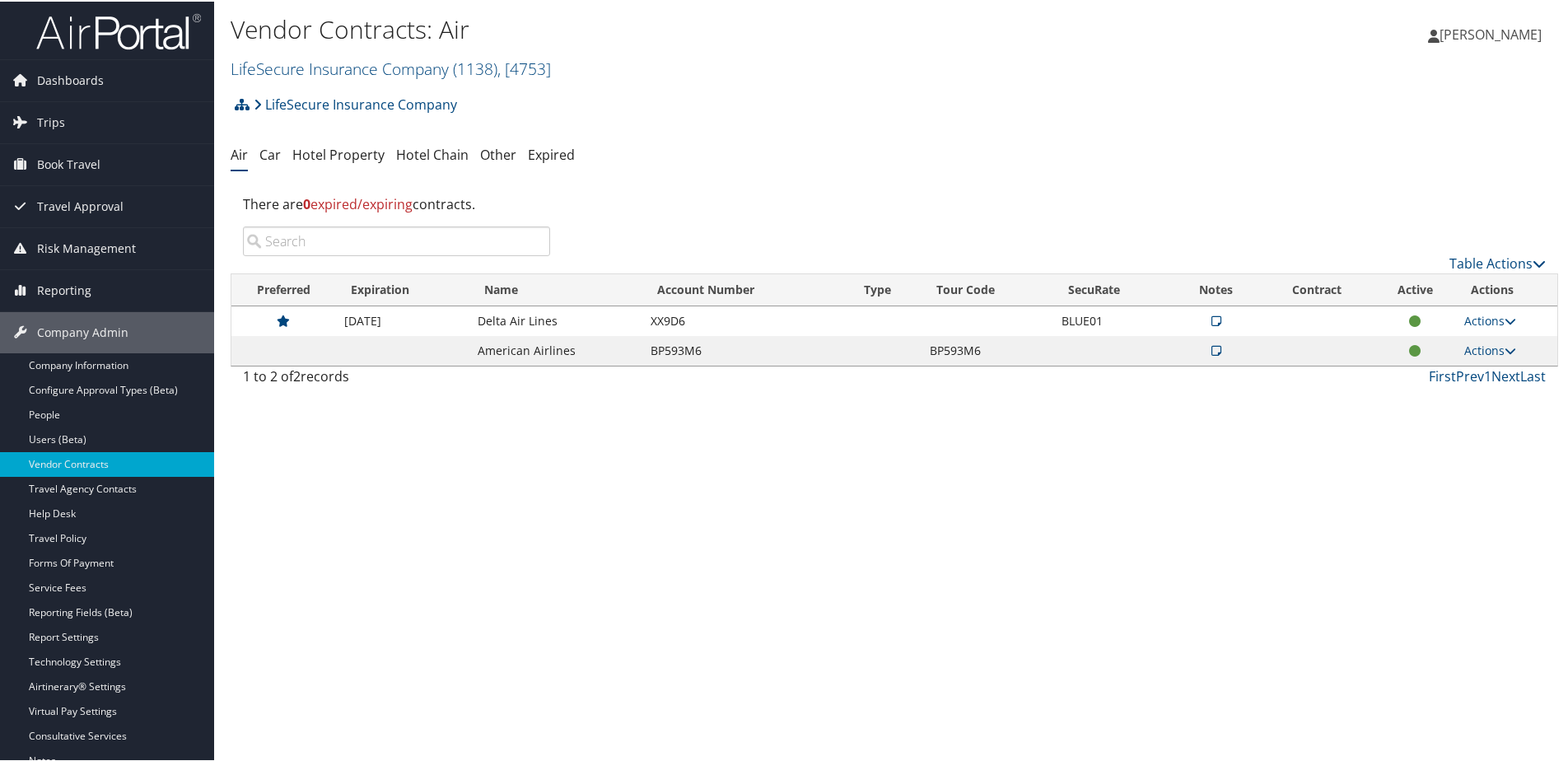
click at [1214, 323] on icon at bounding box center [1217, 319] width 10 height 12
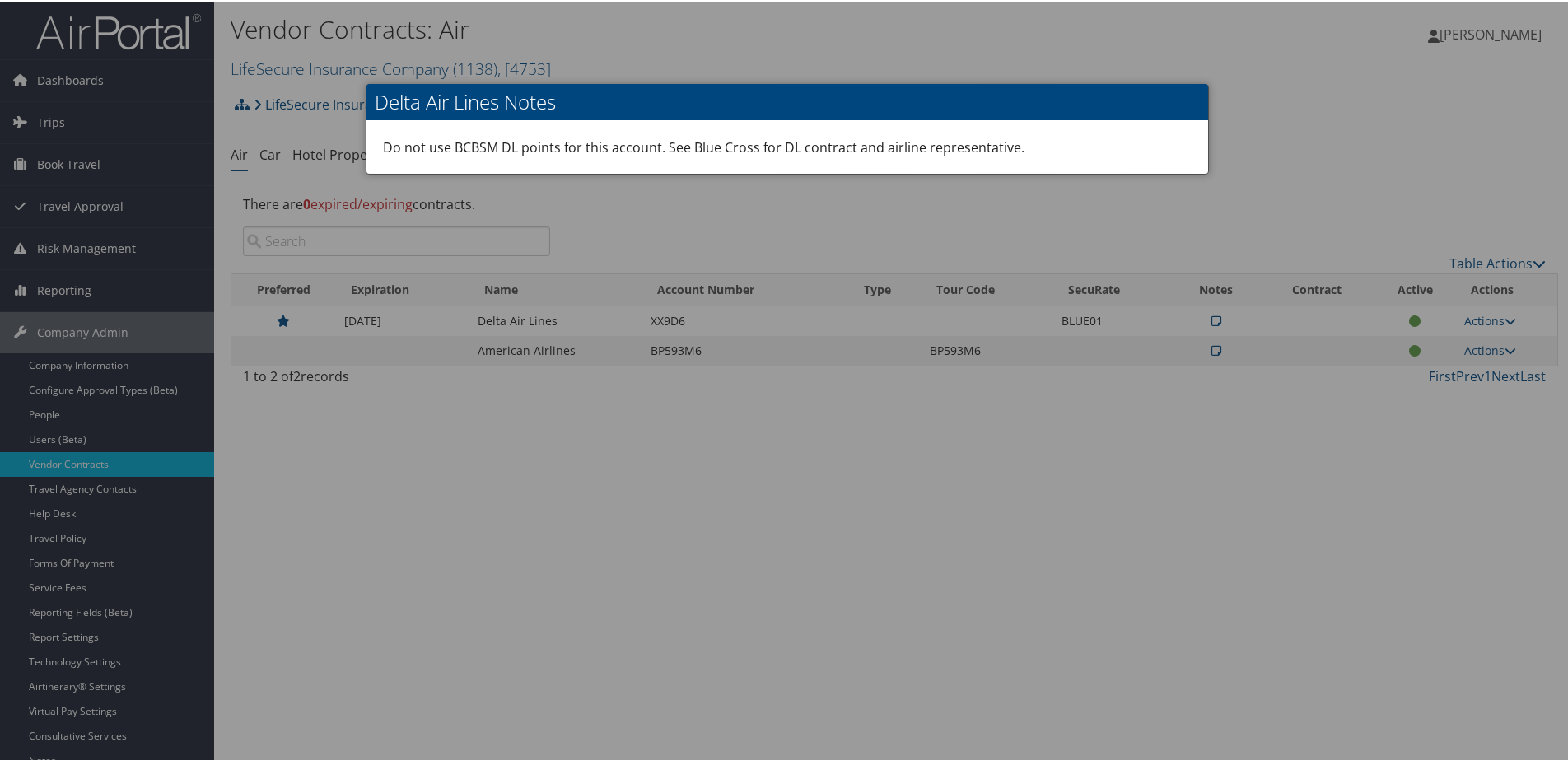
click at [970, 203] on div at bounding box center [787, 380] width 1575 height 761
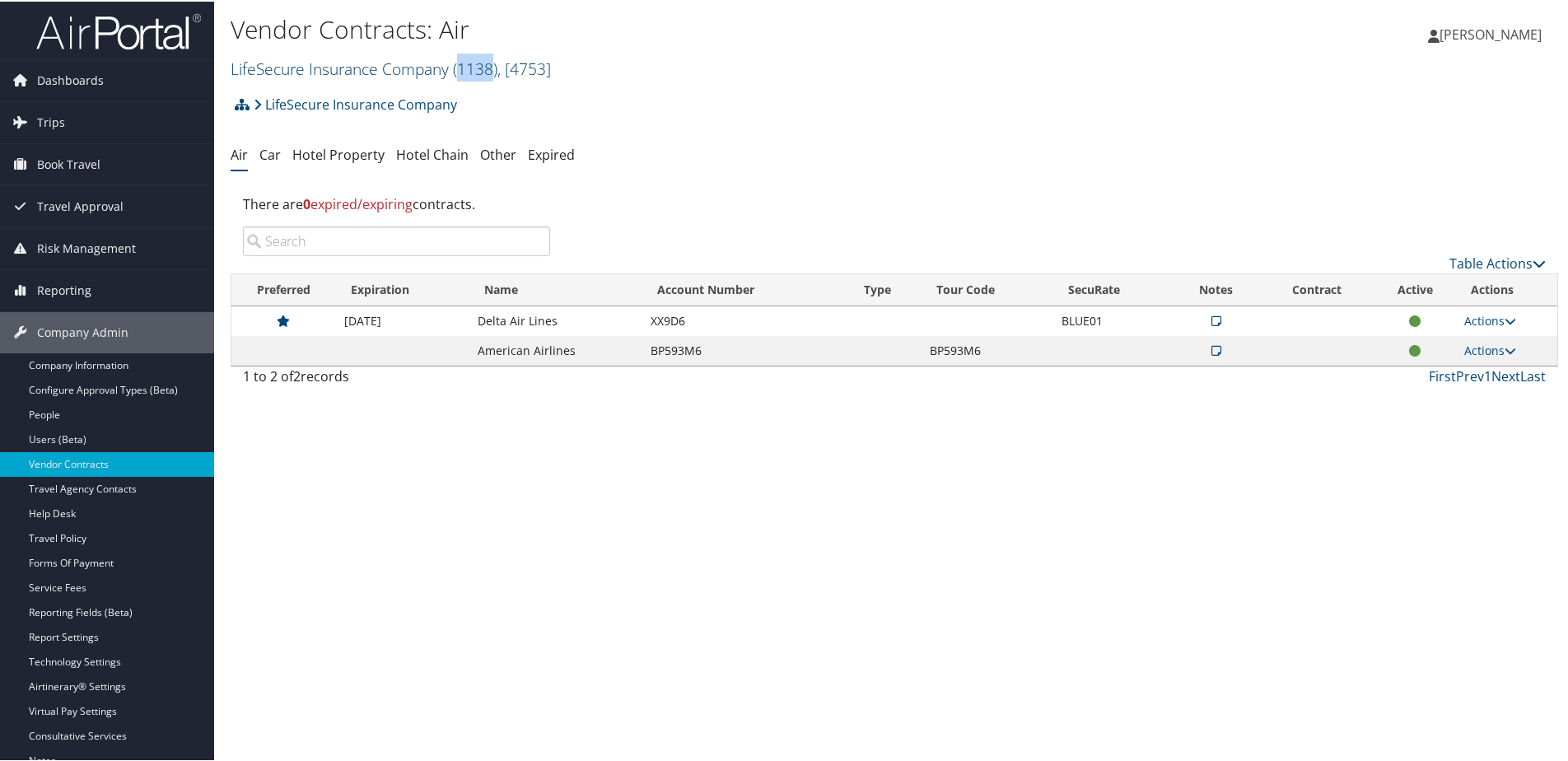
drag, startPoint x: 461, startPoint y: 68, endPoint x: 490, endPoint y: 72, distance: 29.3
click at [491, 72] on span "( 1138 )" at bounding box center [476, 67] width 45 height 22
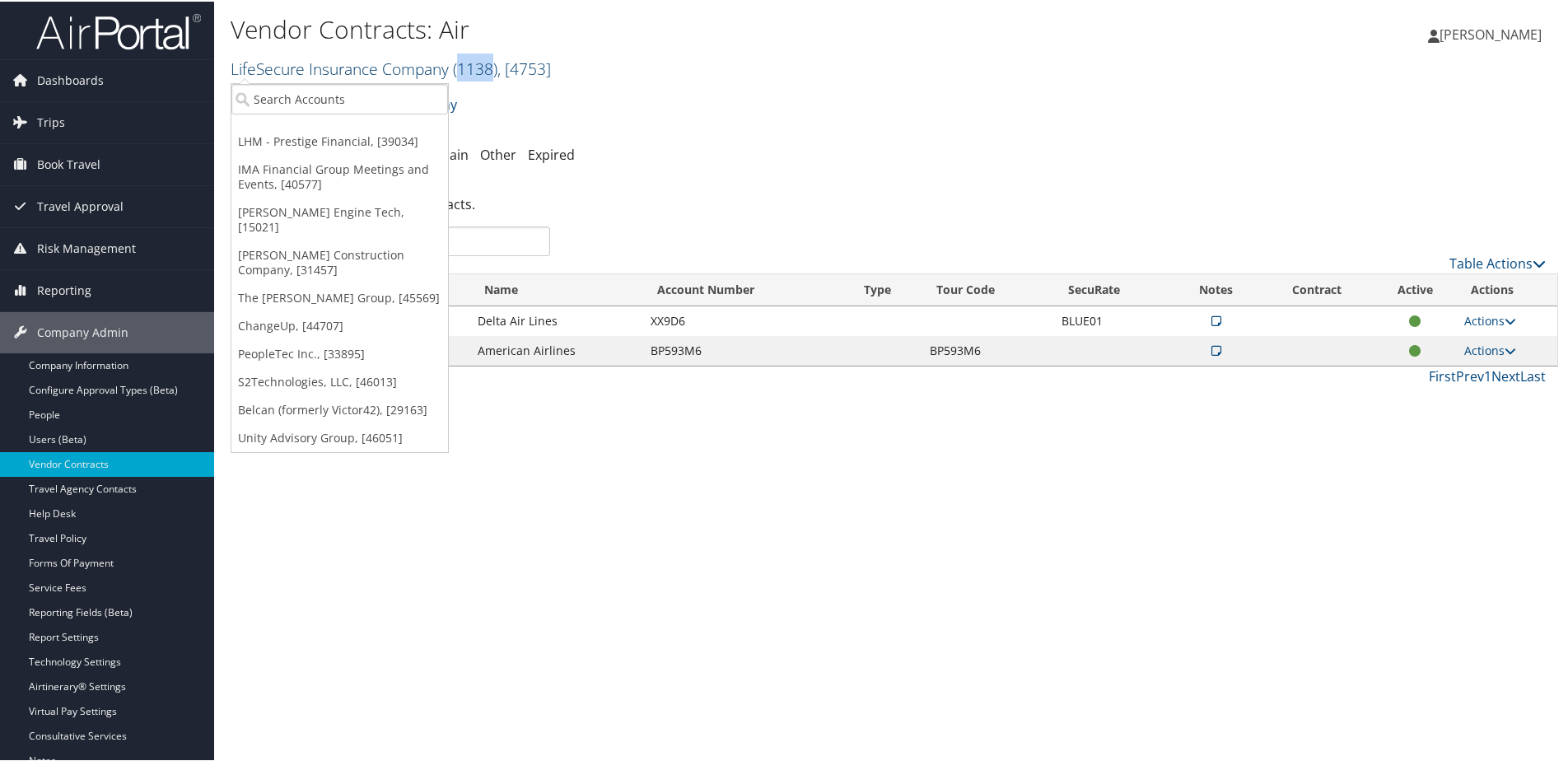
copy span "1138"
drag, startPoint x: 228, startPoint y: 68, endPoint x: 307, endPoint y: 71, distance: 79.1
click at [307, 71] on div "Vendor Contracts: Air LifeSecure Insurance Company ( 1138 ) , [ 4753 ] LHM - Pr…" at bounding box center [894, 43] width 1360 height 87
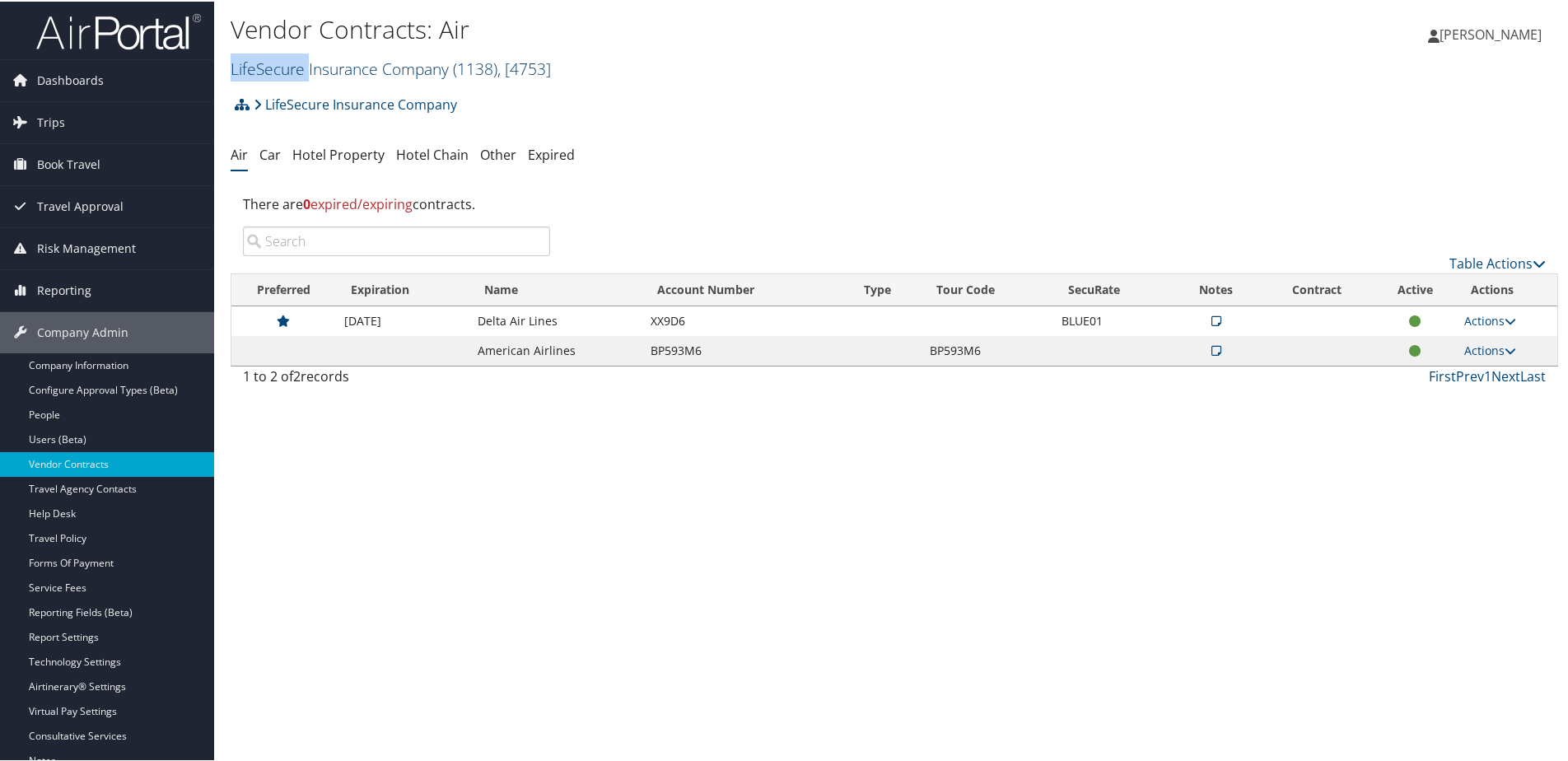
copy link "LifeSecure"
click at [339, 70] on link "LifeSecure Insurance Company ( 1138 ) , [ 4753 ]" at bounding box center [390, 67] width 320 height 22
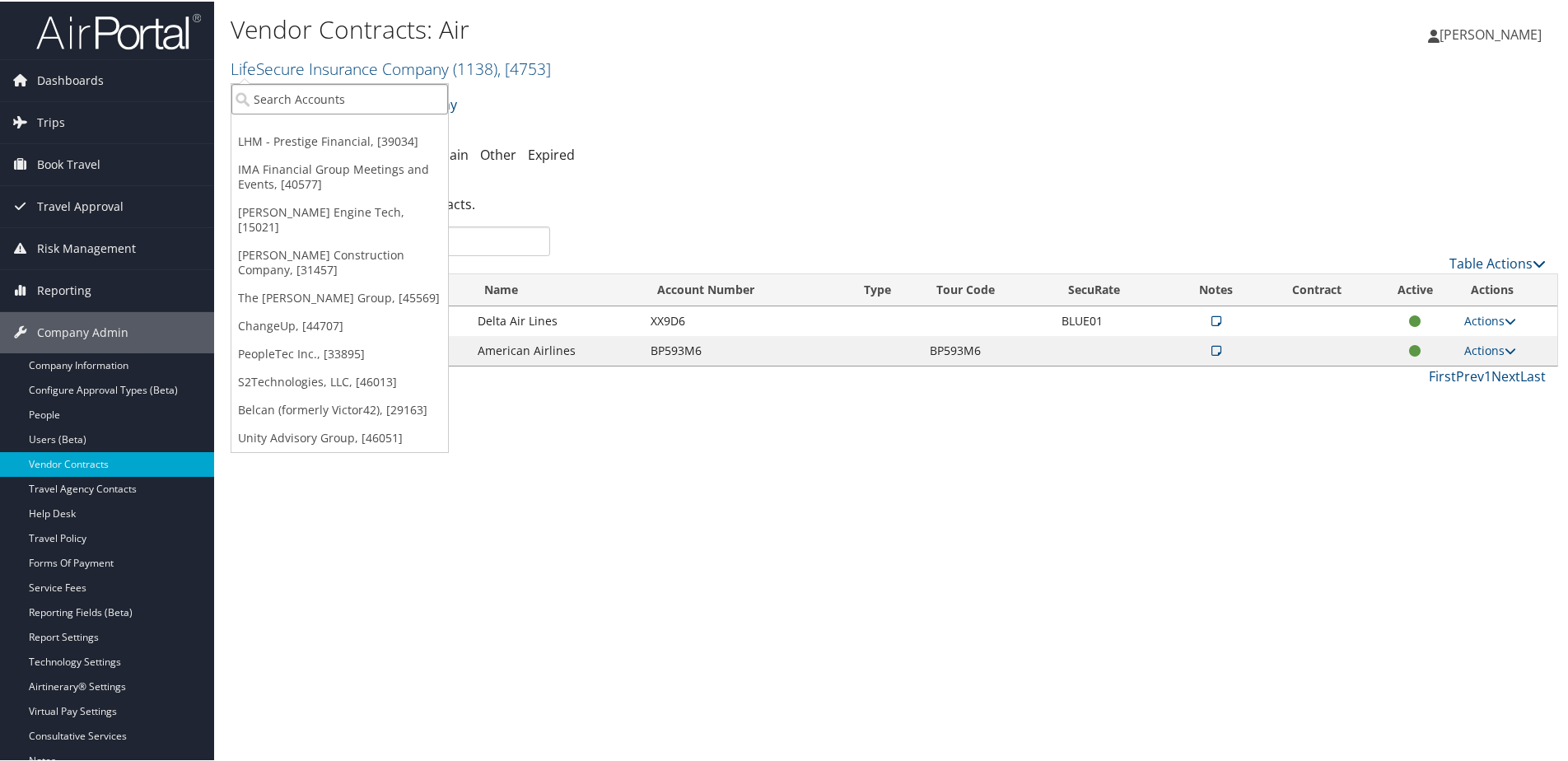
click at [334, 96] on input "search" at bounding box center [340, 98] width 217 height 31
type input "Motor"
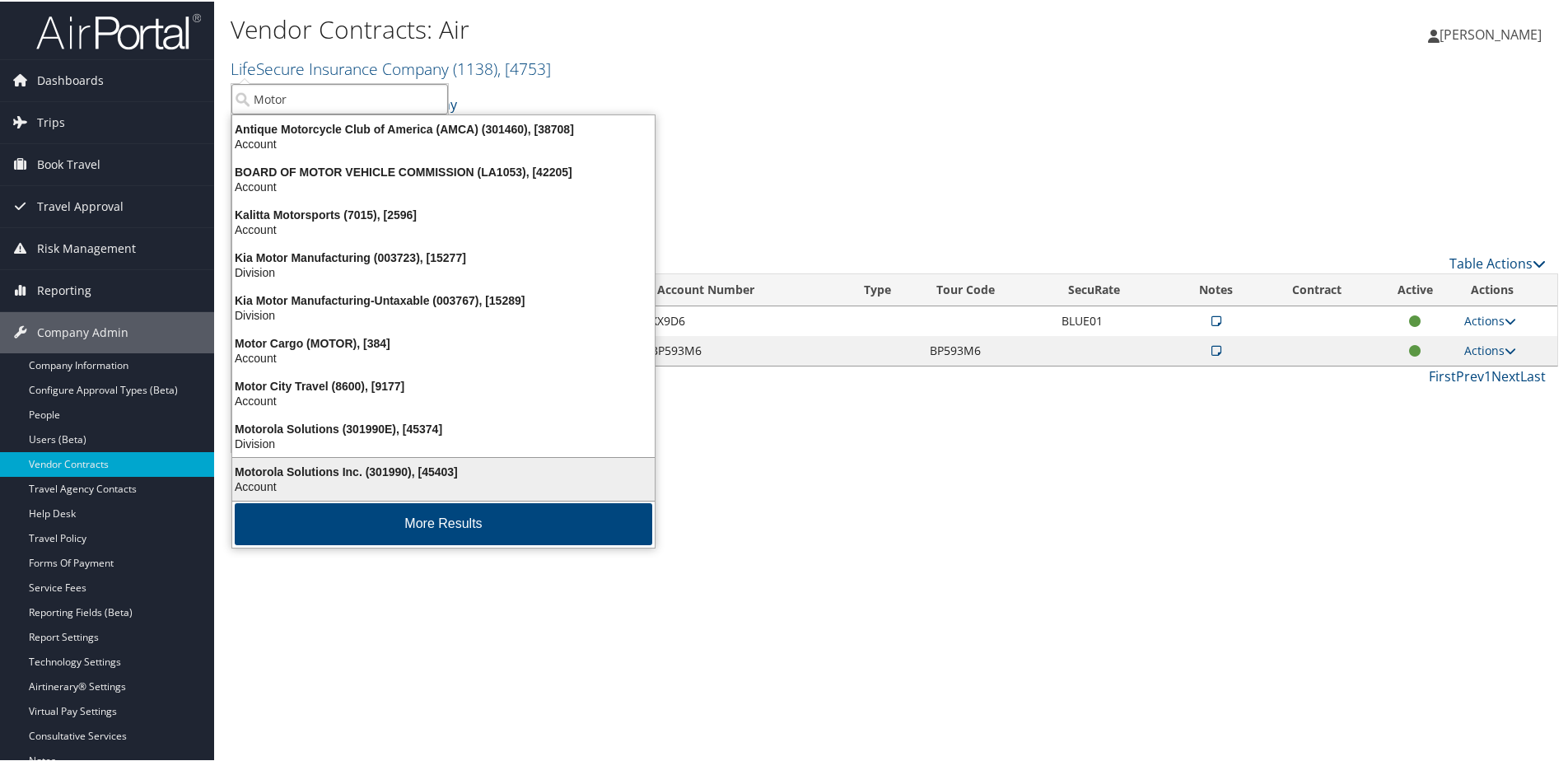
click at [251, 467] on div "Motorola Solutions Inc. (301990), [45403]" at bounding box center [443, 471] width 442 height 15
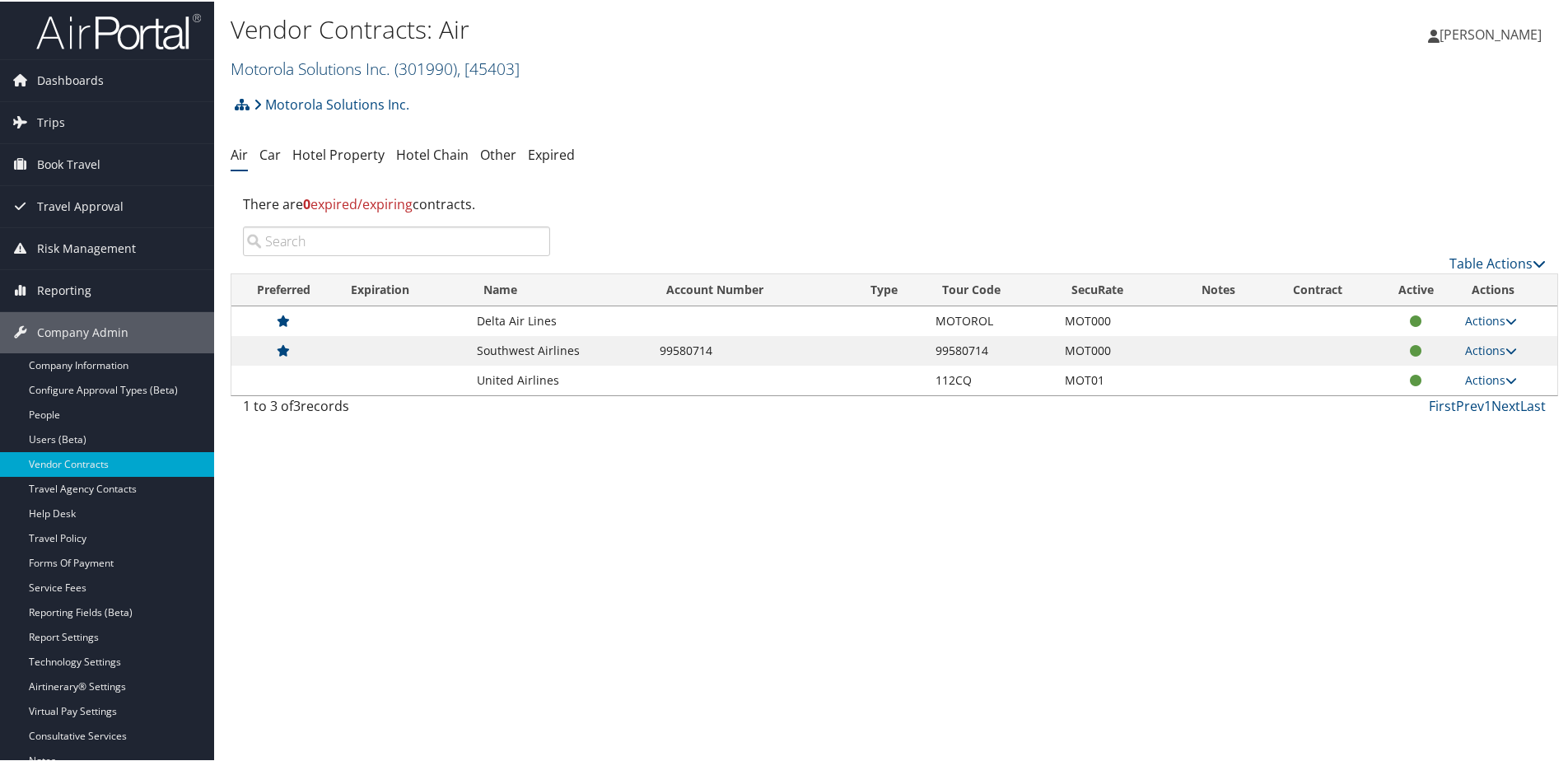
click at [247, 73] on link "Motorola Solutions Inc. ( 301990 ) , [ 45403 ]" at bounding box center [375, 67] width 289 height 22
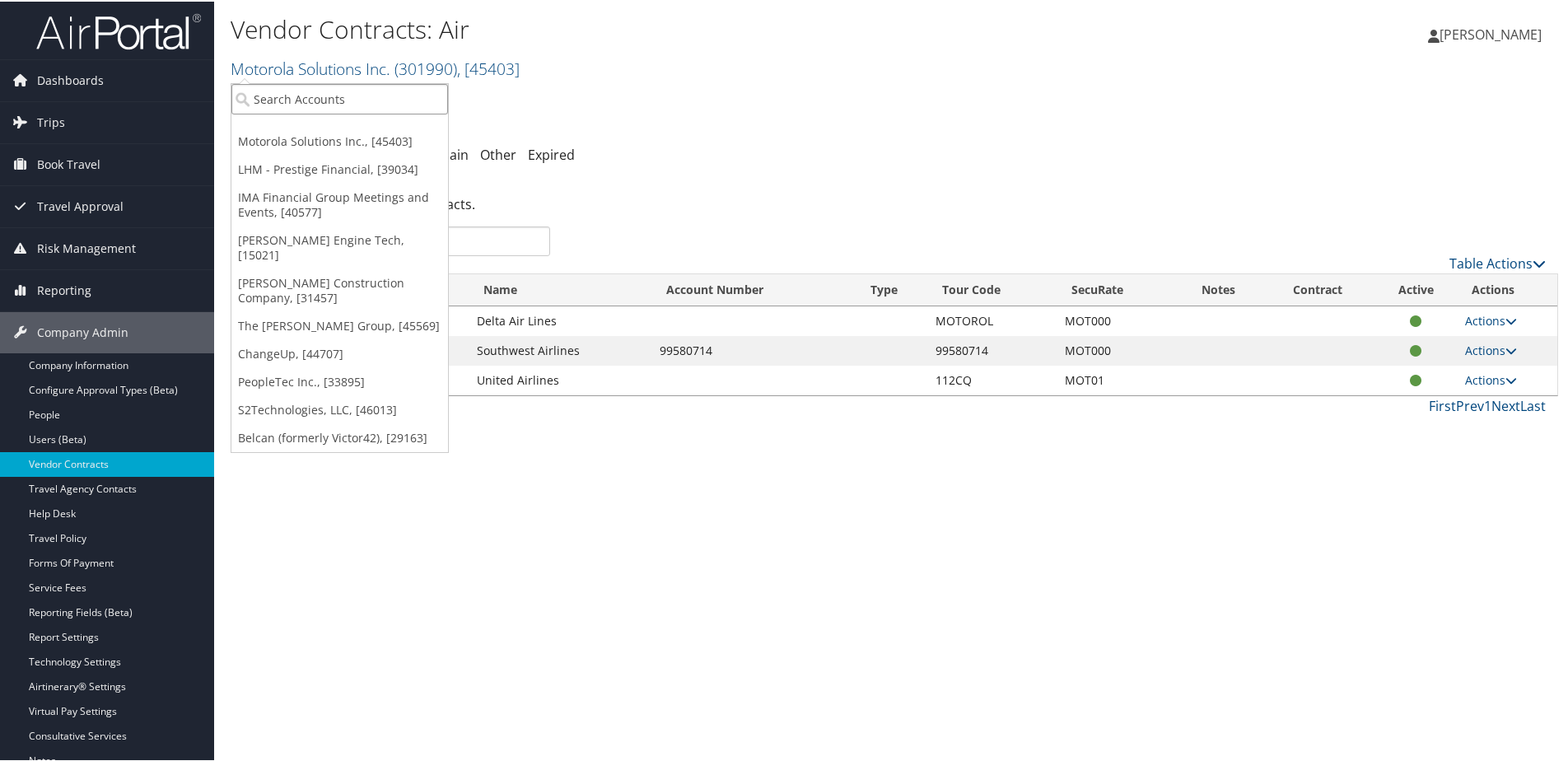
click at [259, 96] on input "search" at bounding box center [340, 98] width 217 height 31
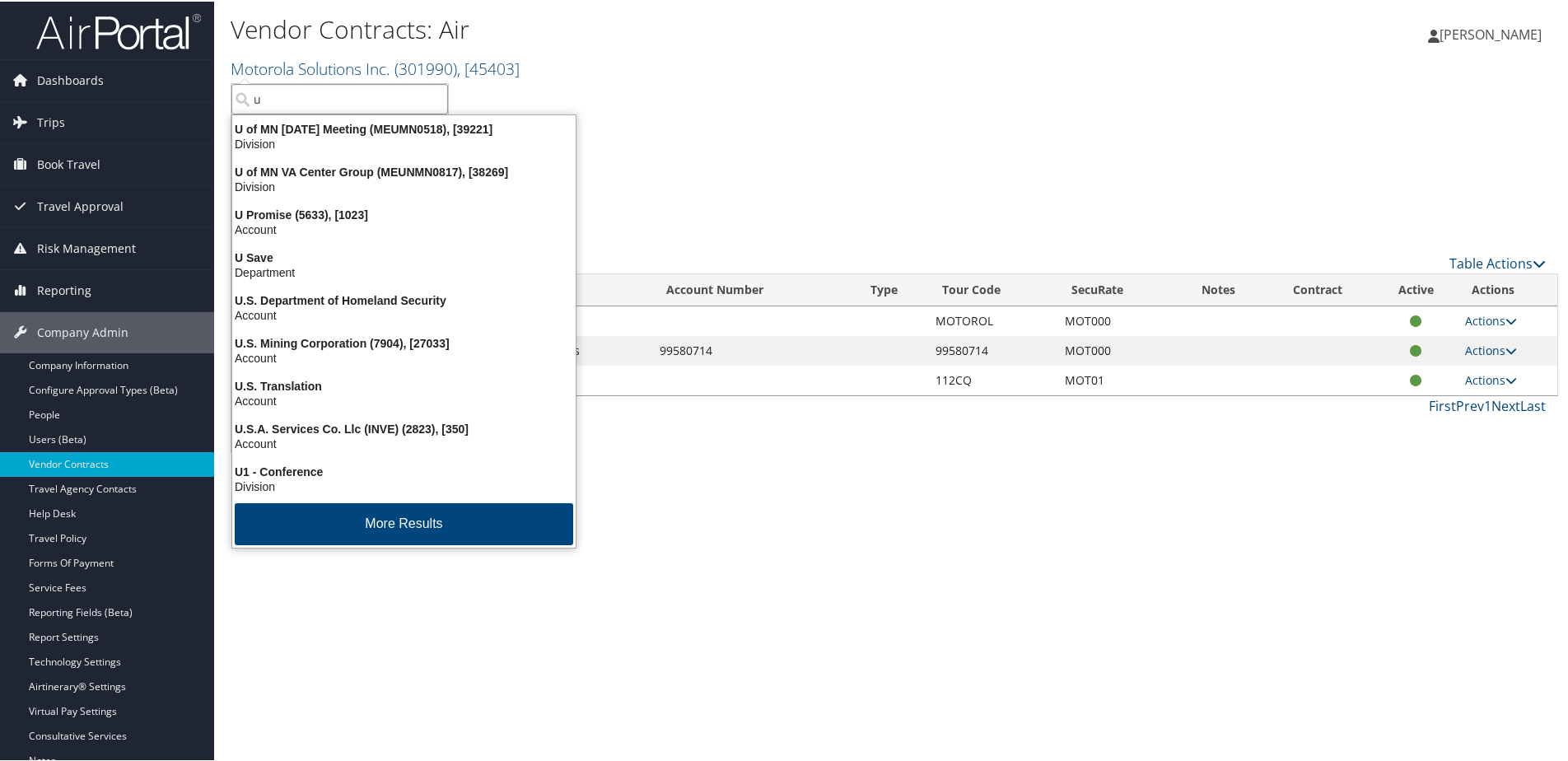
type input "u"
